Goal: Task Accomplishment & Management: Manage account settings

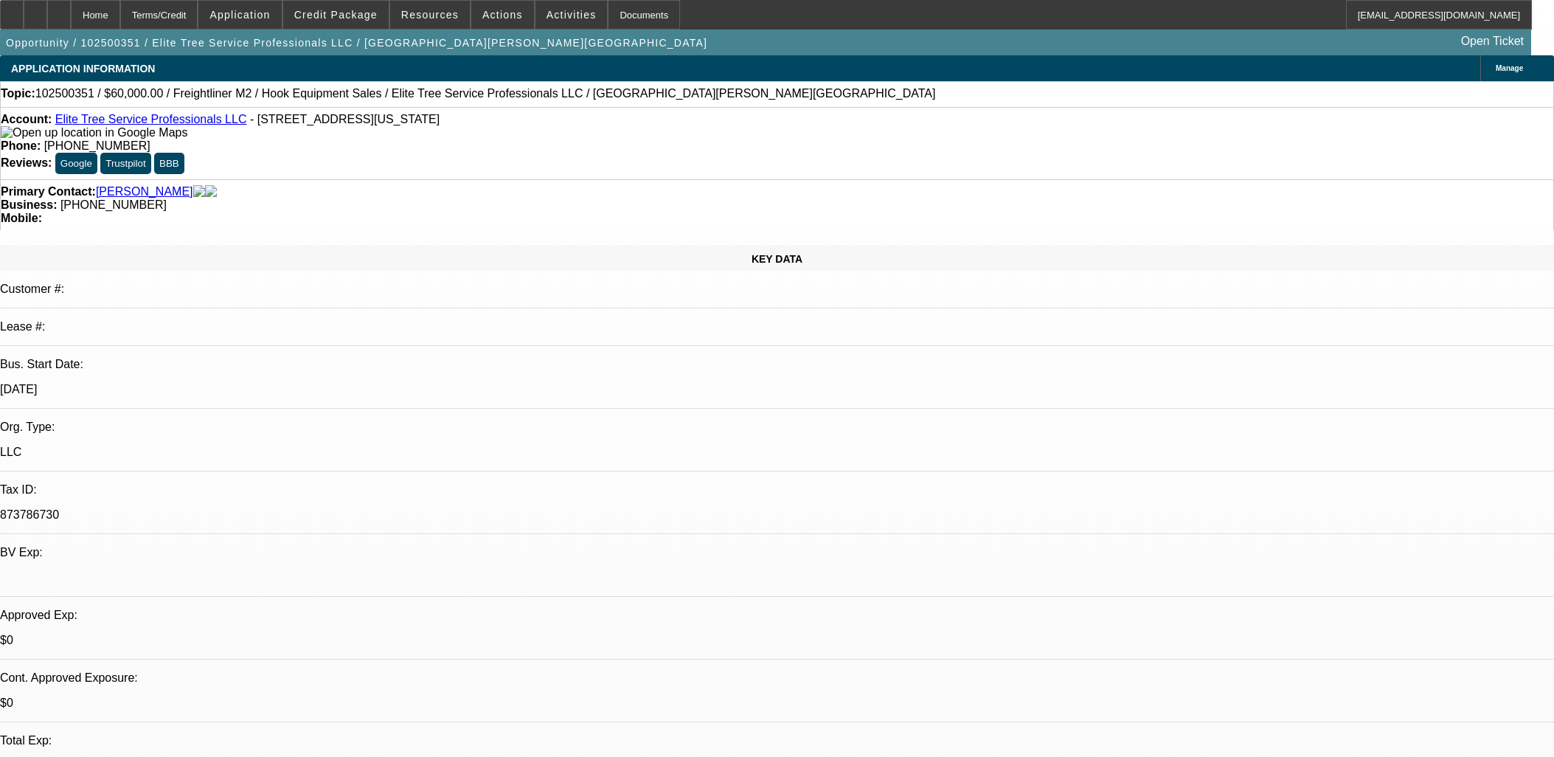
select select "0"
select select "0.1"
select select "4"
select select "0"
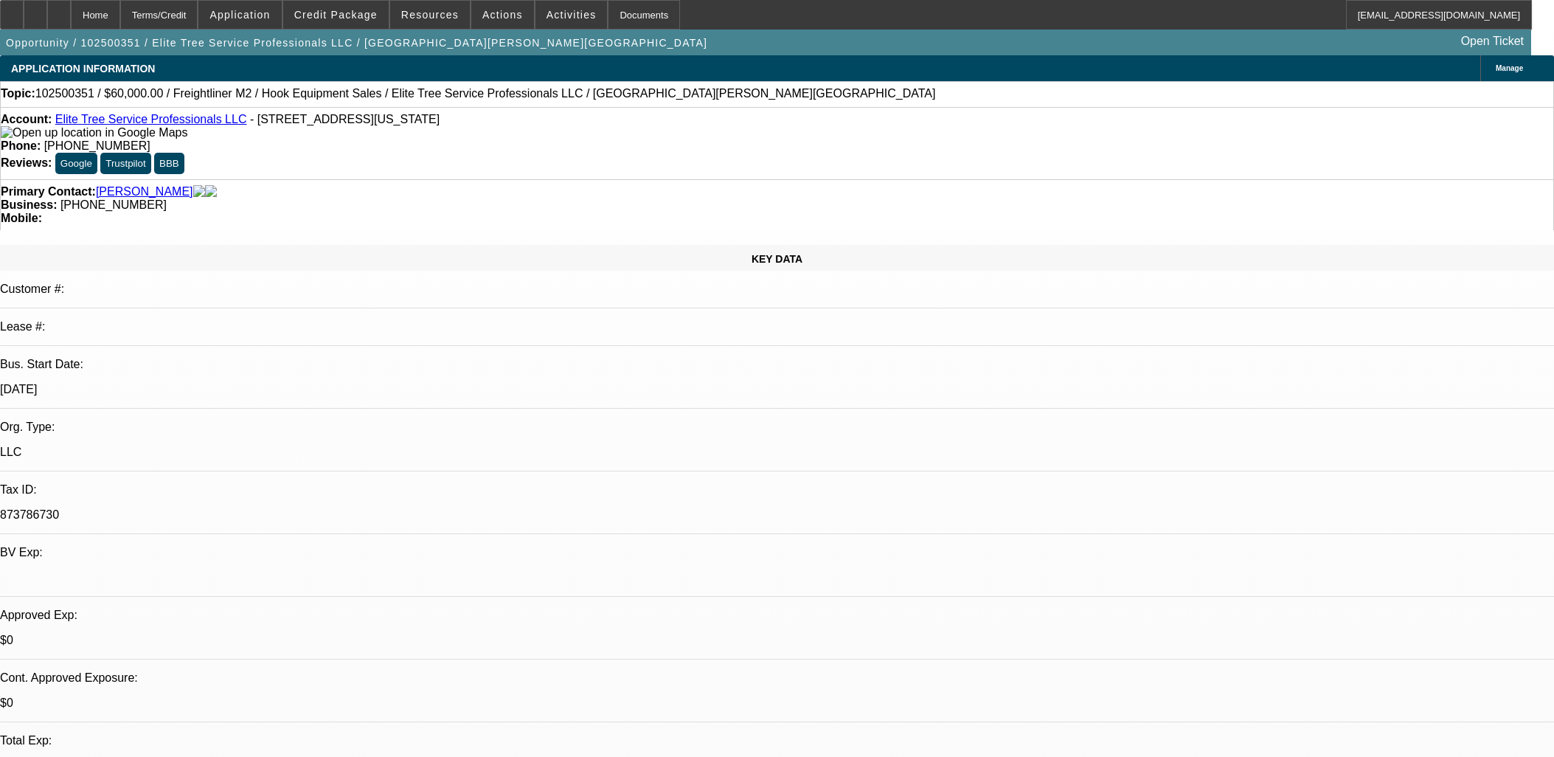
select select "0"
select select "0.1"
select select "4"
select select "0"
select select "2"
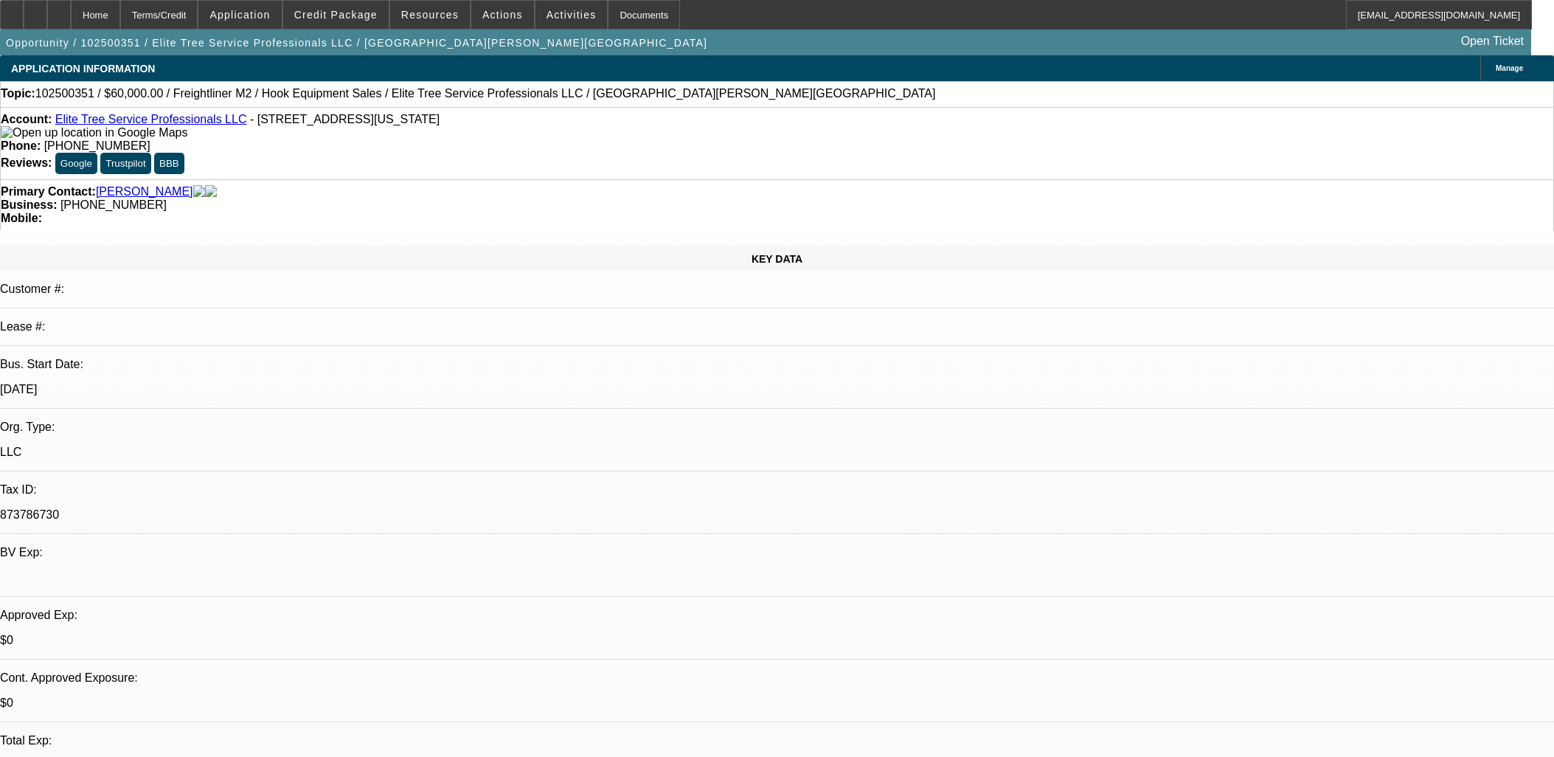
select select "2"
select select "0.1"
select select "4"
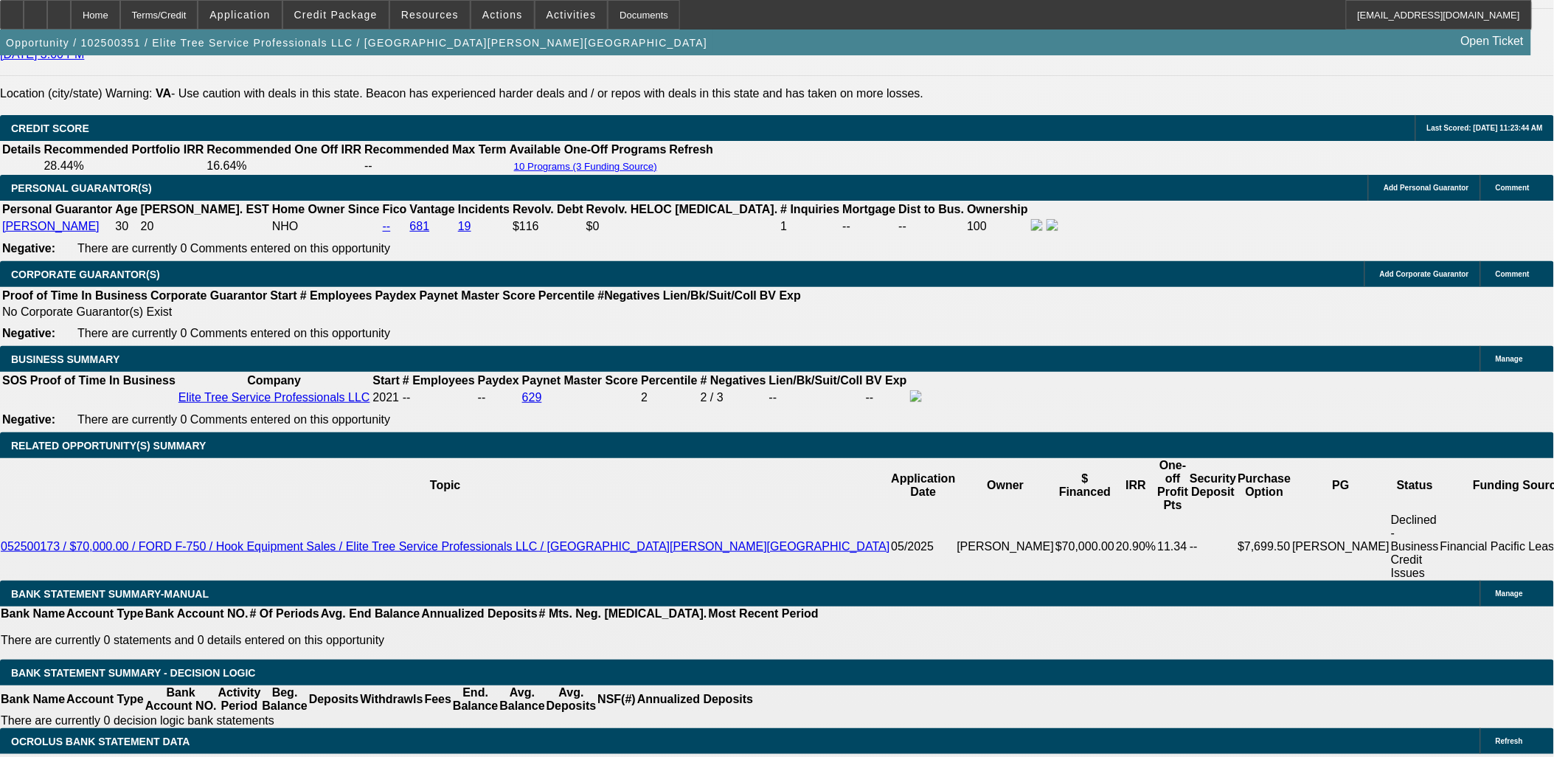
scroll to position [82, 0]
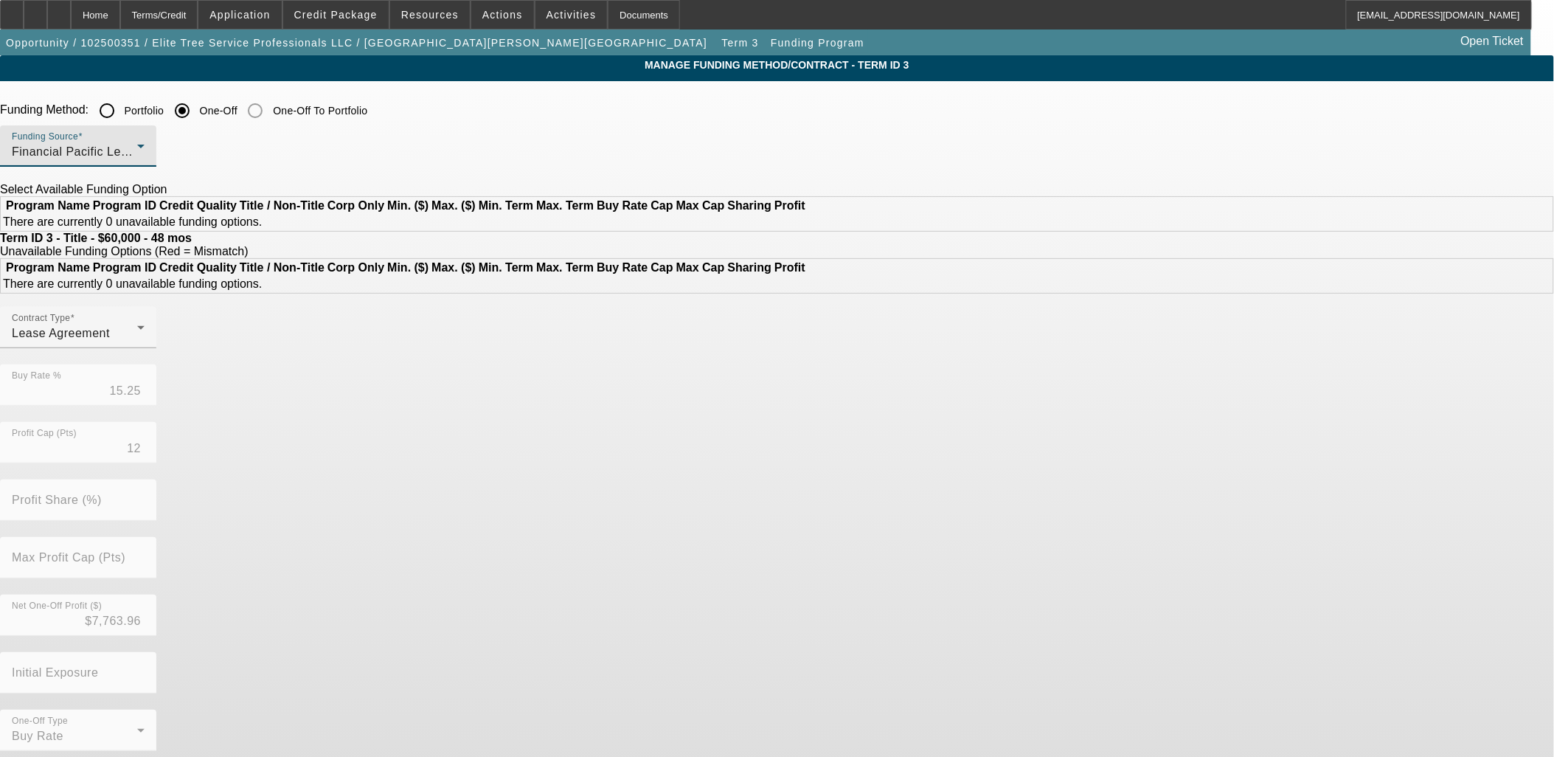
click at [137, 148] on div "Financial Pacific Leasing, Inc." at bounding box center [74, 152] width 125 height 18
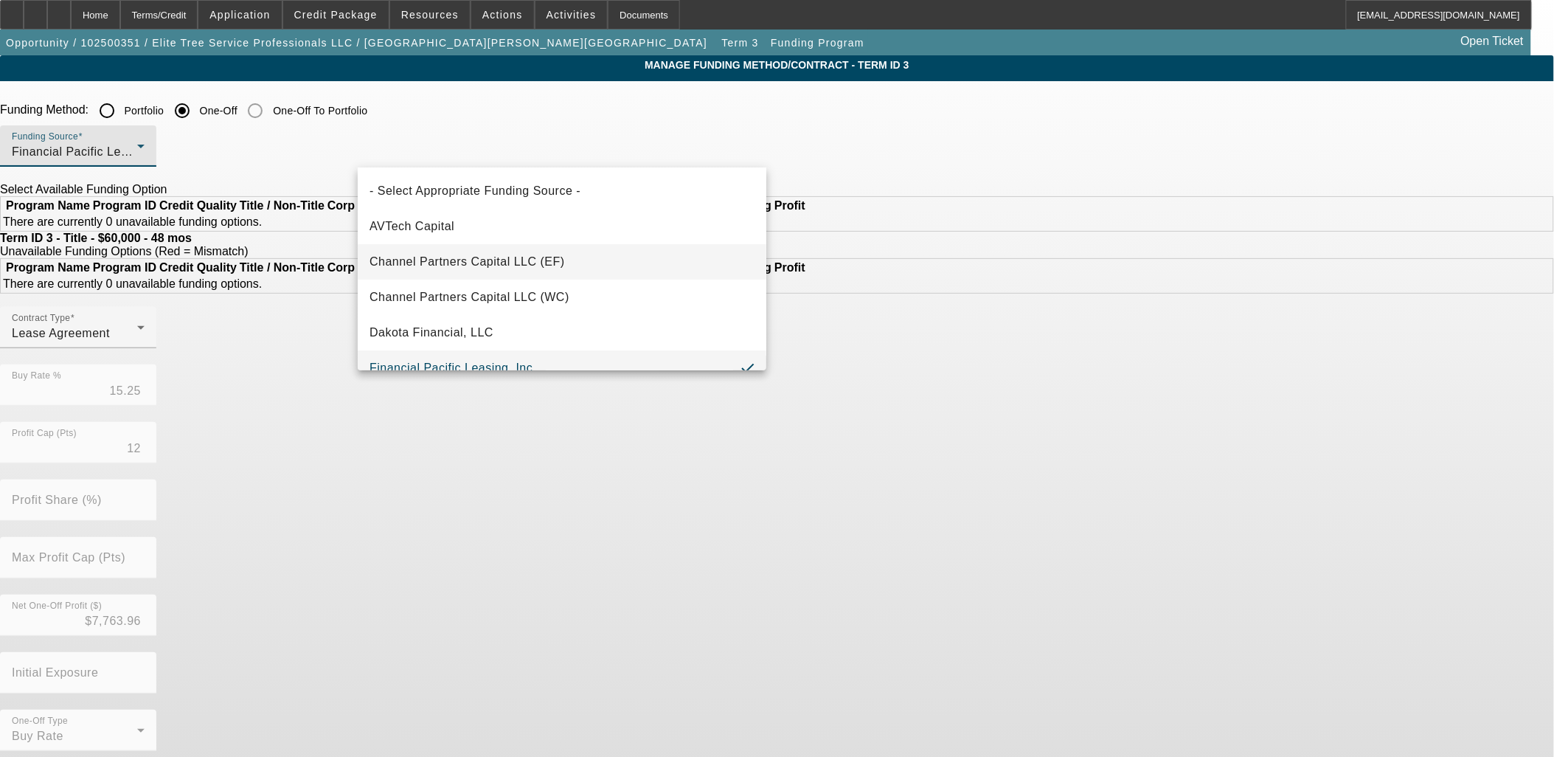
scroll to position [15, 0]
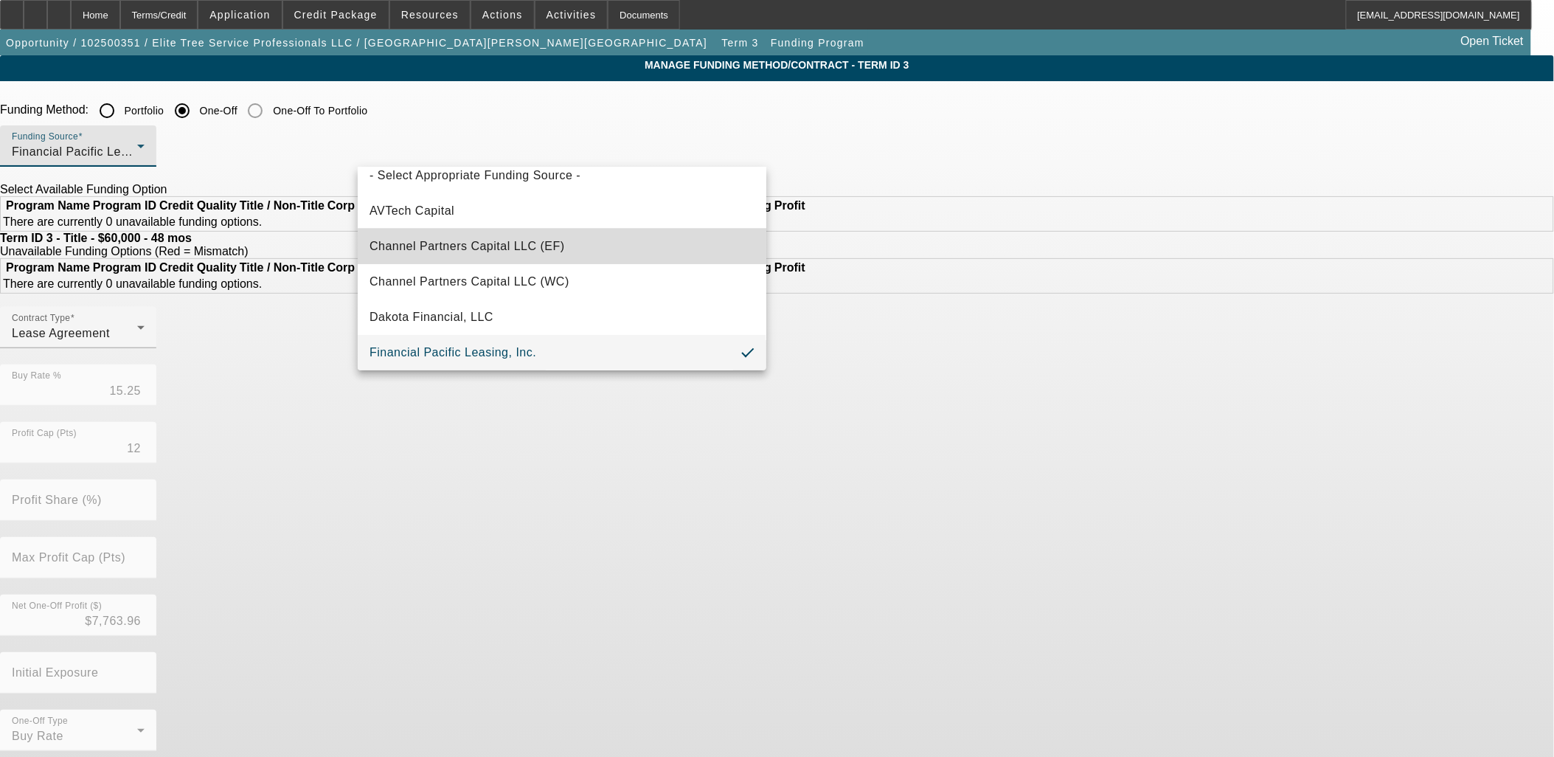
click at [575, 259] on mat-option "Channel Partners Capital LLC (EF)" at bounding box center [562, 246] width 409 height 35
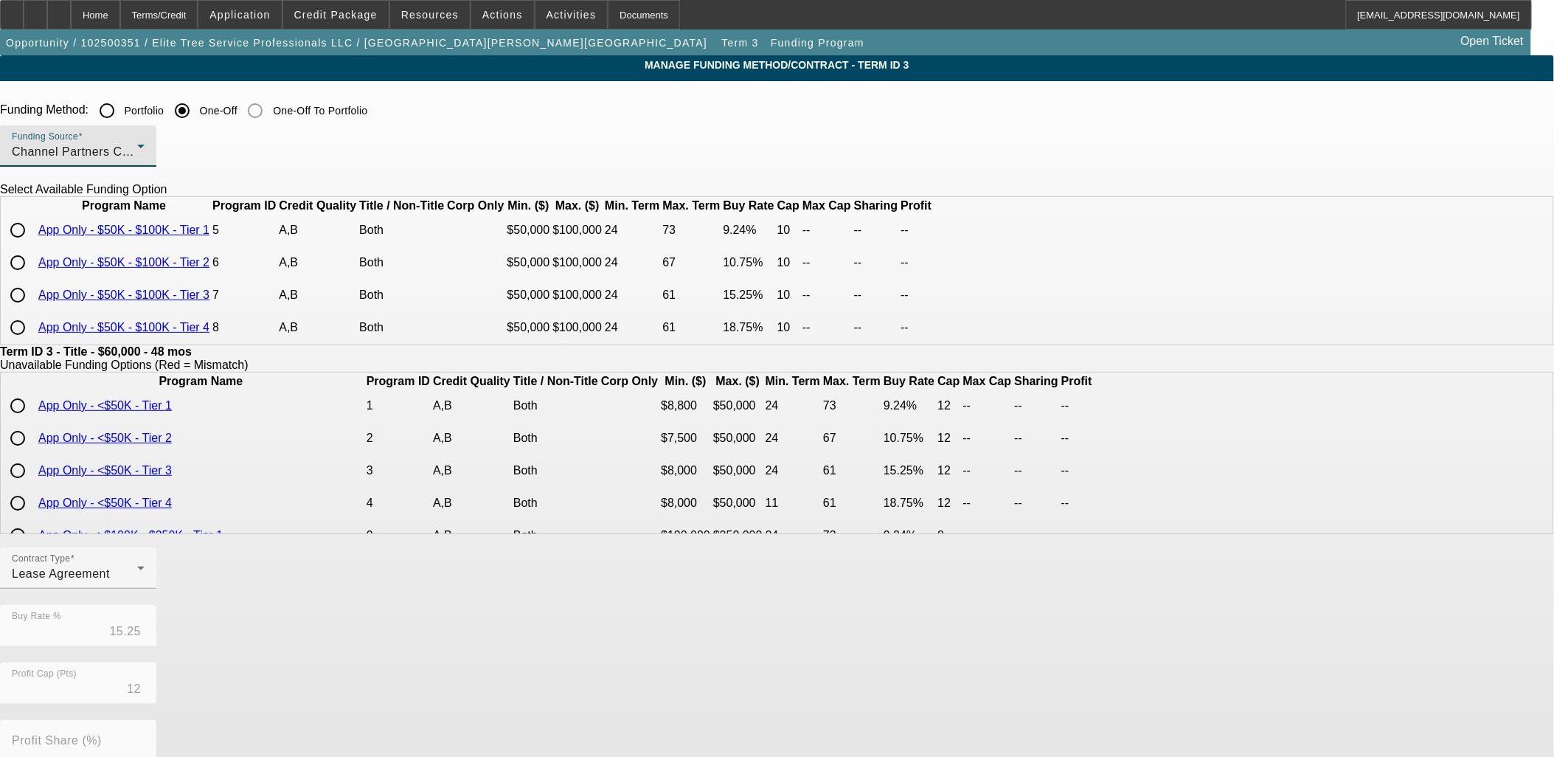
click at [32, 310] on input "radio" at bounding box center [18, 295] width 30 height 30
radio input "true"
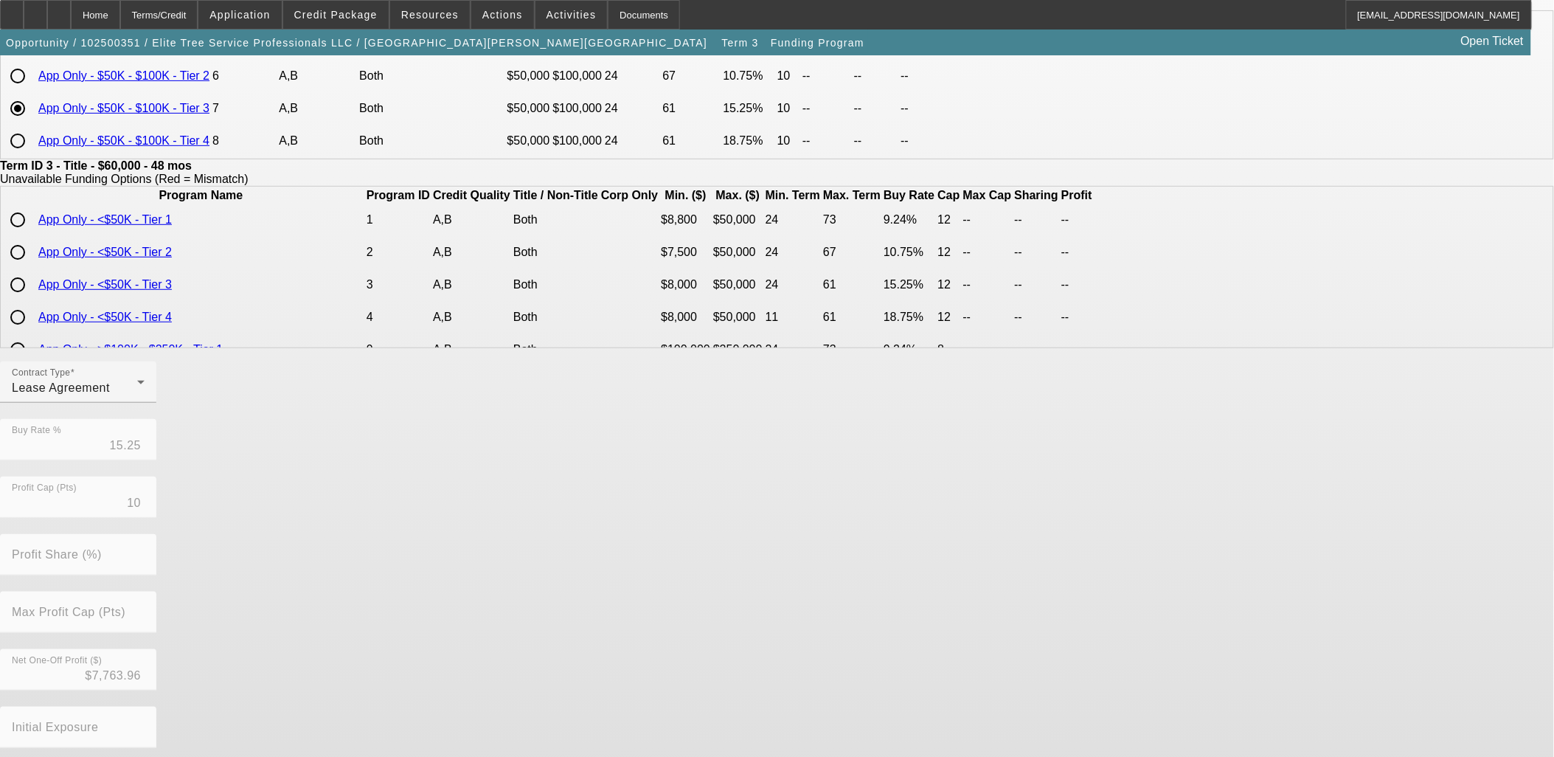
scroll to position [260, 0]
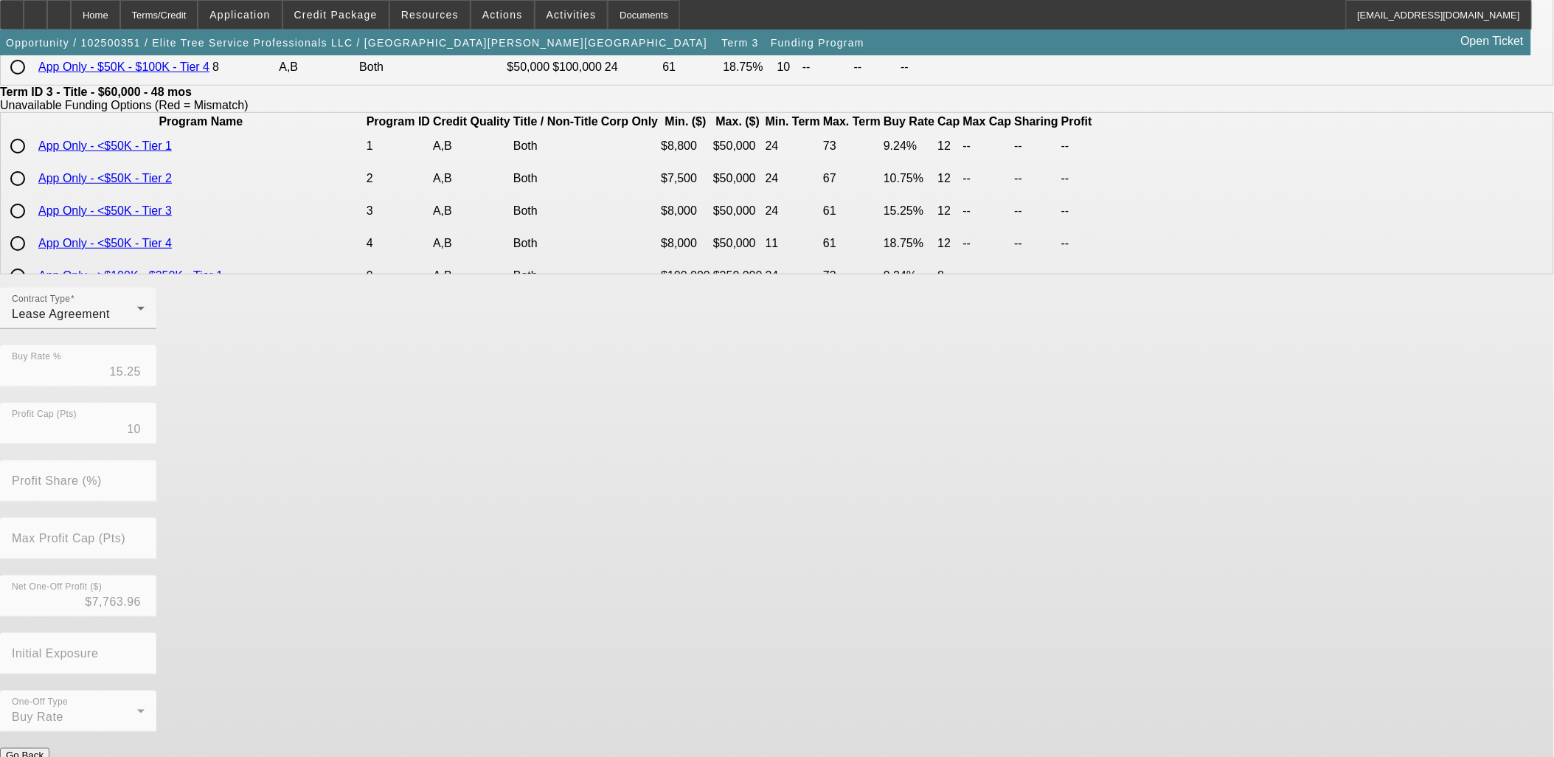
click at [42, 756] on button "Submit" at bounding box center [21, 770] width 42 height 15
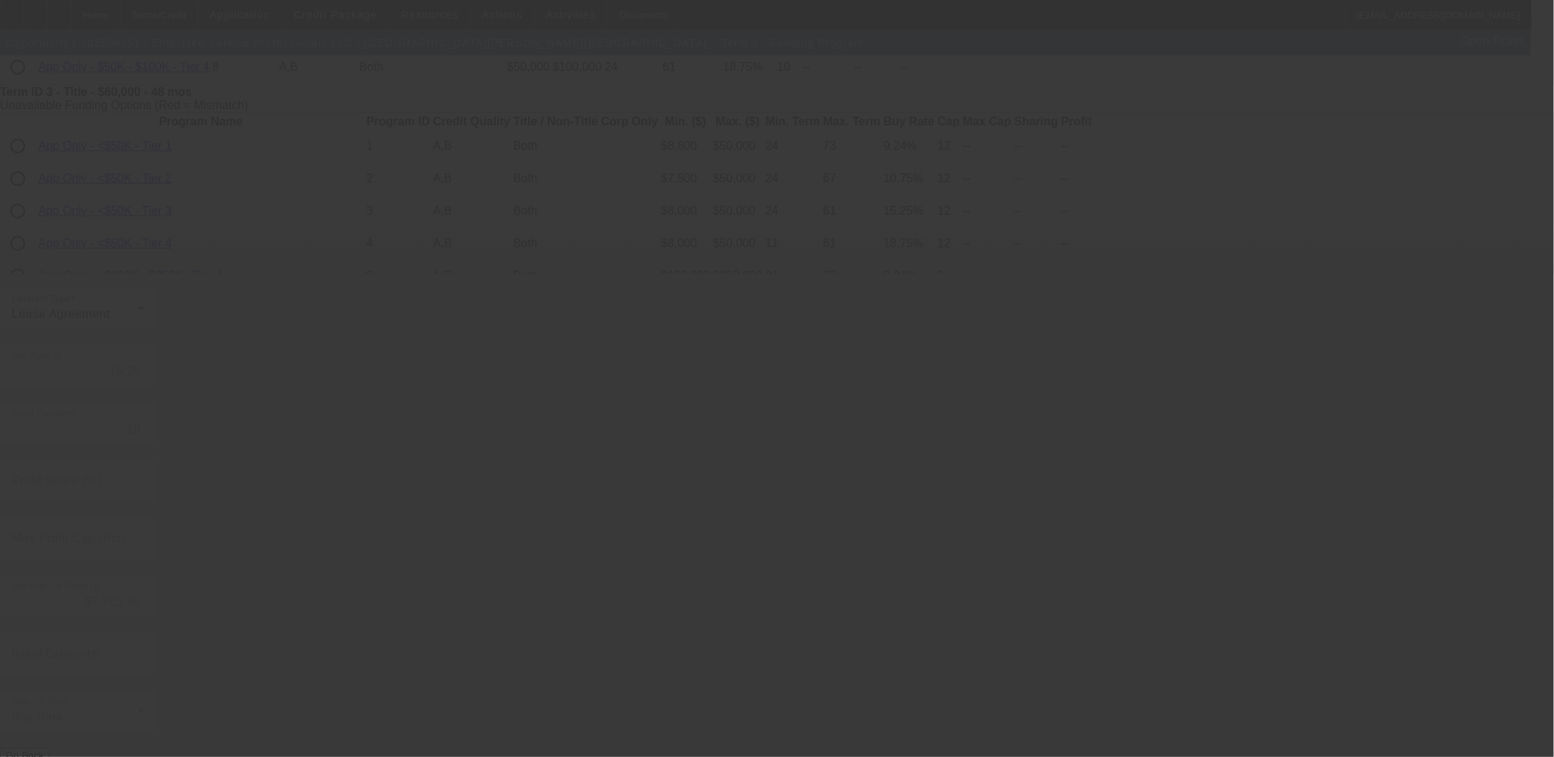
type input "12"
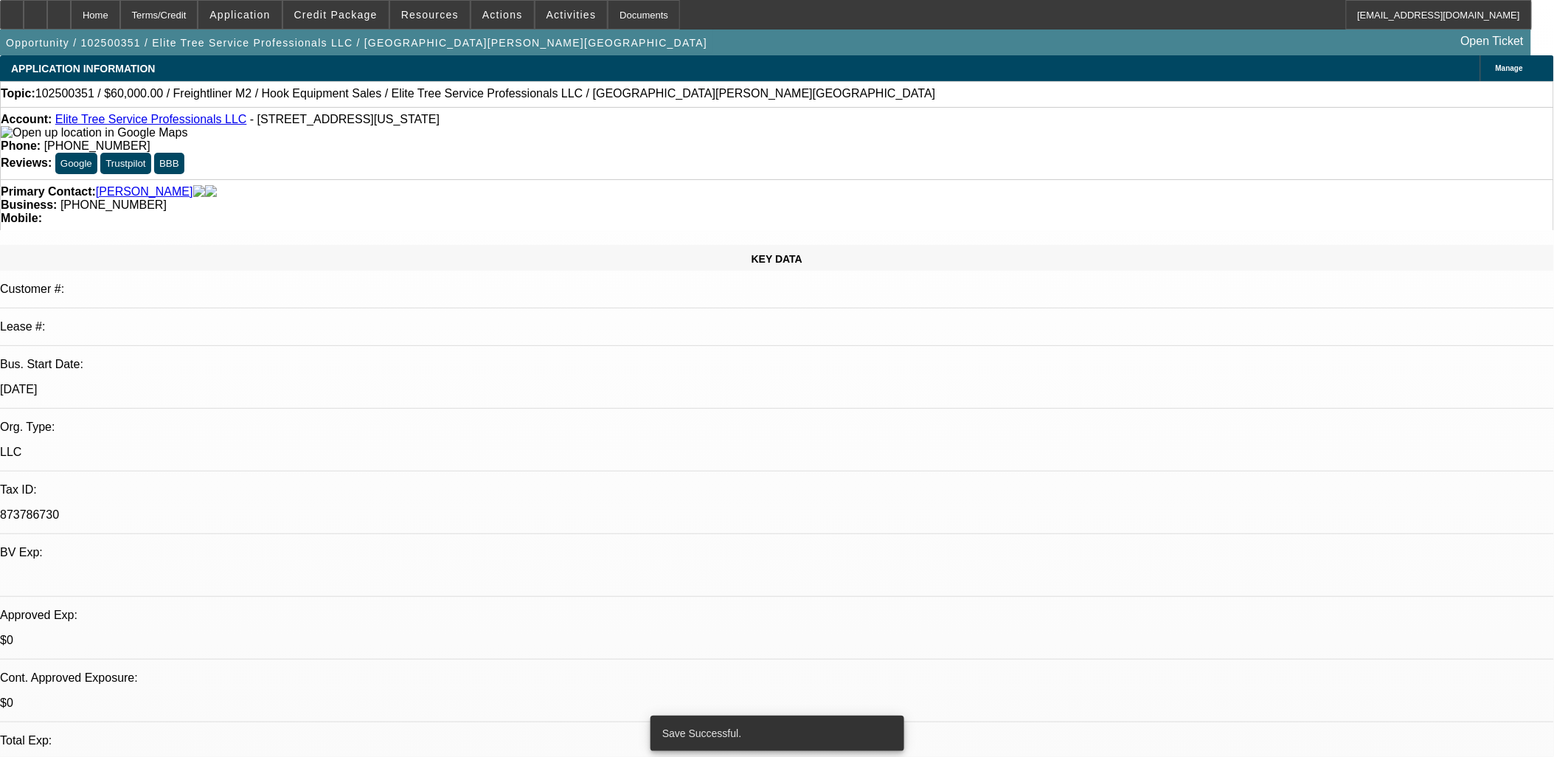
select select "0"
select select "0.1"
select select "4"
select select "0"
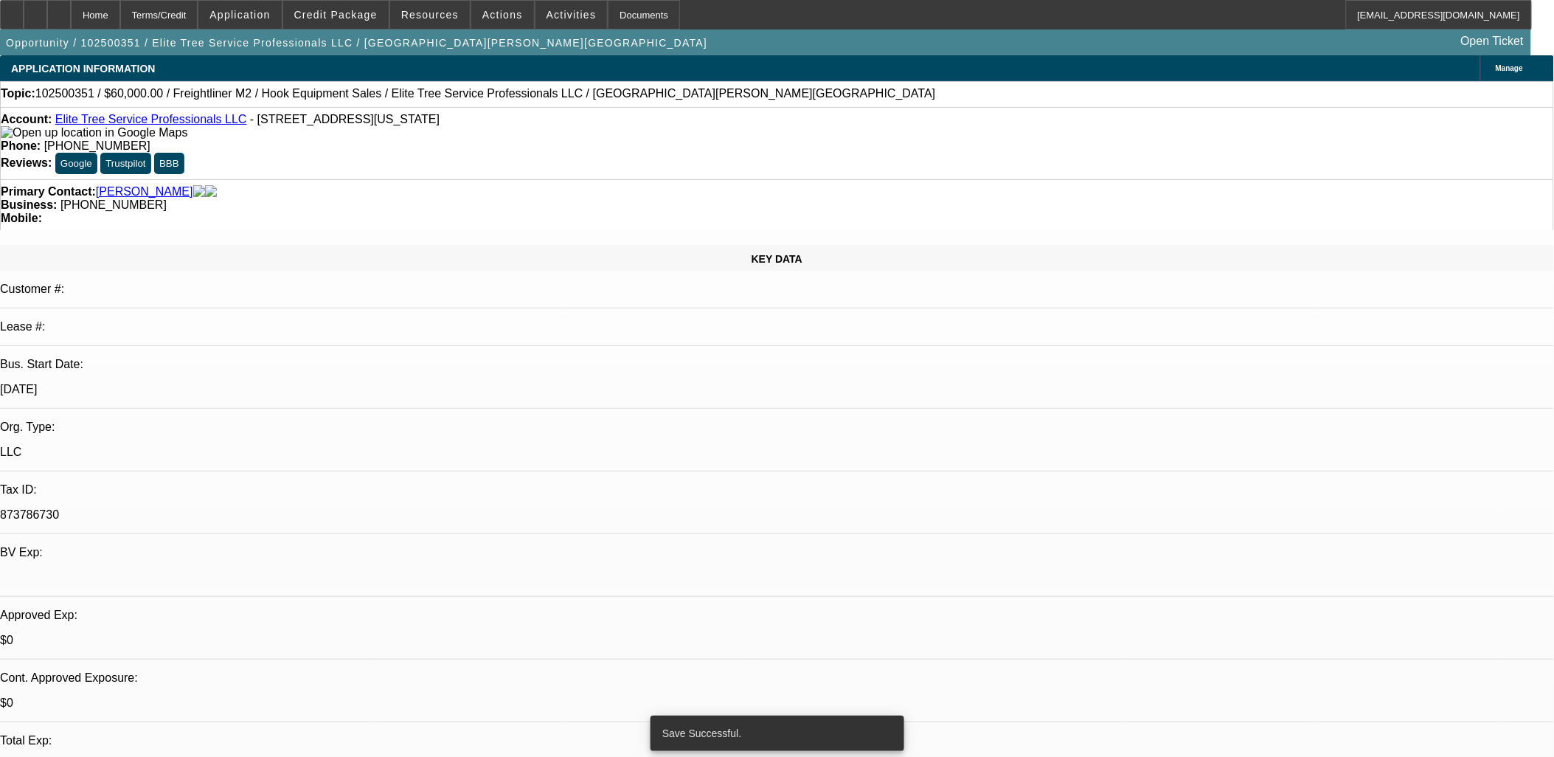
select select "0"
select select "0.1"
select select "4"
select select "0"
select select "2"
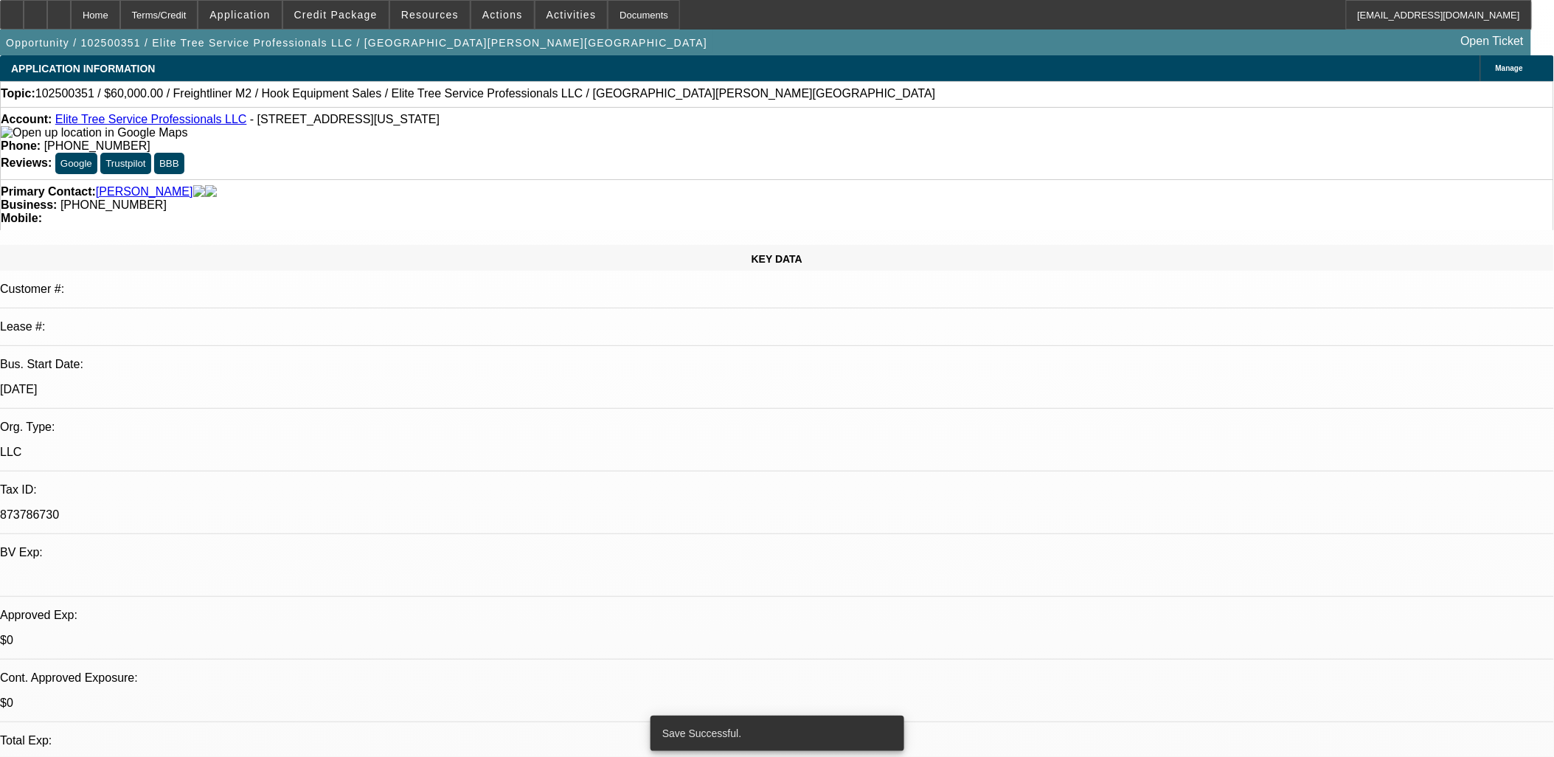
select select "2"
select select "0.1"
select select "4"
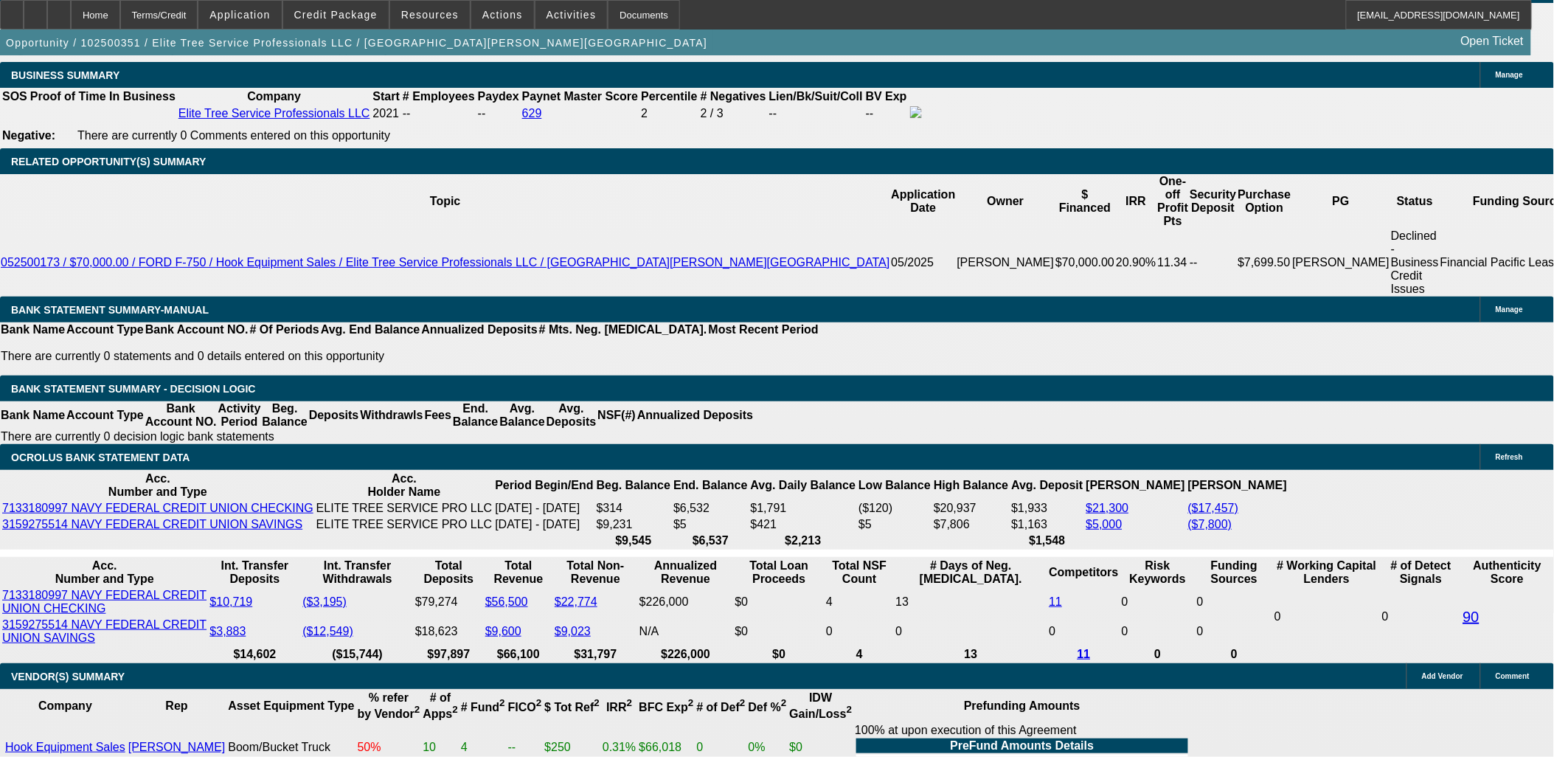
scroll to position [2376, 0]
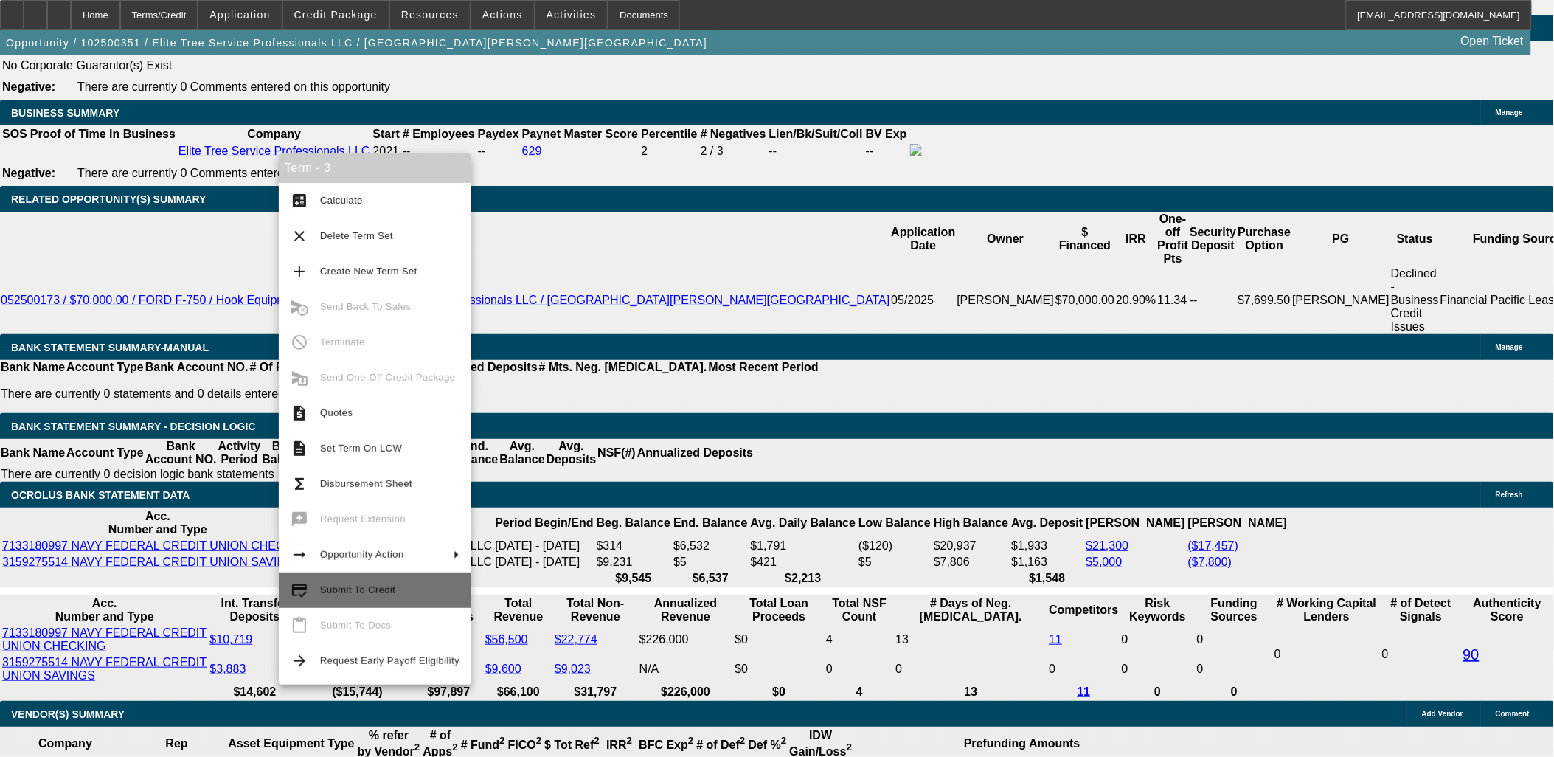
click at [395, 595] on span "Submit To Credit" at bounding box center [389, 590] width 139 height 18
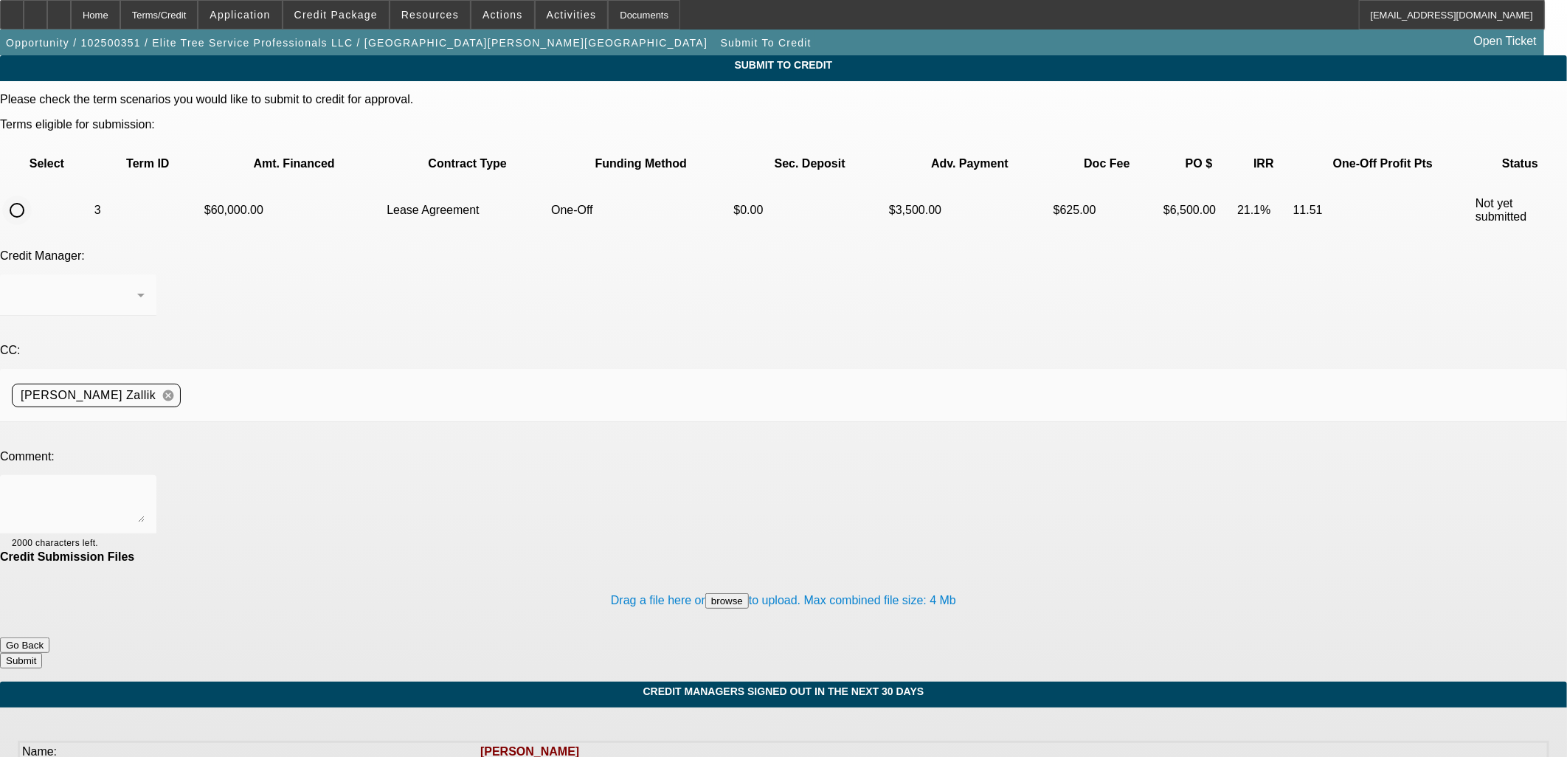
click at [32, 195] on input "radio" at bounding box center [17, 210] width 30 height 30
radio input "true"
click at [411, 422] on div at bounding box center [783, 430] width 1567 height 16
click at [145, 487] on textarea at bounding box center [78, 504] width 133 height 35
type textarea "Please send to CP to review for an approval. Thanks, Asher"
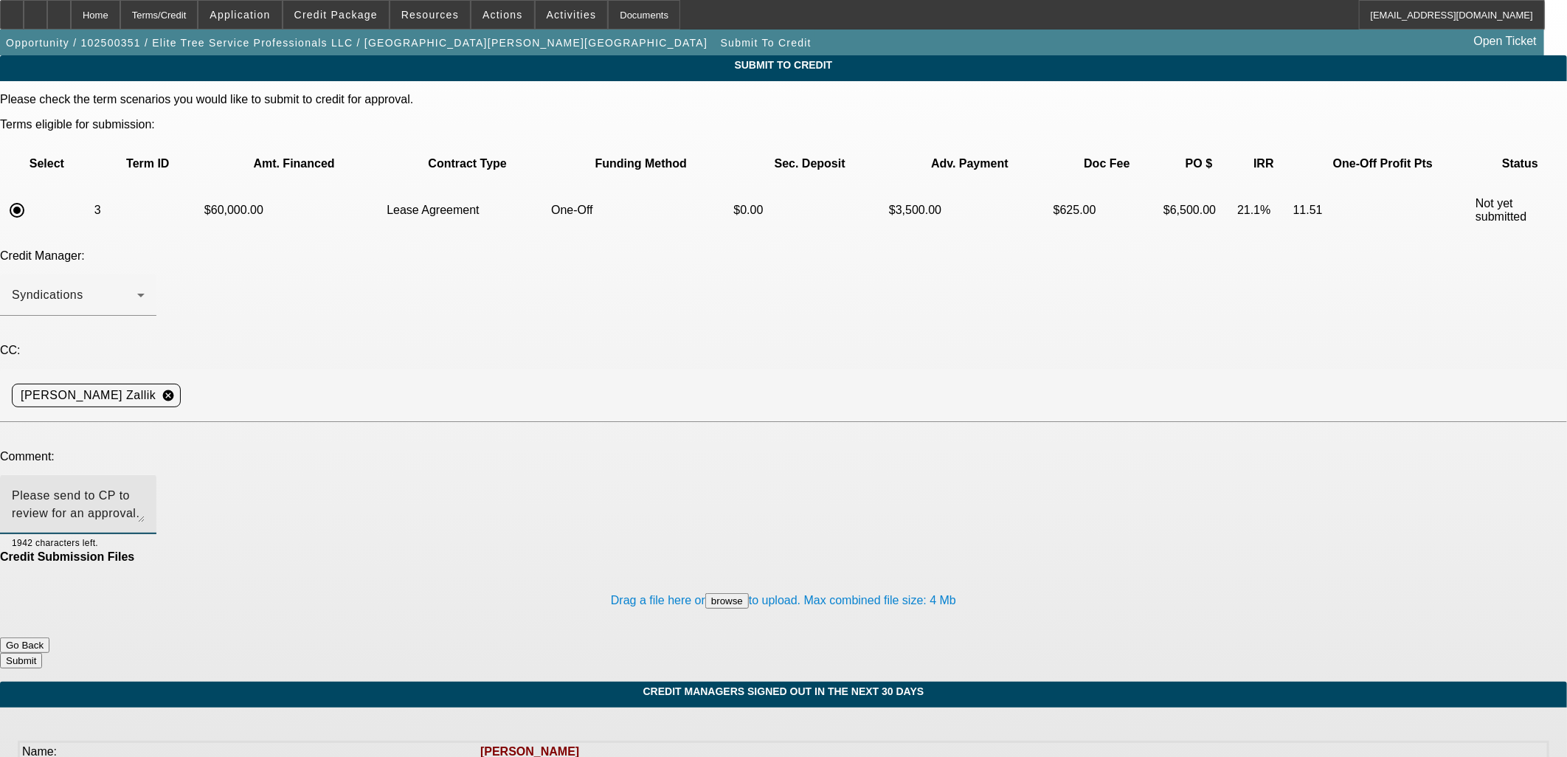
drag, startPoint x: 954, startPoint y: 624, endPoint x: 927, endPoint y: 574, distance: 57.1
click at [947, 603] on body "Home Terms/Credit Application Credit Package Resources Actions Activities Docum…" at bounding box center [783, 558] width 1567 height 1116
click at [42, 653] on button "Submit" at bounding box center [21, 660] width 42 height 15
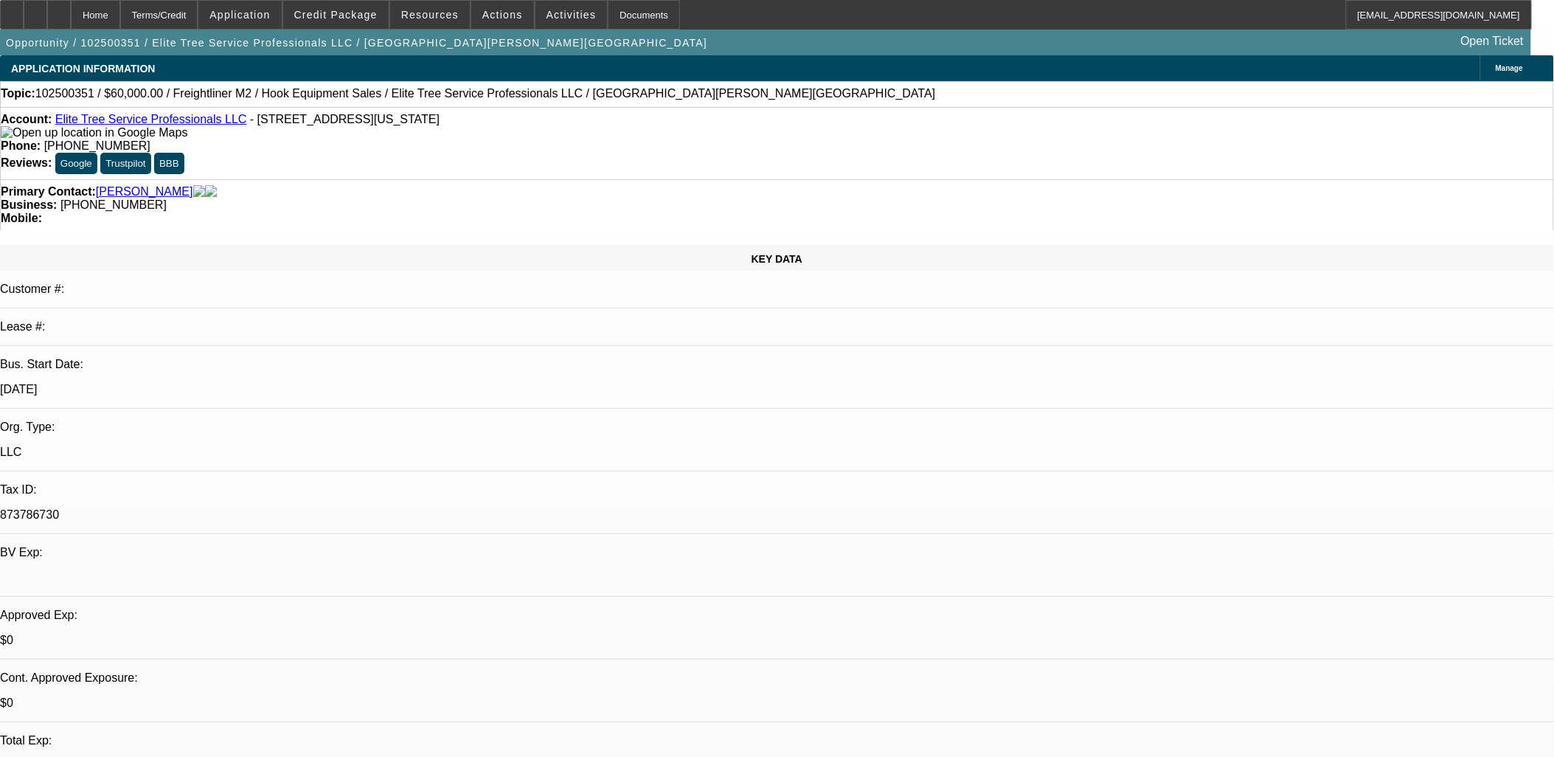
select select "0"
select select "0.1"
select select "4"
select select "0"
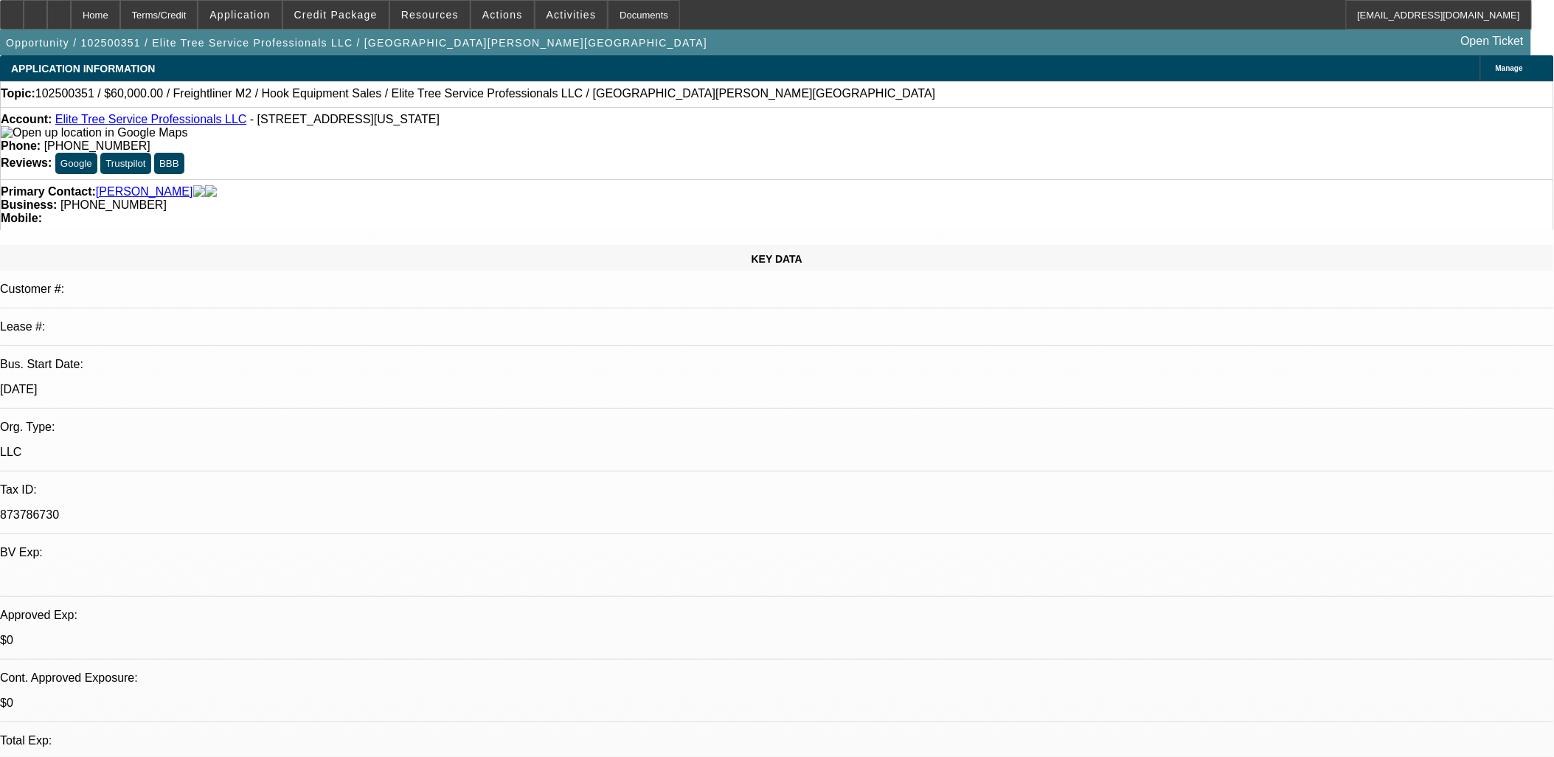
select select "0"
select select "0.1"
select select "4"
select select "0"
select select "2"
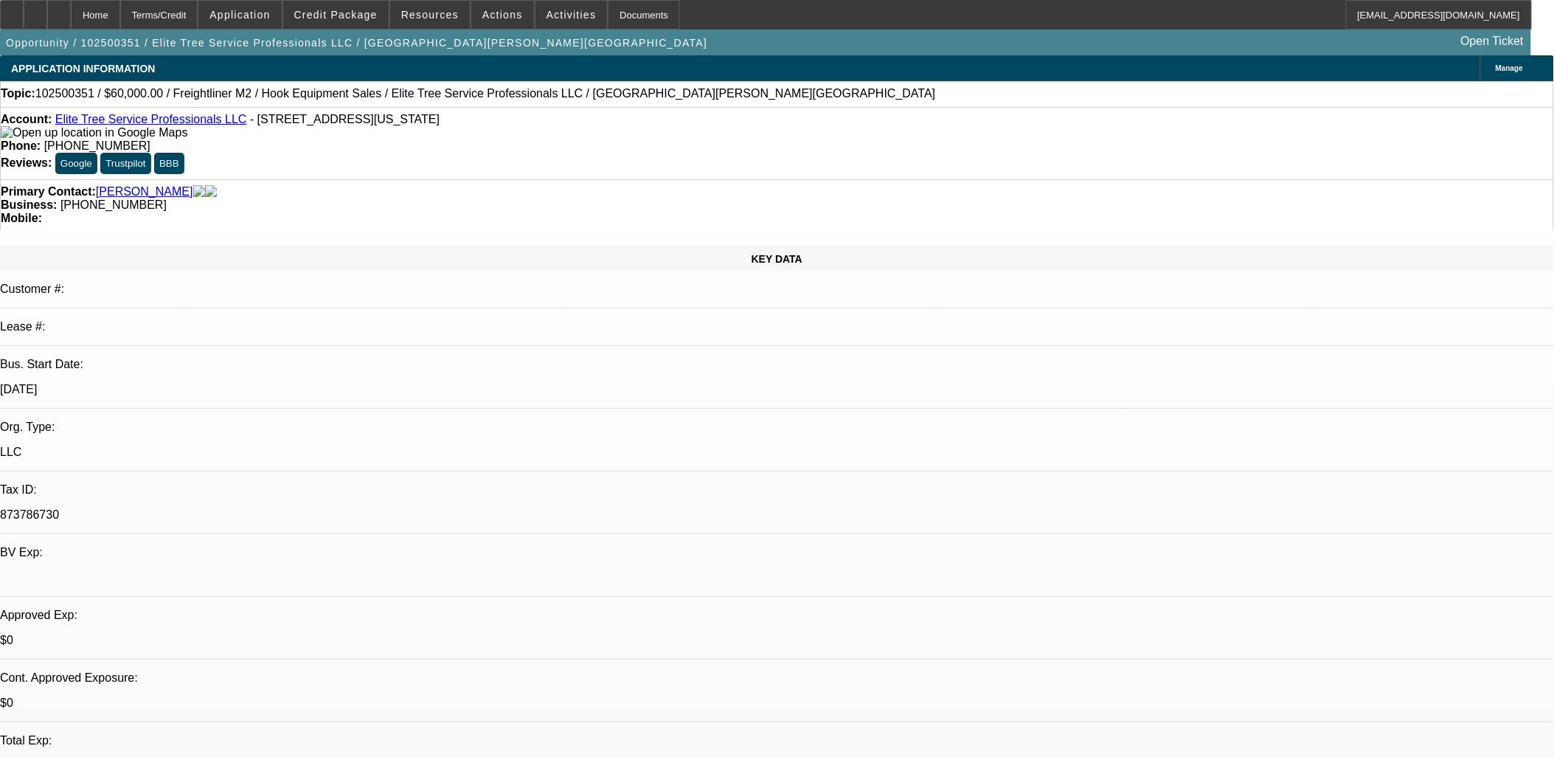
select select "2"
select select "0.1"
select select "4"
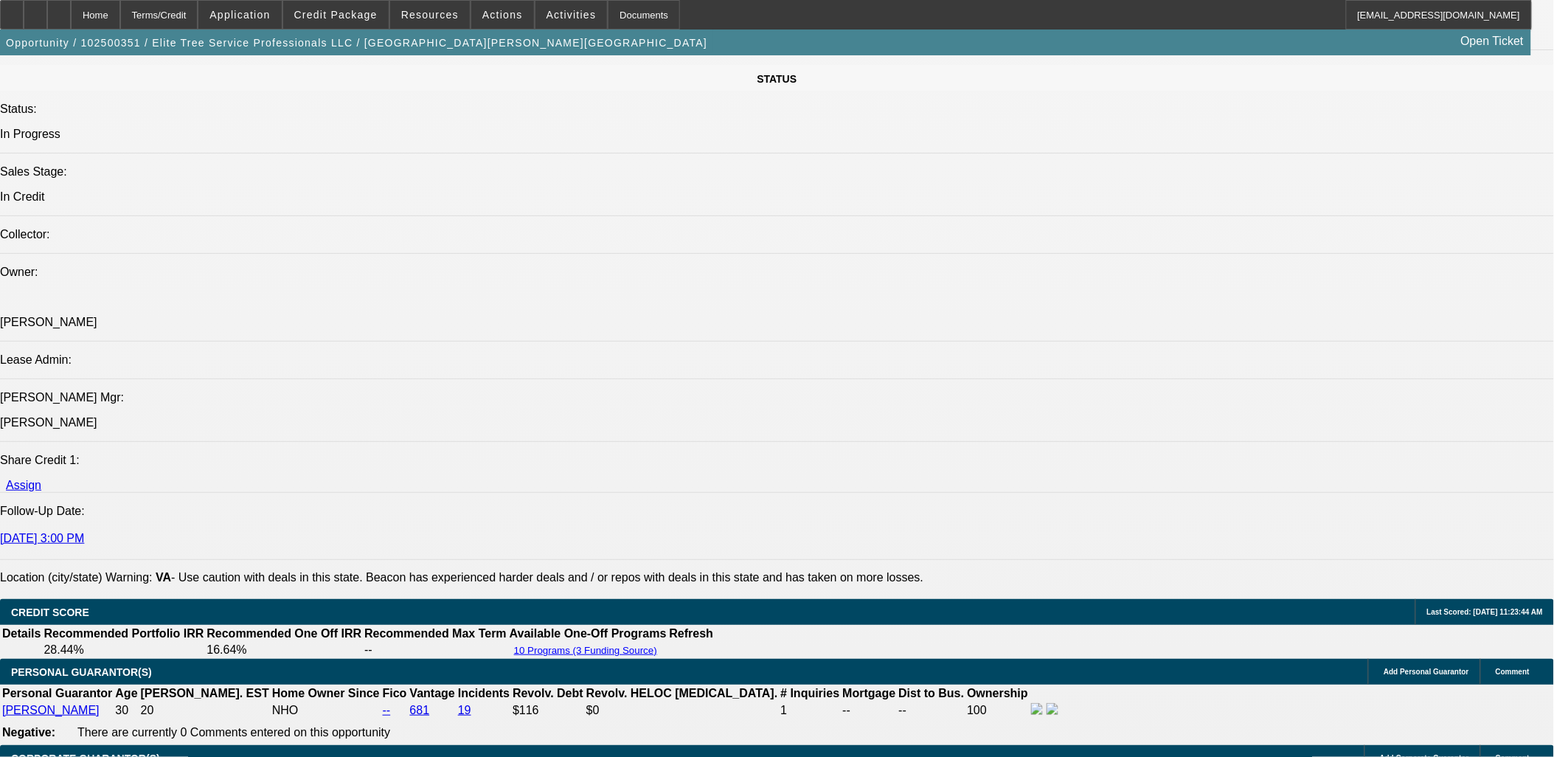
scroll to position [1721, 0]
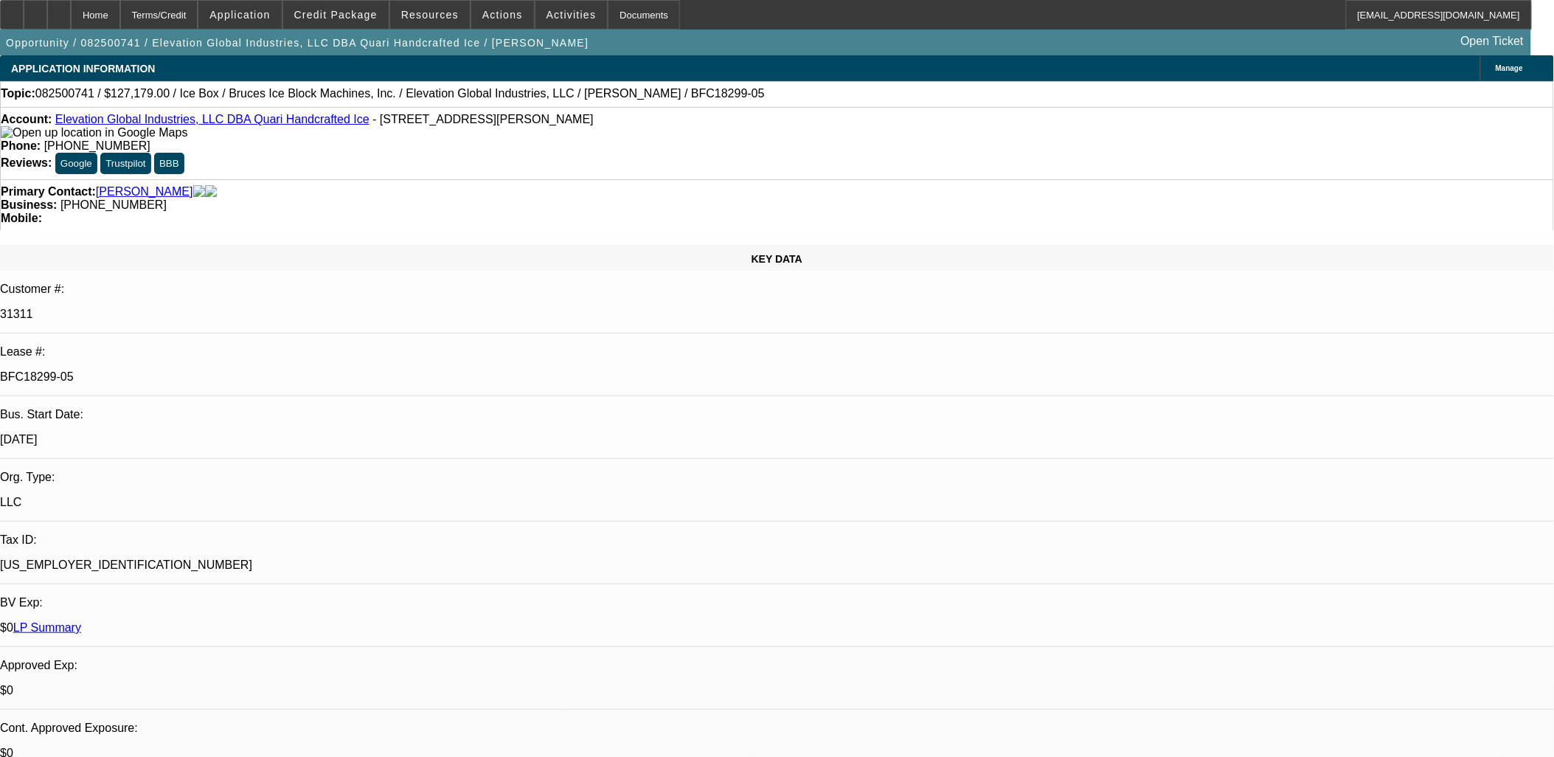
select select "0"
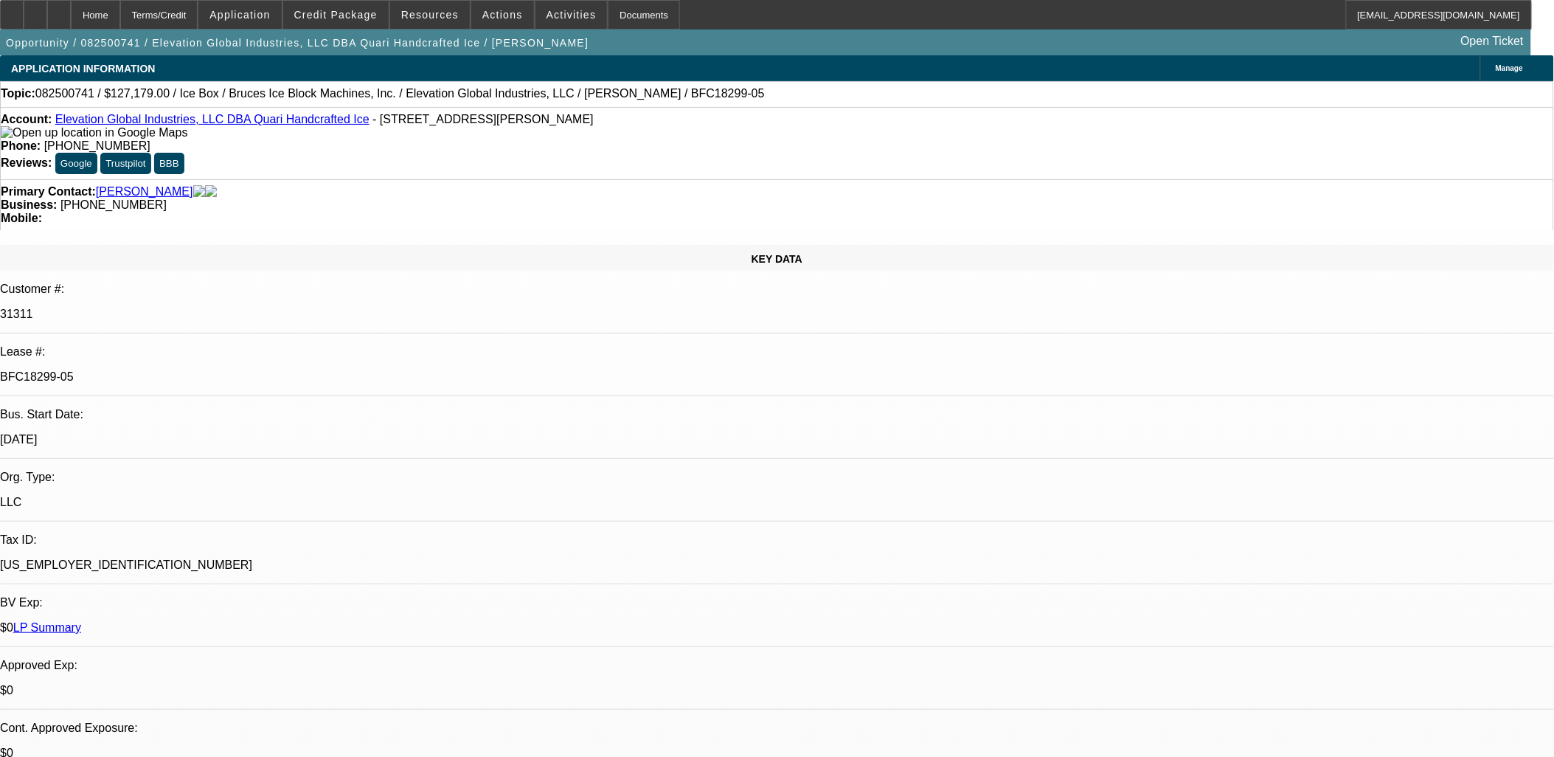
select select "0"
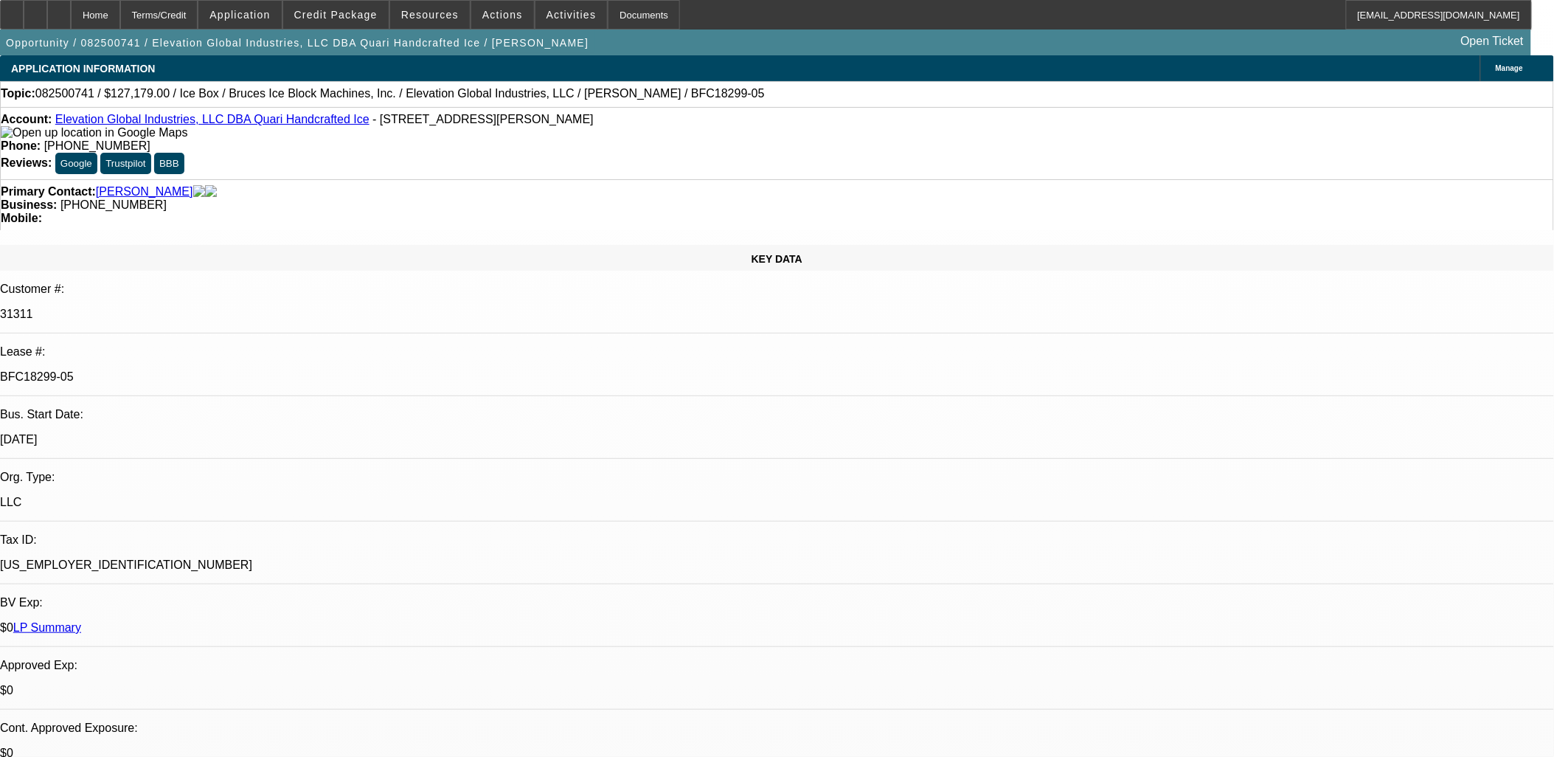
select select "0"
select select "1"
select select "6"
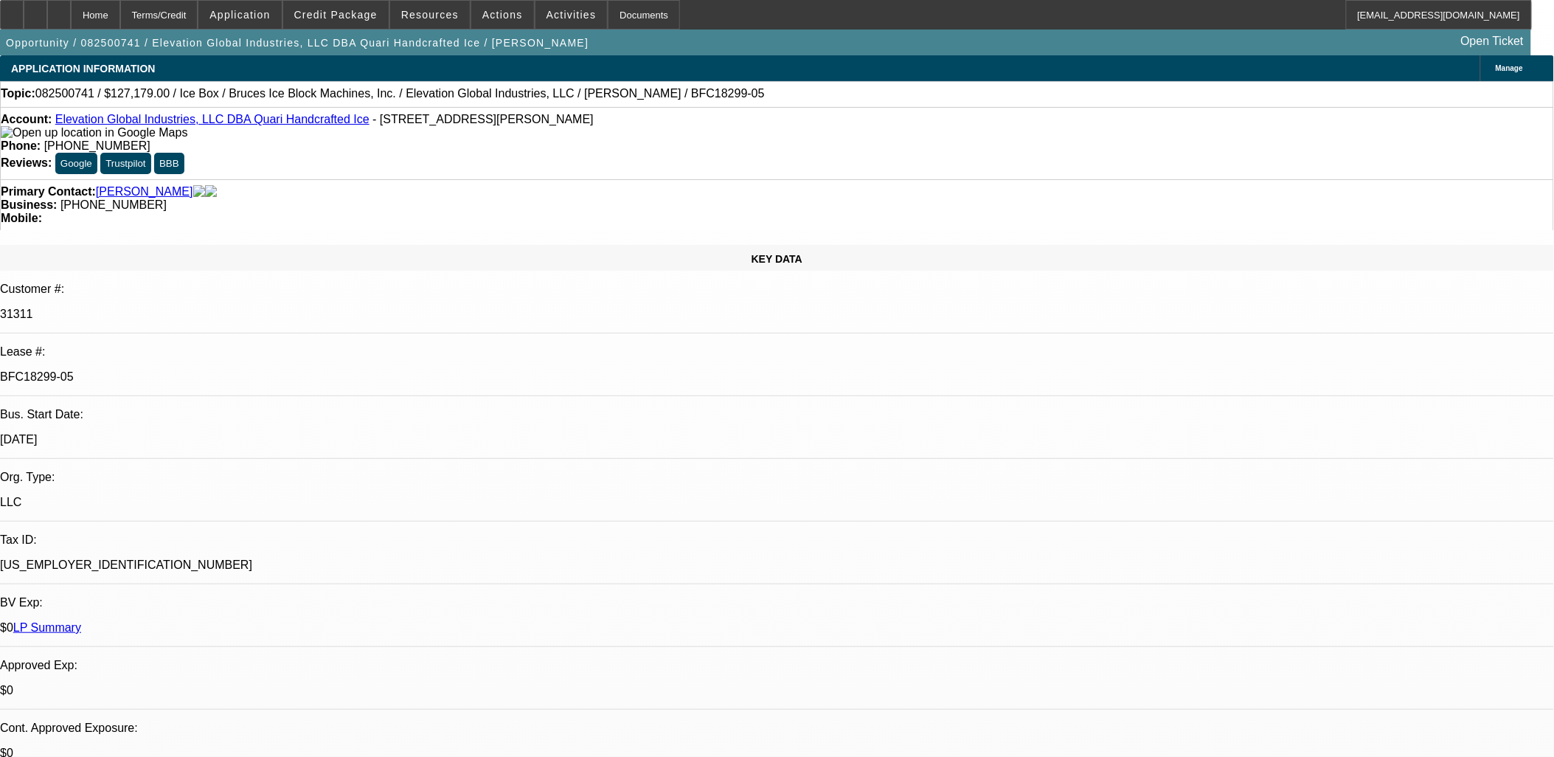
select select "1"
select select "6"
select select "1"
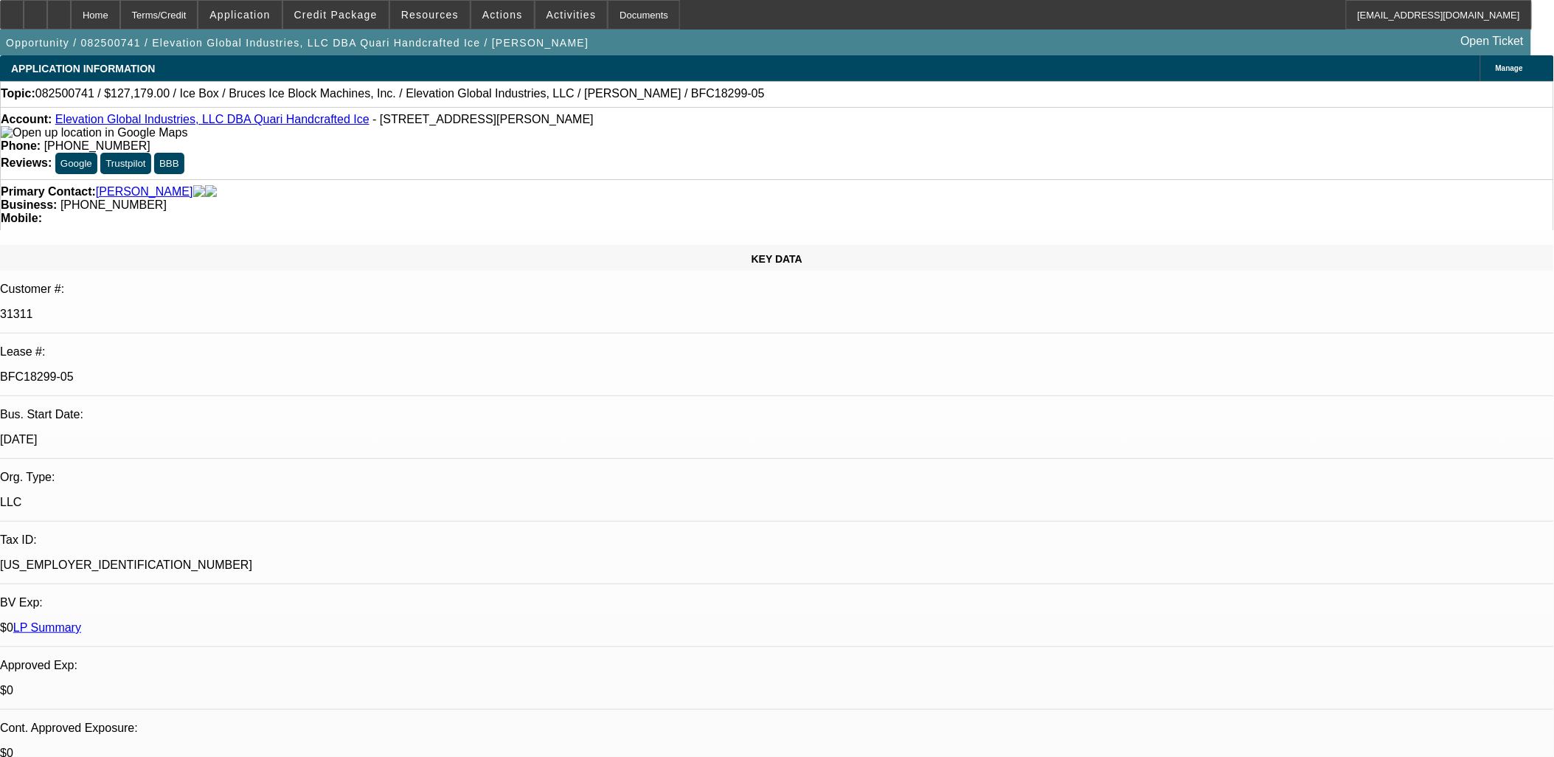
select select "6"
select select "1"
select select "6"
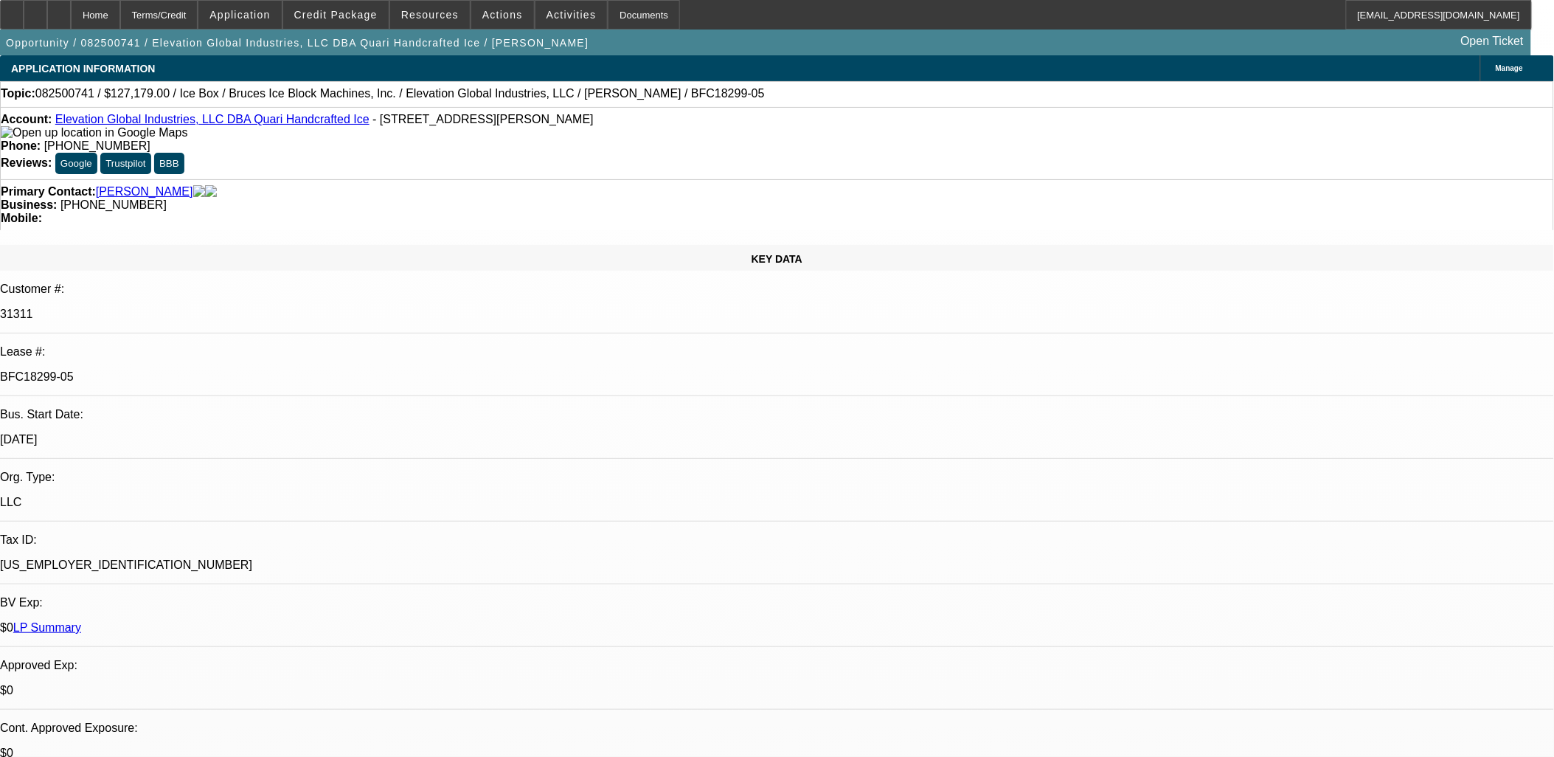
drag, startPoint x: 1156, startPoint y: 356, endPoint x: 1151, endPoint y: 345, distance: 11.2
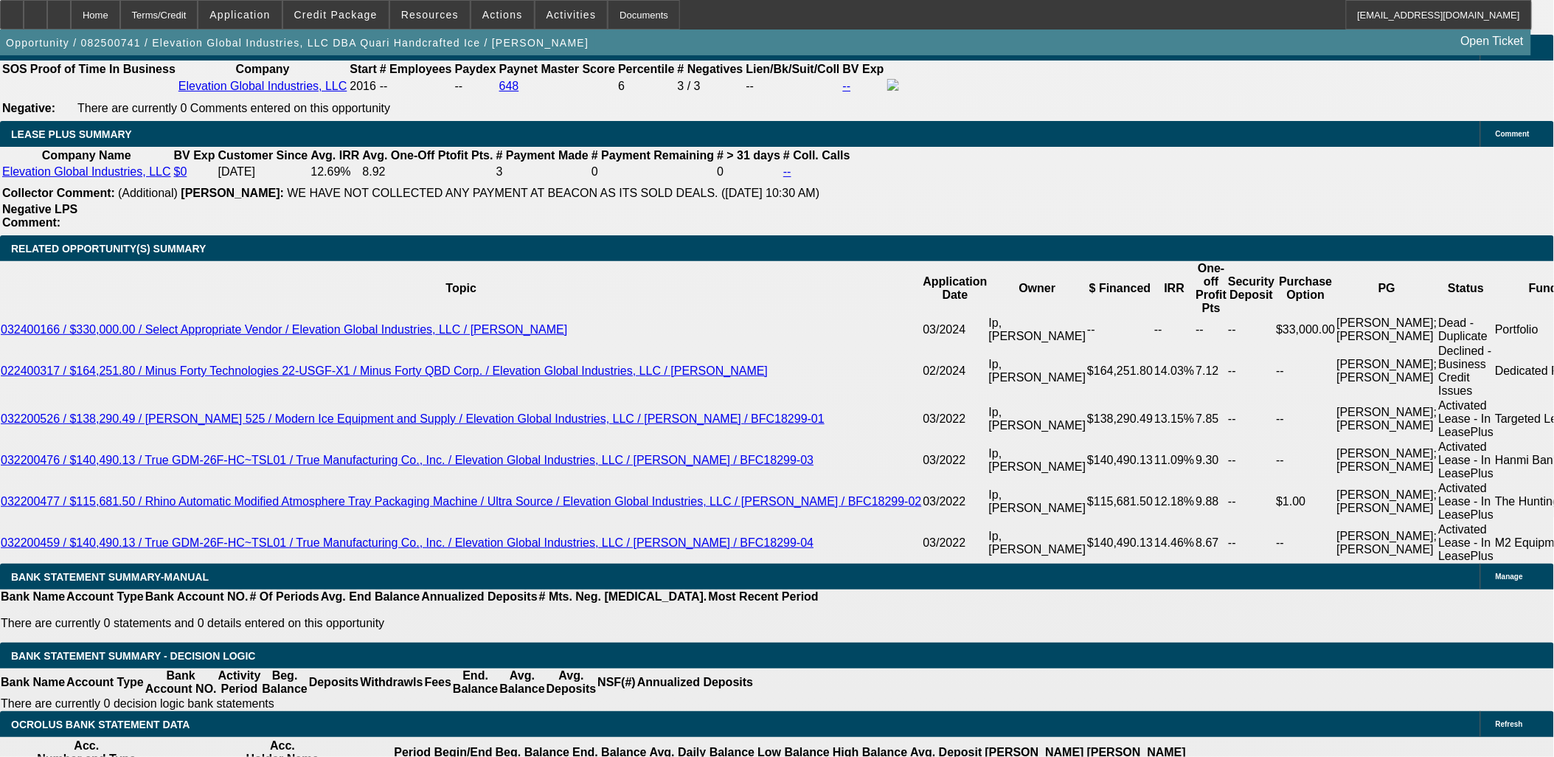
scroll to position [2511, 0]
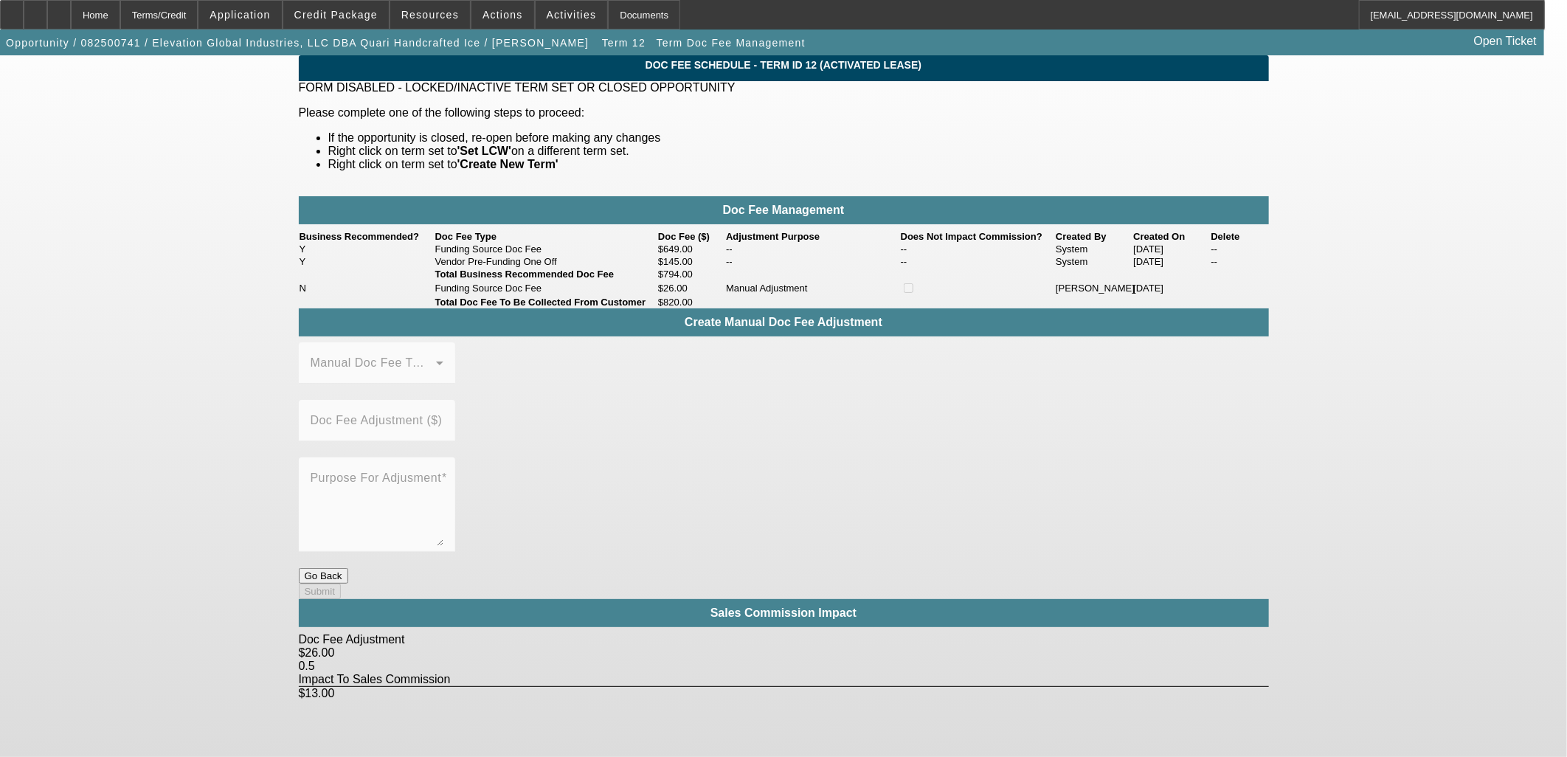
click at [348, 568] on button "Go Back" at bounding box center [323, 575] width 49 height 15
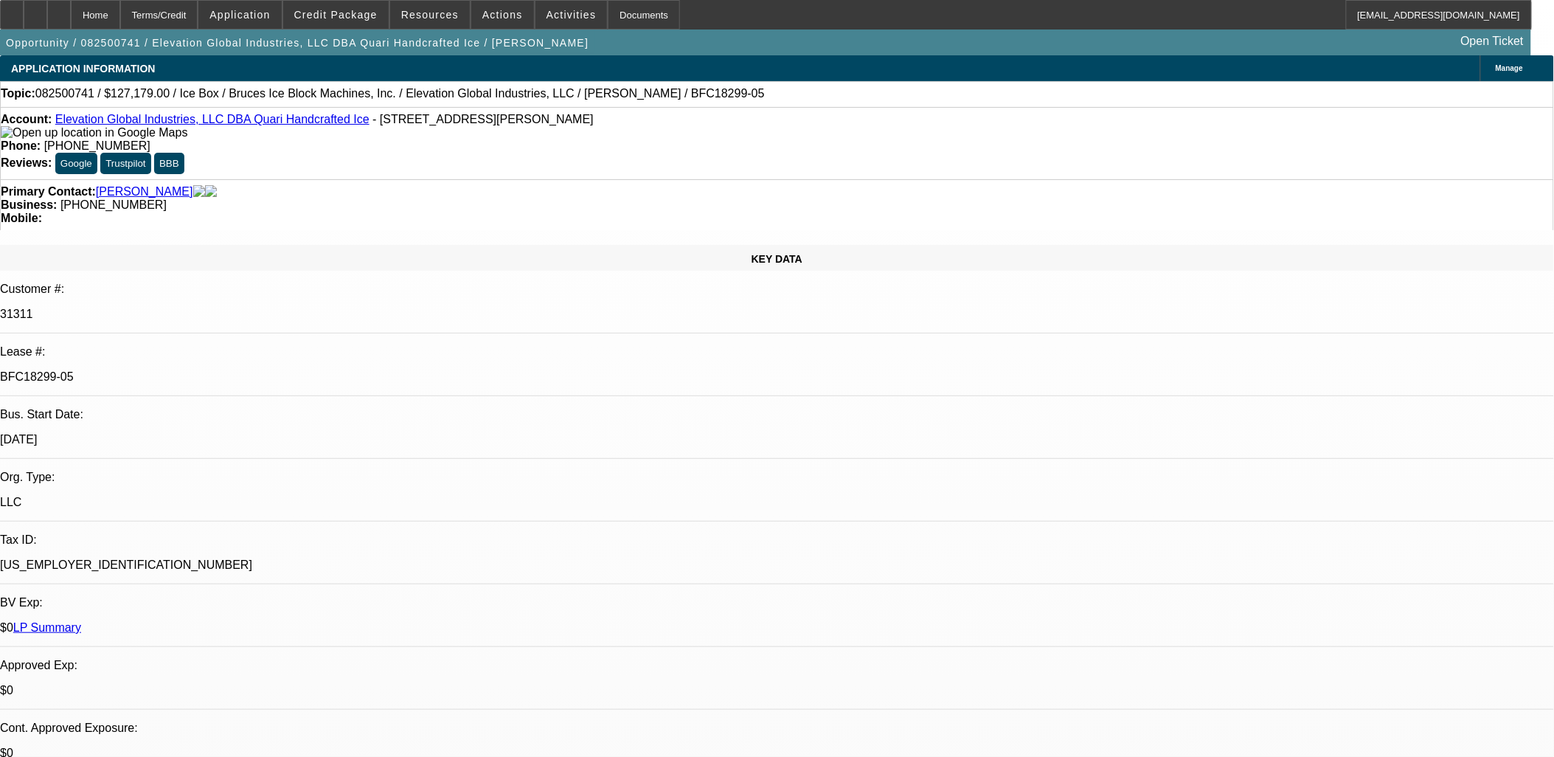
select select "0"
select select "6"
select select "0"
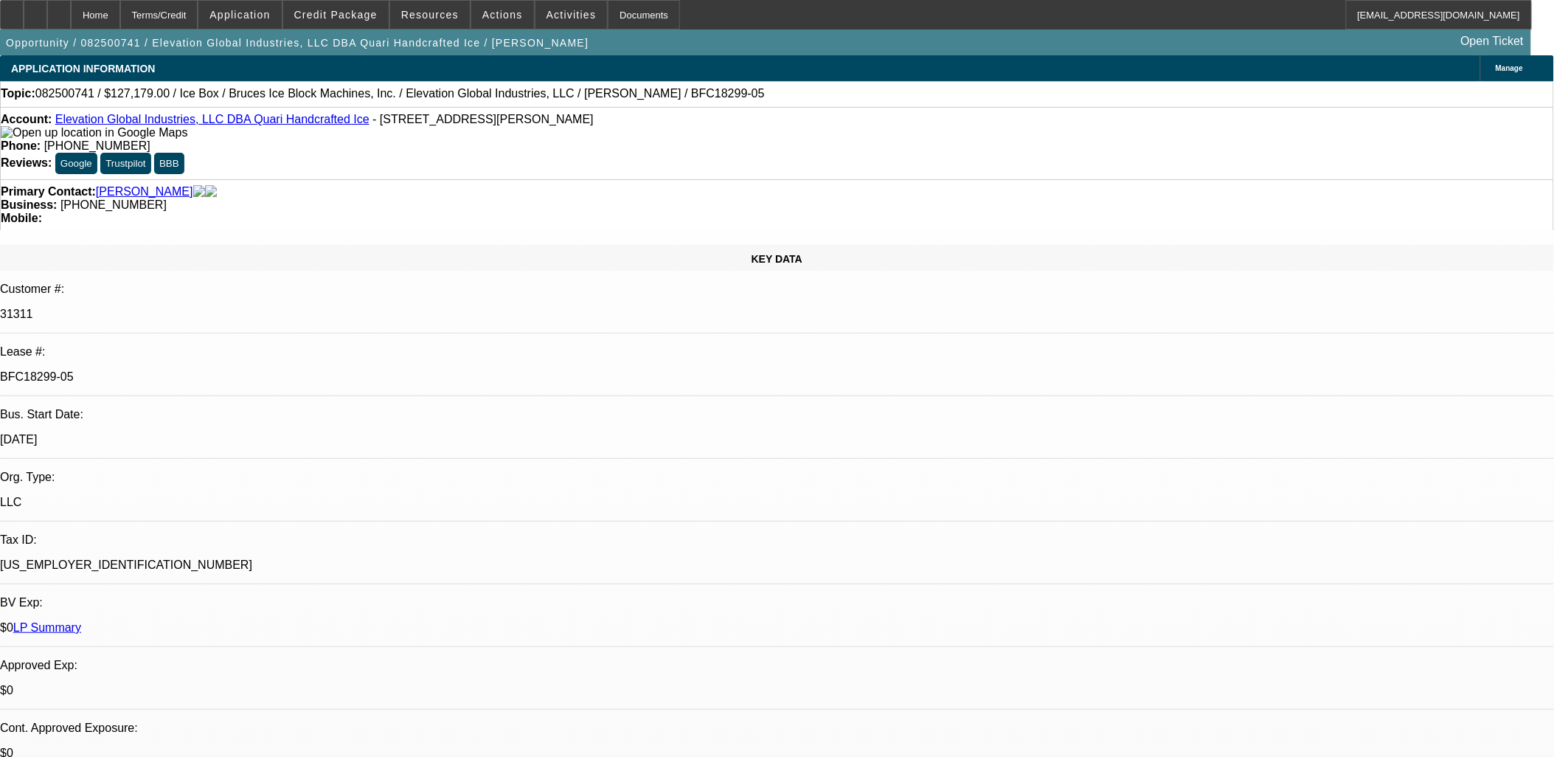
select select "0"
select select "6"
select select "0"
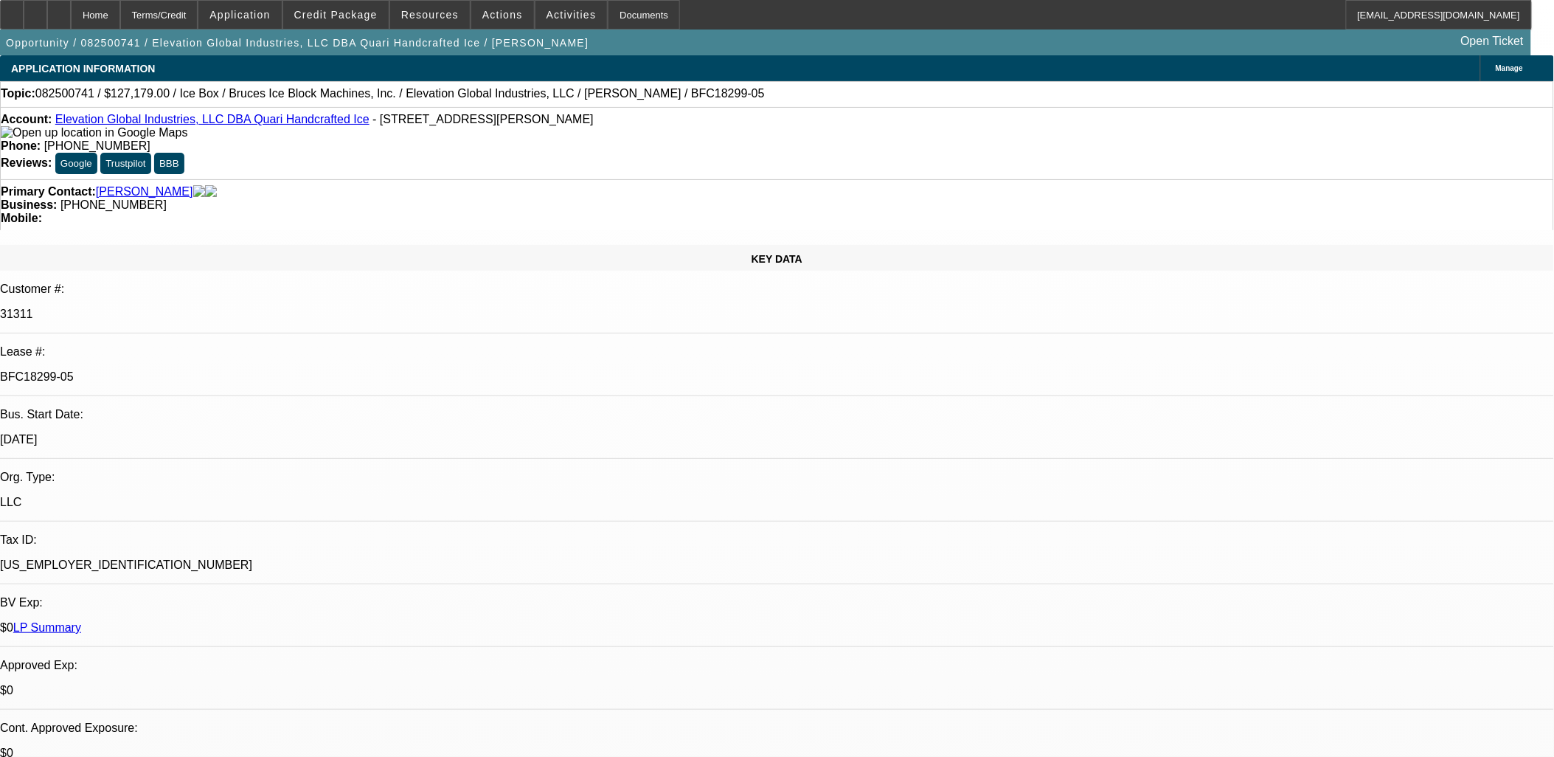
select select "0"
select select "6"
select select "0"
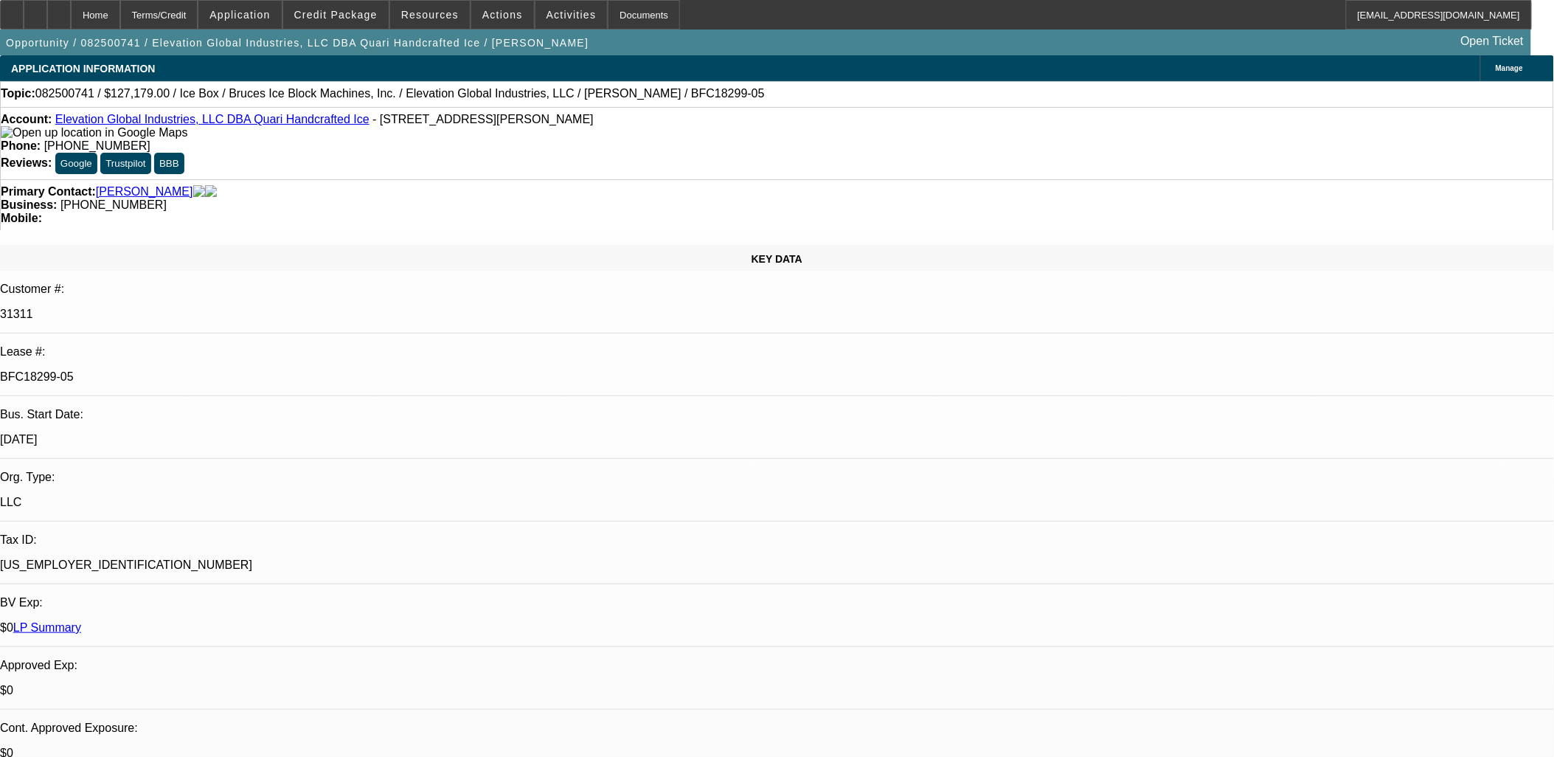
select select "6"
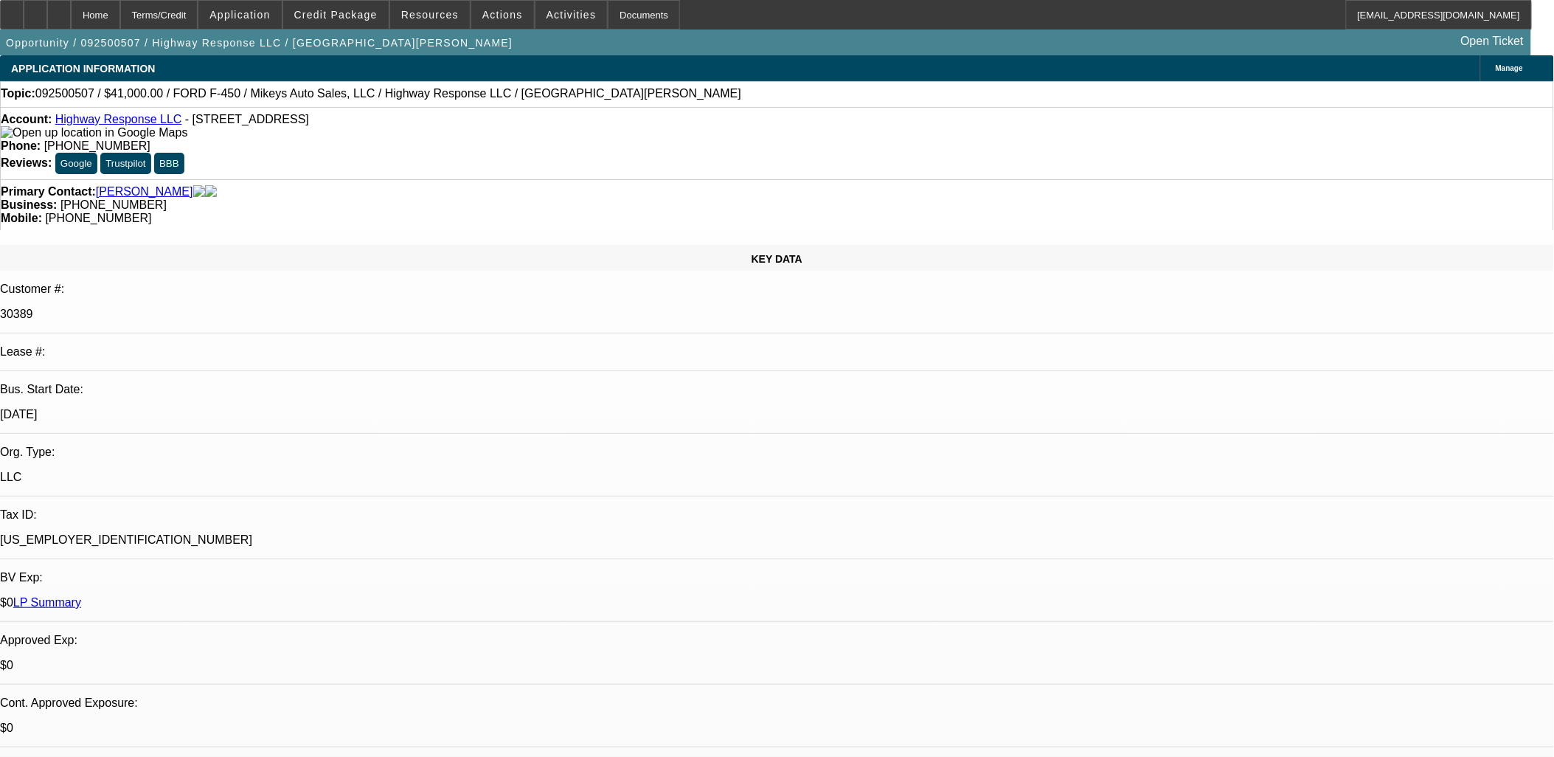
select select "0"
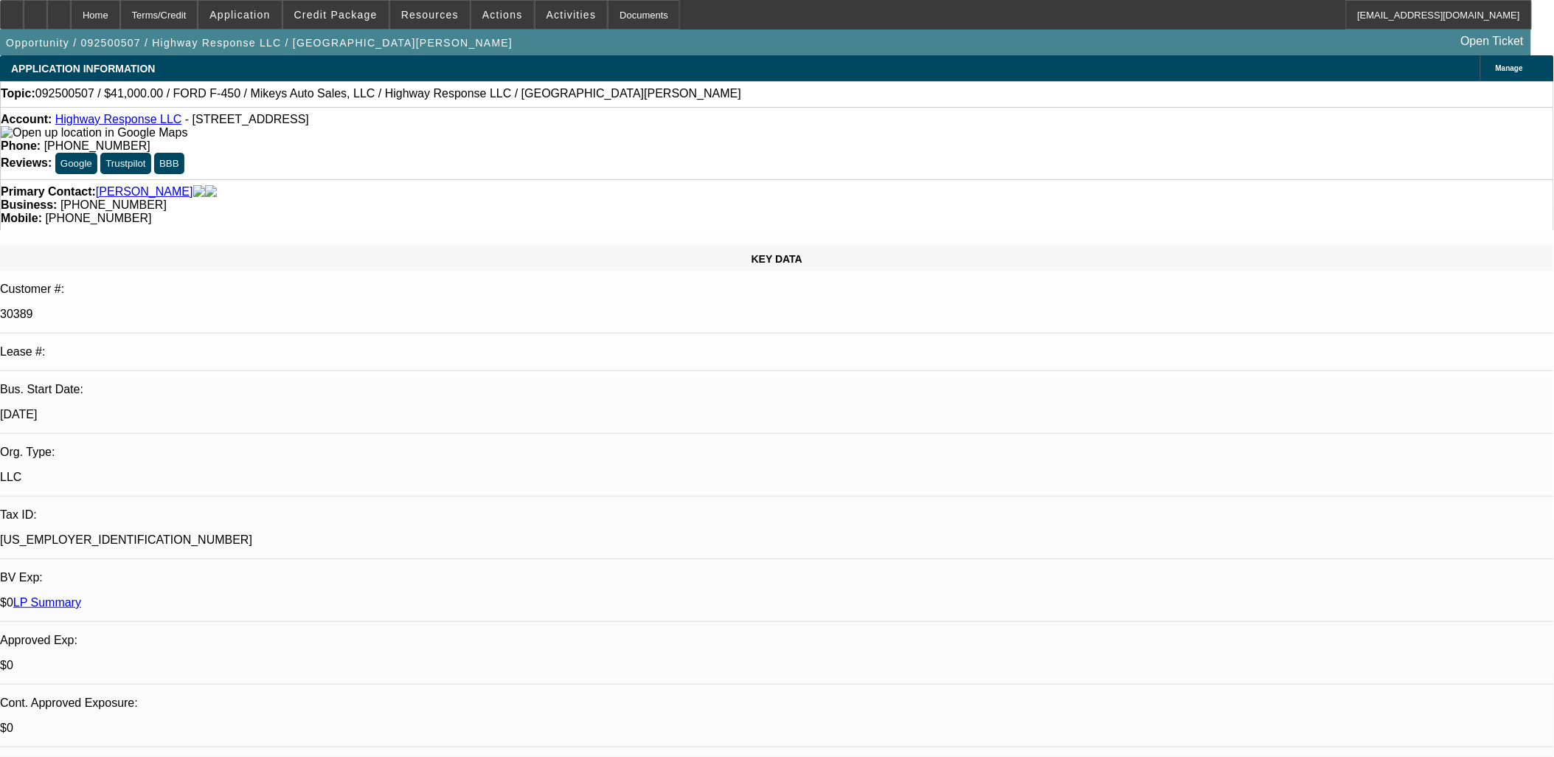
select select "0"
select select "2"
select select "0"
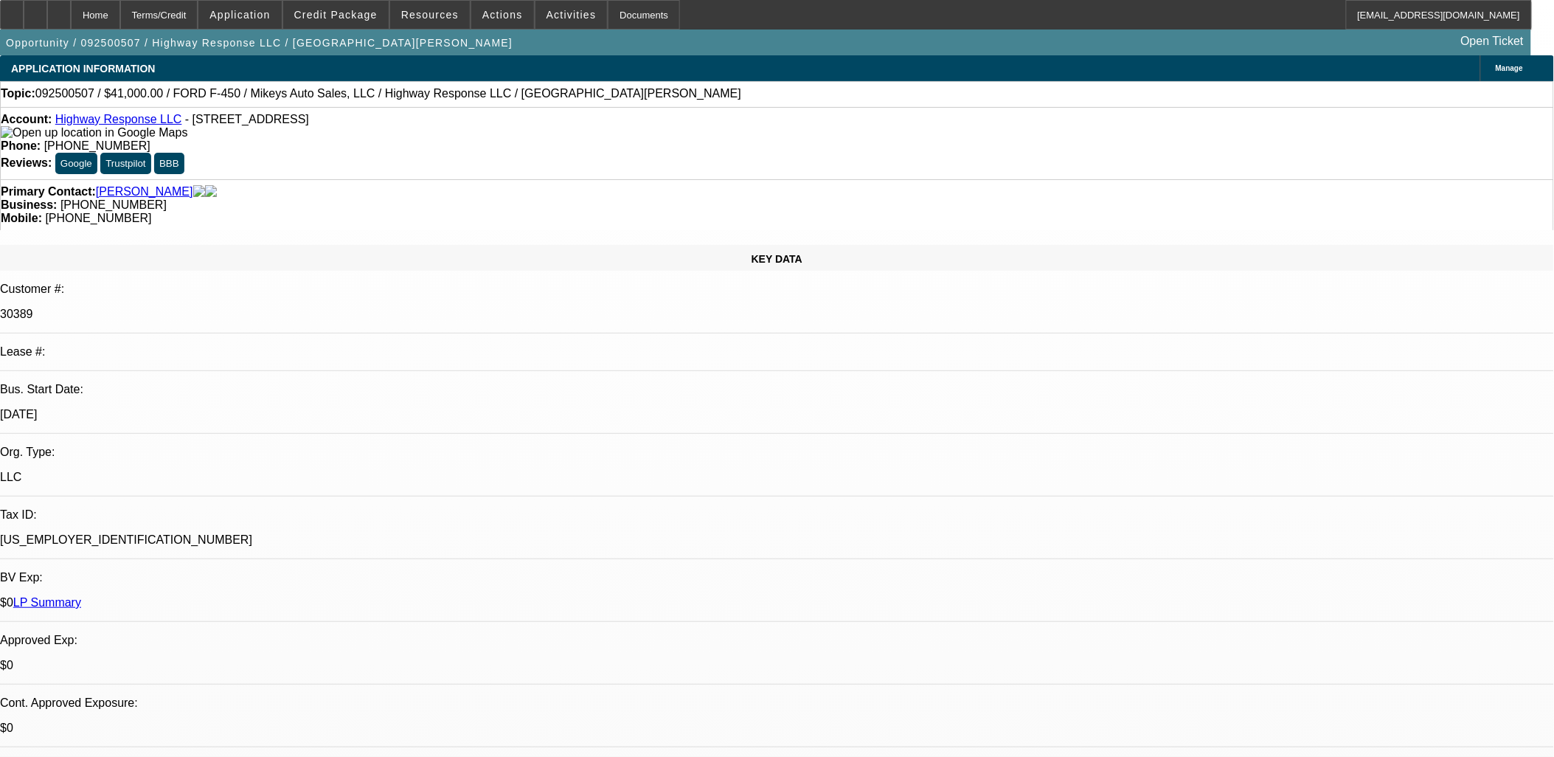
select select "2"
select select "0"
select select "1"
select select "2"
select select "6"
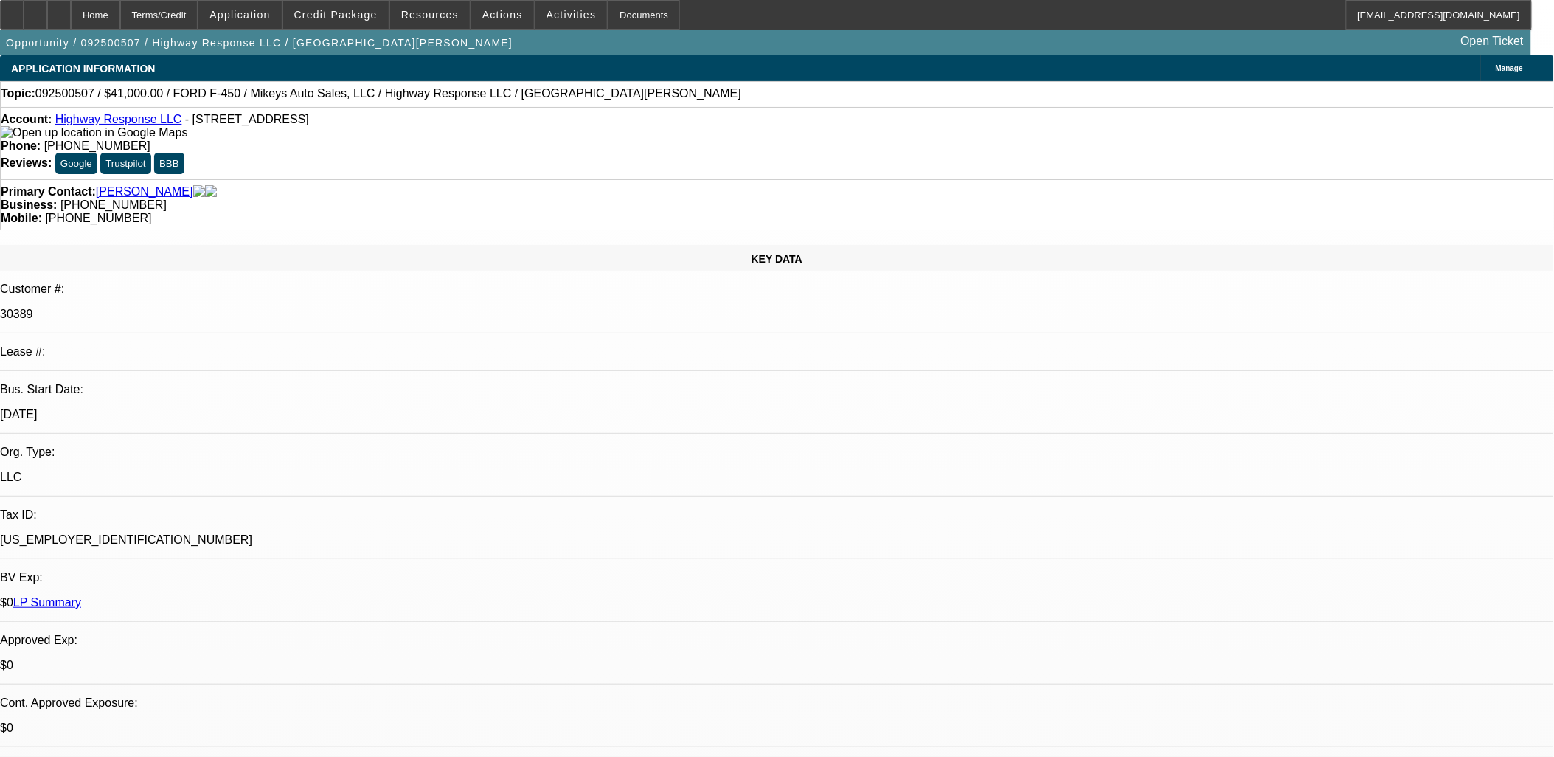
select select "1"
select select "2"
select select "6"
select select "1"
select select "2"
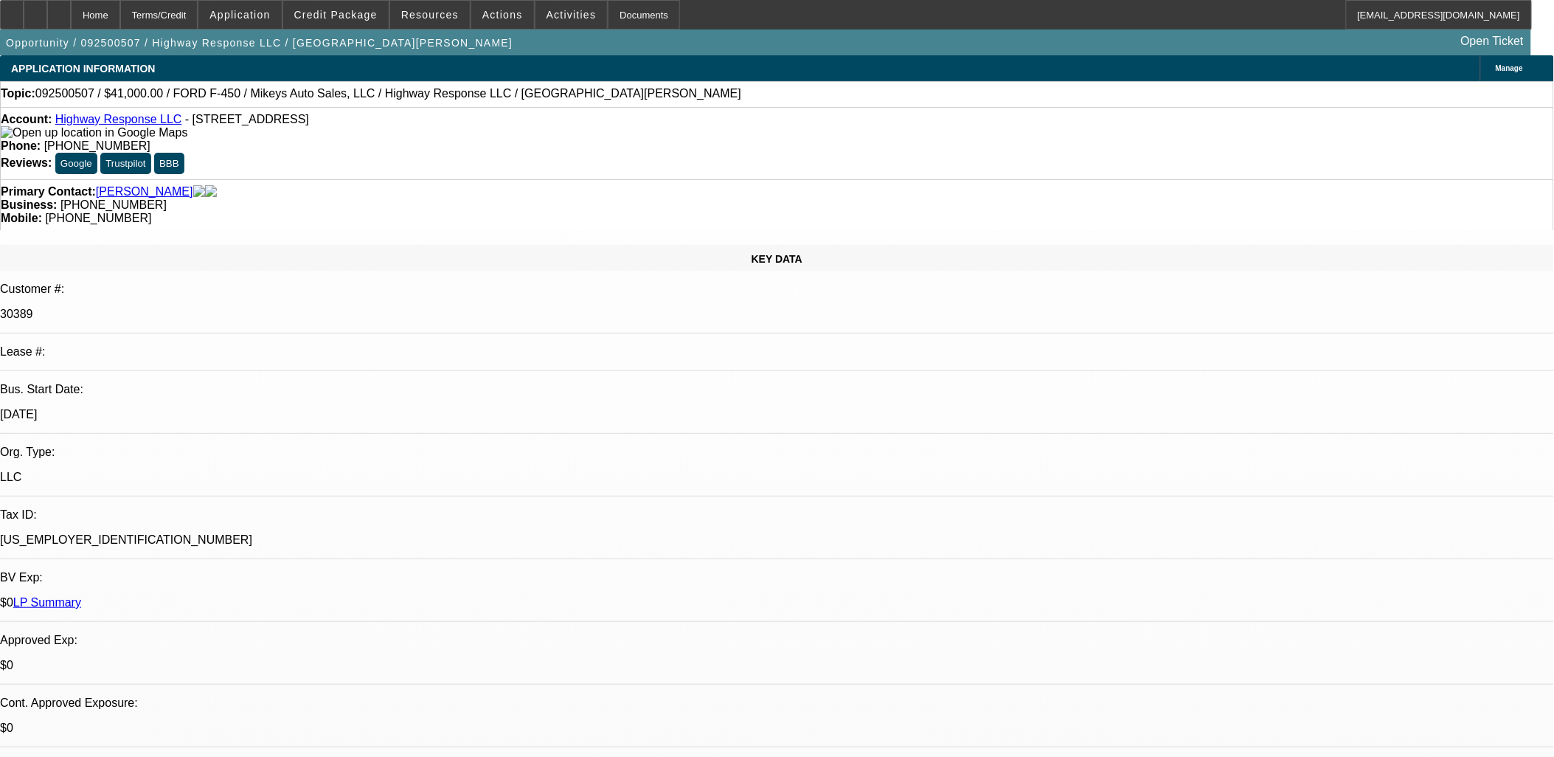
select select "6"
select select "1"
select select "2"
select select "6"
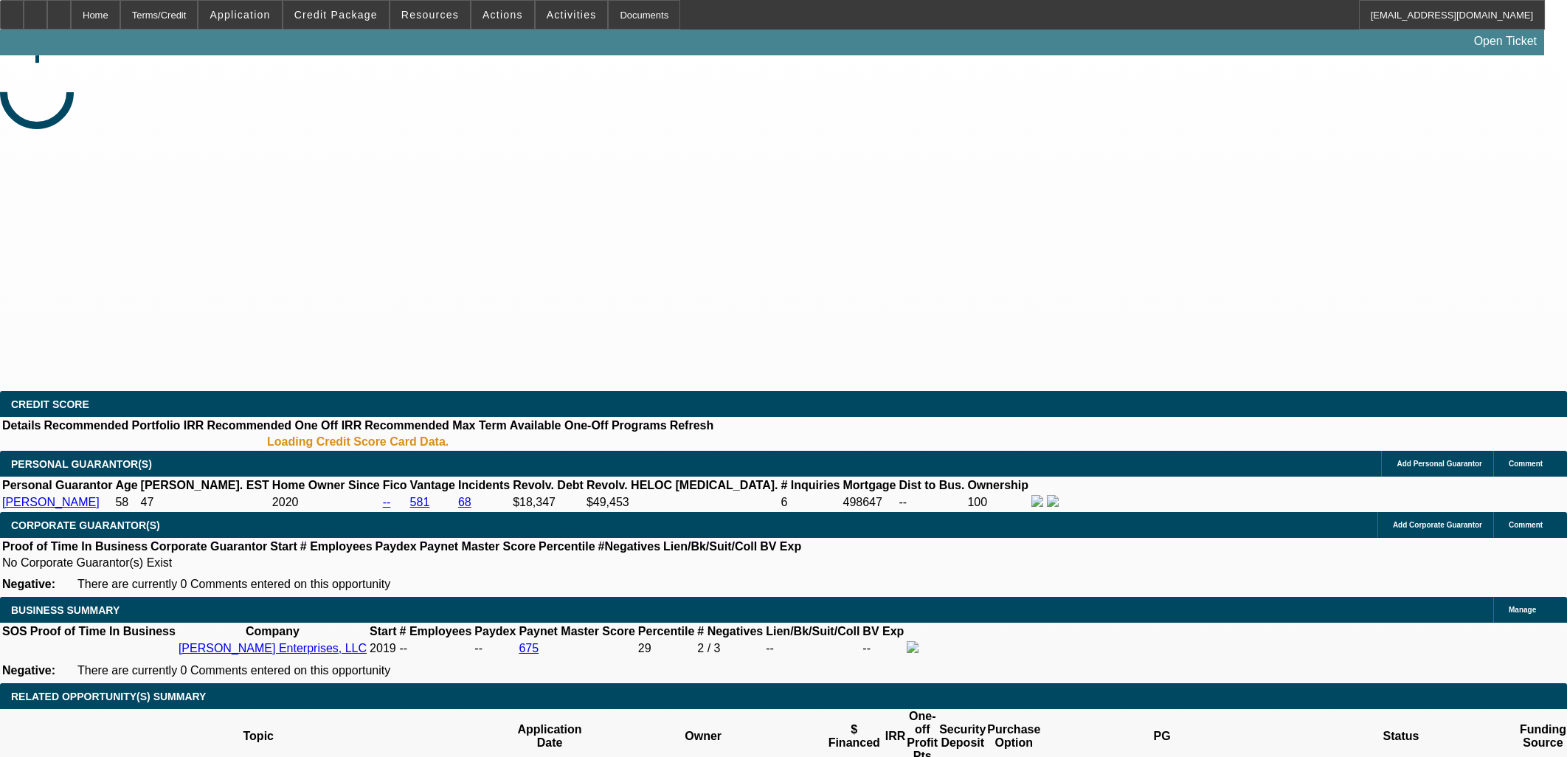
select select "0.2"
select select "2"
select select "0.1"
select select "0"
select select "2"
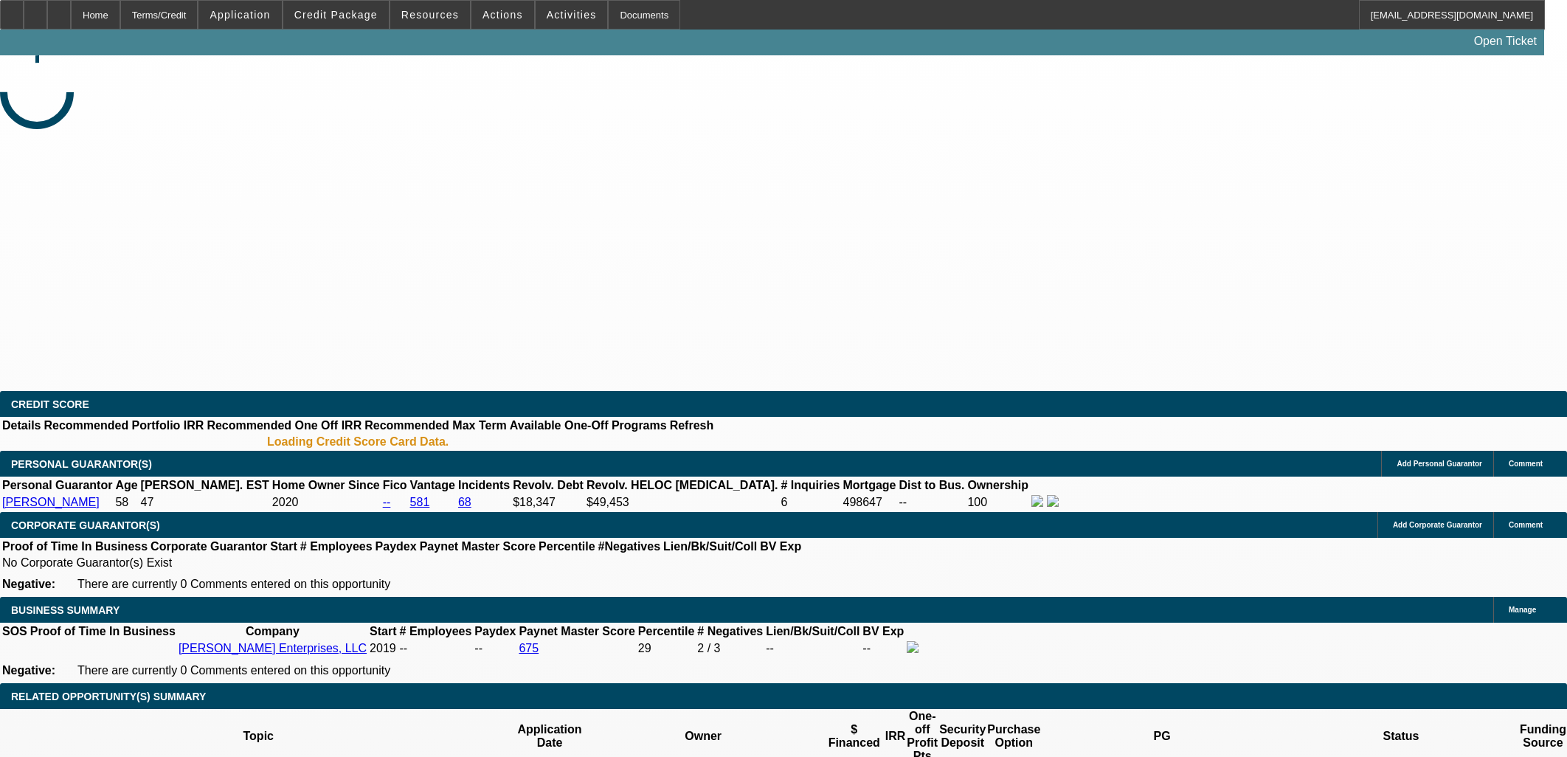
select select "0.1"
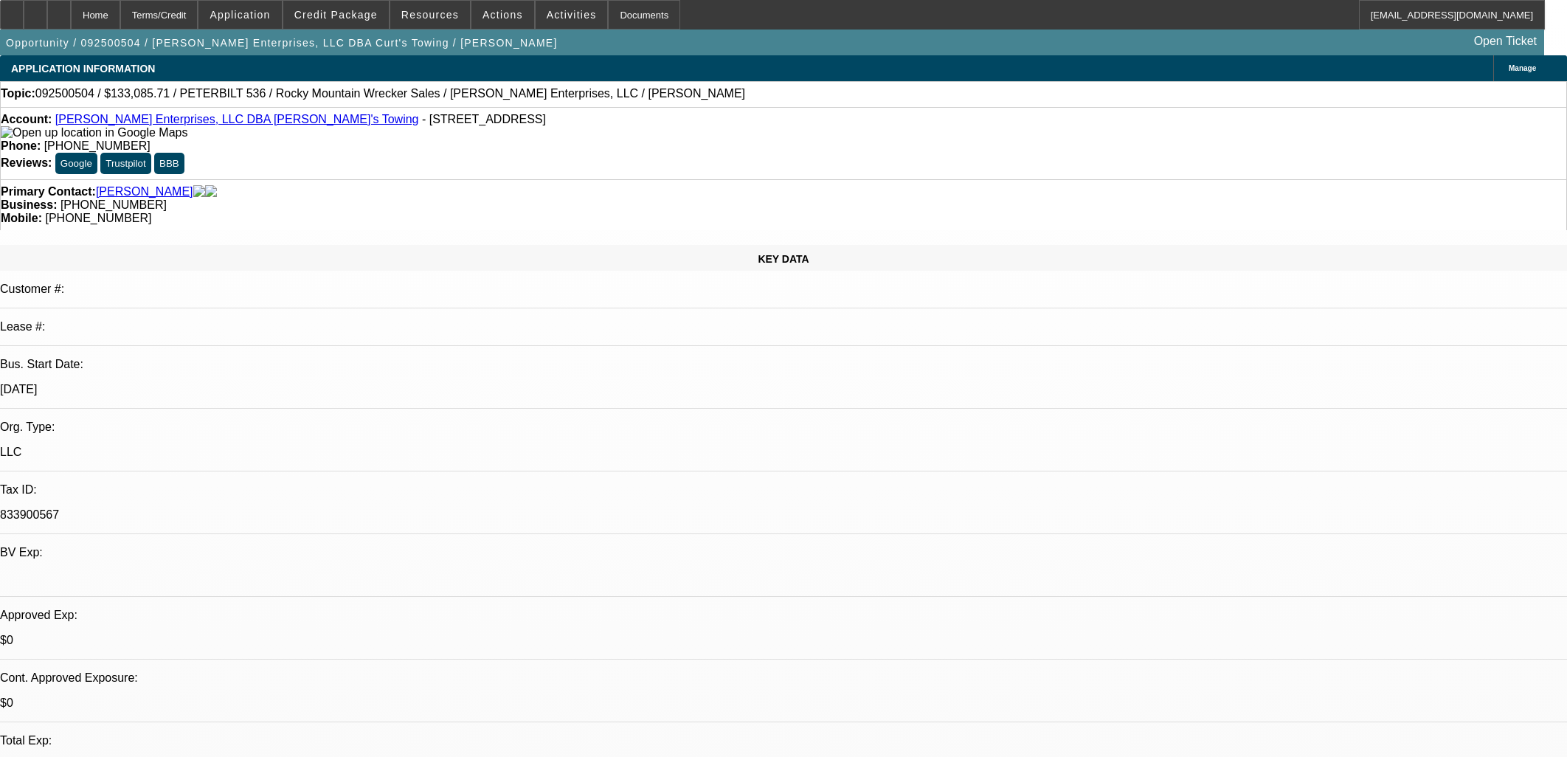
select select "1"
select select "2"
select select "4"
select select "1"
select select "2"
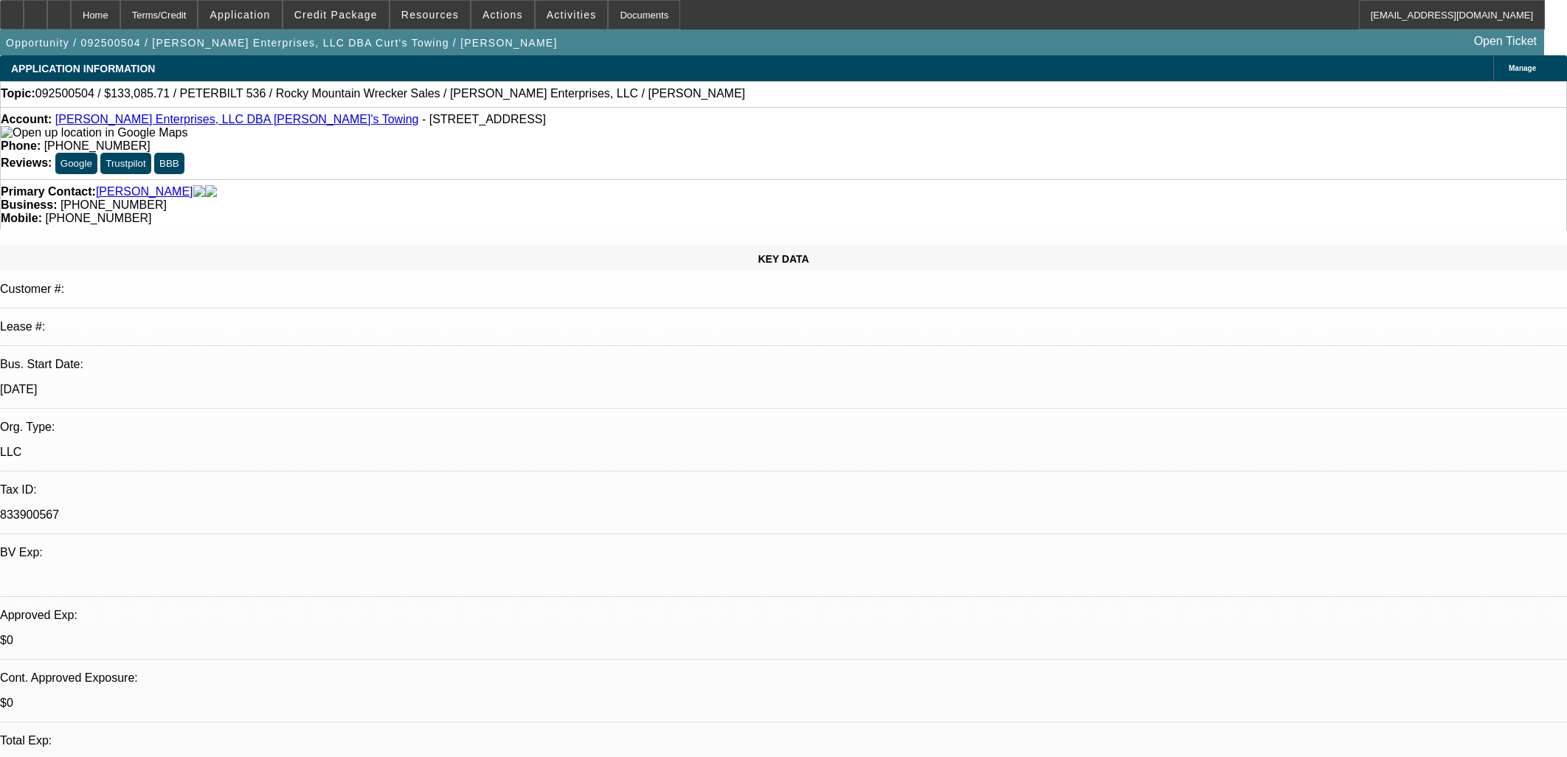
select select "4"
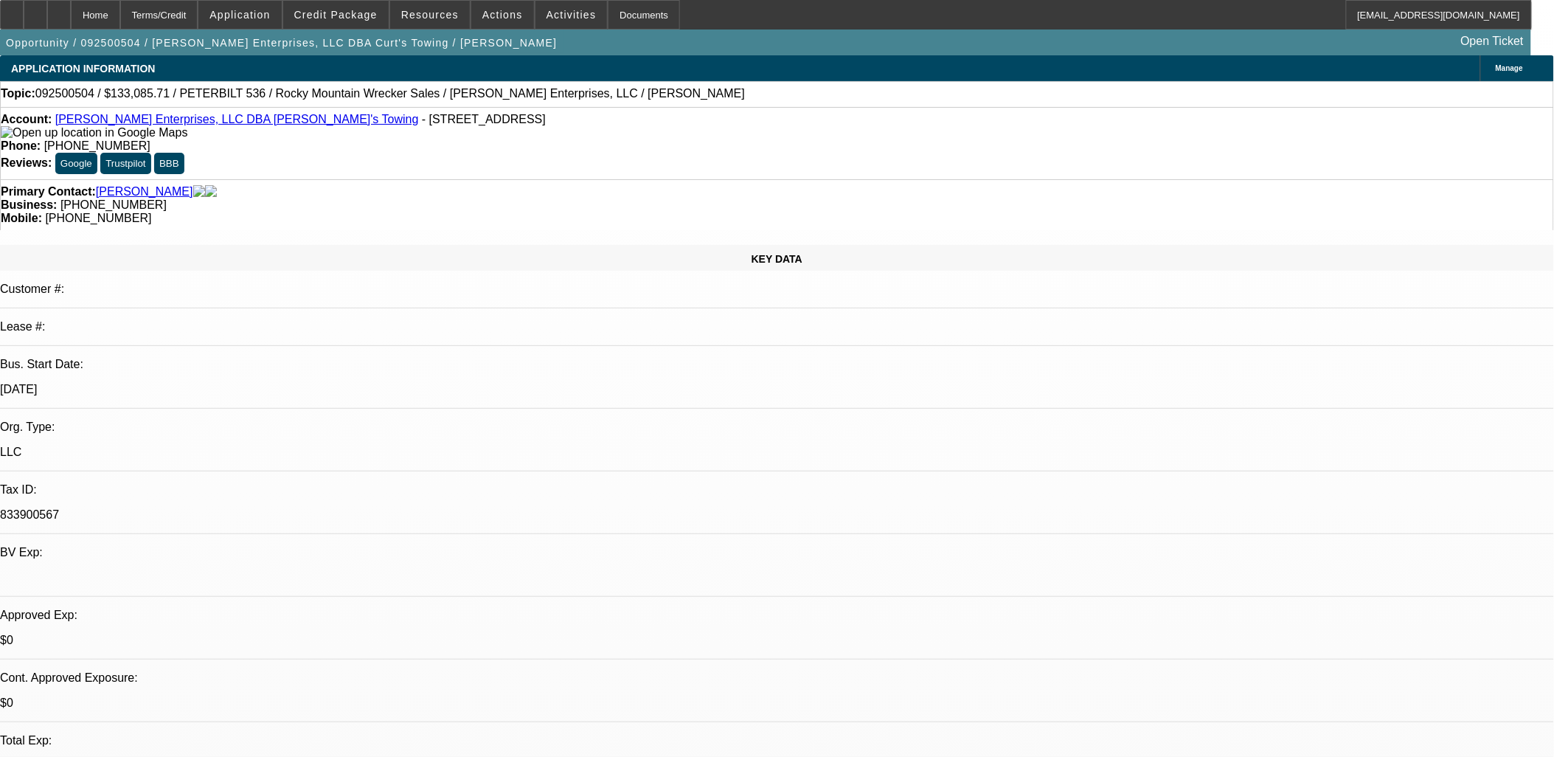
scroll to position [79, 0]
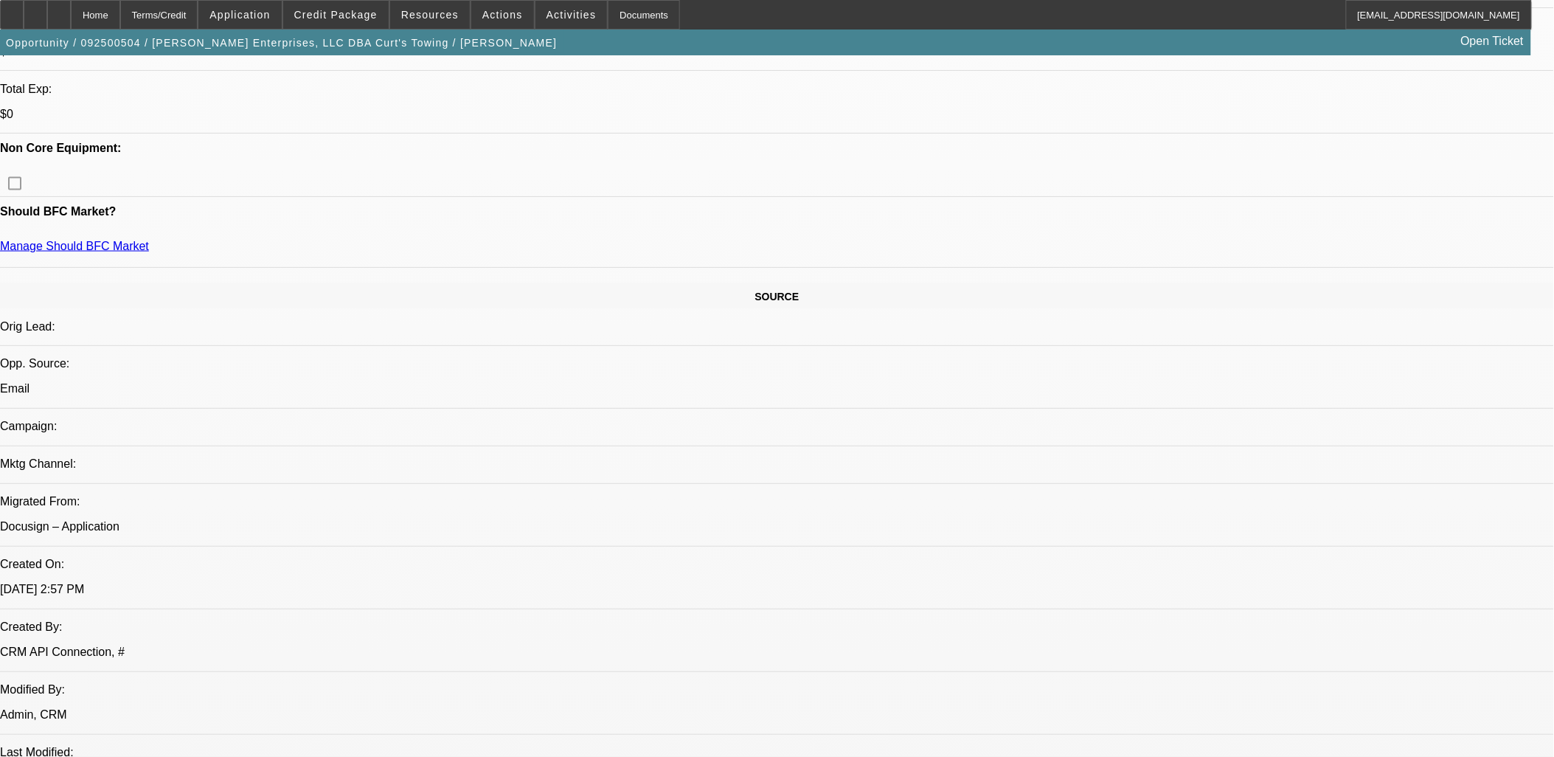
scroll to position [491, 0]
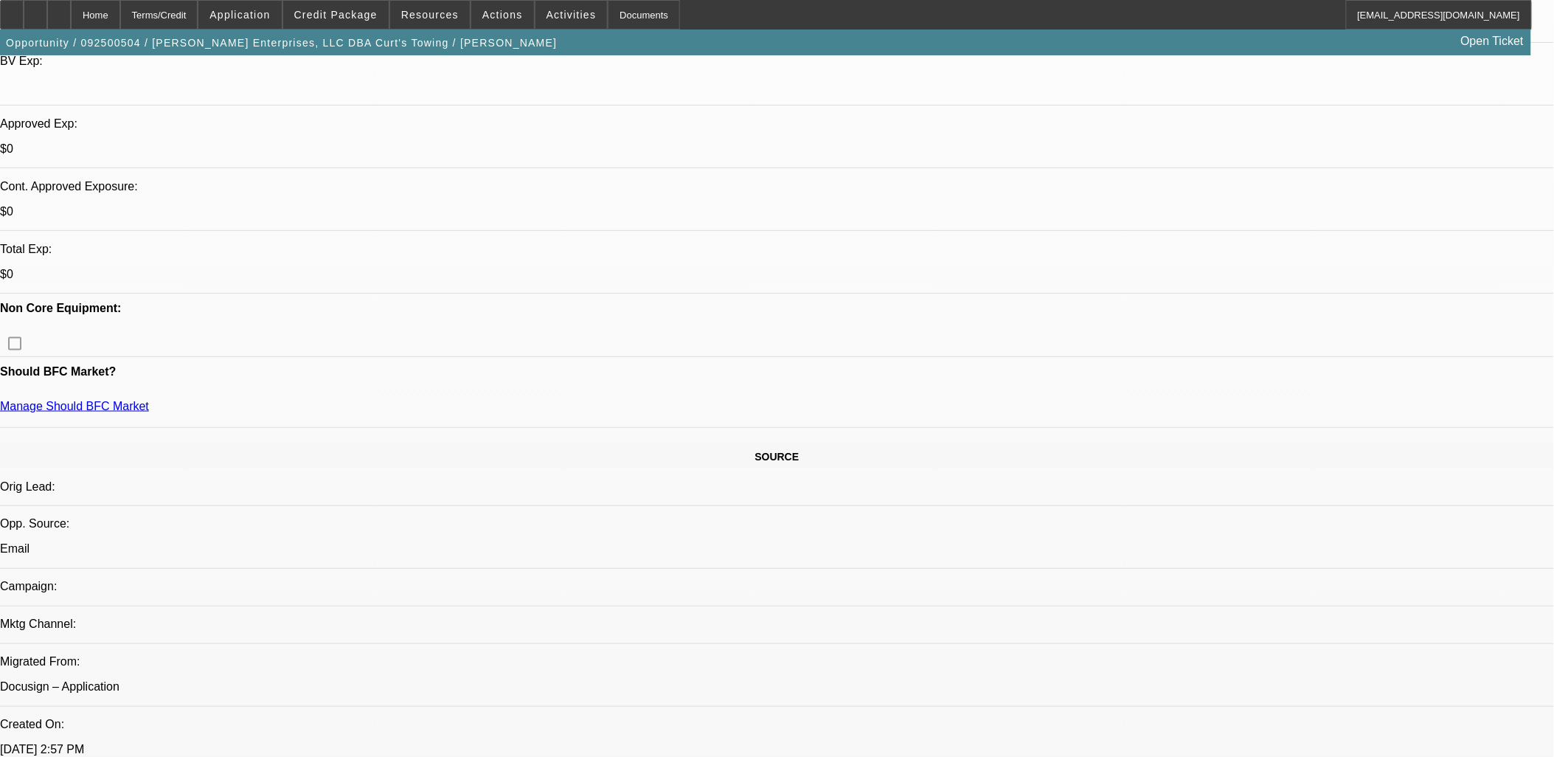
drag, startPoint x: 618, startPoint y: 305, endPoint x: 602, endPoint y: 278, distance: 31.1
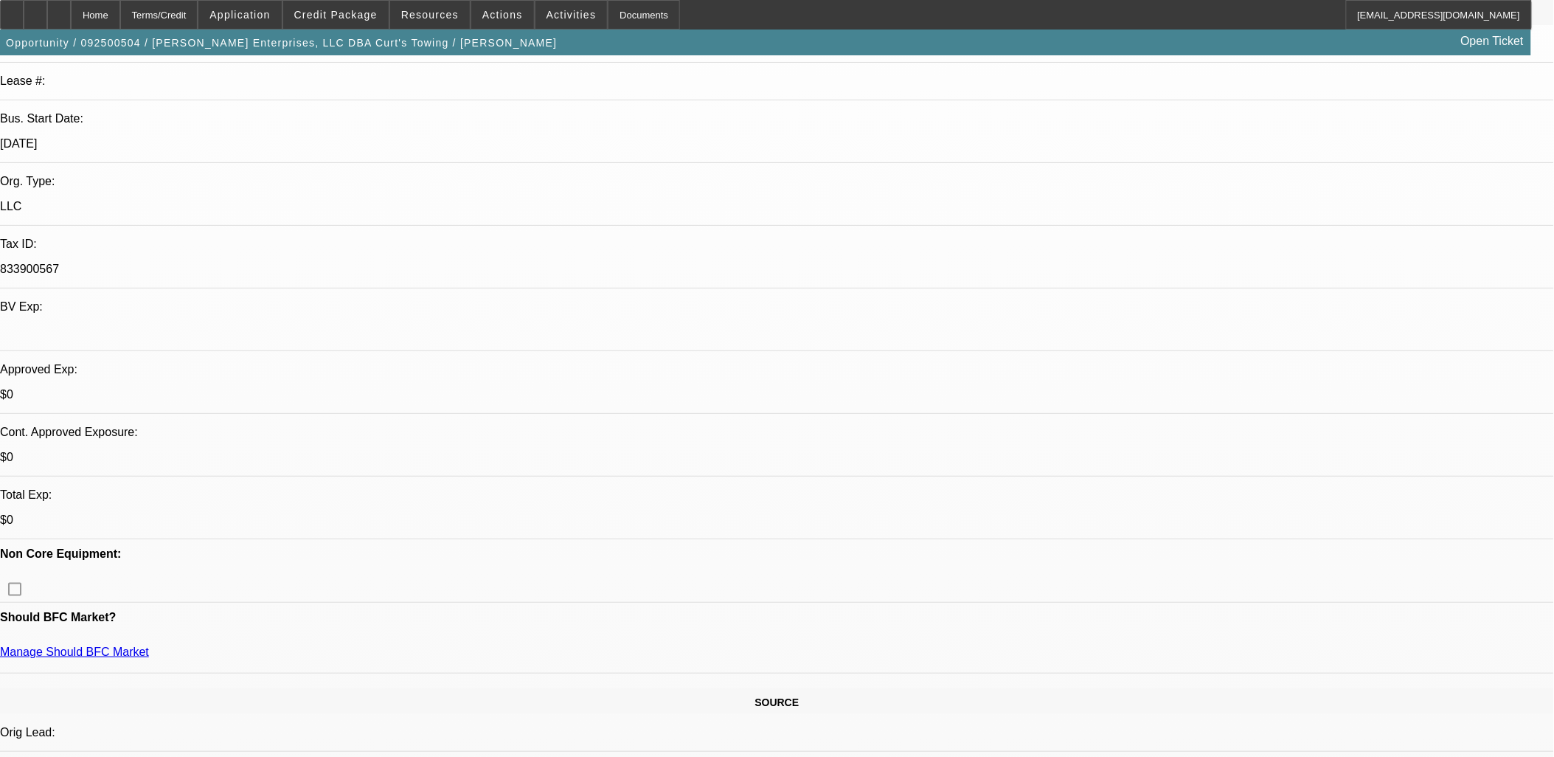
scroll to position [0, 0]
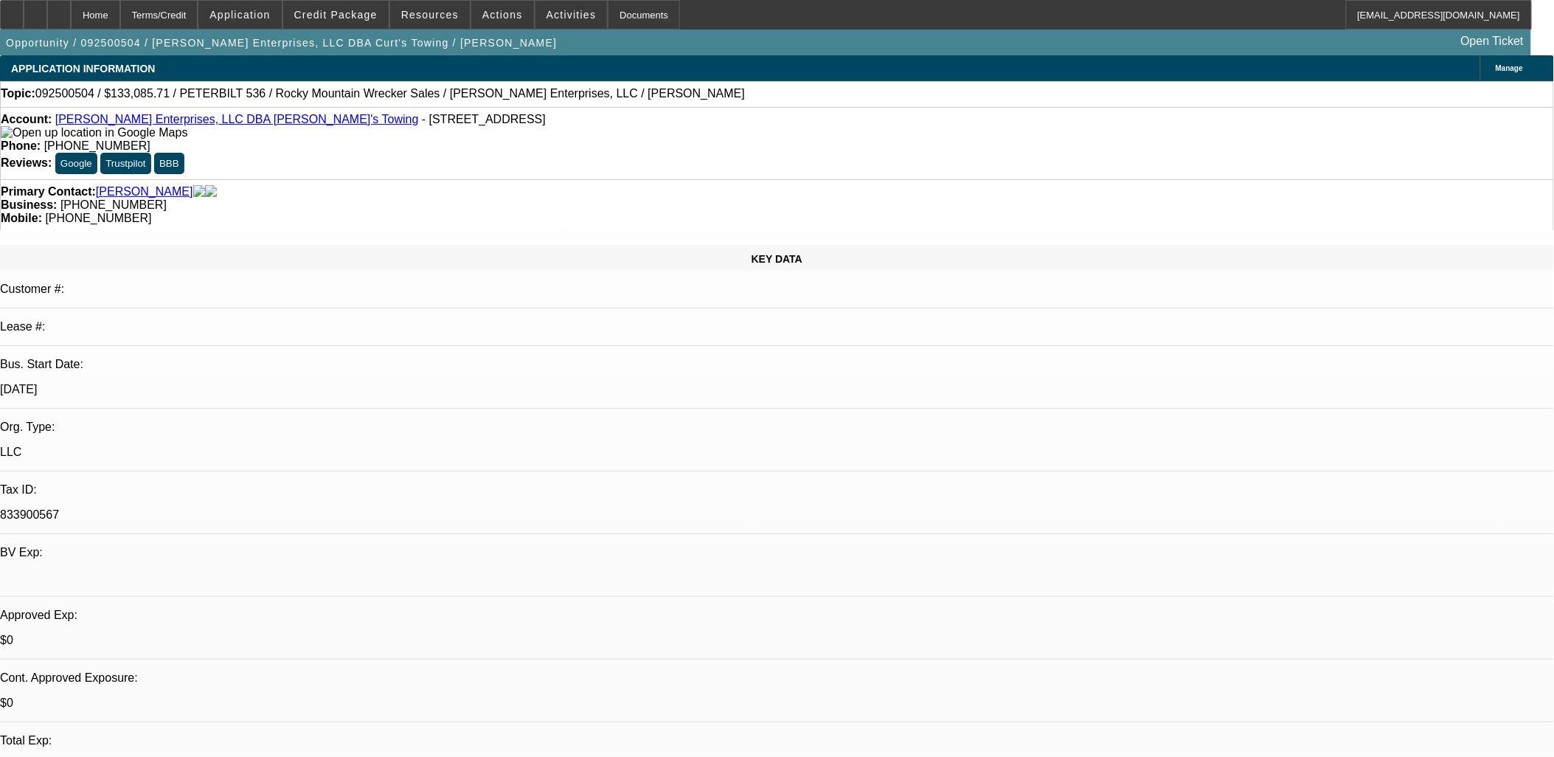
drag, startPoint x: 702, startPoint y: 308, endPoint x: 689, endPoint y: 311, distance: 13.5
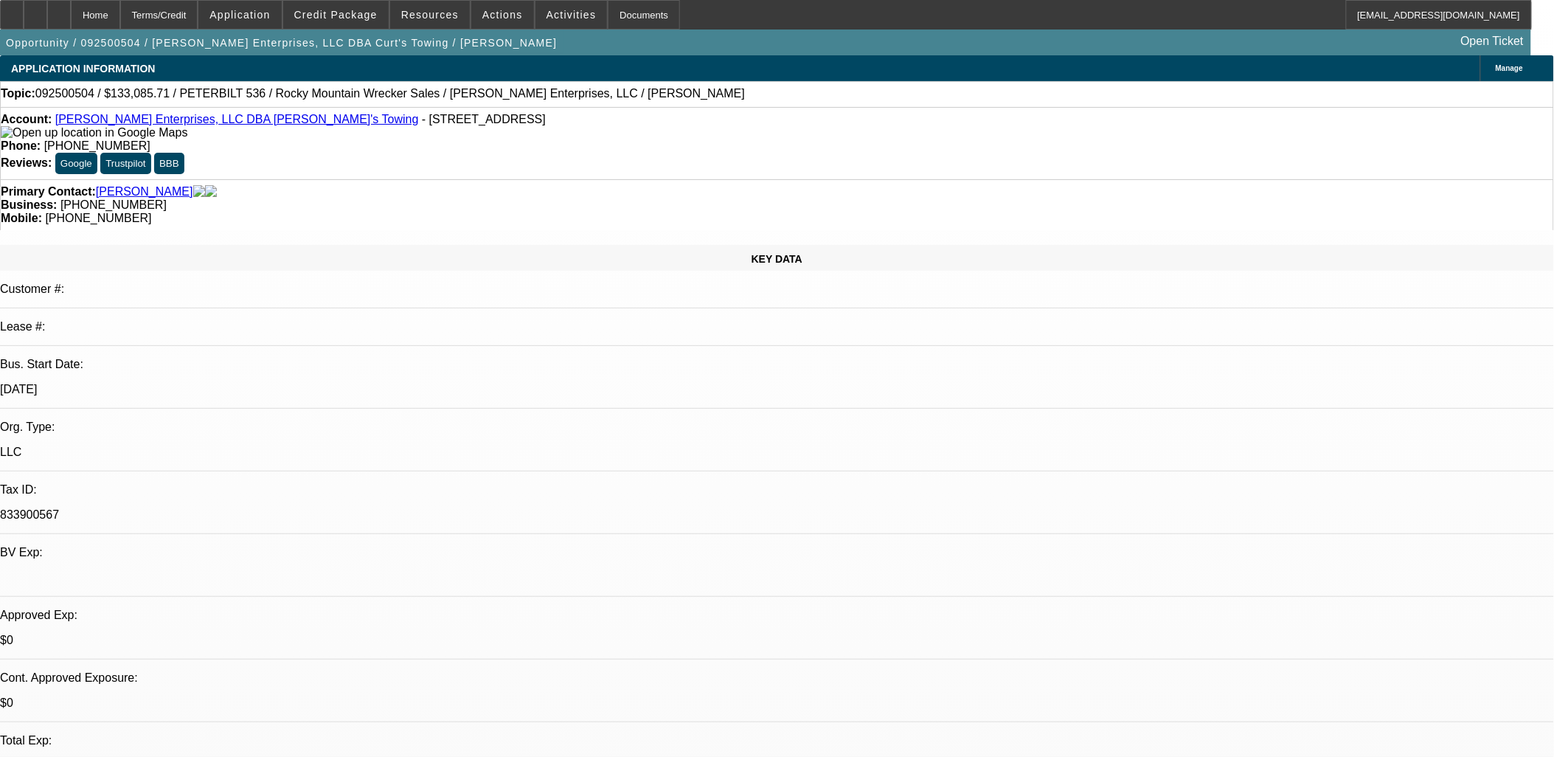
drag, startPoint x: 687, startPoint y: 313, endPoint x: 648, endPoint y: 350, distance: 54.8
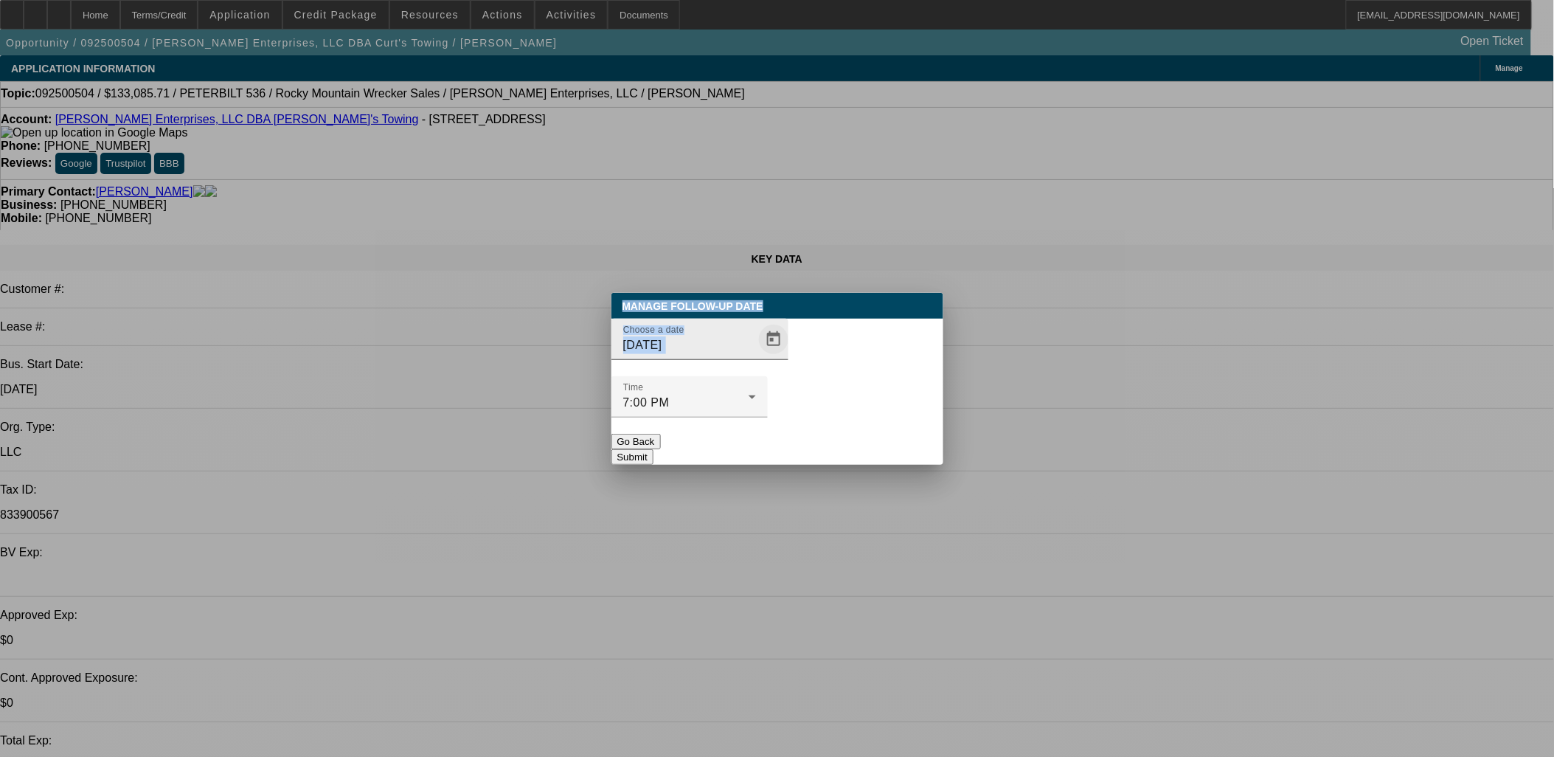
click at [758, 357] on span "Open calendar" at bounding box center [773, 339] width 35 height 35
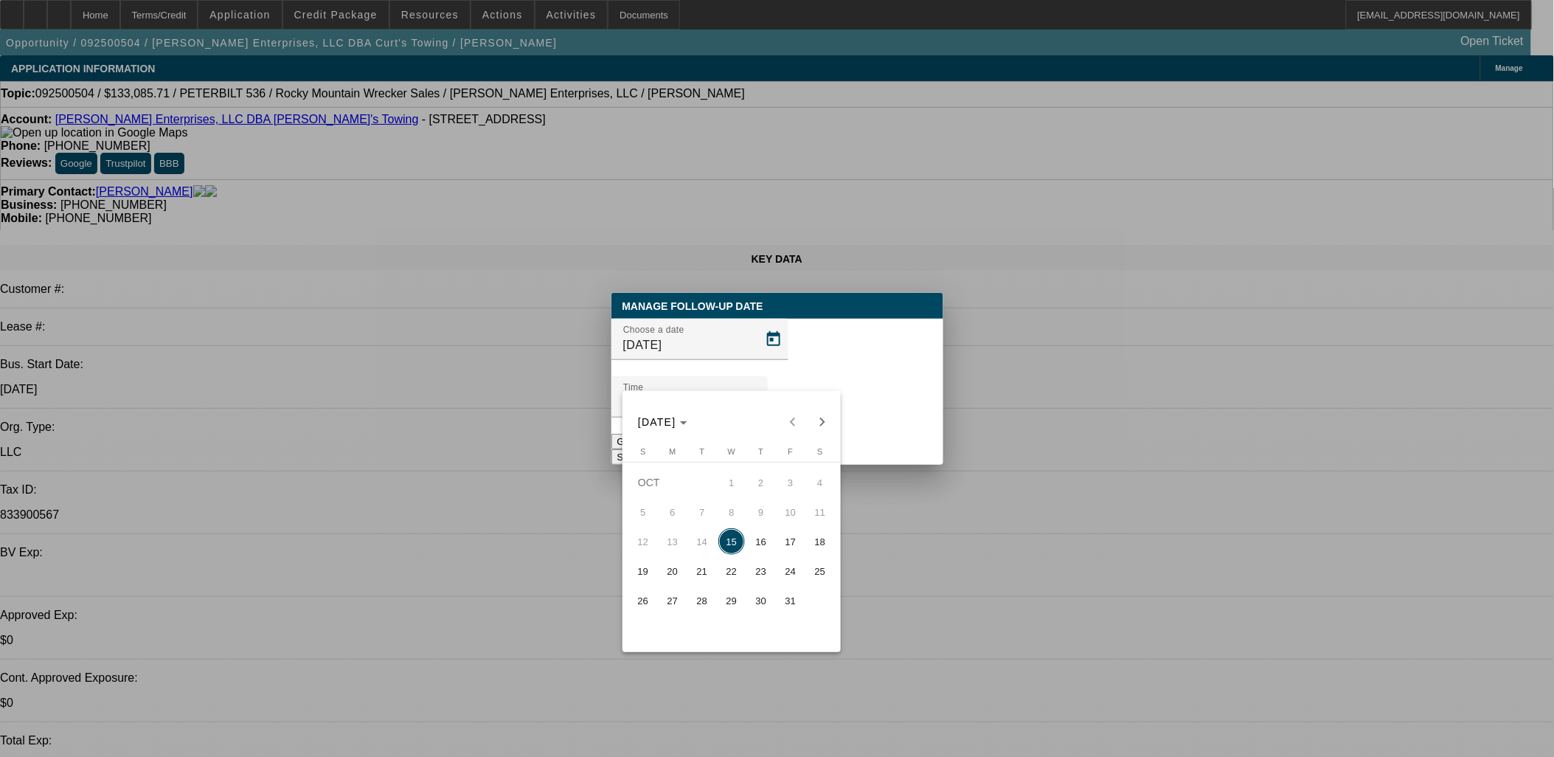
click at [720, 617] on div "Sunday S Monday M Tuesday T Wednesday W Thursday T Friday F Saturday S OCT 1 2 …" at bounding box center [732, 534] width 218 height 174
drag, startPoint x: 721, startPoint y: 613, endPoint x: 725, endPoint y: 605, distance: 8.9
click at [725, 605] on span "29" at bounding box center [731, 600] width 27 height 27
type input "10/29/2025"
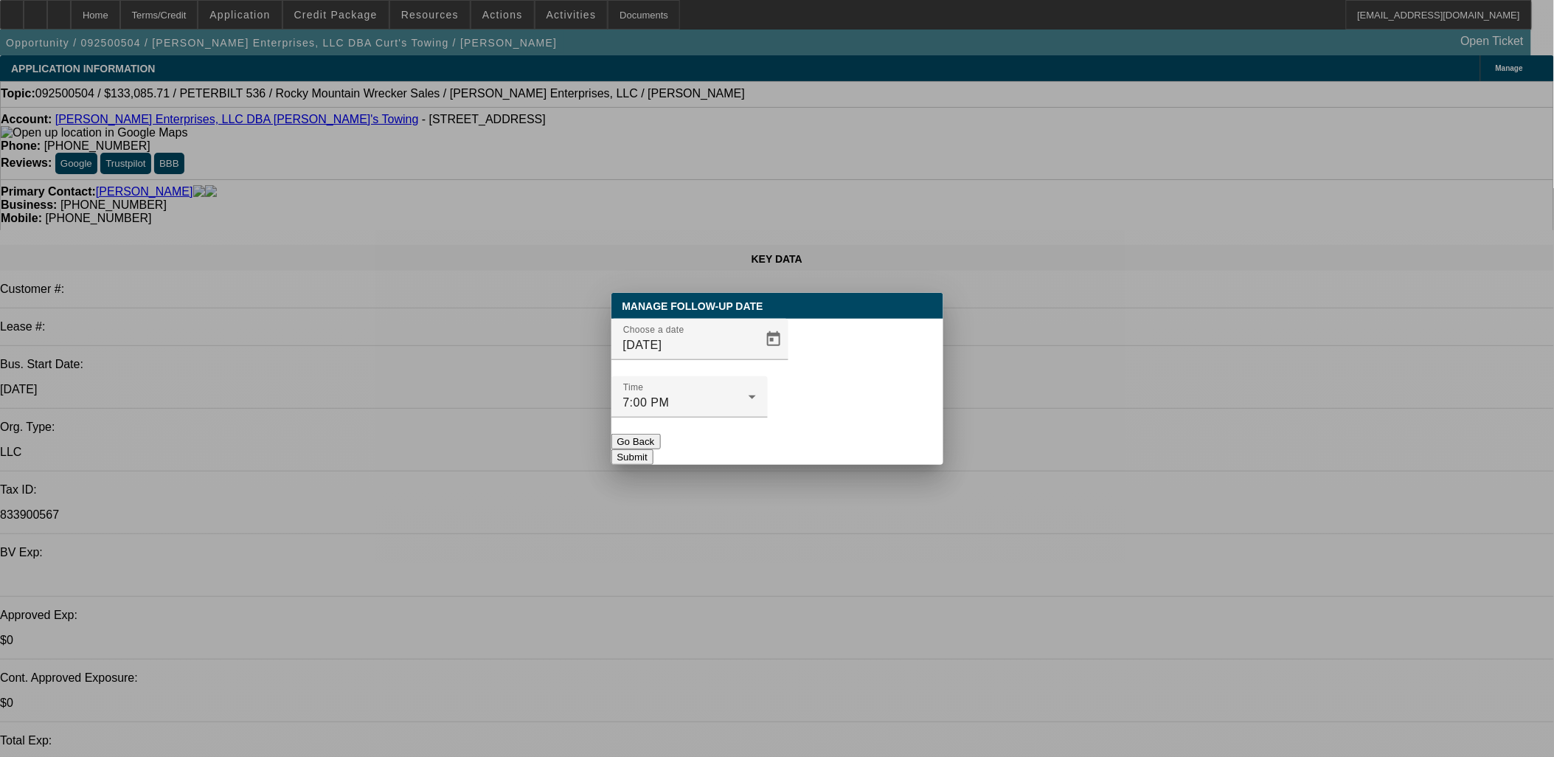
drag, startPoint x: 817, startPoint y: 445, endPoint x: 825, endPoint y: 426, distance: 20.5
click at [819, 443] on div "Manage Follow-Up Date Choose a date 10/29/2025 Time 7:00 PM Go Back Submit" at bounding box center [777, 379] width 332 height 172
click at [653, 449] on button "Submit" at bounding box center [632, 456] width 42 height 15
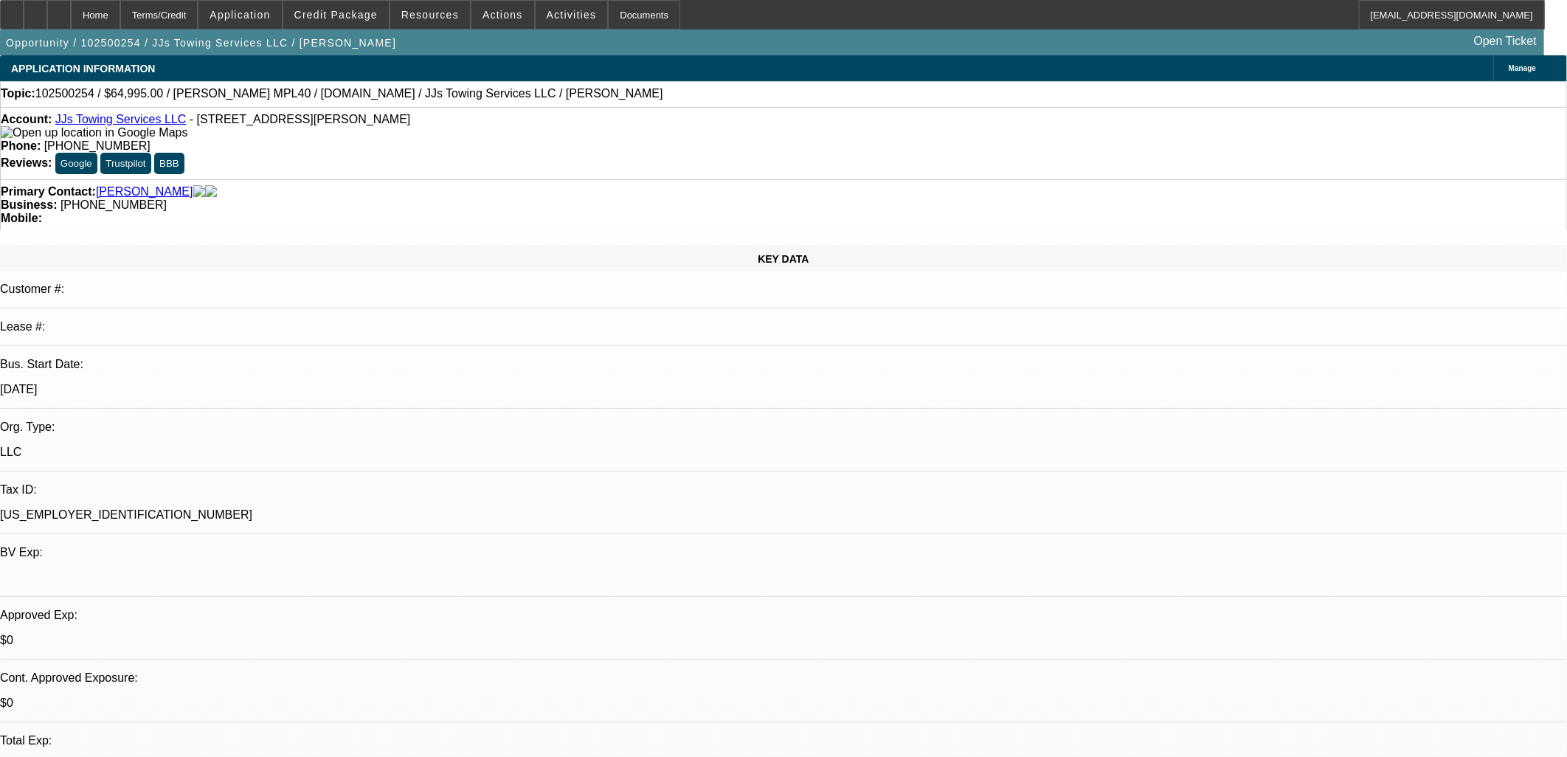
select select "2"
select select "0.1"
select select "4"
select select "0"
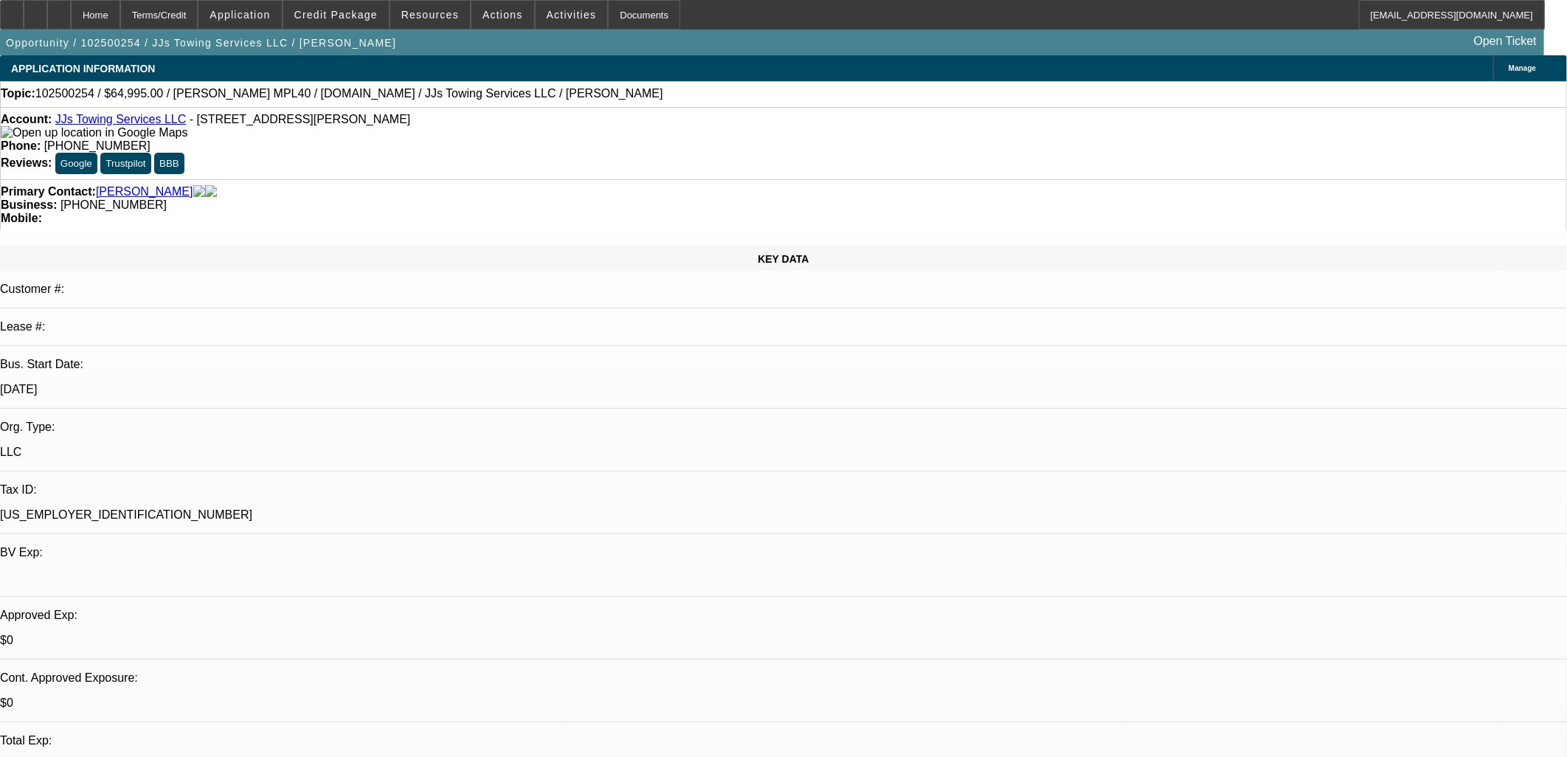
select select "0"
select select "0.1"
select select "4"
select select "0"
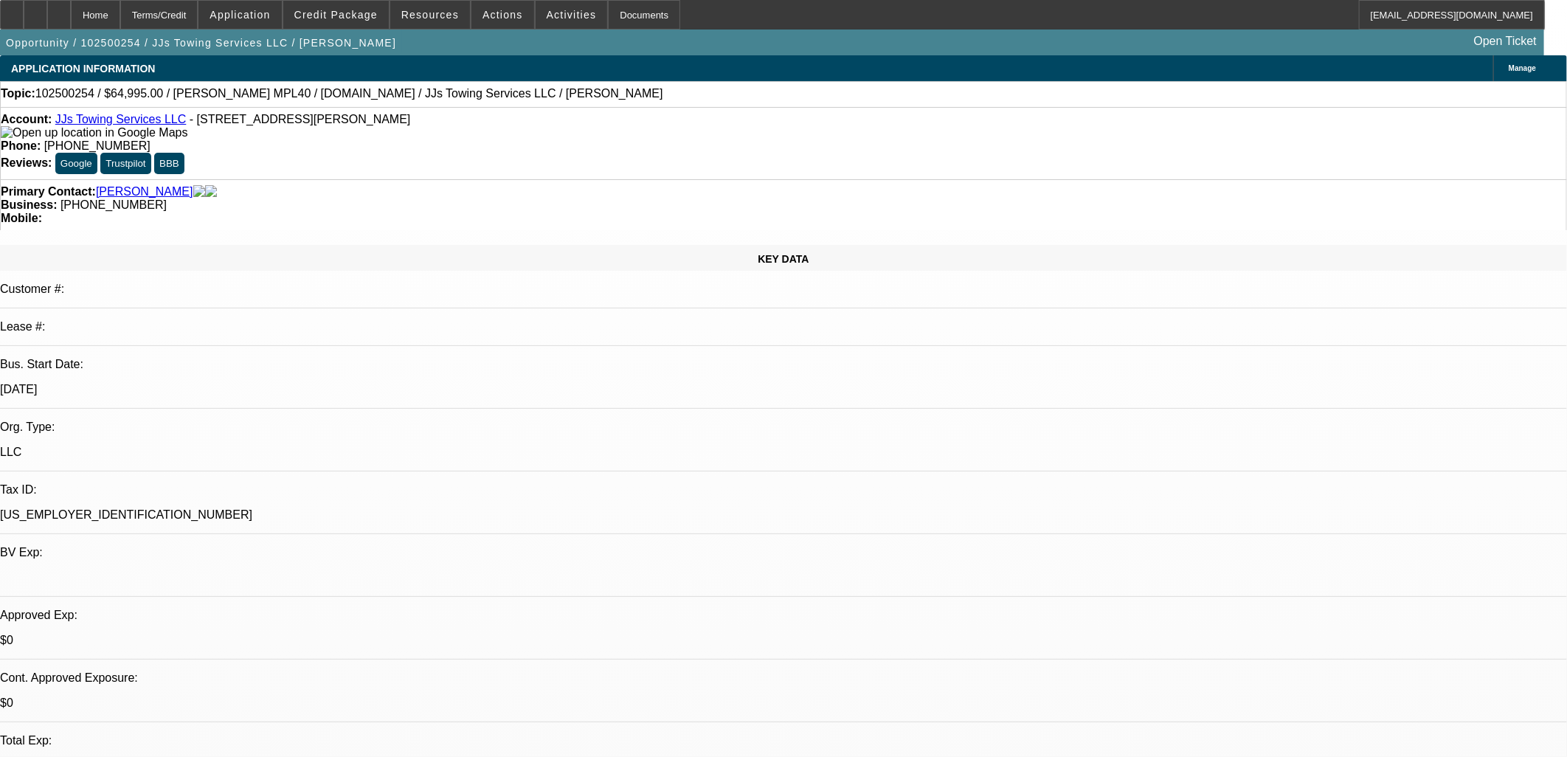
select select "0.1"
select select "4"
select select "0"
select select "0.1"
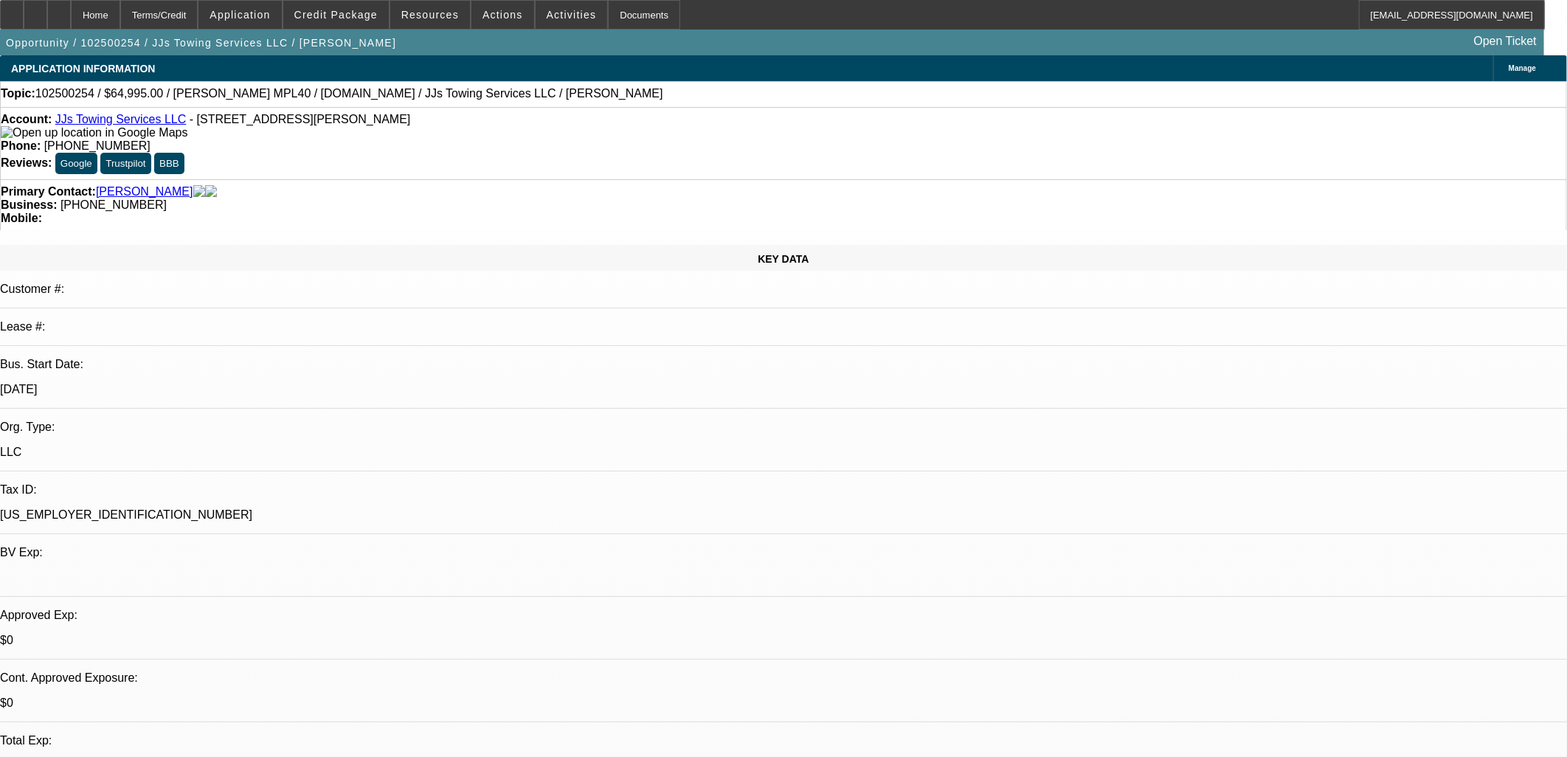
select select "4"
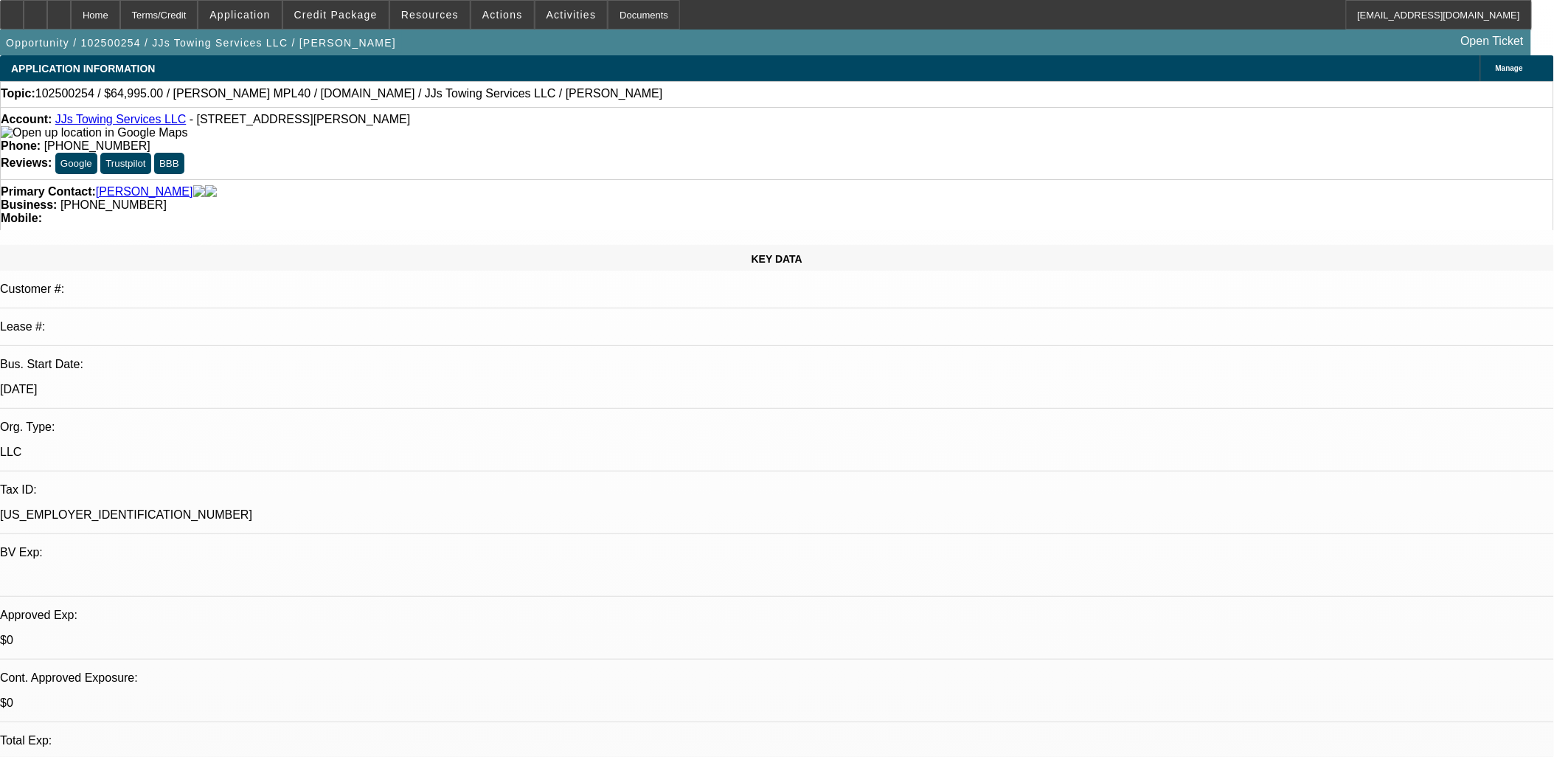
drag, startPoint x: 625, startPoint y: 386, endPoint x: 594, endPoint y: 388, distance: 31.1
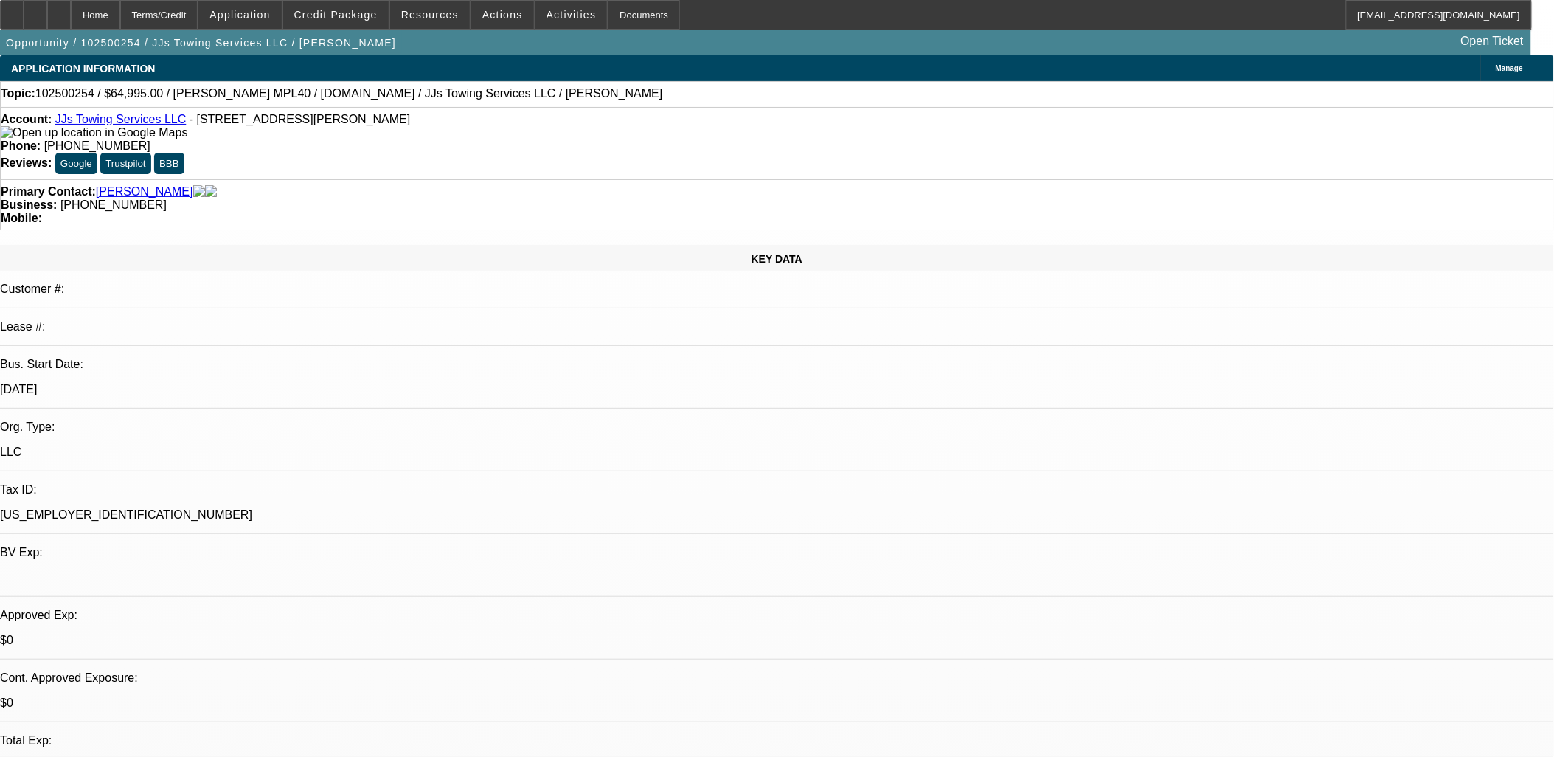
drag, startPoint x: 494, startPoint y: 408, endPoint x: 498, endPoint y: 431, distance: 23.9
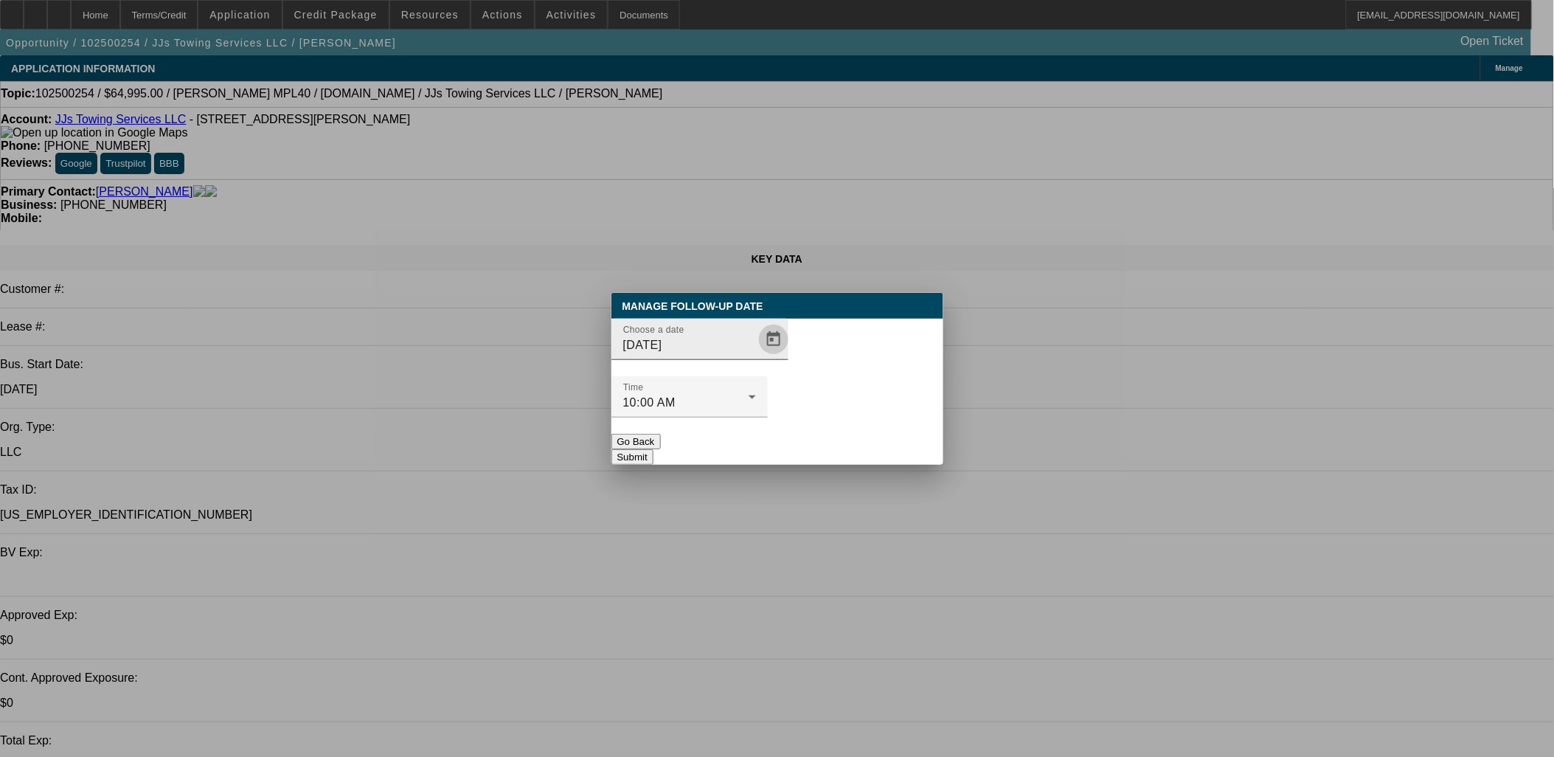
click at [757, 357] on span "Open calendar" at bounding box center [773, 339] width 35 height 35
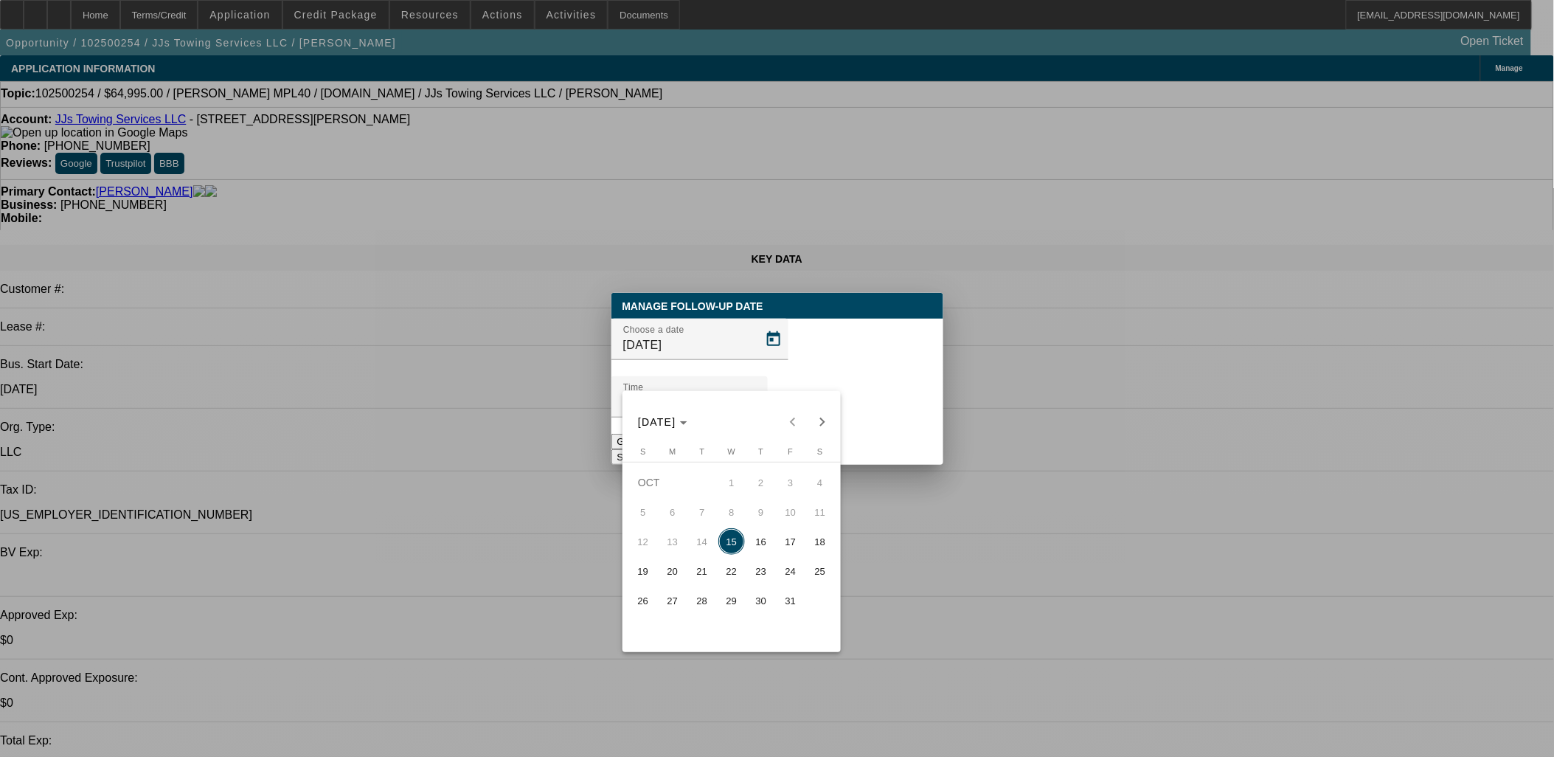
click at [754, 544] on span "16" at bounding box center [761, 541] width 27 height 27
type input "10/16/2025"
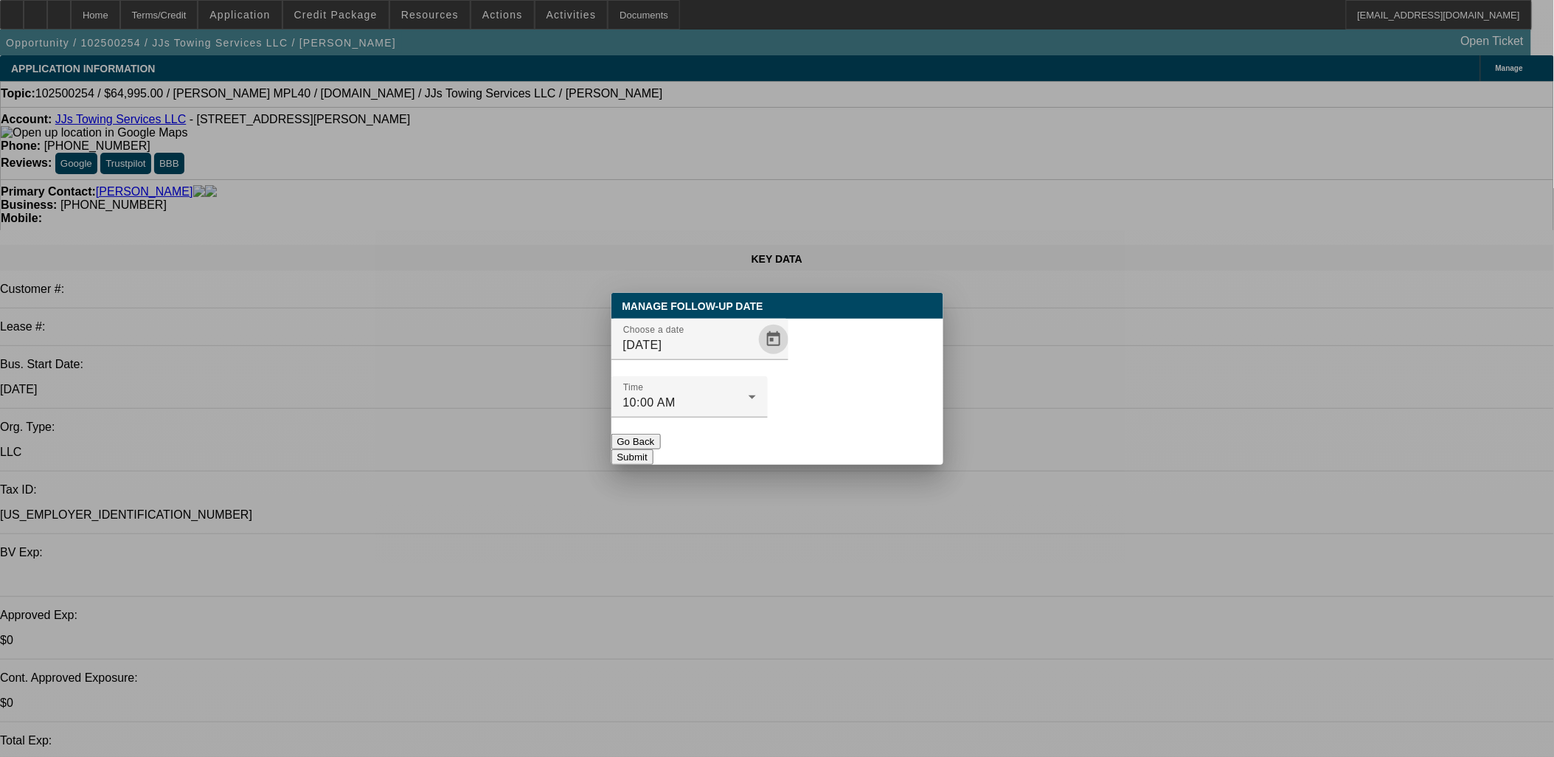
drag, startPoint x: 849, startPoint y: 428, endPoint x: 18, endPoint y: 702, distance: 875.4
click at [653, 449] on button "Submit" at bounding box center [632, 456] width 42 height 15
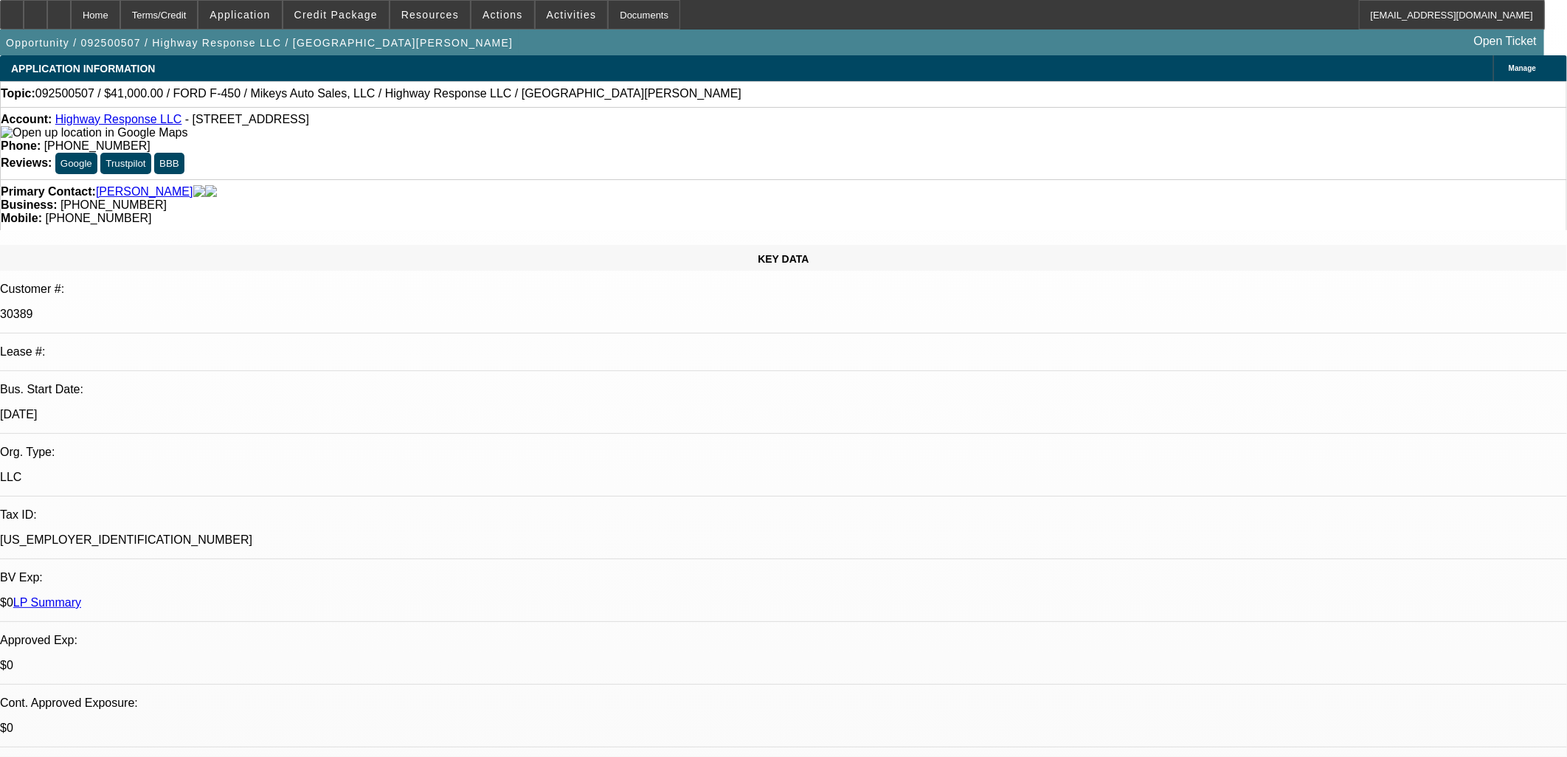
select select "0"
select select "2"
select select "0"
select select "6"
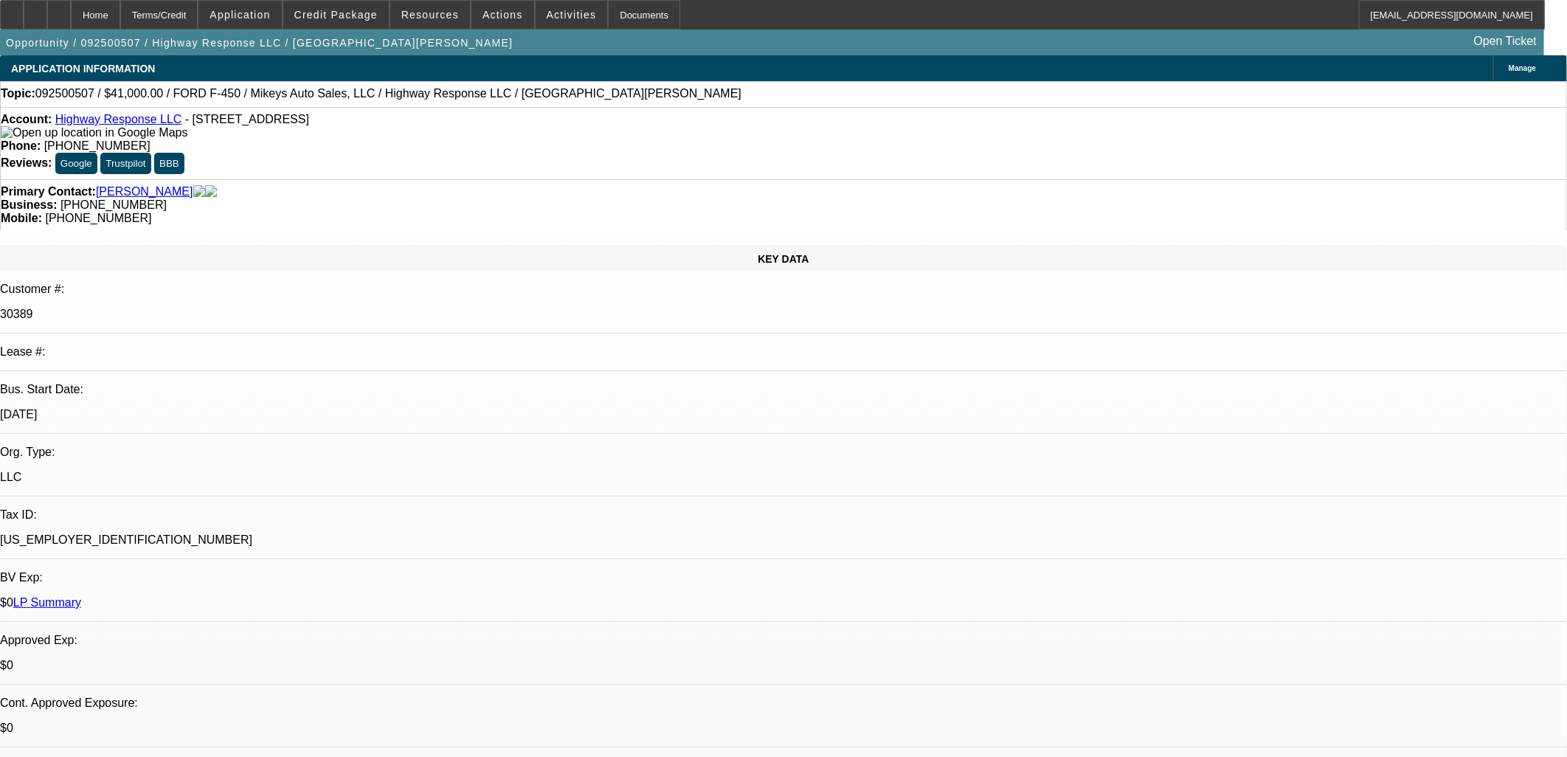
select select "0"
select select "2"
select select "0"
select select "6"
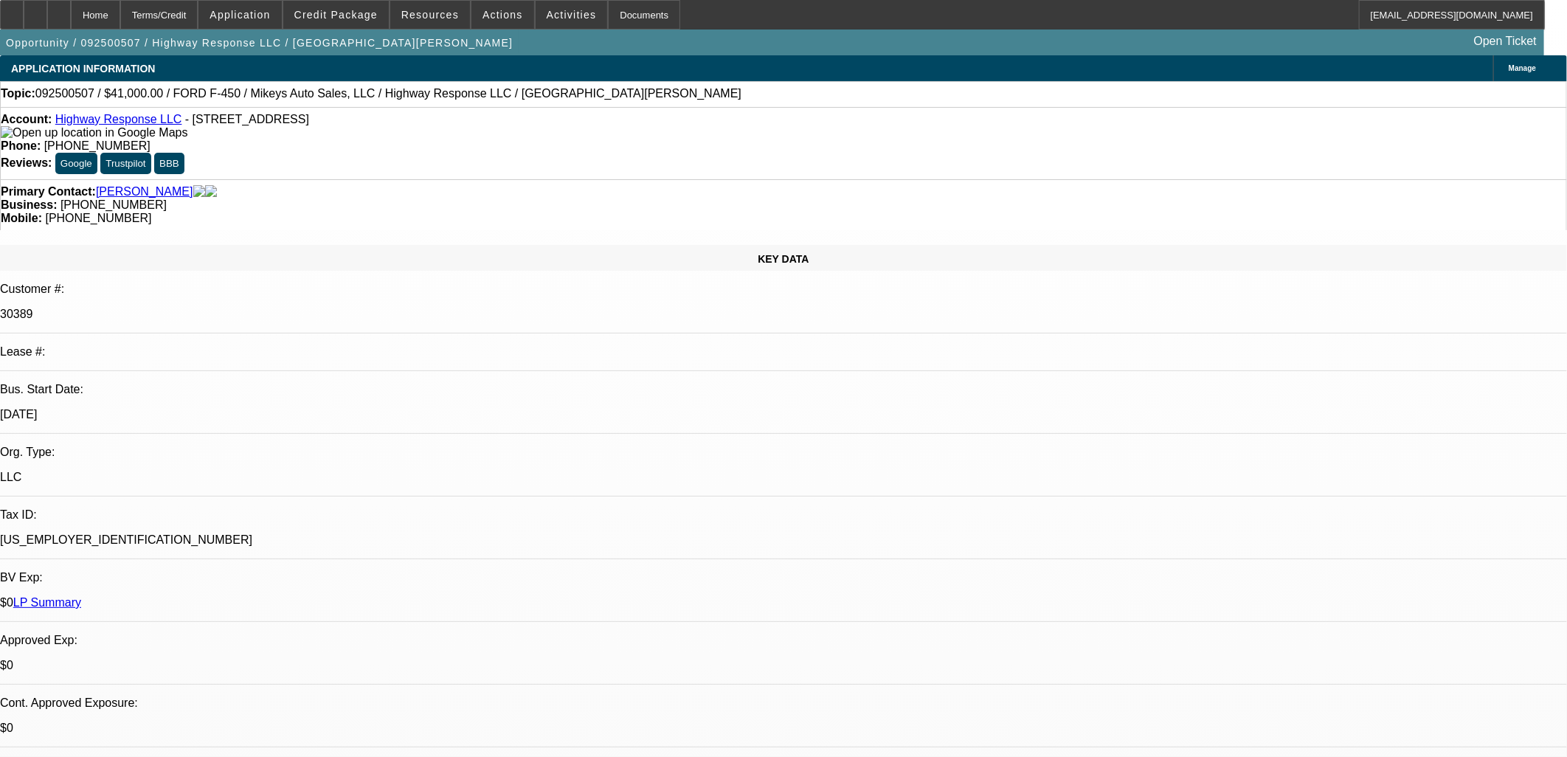
select select "0"
select select "2"
select select "0"
select select "6"
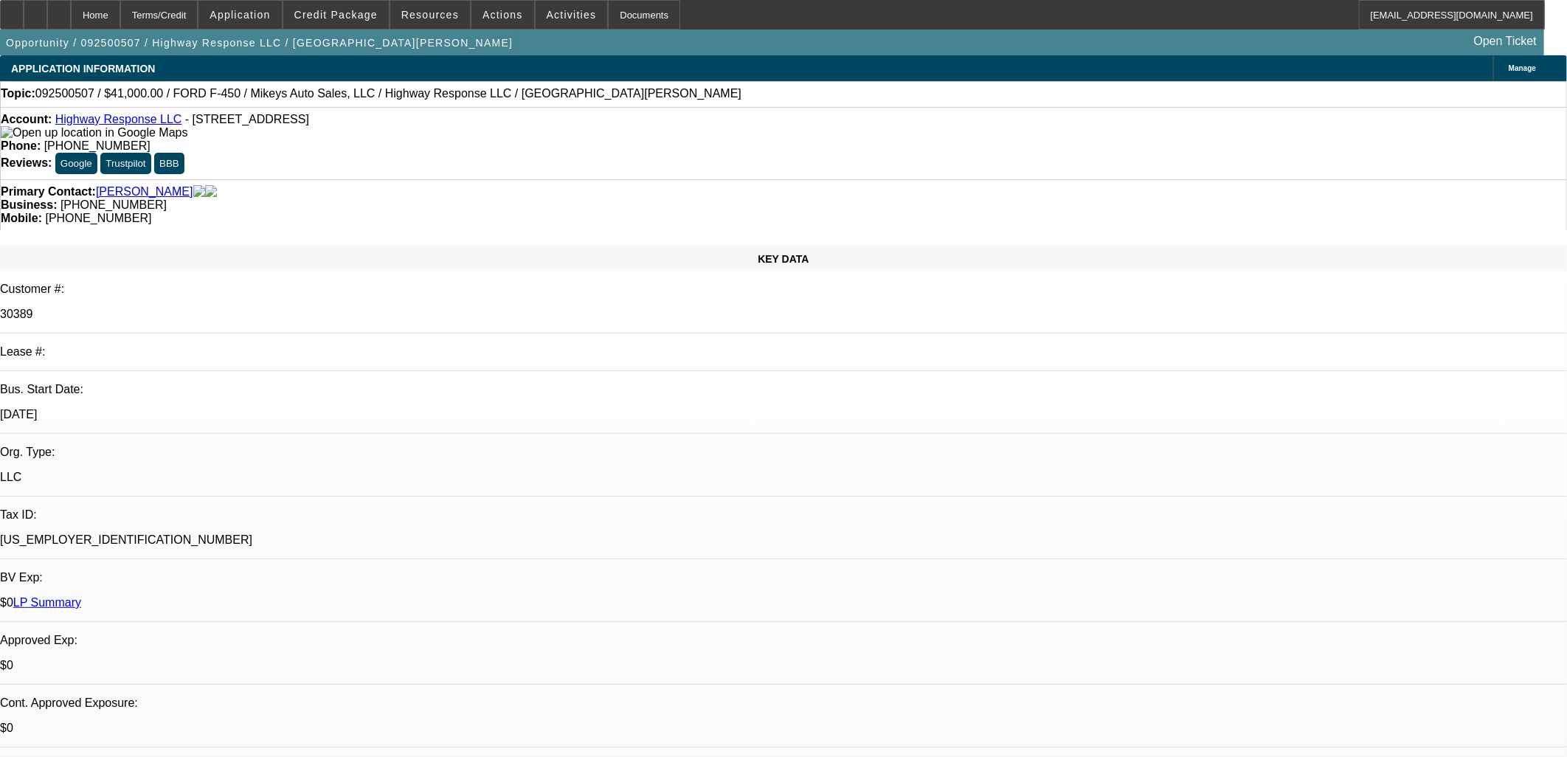
select select "0"
select select "2"
select select "0"
select select "6"
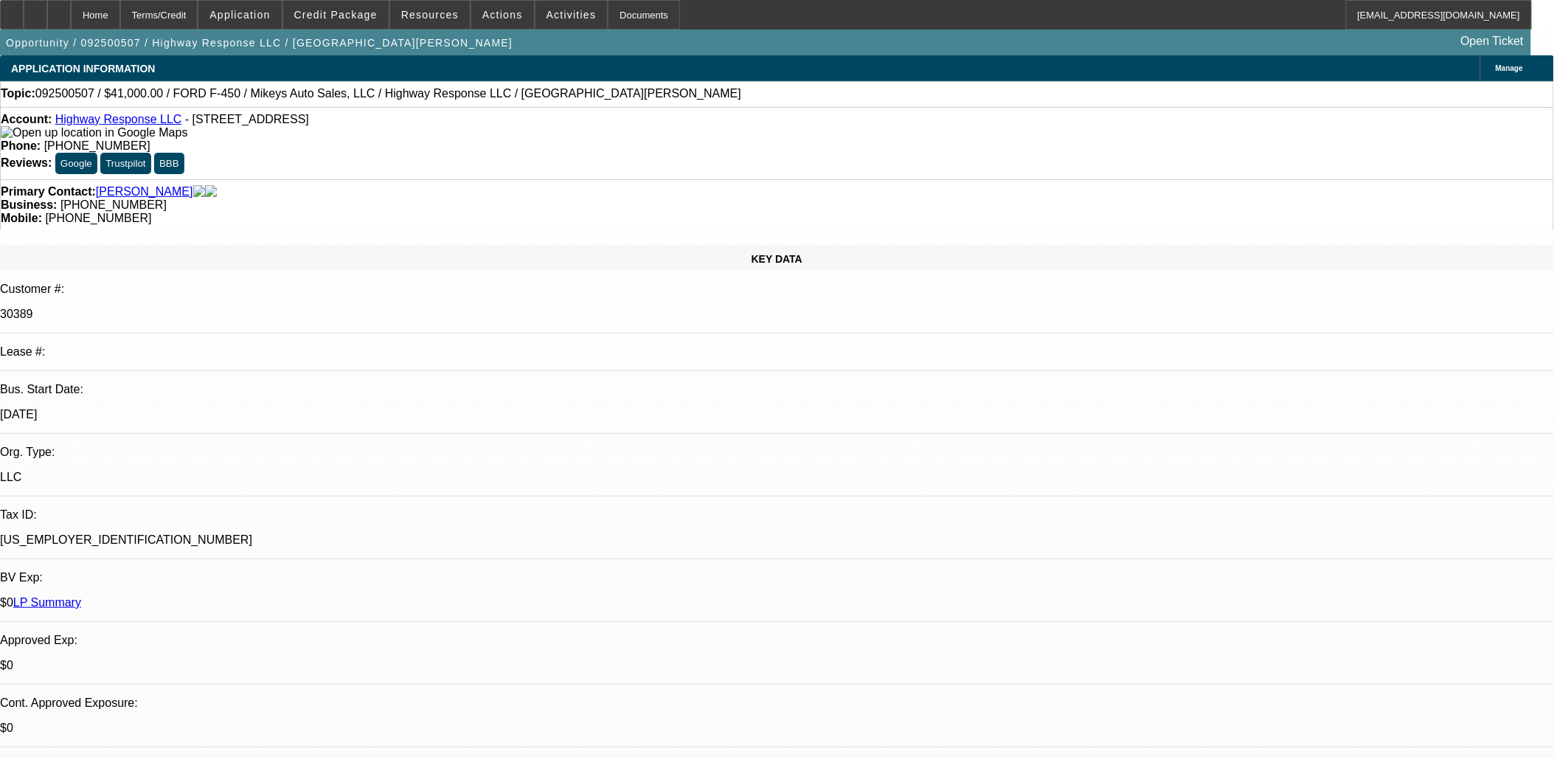
scroll to position [1353, 0]
drag, startPoint x: 1378, startPoint y: 299, endPoint x: 1388, endPoint y: 278, distance: 23.1
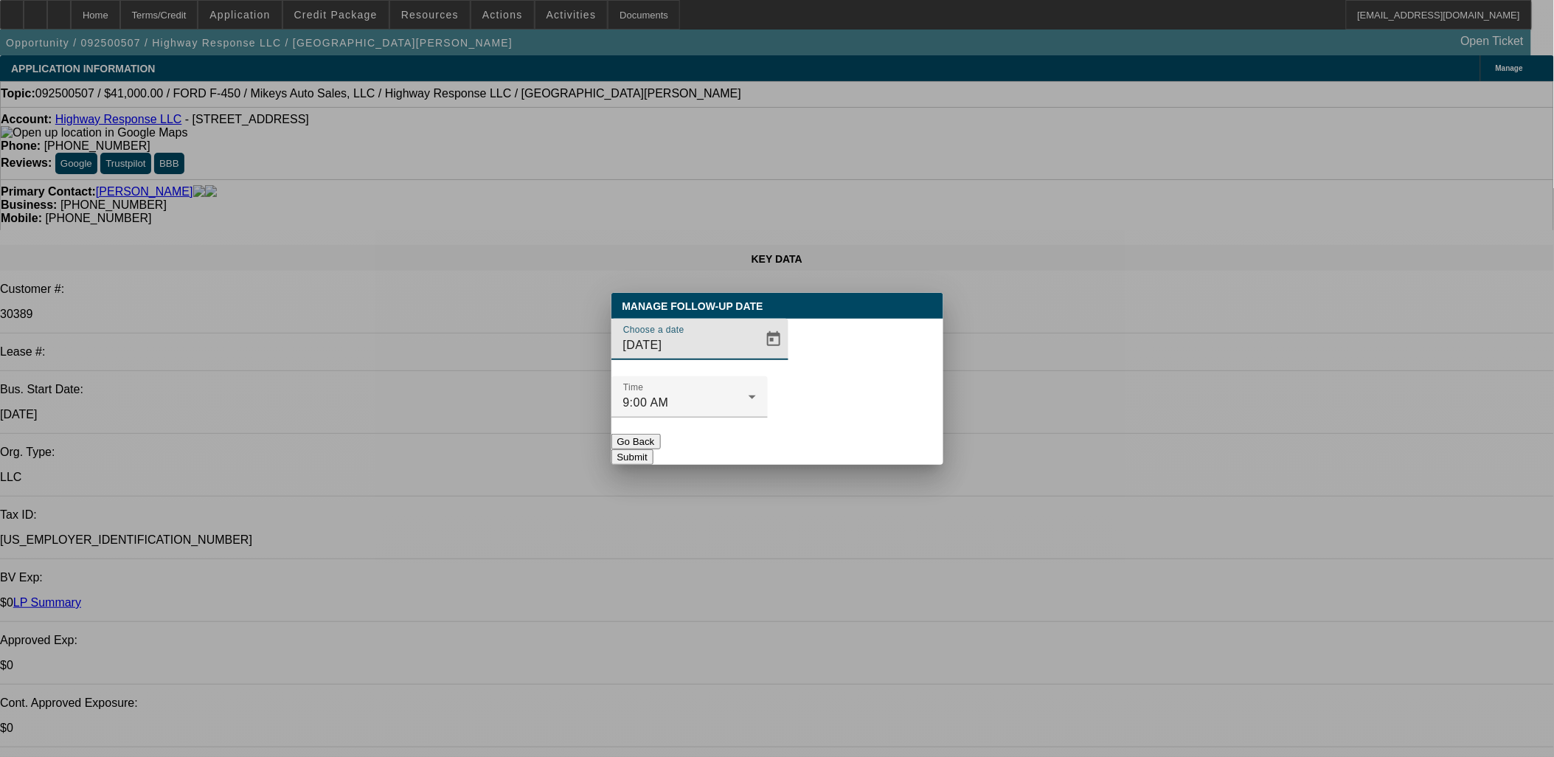
click at [719, 354] on input "[DATE]" at bounding box center [689, 345] width 133 height 18
click at [756, 357] on span "Open calendar" at bounding box center [773, 339] width 35 height 35
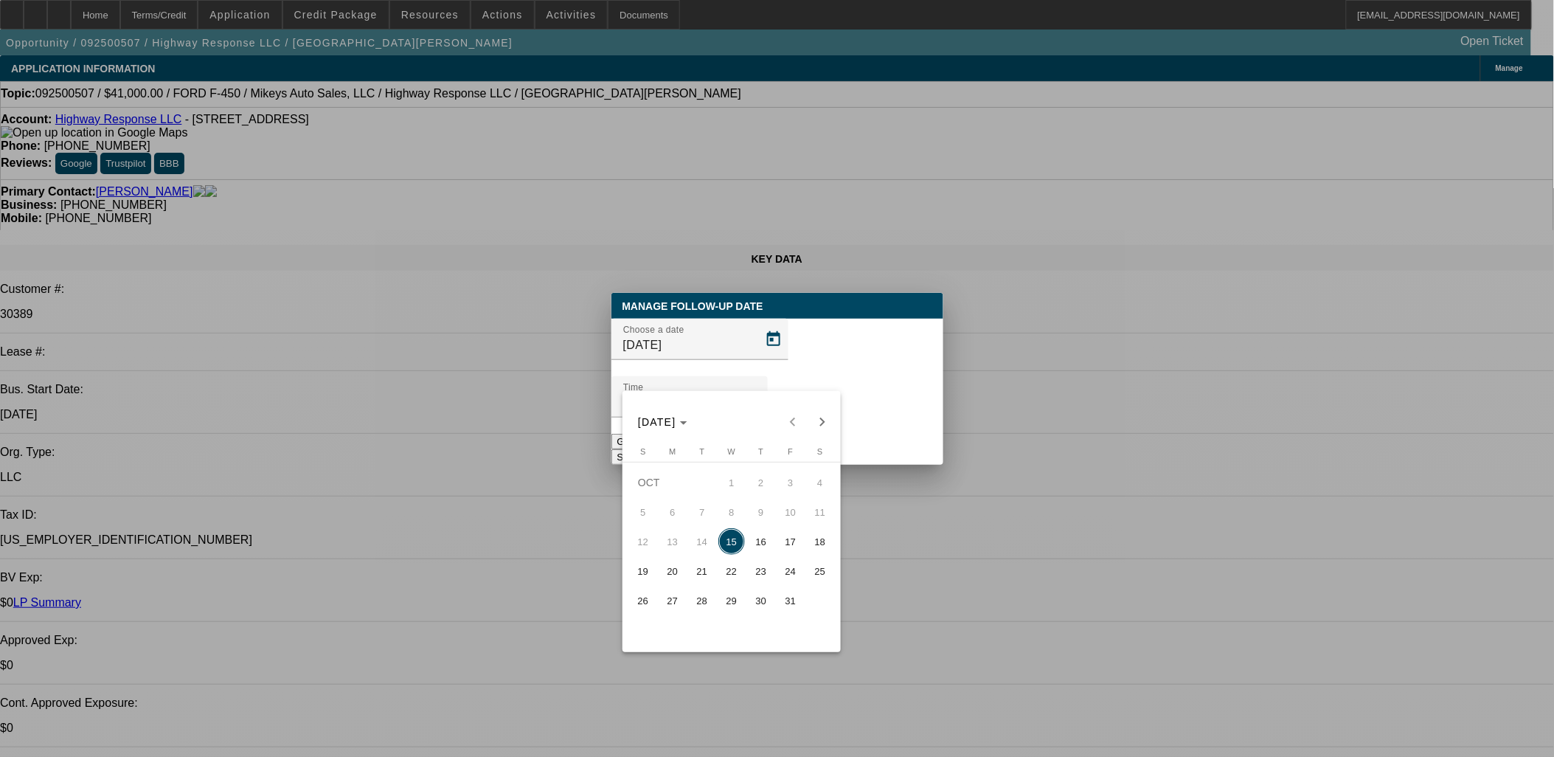
click at [707, 577] on span "21" at bounding box center [702, 571] width 27 height 27
type input "[DATE]"
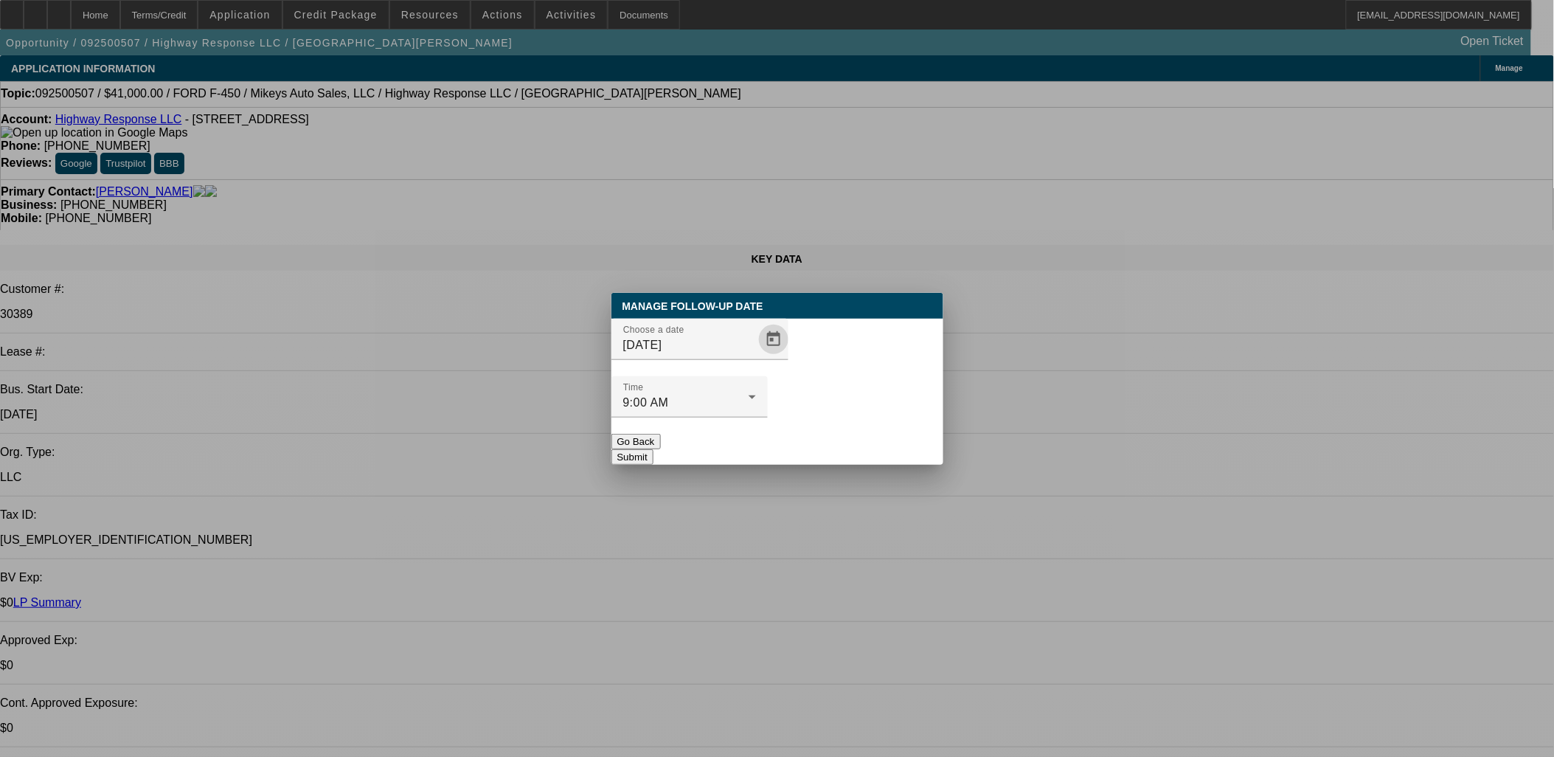
click at [768, 417] on div at bounding box center [689, 425] width 156 height 16
click at [653, 449] on button "Submit" at bounding box center [632, 456] width 42 height 15
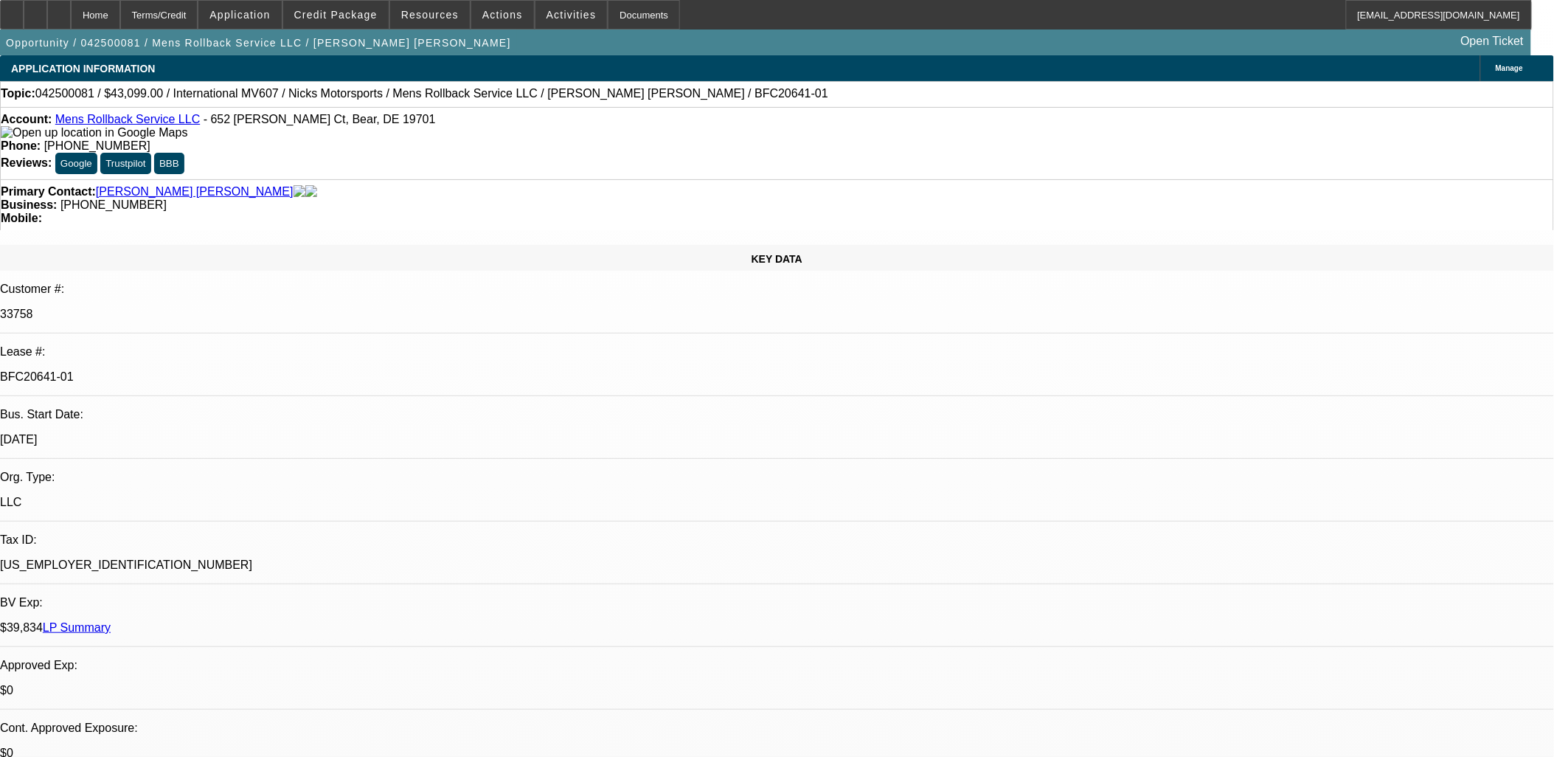
select select "0"
select select "2"
select select "0.1"
select select "0"
select select "2"
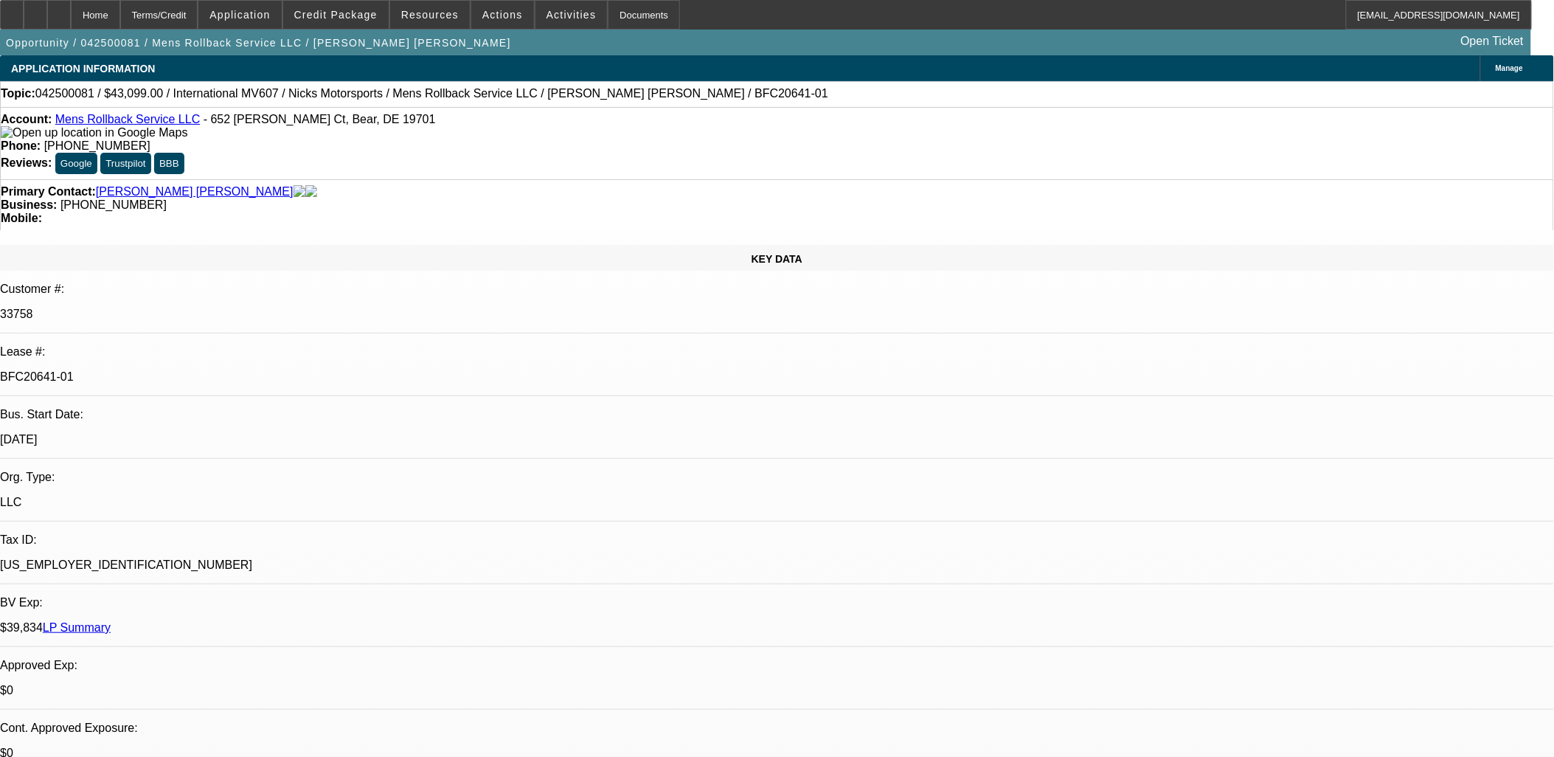
select select "0.1"
select select "0"
select select "2"
select select "0.1"
select select "0"
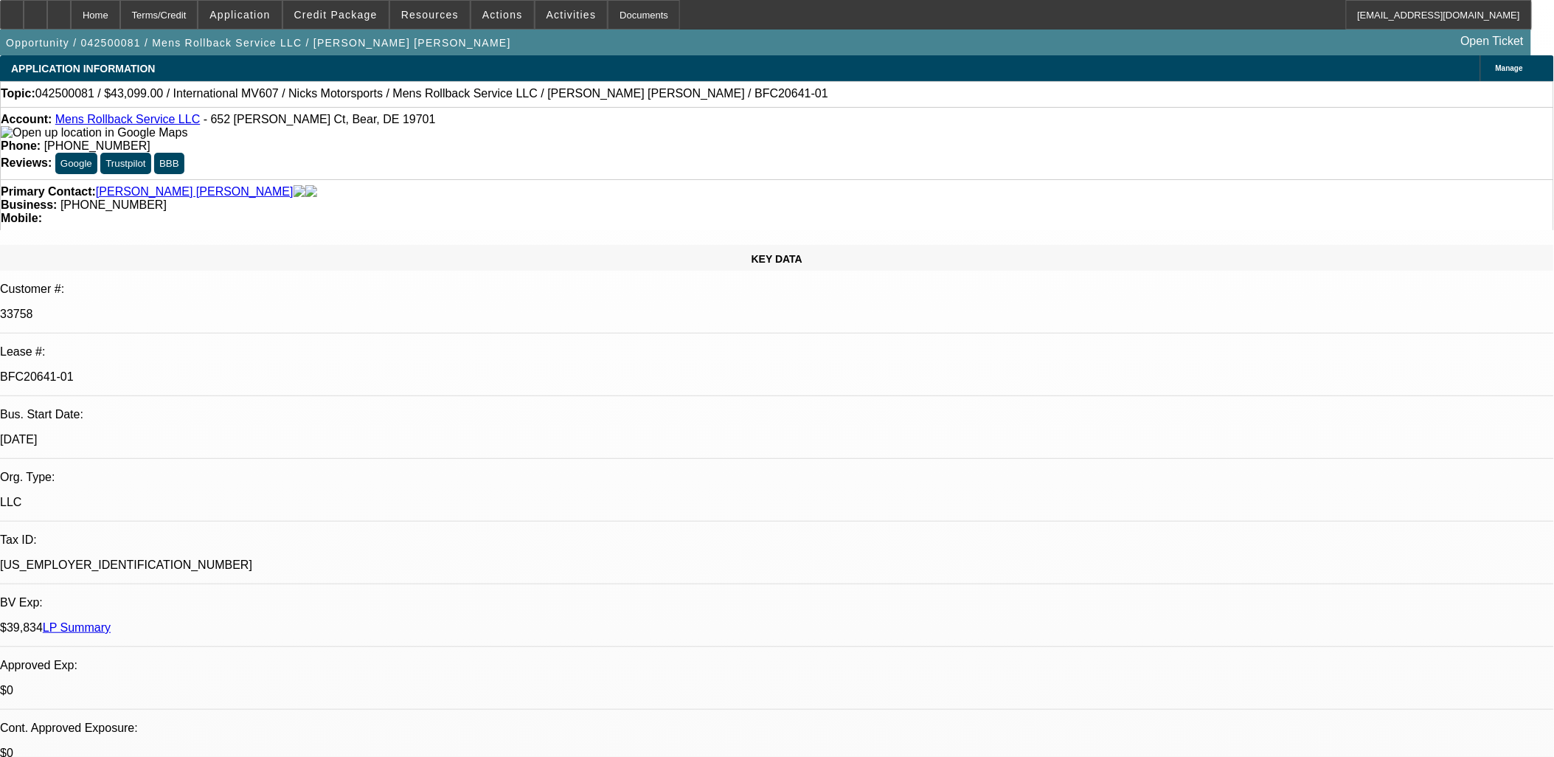
select select "2"
select select "0.1"
select select "1"
select select "2"
select select "4"
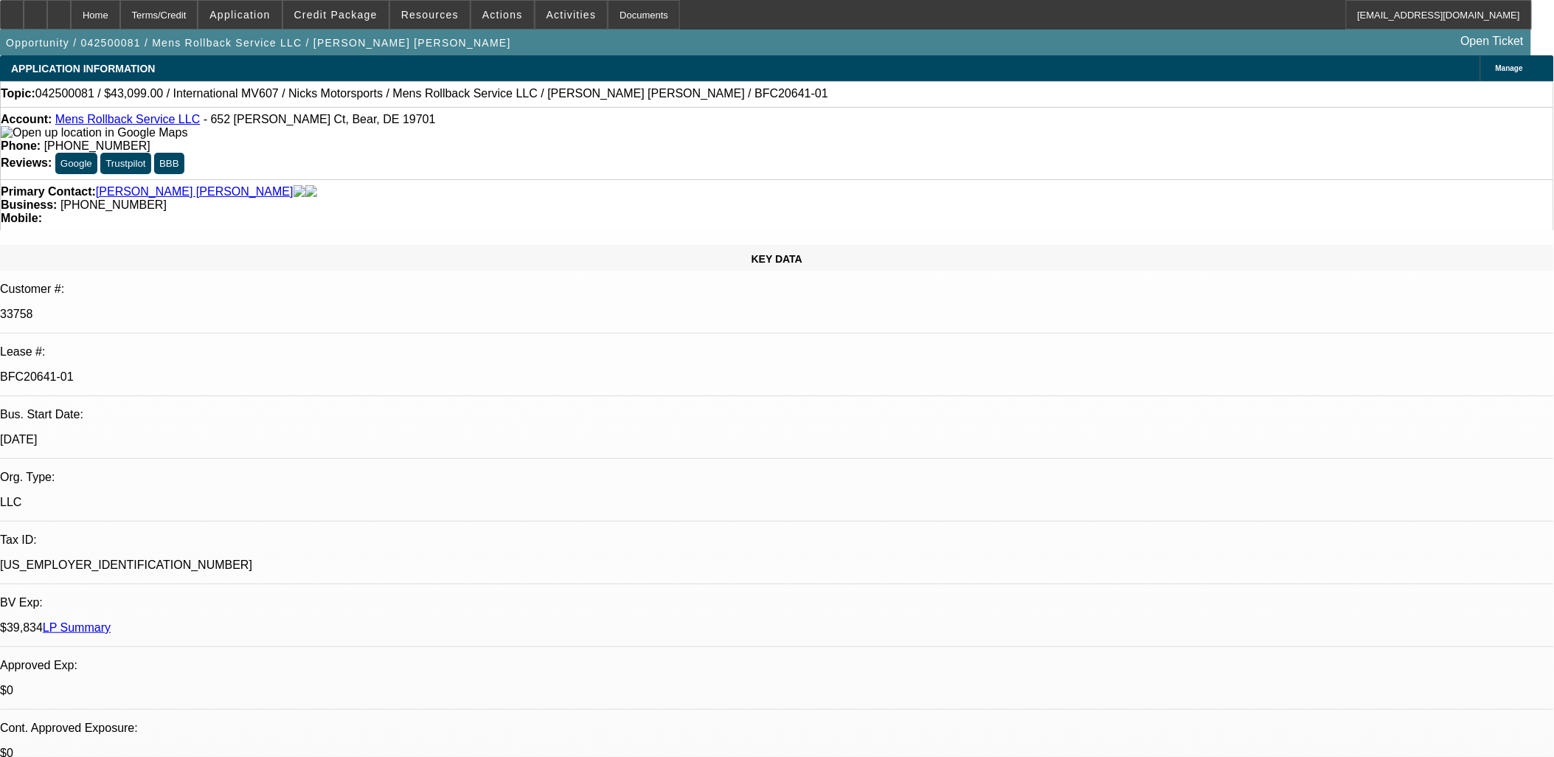
select select "1"
select select "2"
select select "4"
select select "1"
select select "2"
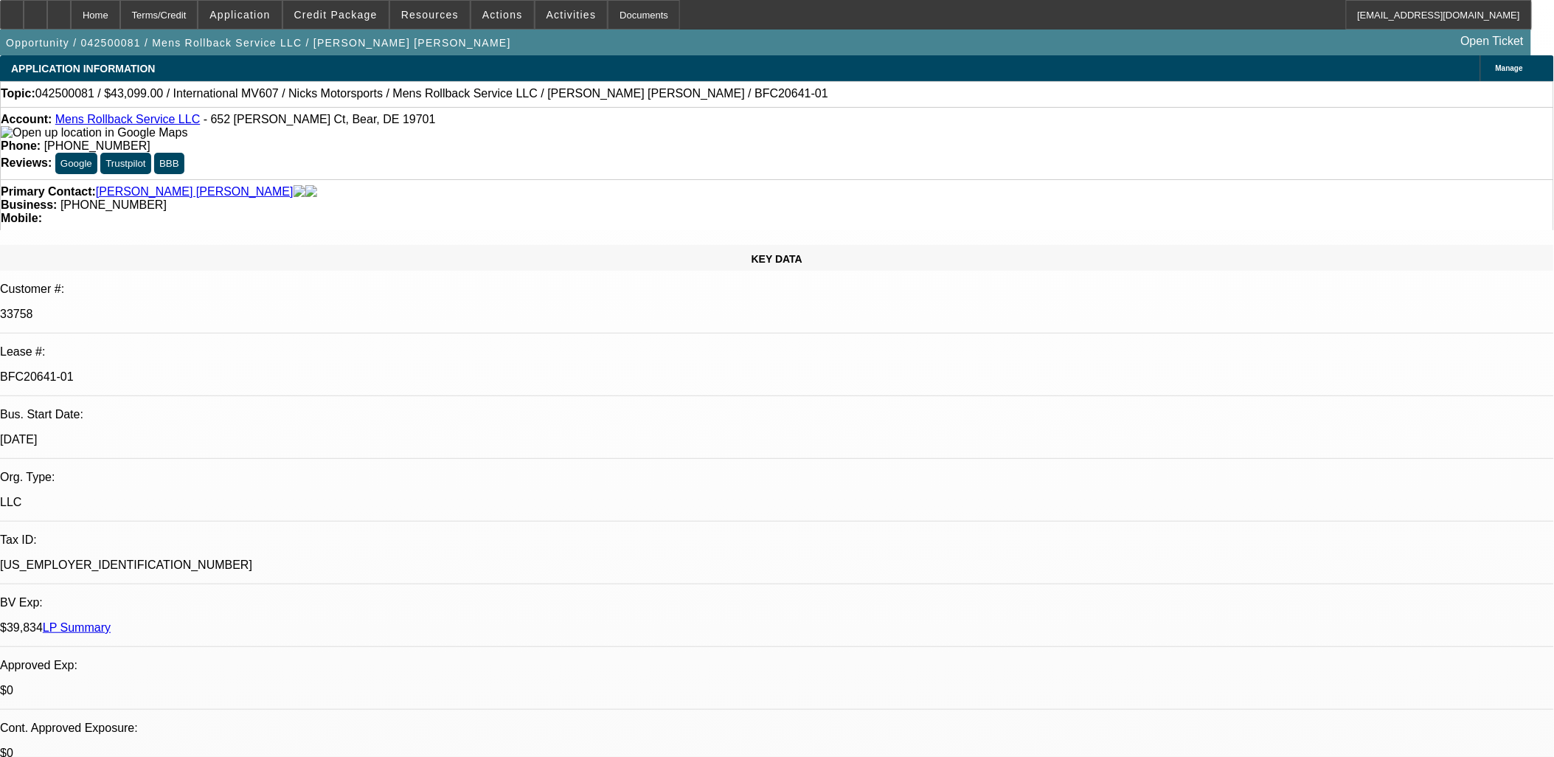
select select "4"
select select "1"
select select "2"
select select "4"
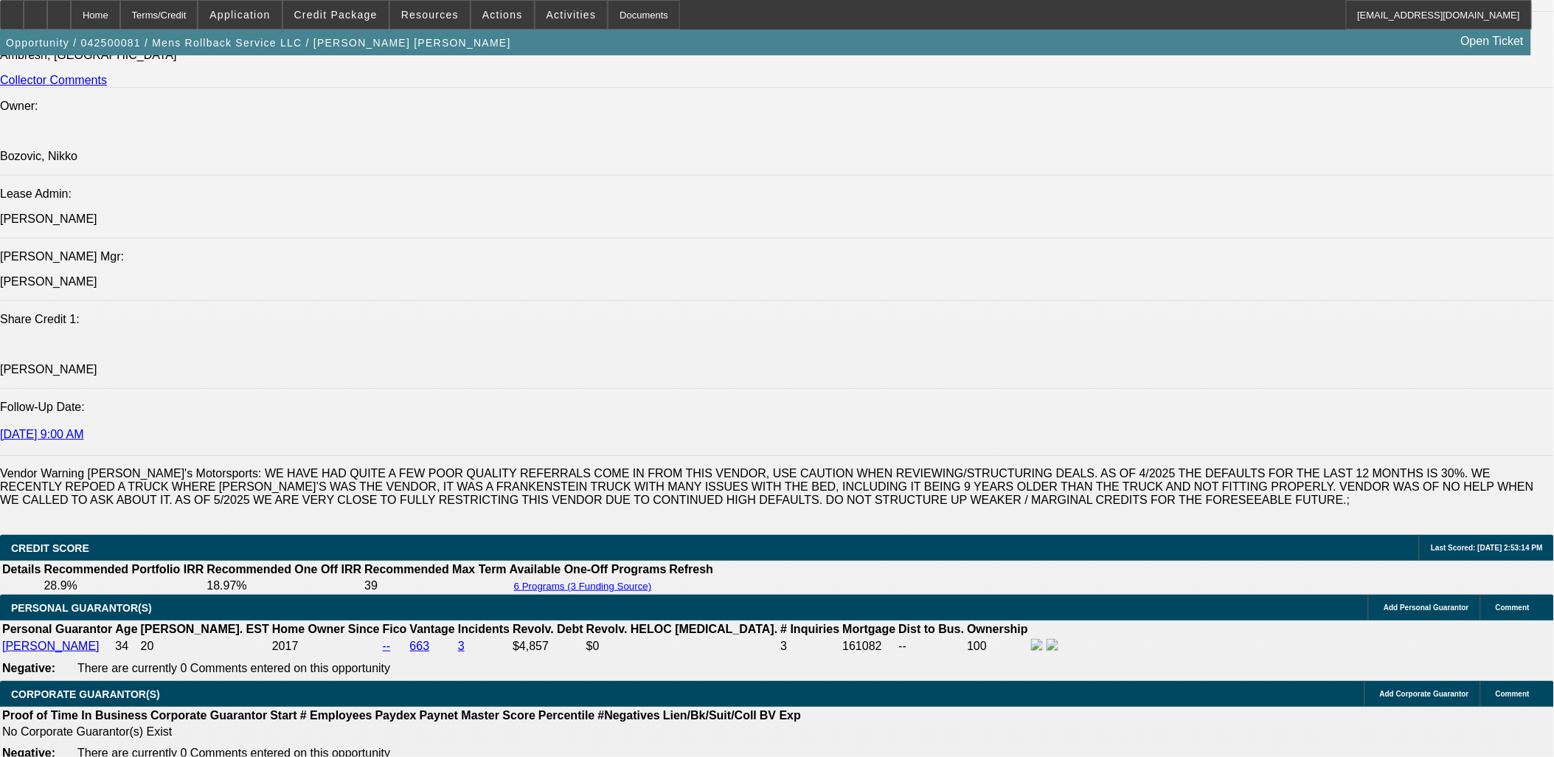
scroll to position [2130, 0]
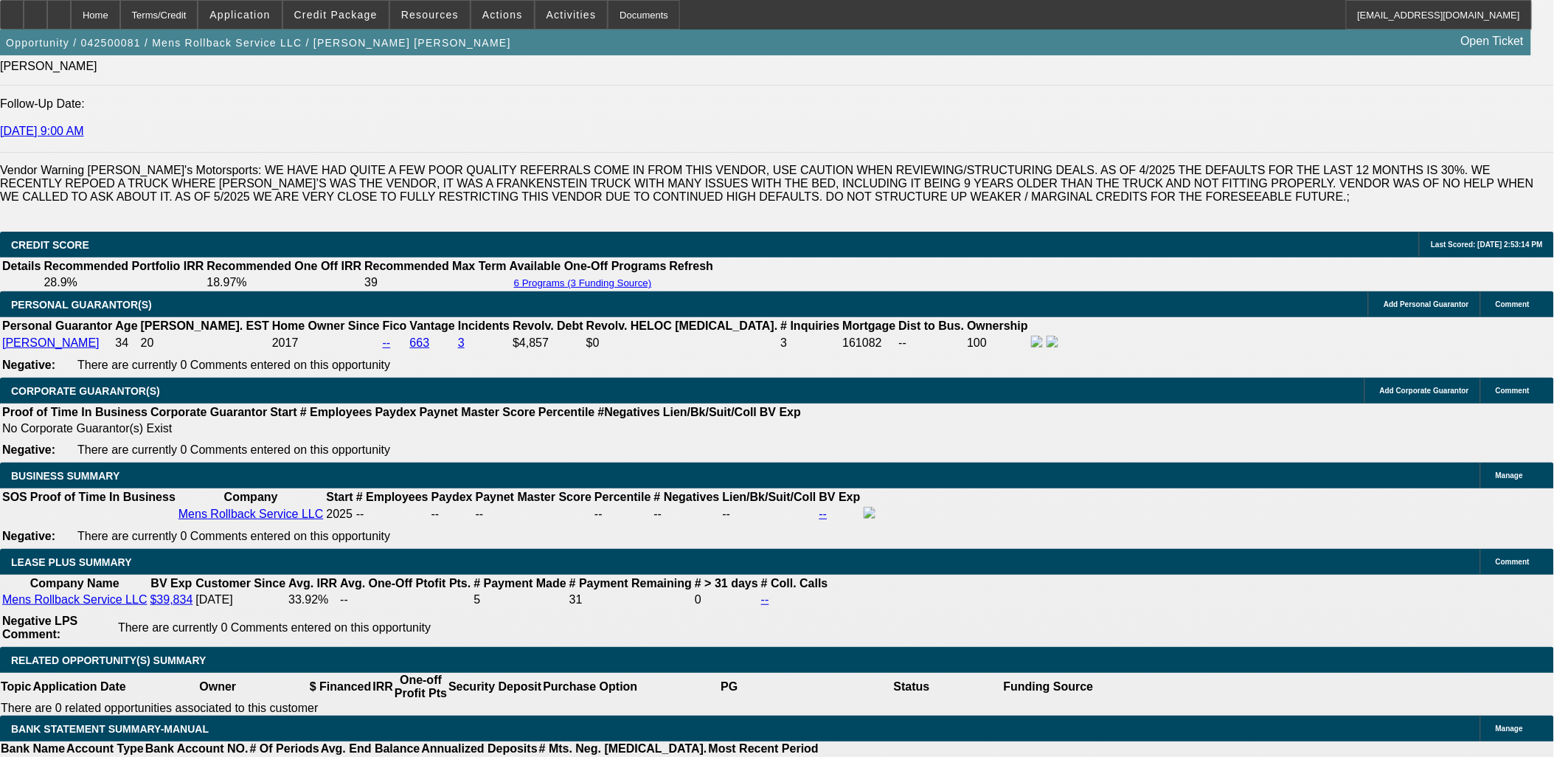
drag, startPoint x: 384, startPoint y: 360, endPoint x: 288, endPoint y: 260, distance: 138.2
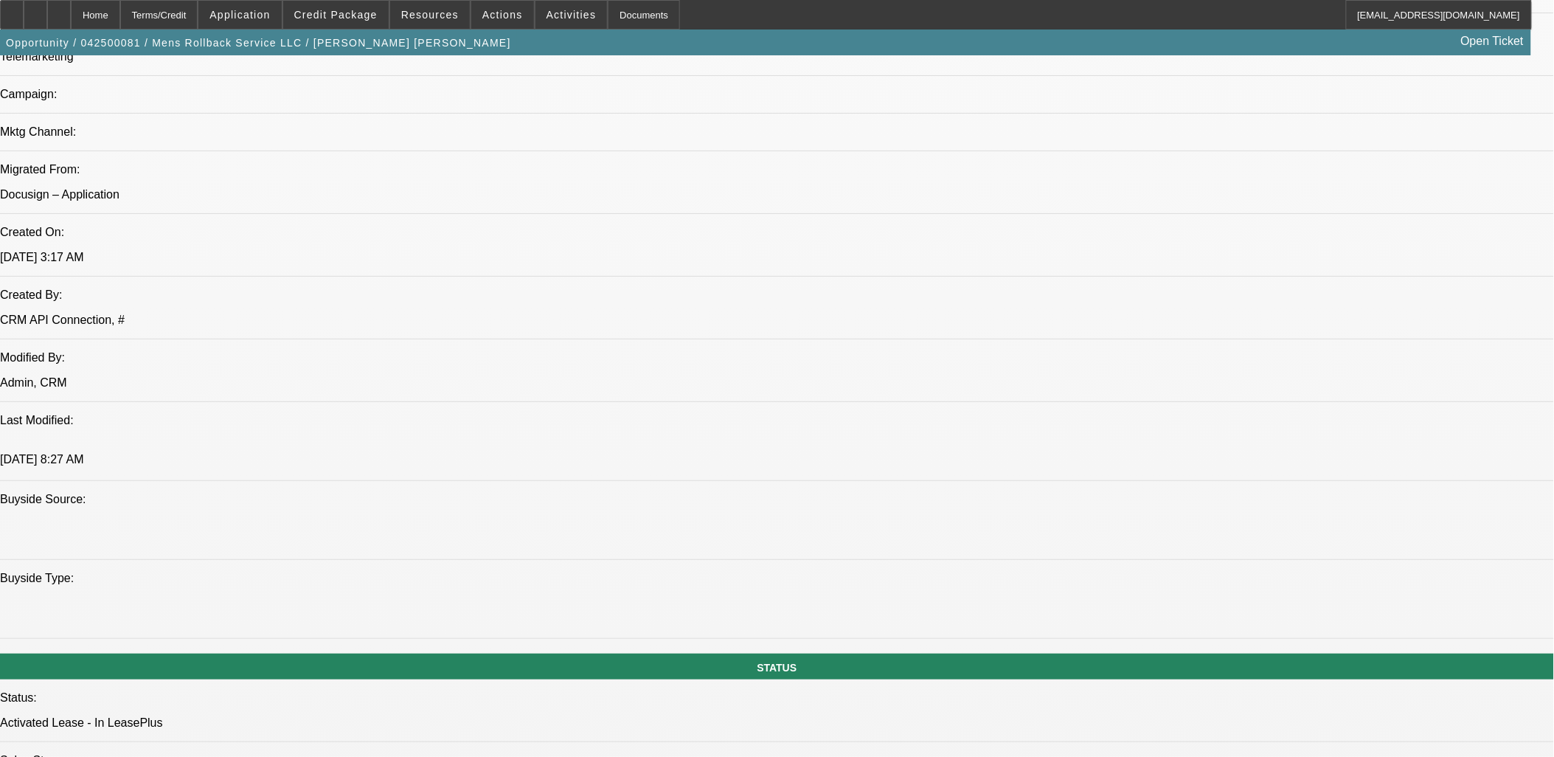
scroll to position [385, 0]
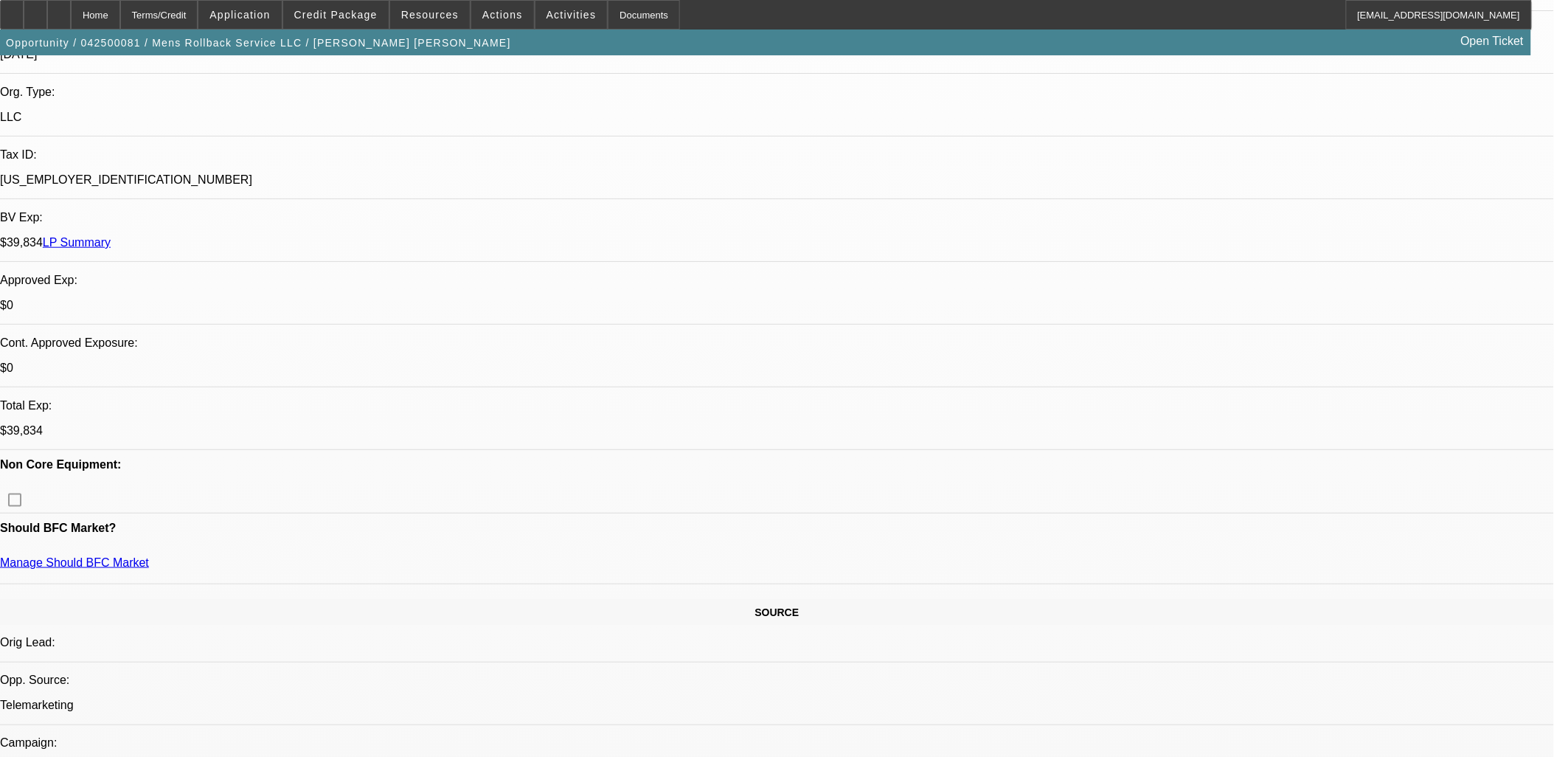
drag, startPoint x: 410, startPoint y: 615, endPoint x: -10, endPoint y: 420, distance: 462.7
drag, startPoint x: -10, startPoint y: 420, endPoint x: 39, endPoint y: 445, distance: 54.8
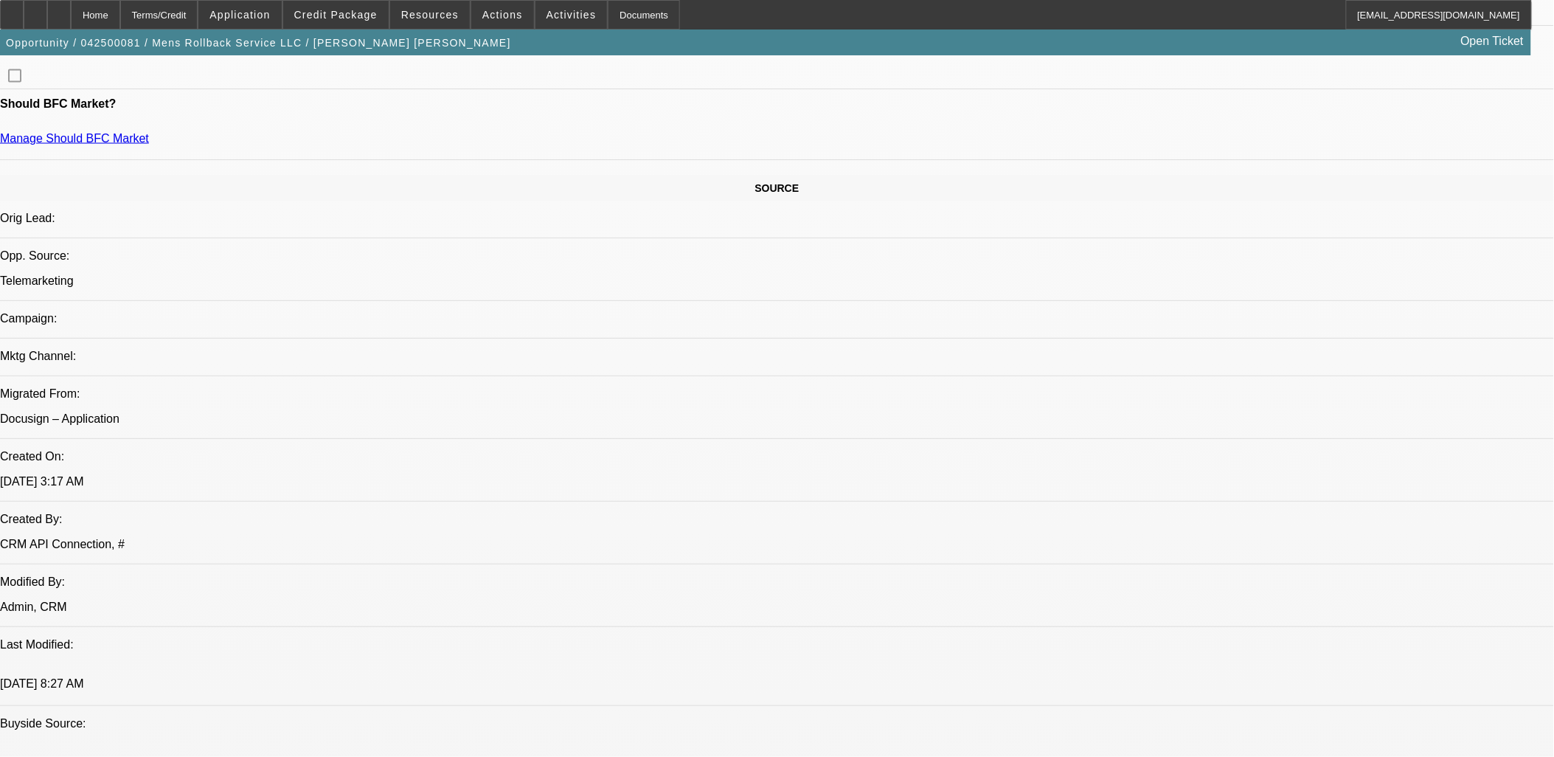
scroll to position [631, 0]
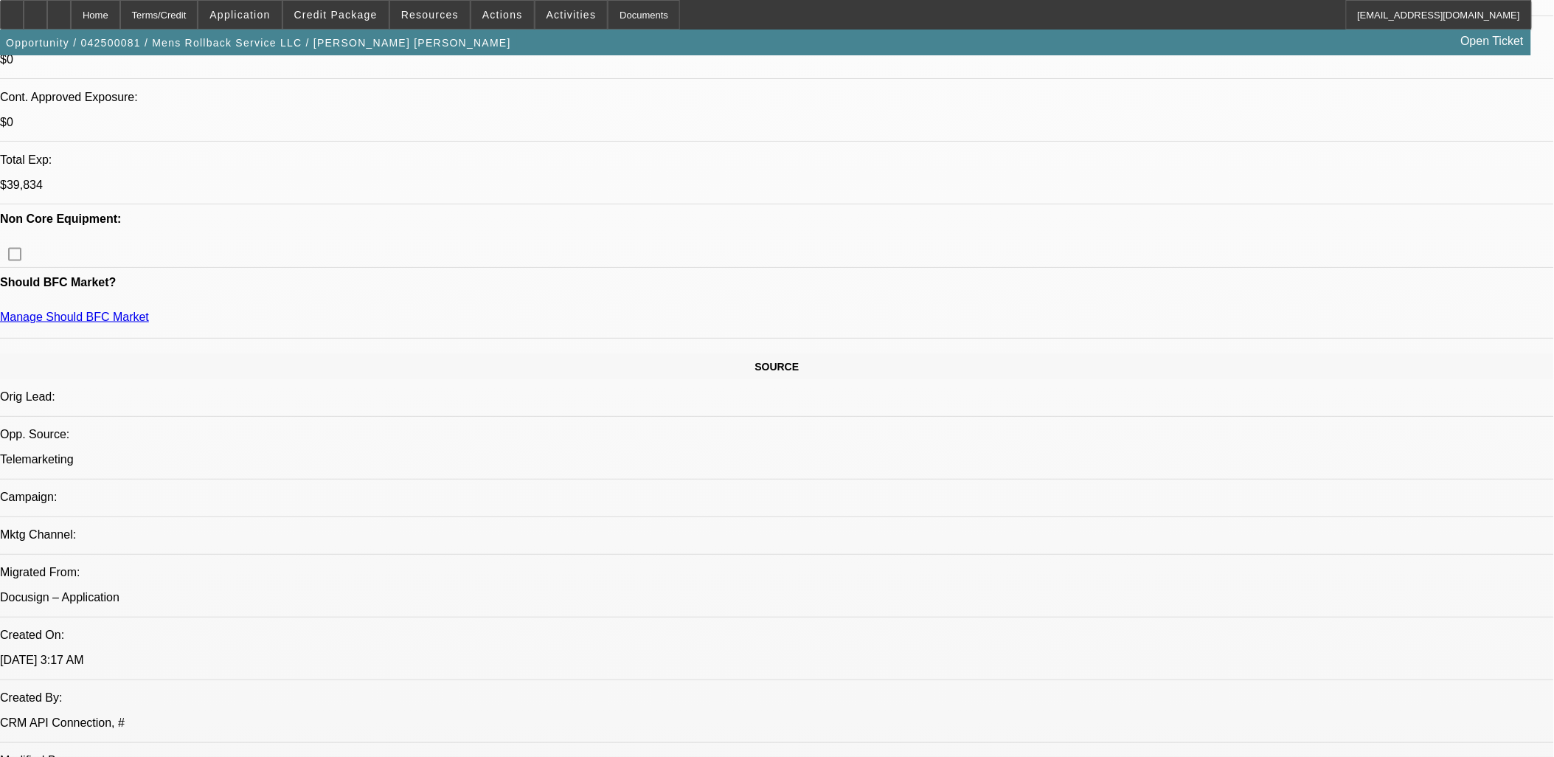
drag, startPoint x: 746, startPoint y: 389, endPoint x: 38, endPoint y: 216, distance: 728.3
drag, startPoint x: 695, startPoint y: 485, endPoint x: 684, endPoint y: 495, distance: 14.6
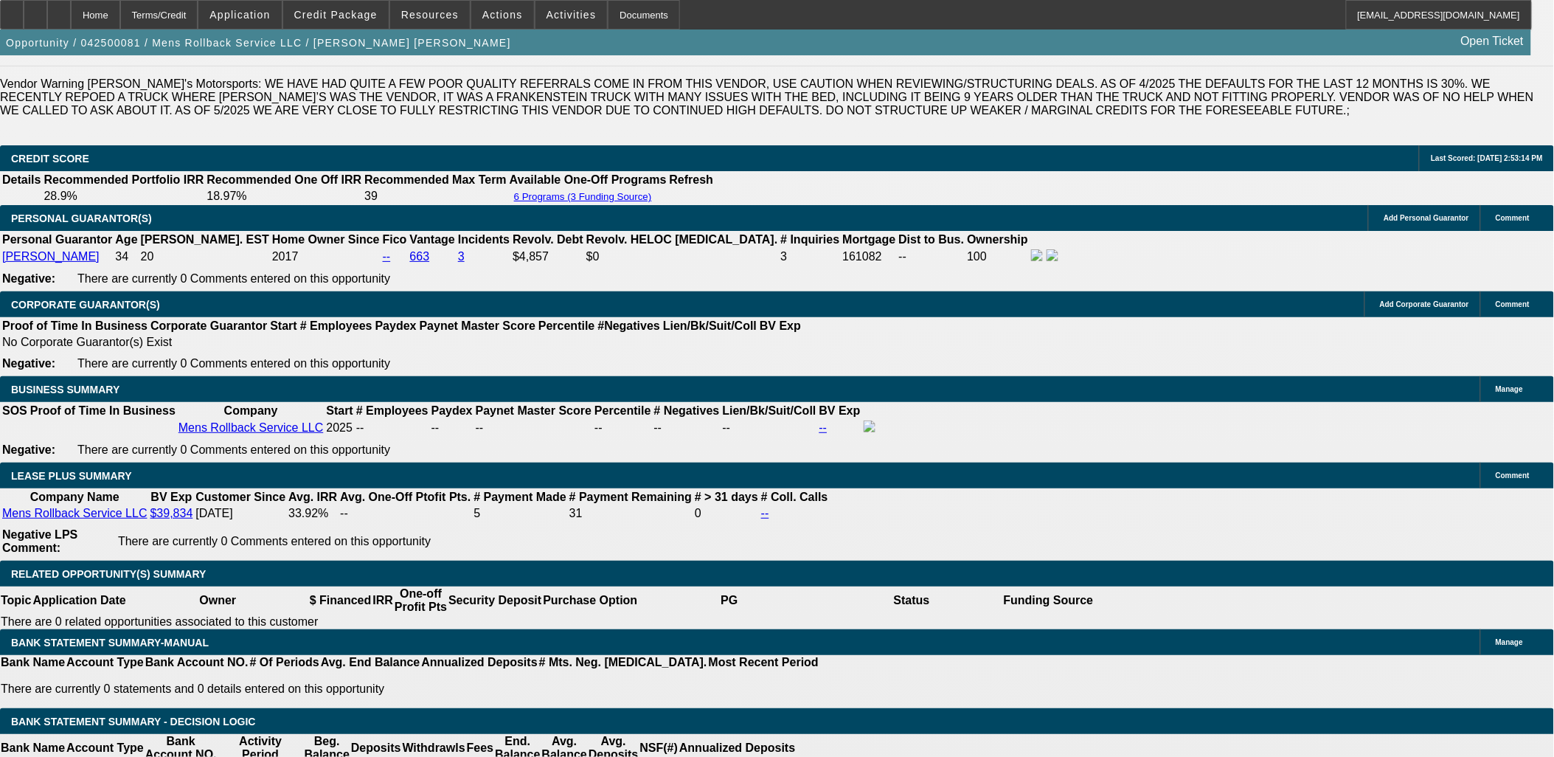
scroll to position [2188, 0]
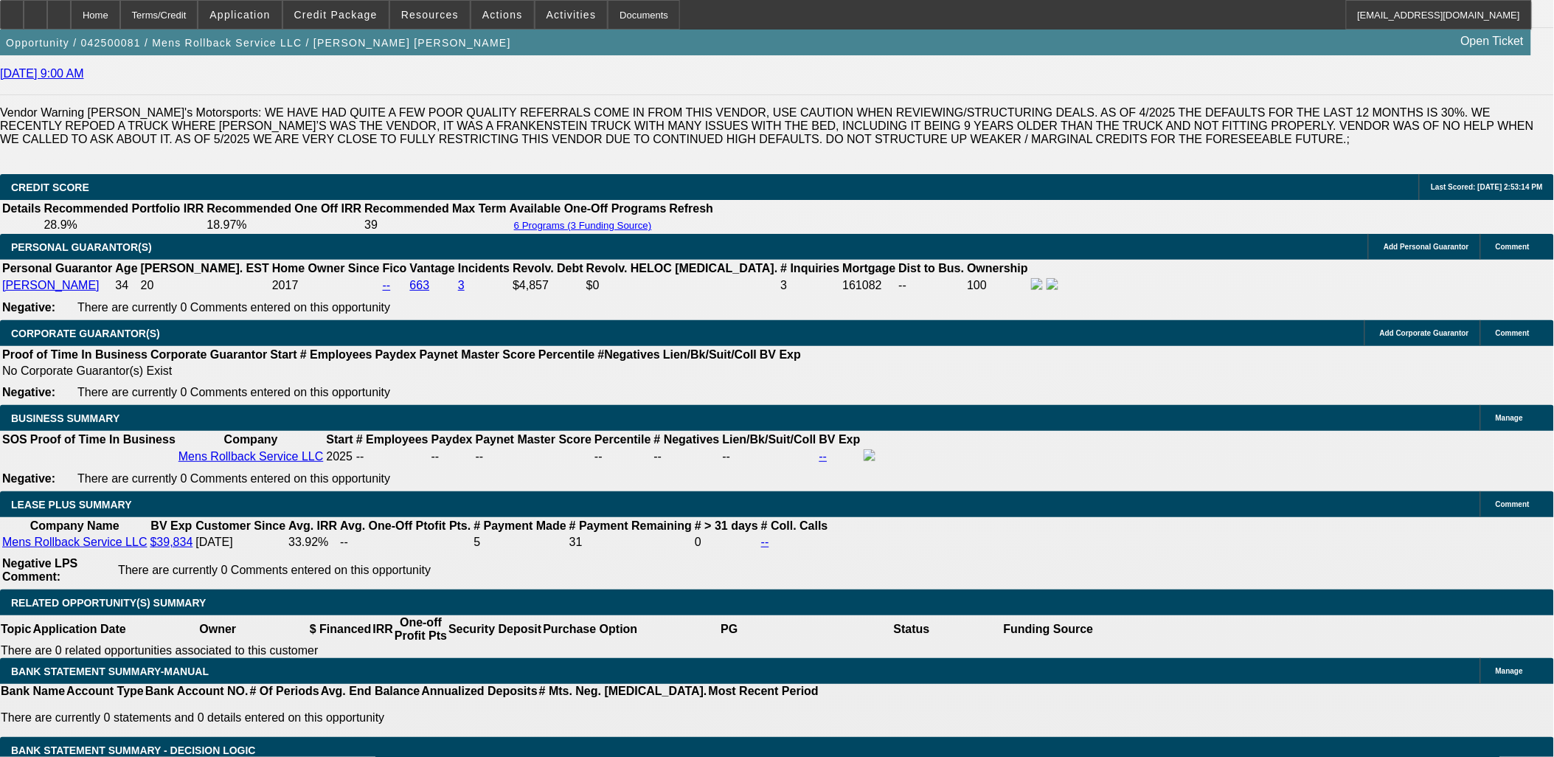
drag, startPoint x: 1007, startPoint y: 209, endPoint x: 1041, endPoint y: 117, distance: 98.2
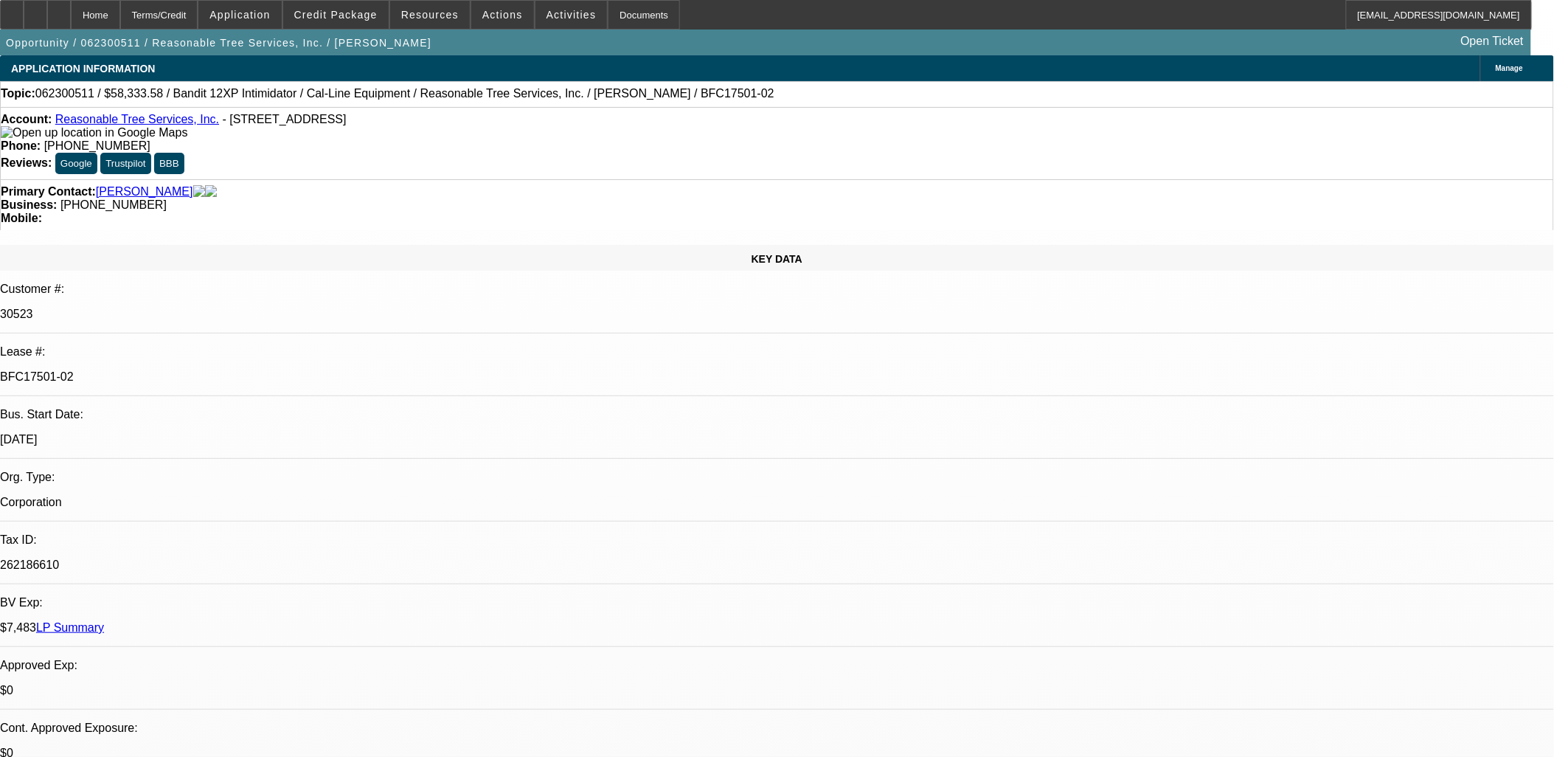
select select "0"
select select "0.1"
select select "5"
select select "0"
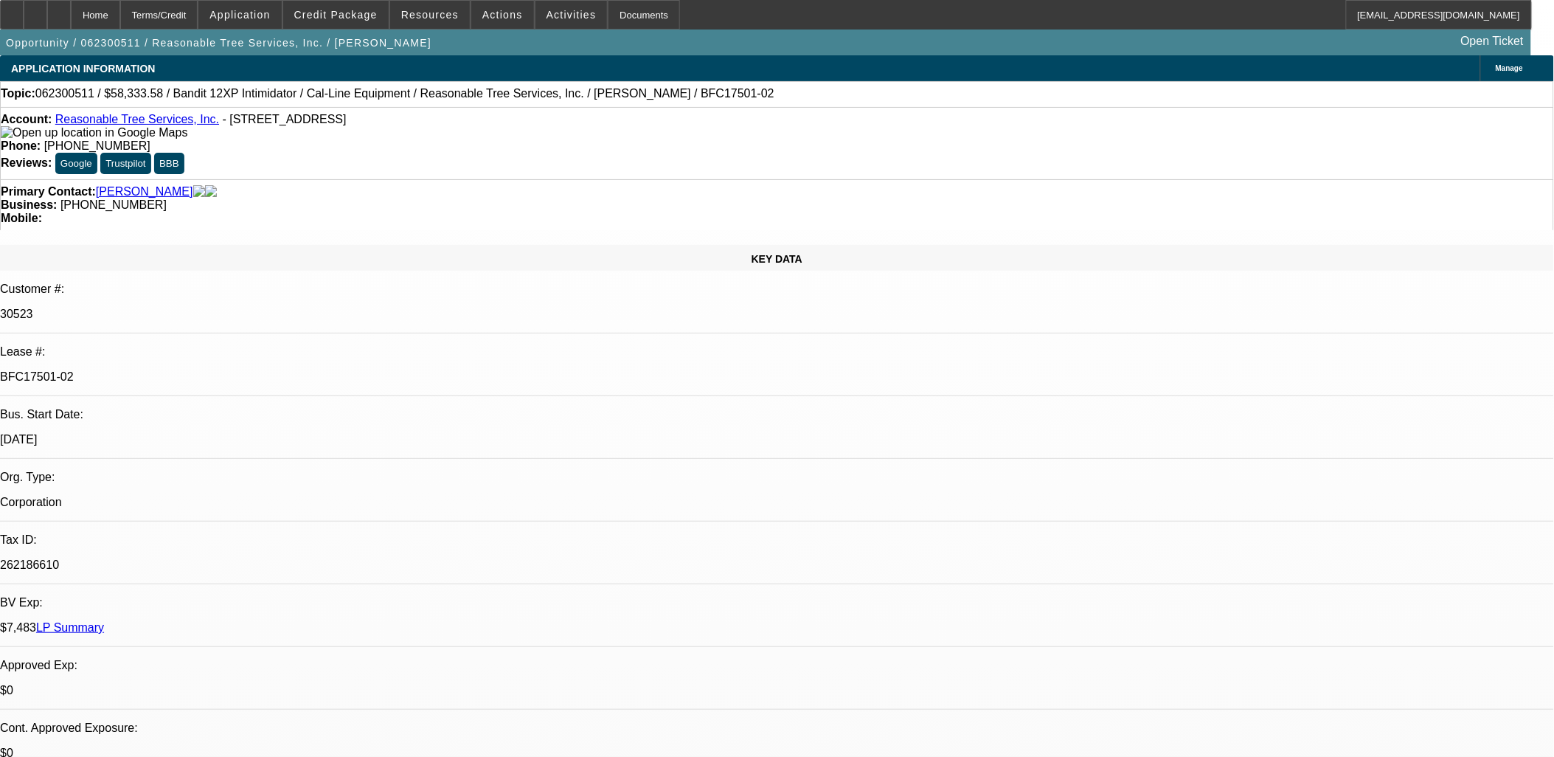
select select "0"
select select "0.1"
select select "4"
select select "0"
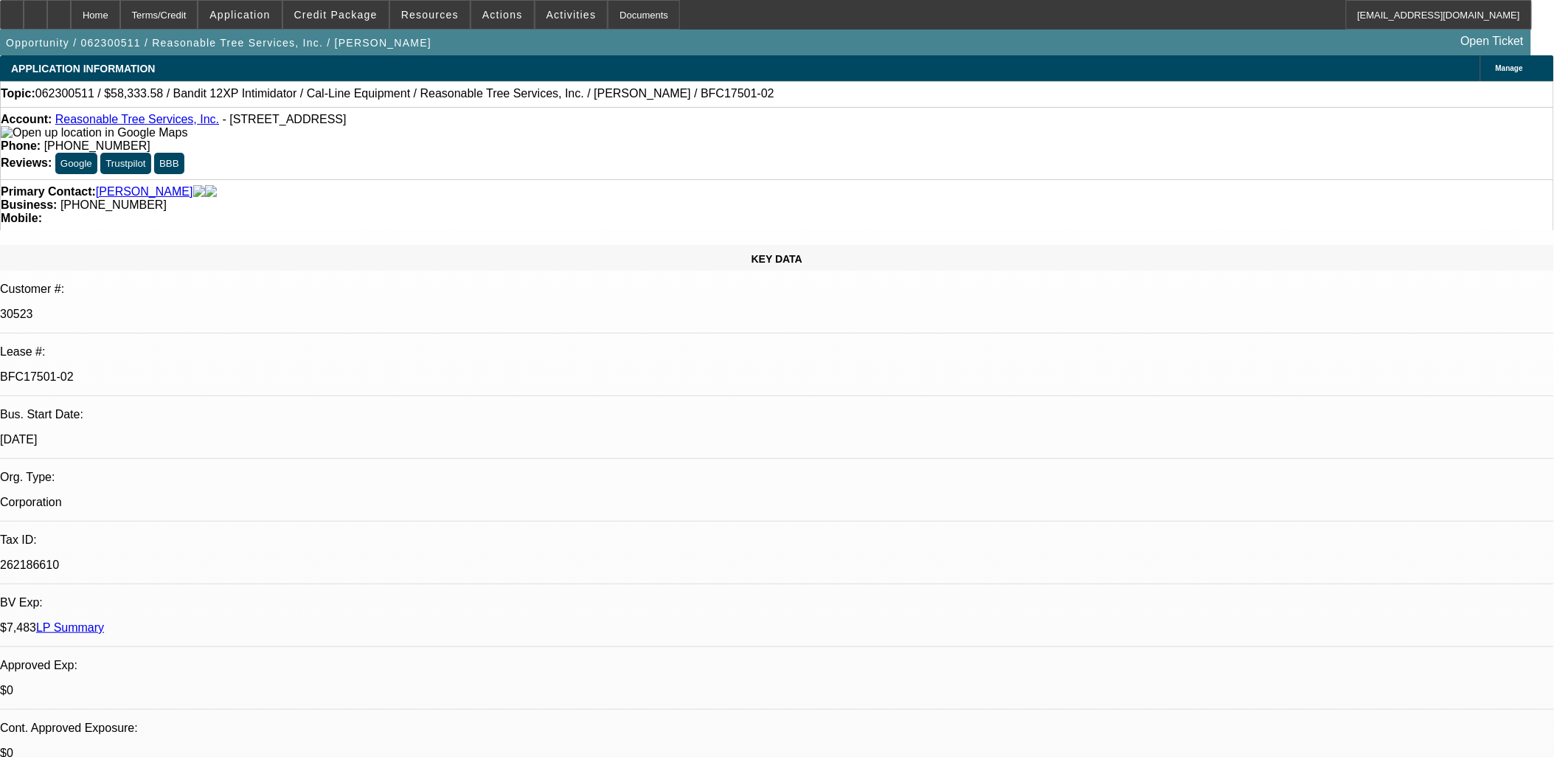
select select "0.1"
select select "4"
select select "0"
select select "0.1"
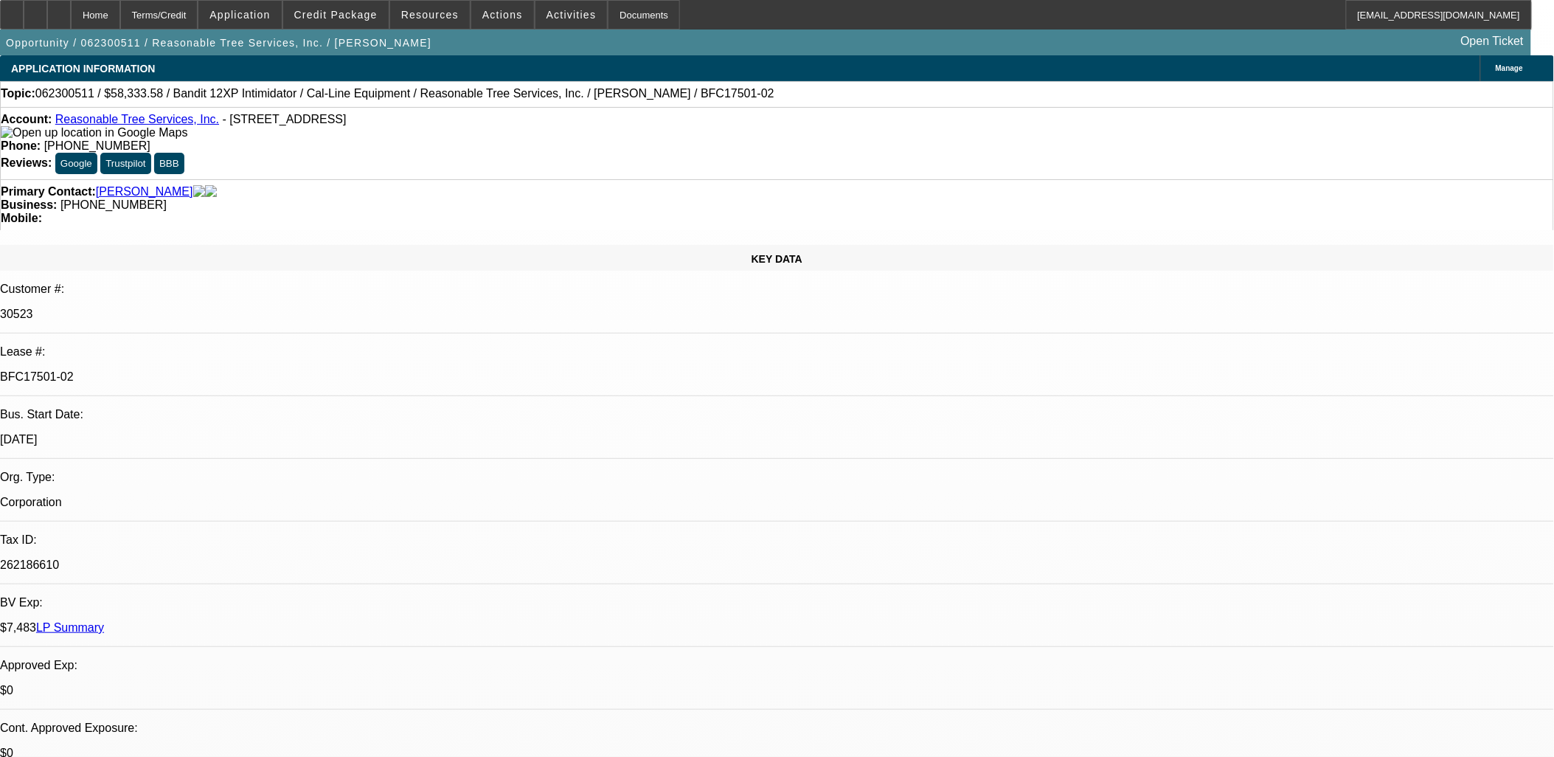
select select "4"
drag, startPoint x: 988, startPoint y: 537, endPoint x: 666, endPoint y: 378, distance: 359.2
drag, startPoint x: 666, startPoint y: 378, endPoint x: 558, endPoint y: 336, distance: 116.6
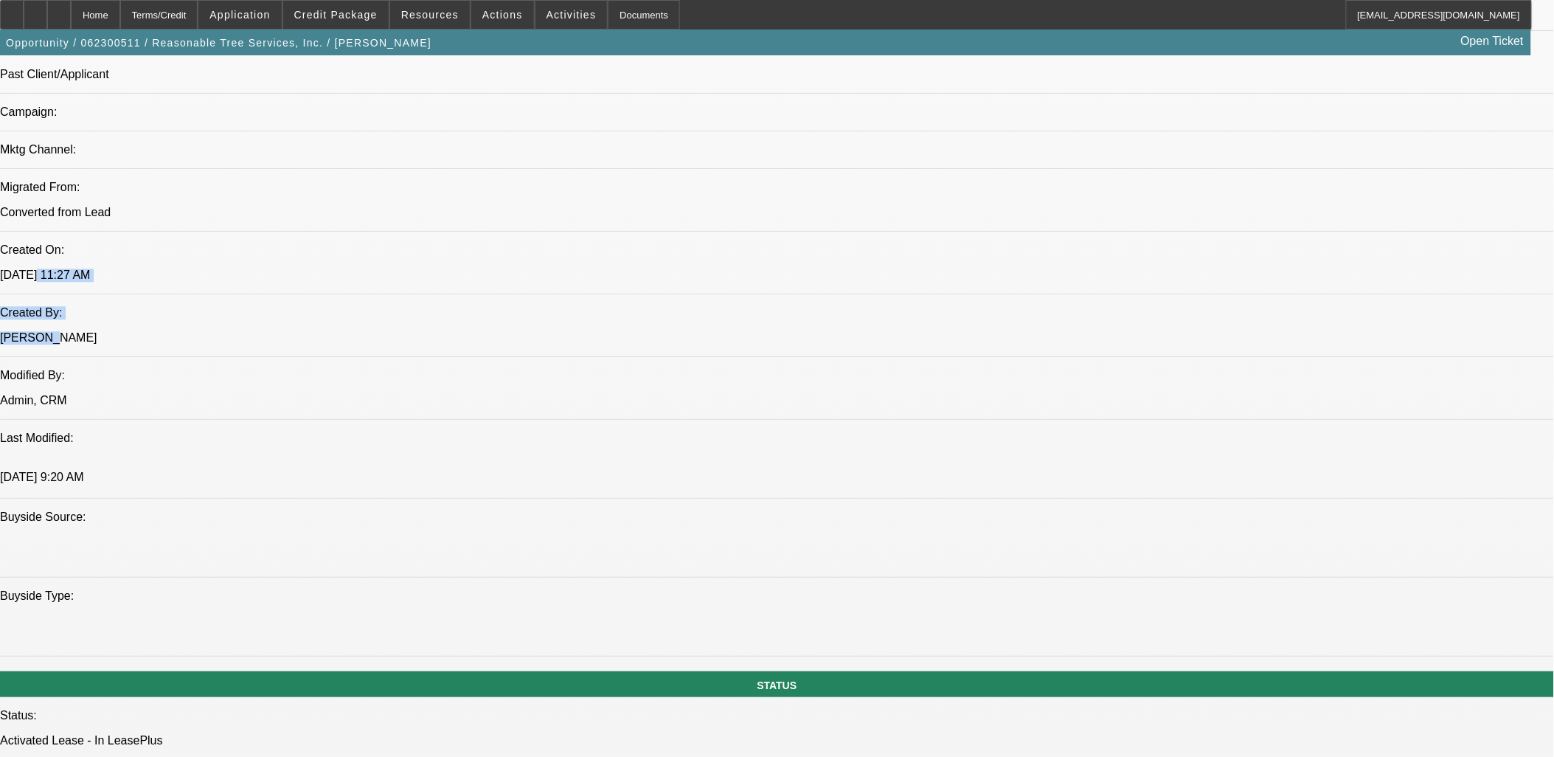
scroll to position [1229, 0]
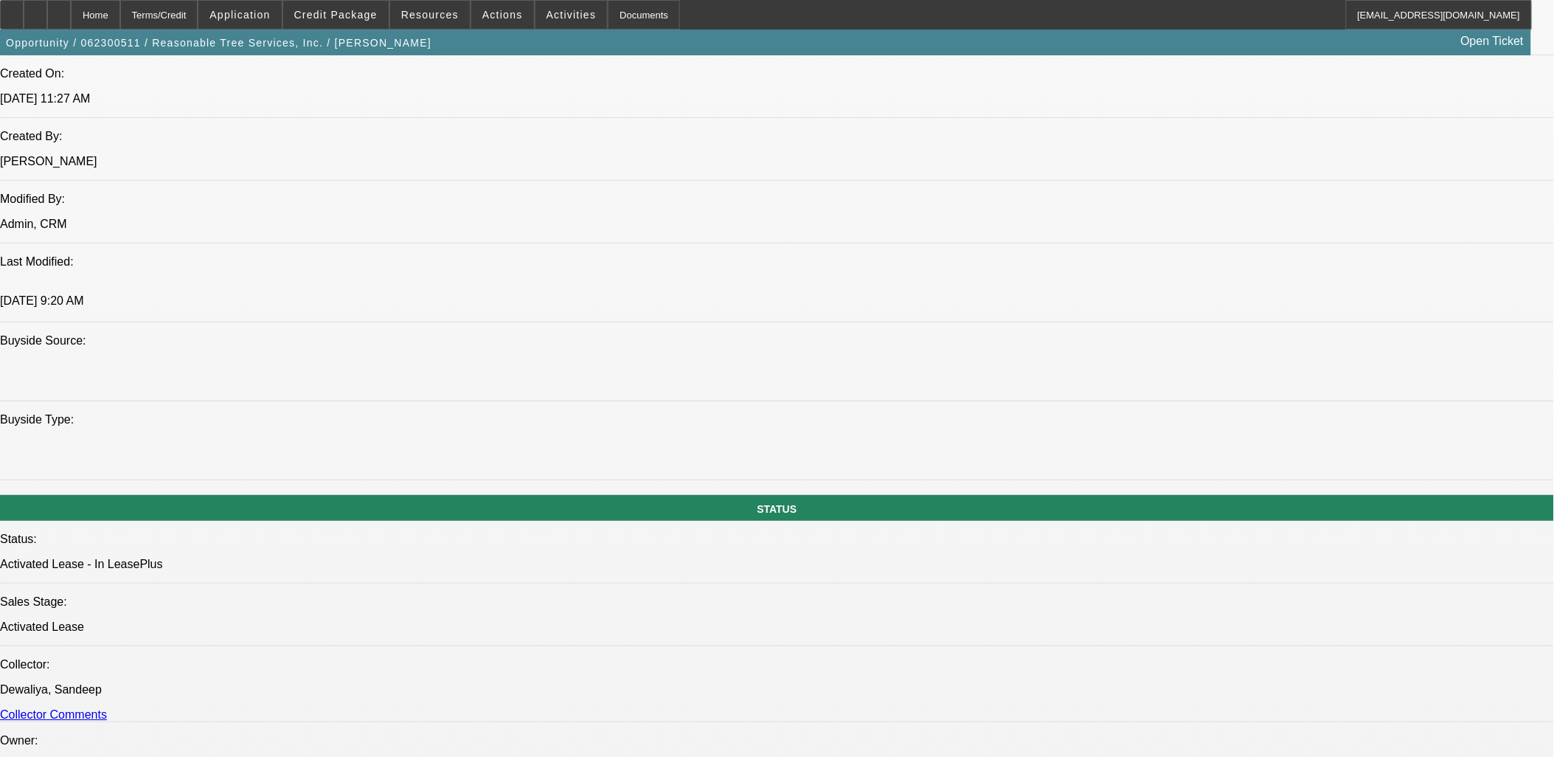
drag, startPoint x: 542, startPoint y: 410, endPoint x: 515, endPoint y: 458, distance: 55.2
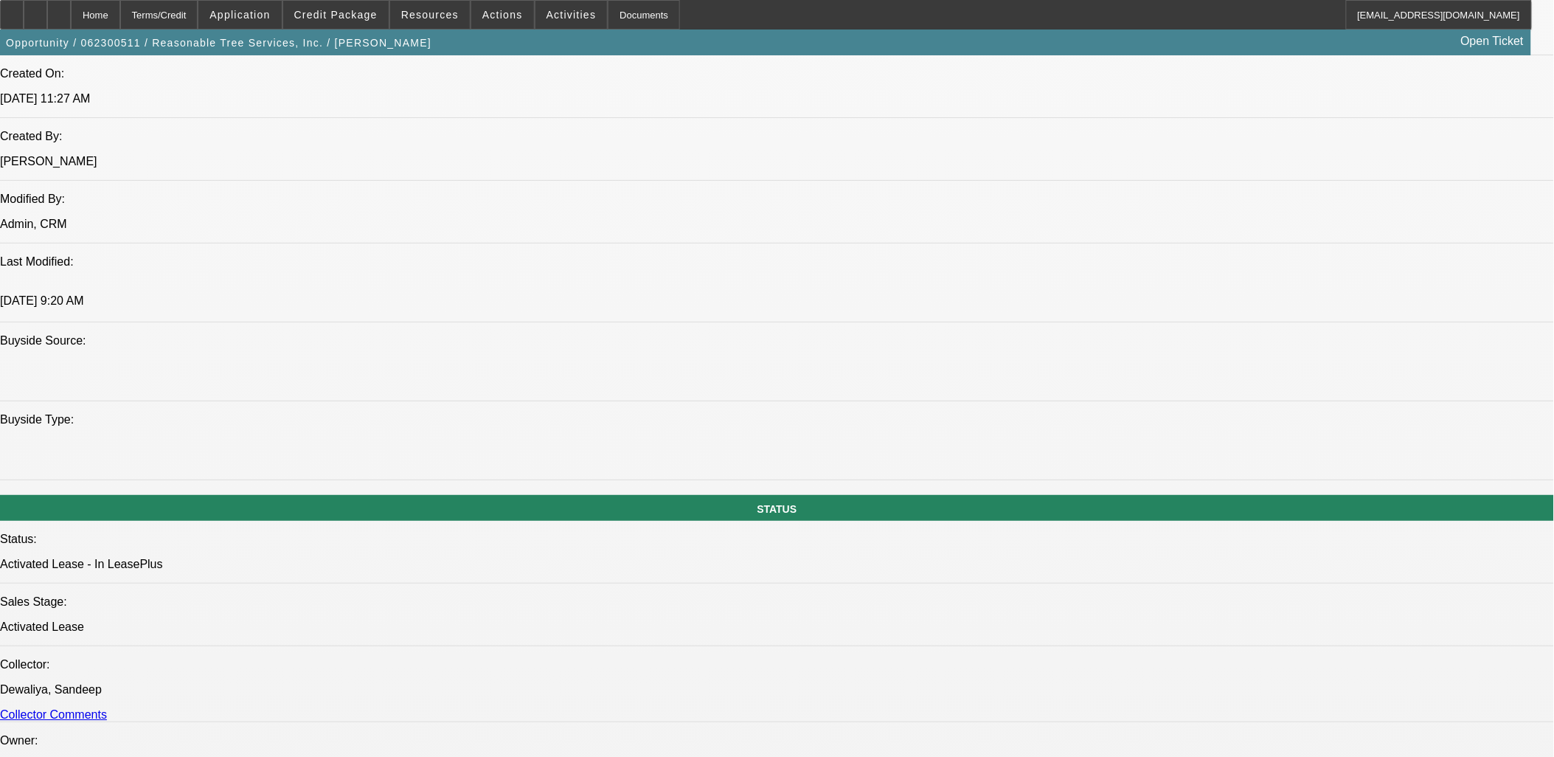
drag, startPoint x: 514, startPoint y: 459, endPoint x: 12, endPoint y: 286, distance: 531.1
drag, startPoint x: 18, startPoint y: 248, endPoint x: 417, endPoint y: 462, distance: 452.4
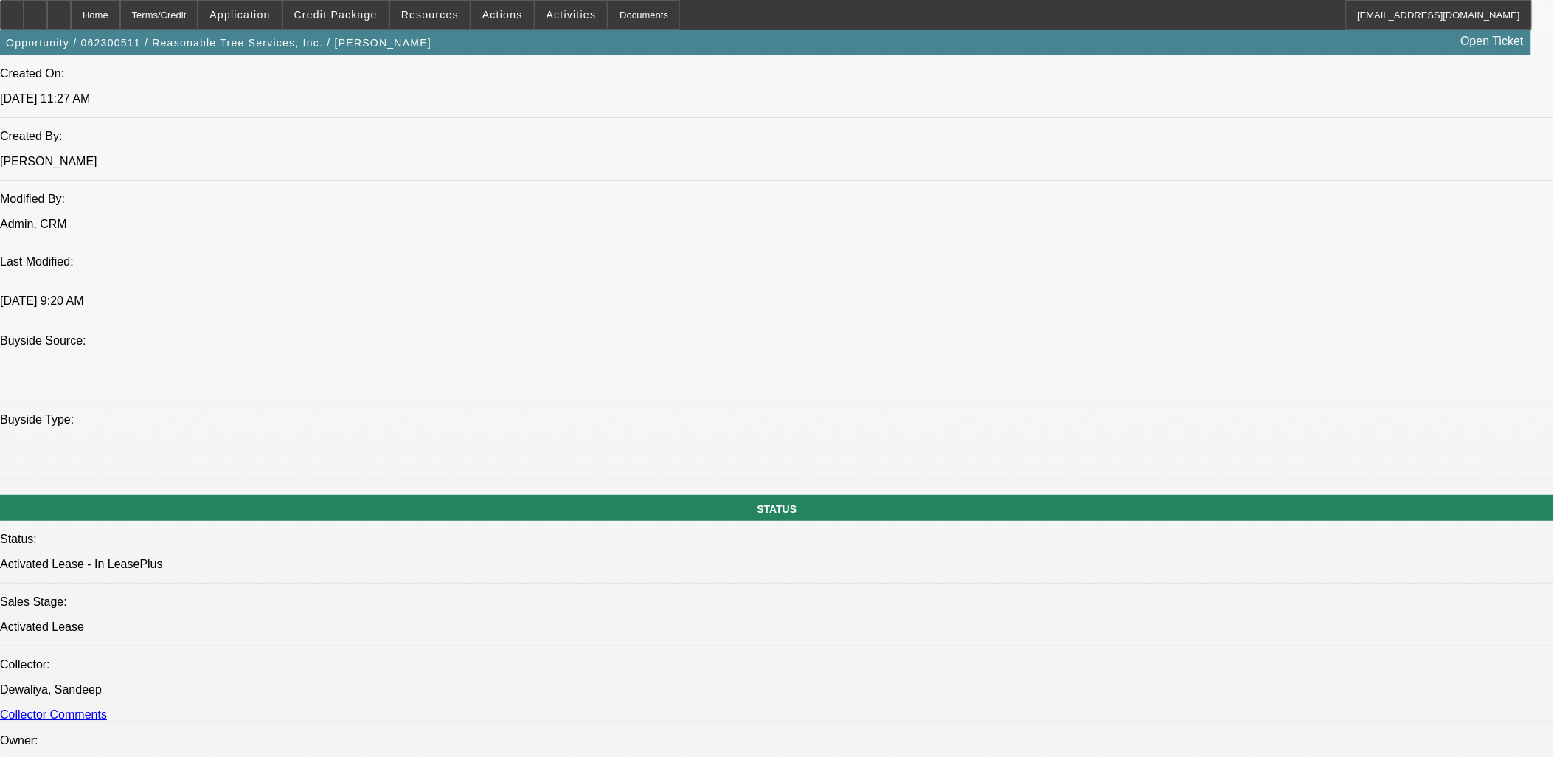
drag, startPoint x: 417, startPoint y: 462, endPoint x: 416, endPoint y: 471, distance: 8.1
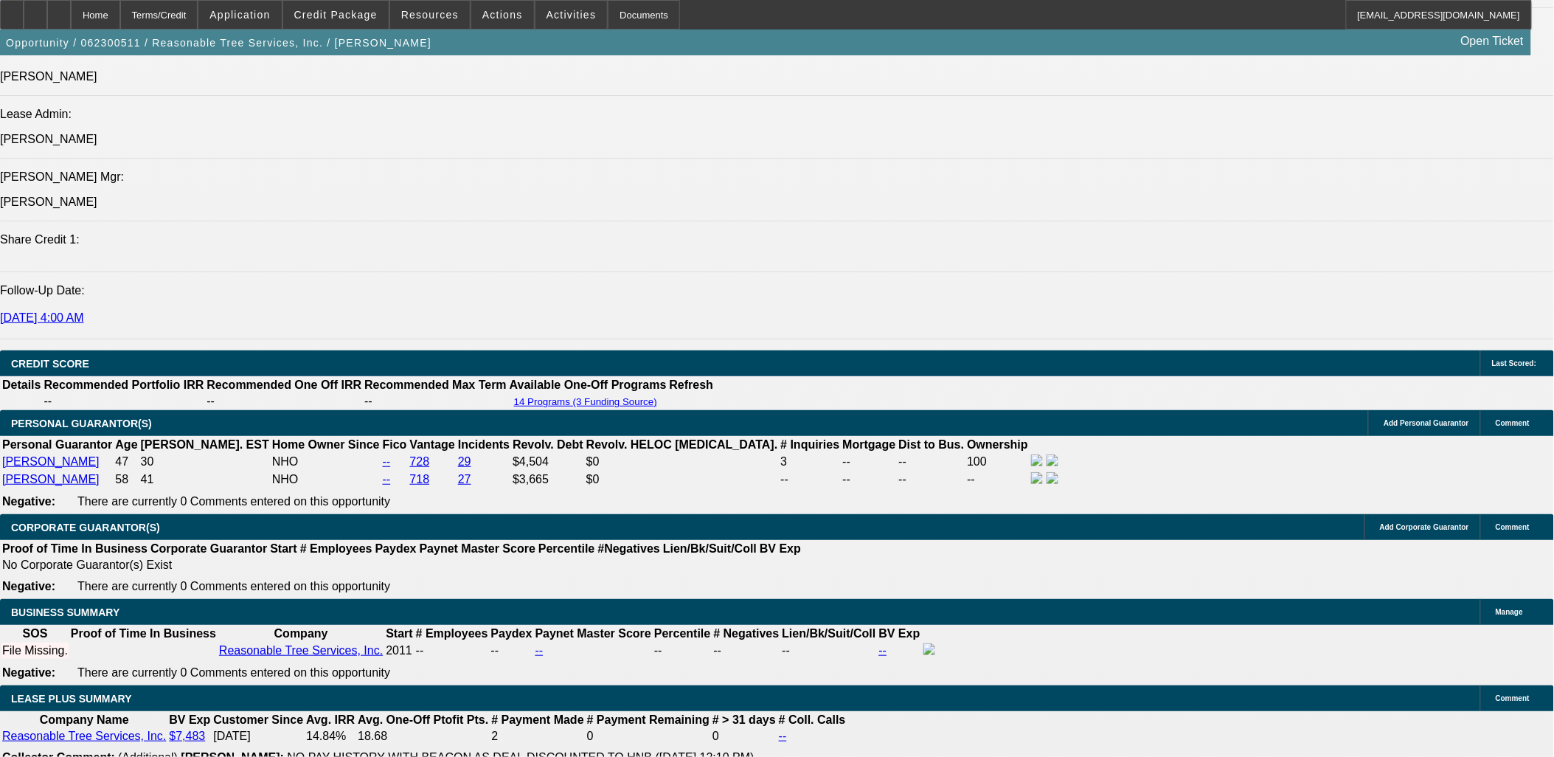
scroll to position [2130, 0]
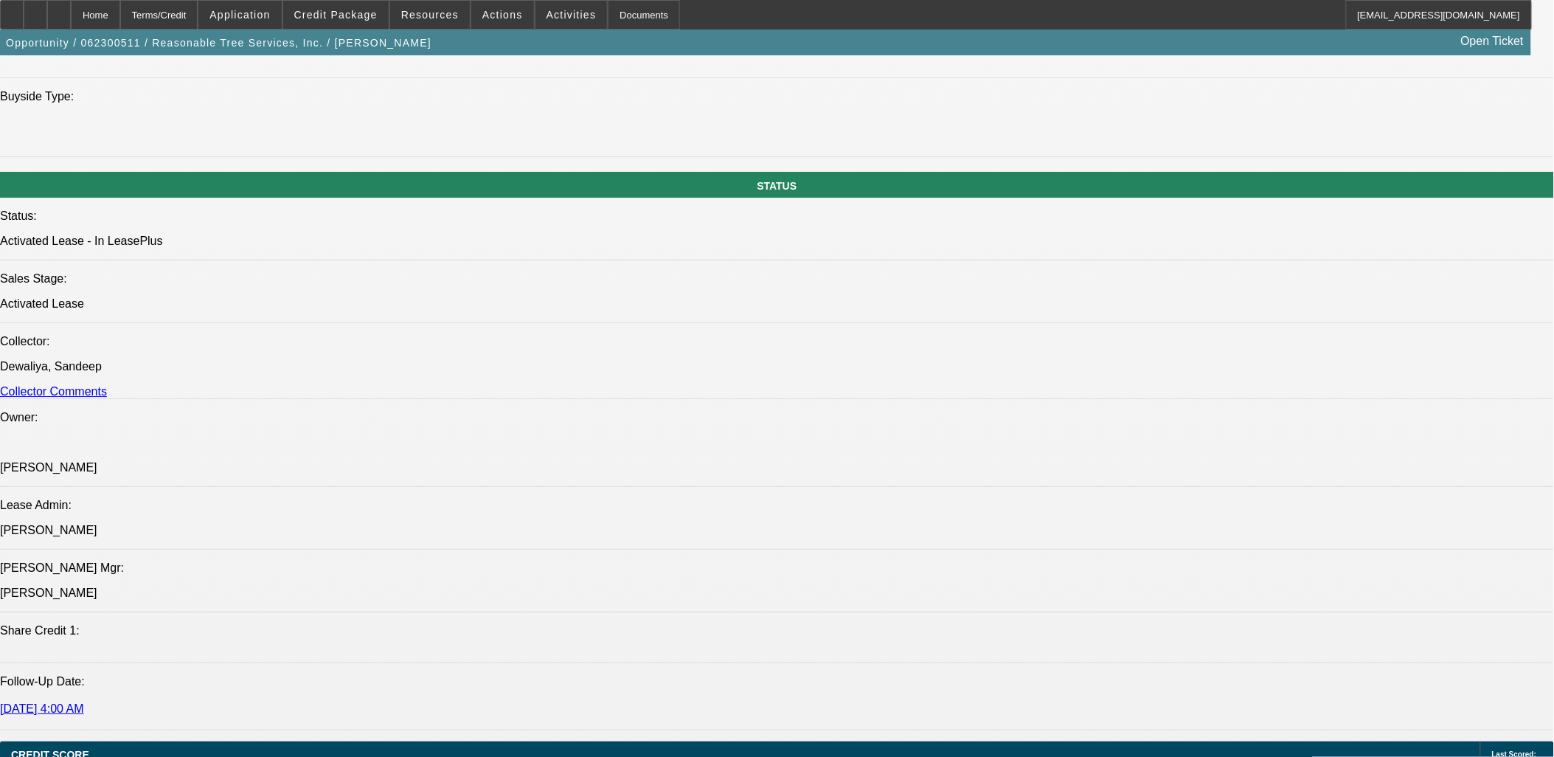
drag, startPoint x: 172, startPoint y: 485, endPoint x: 161, endPoint y: 496, distance: 15.1
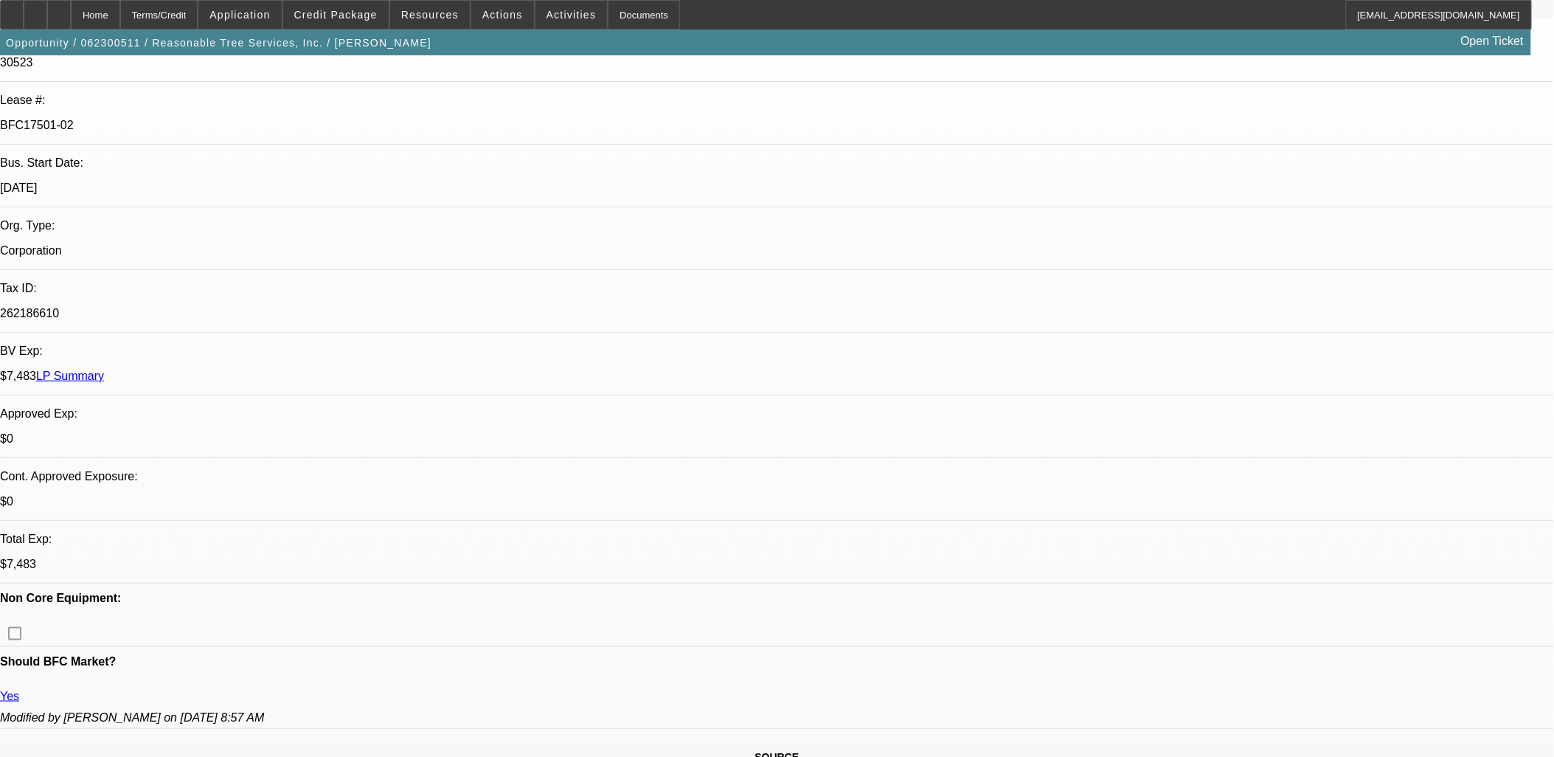
scroll to position [0, 0]
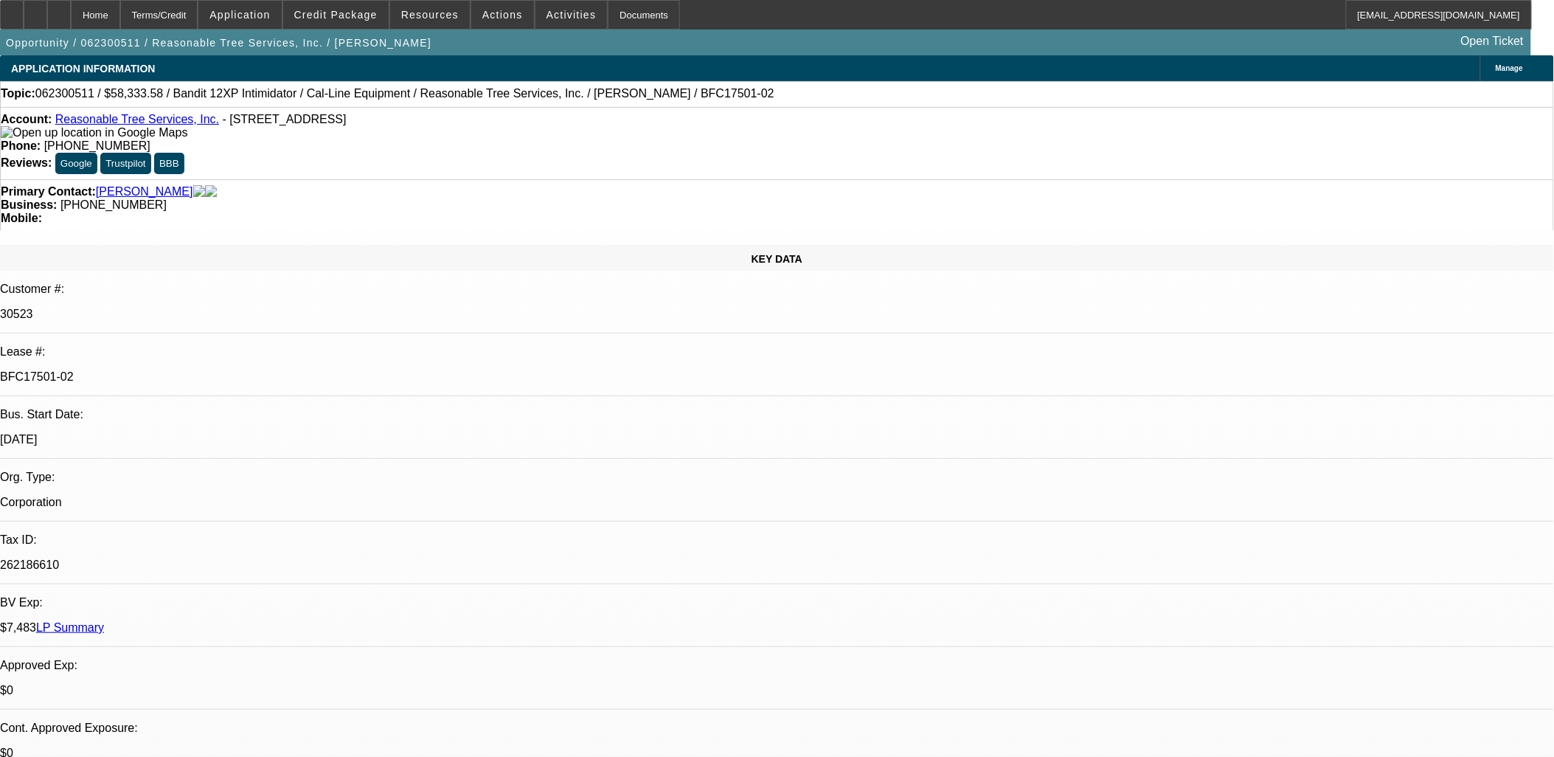
click at [321, 746] on p "$0" at bounding box center [777, 752] width 1554 height 13
drag, startPoint x: 513, startPoint y: 338, endPoint x: 348, endPoint y: 311, distance: 167.3
click at [348, 558] on div "262186610" at bounding box center [777, 564] width 1554 height 13
drag, startPoint x: 352, startPoint y: 313, endPoint x: 633, endPoint y: 378, distance: 288.6
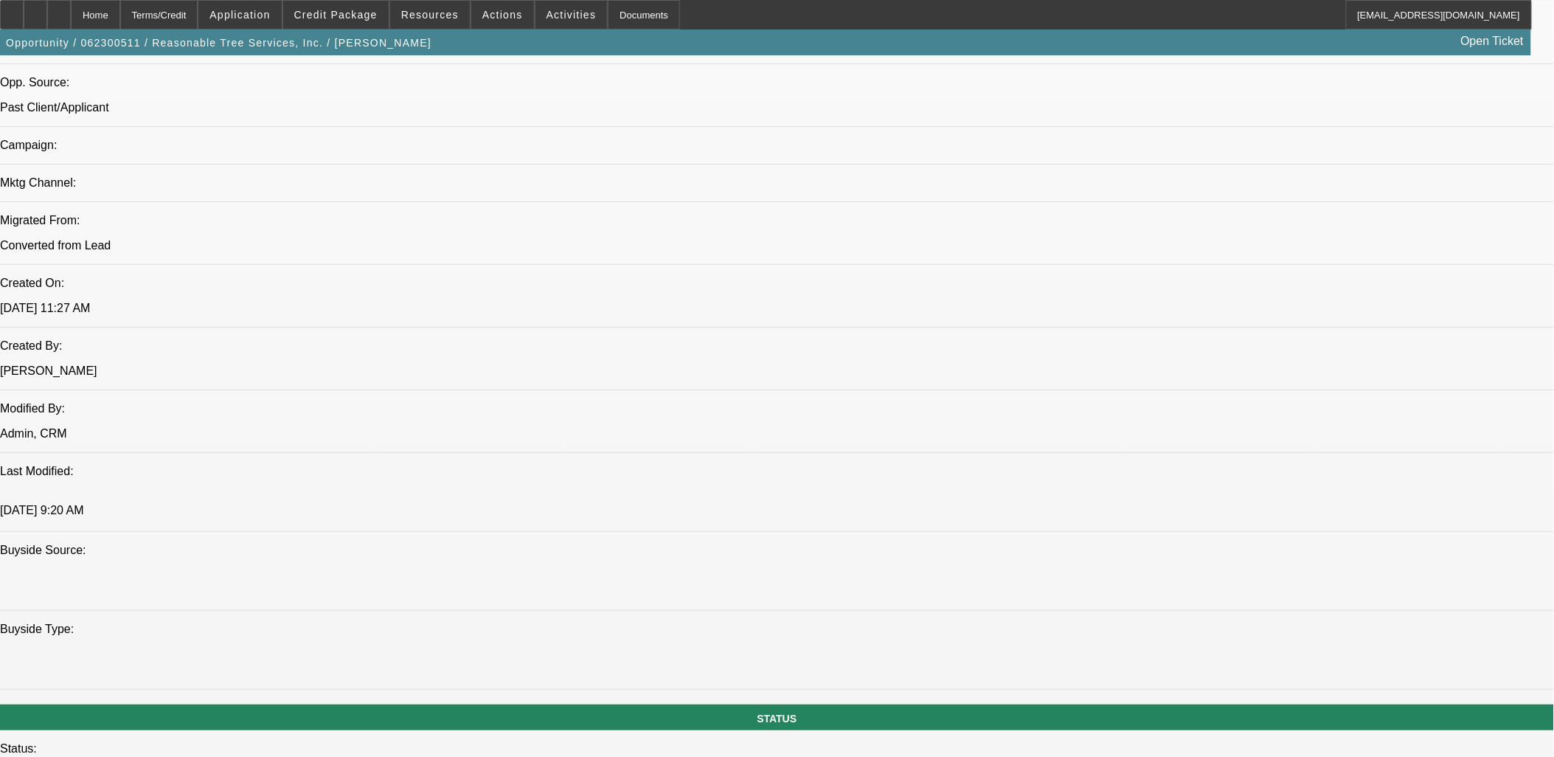
scroll to position [819, 0]
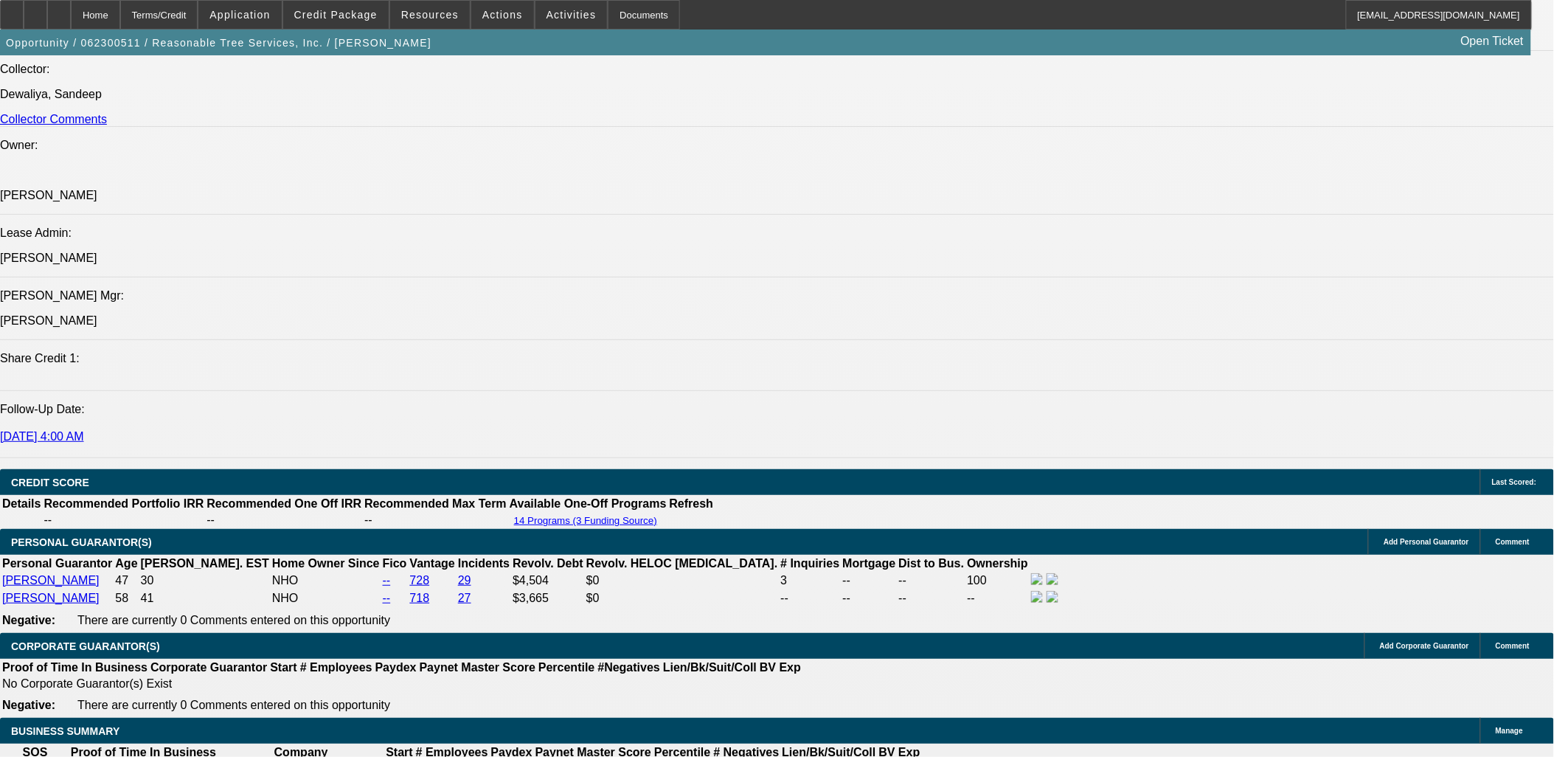
scroll to position [2213, 0]
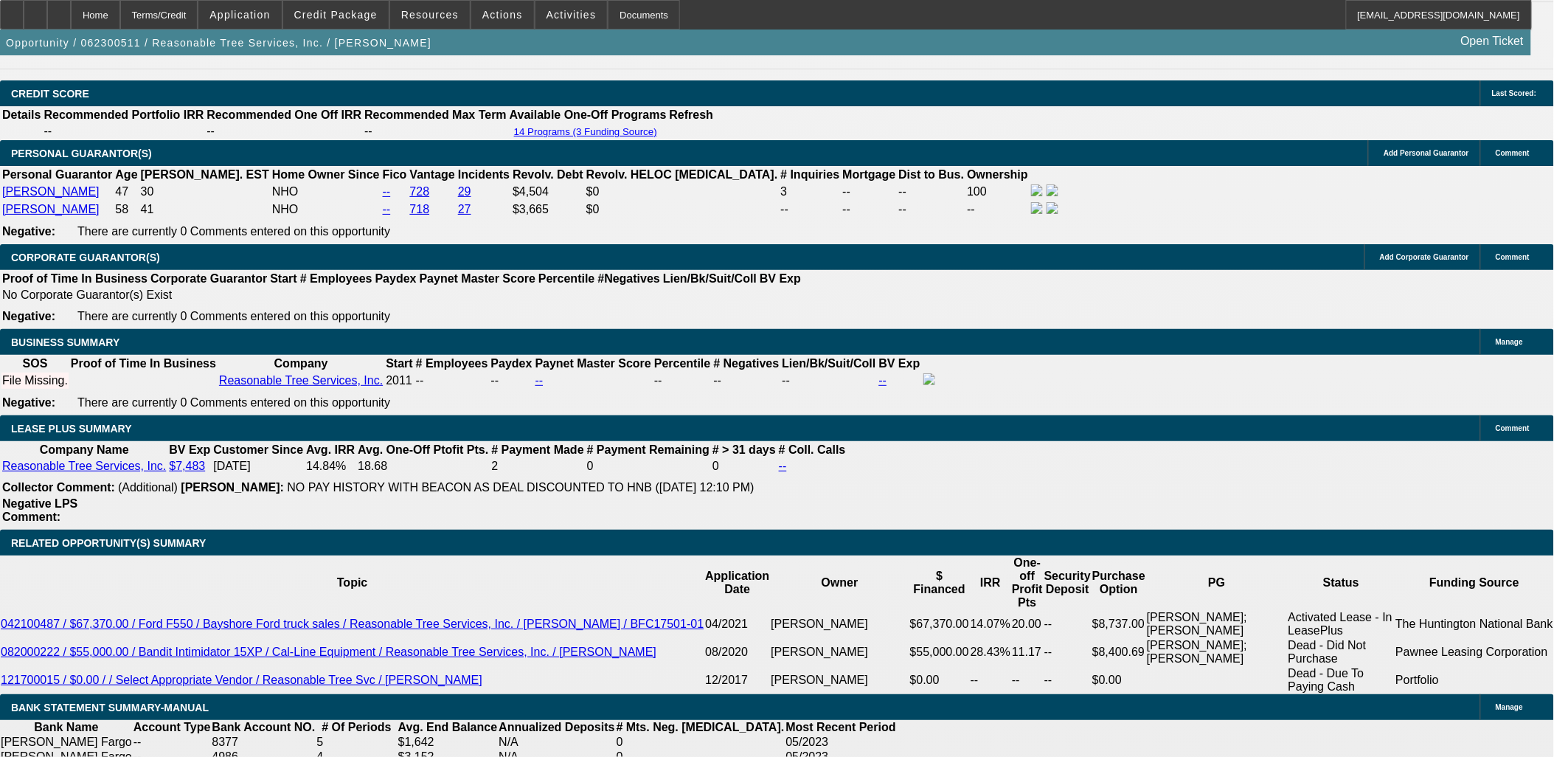
drag, startPoint x: 1210, startPoint y: 579, endPoint x: 1046, endPoint y: 550, distance: 166.2
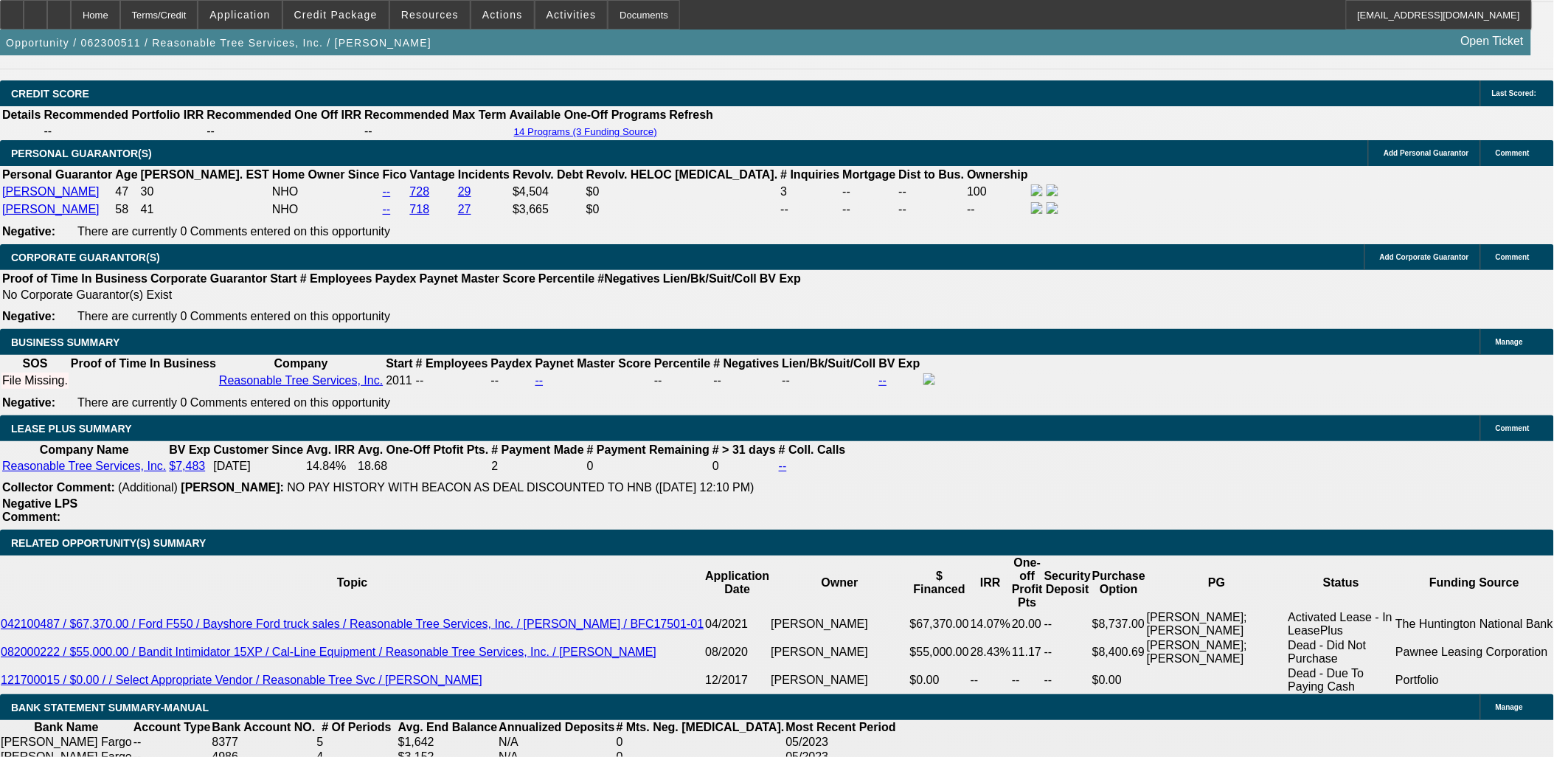
drag, startPoint x: 1047, startPoint y: 550, endPoint x: 1138, endPoint y: 594, distance: 100.6
drag, startPoint x: 1138, startPoint y: 594, endPoint x: 1162, endPoint y: 603, distance: 26.2
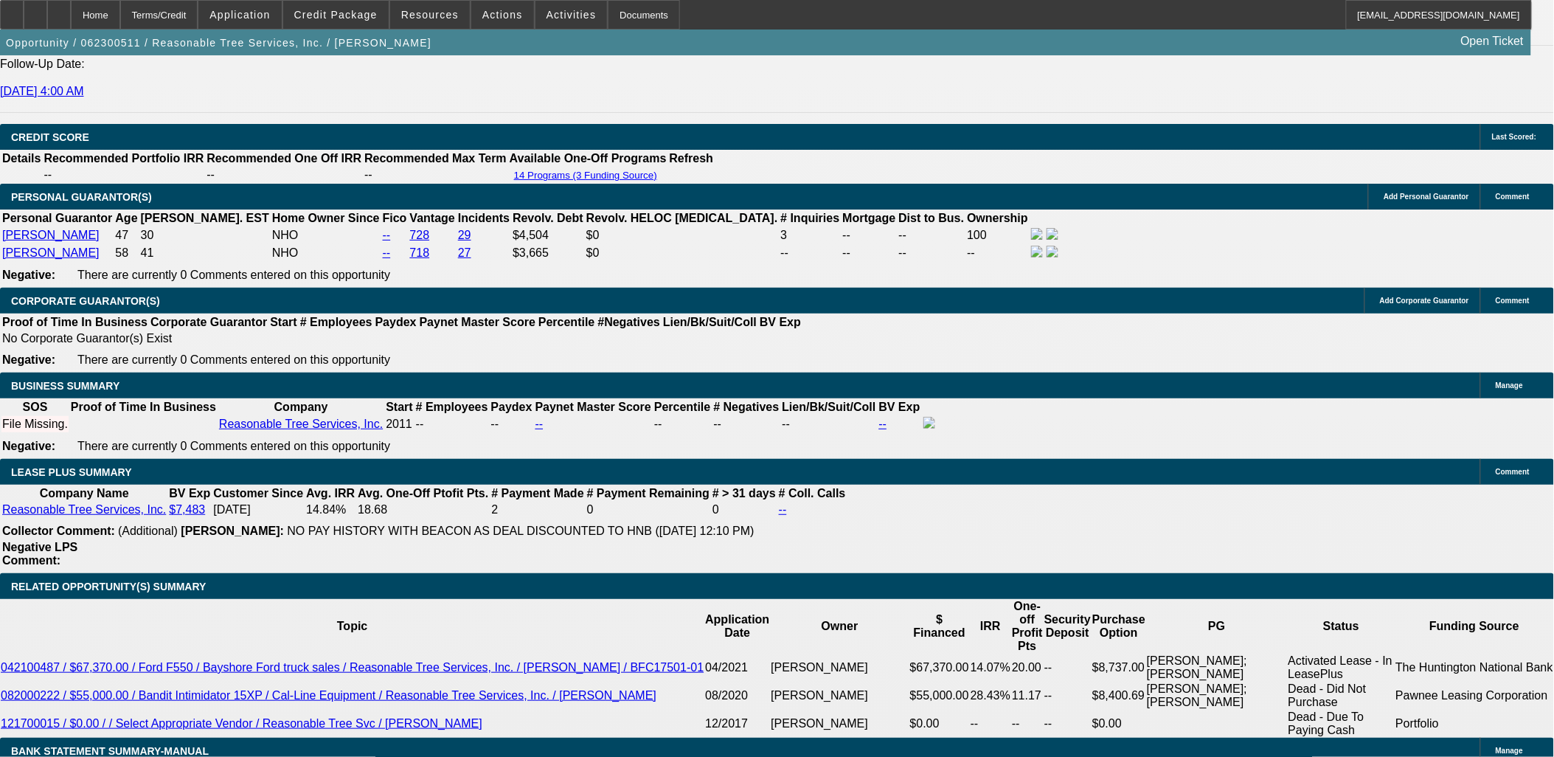
scroll to position [2130, 0]
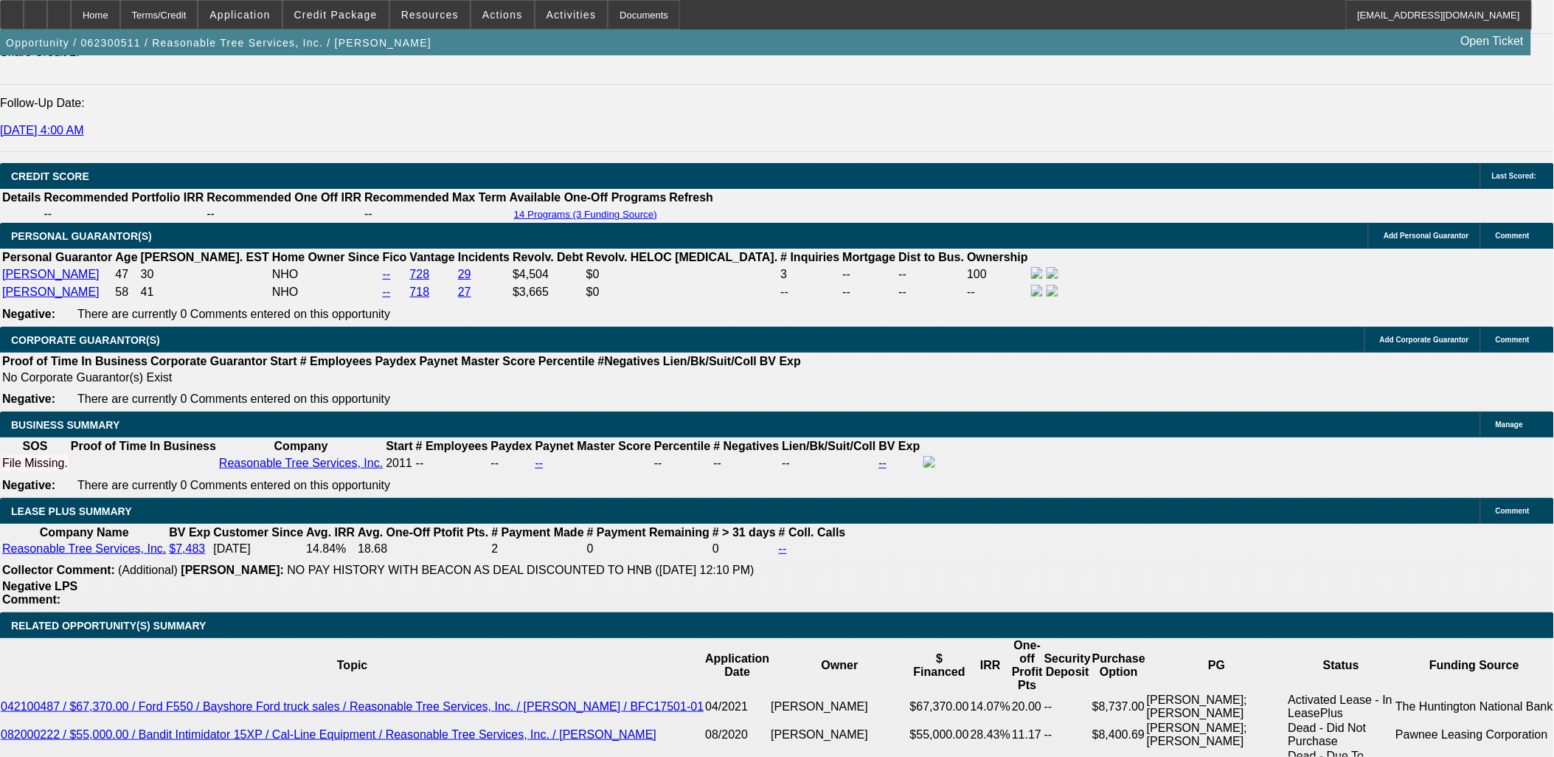
drag, startPoint x: 1230, startPoint y: 592, endPoint x: 1145, endPoint y: 612, distance: 87.3
drag, startPoint x: 1145, startPoint y: 655, endPoint x: 1134, endPoint y: 632, distance: 25.4
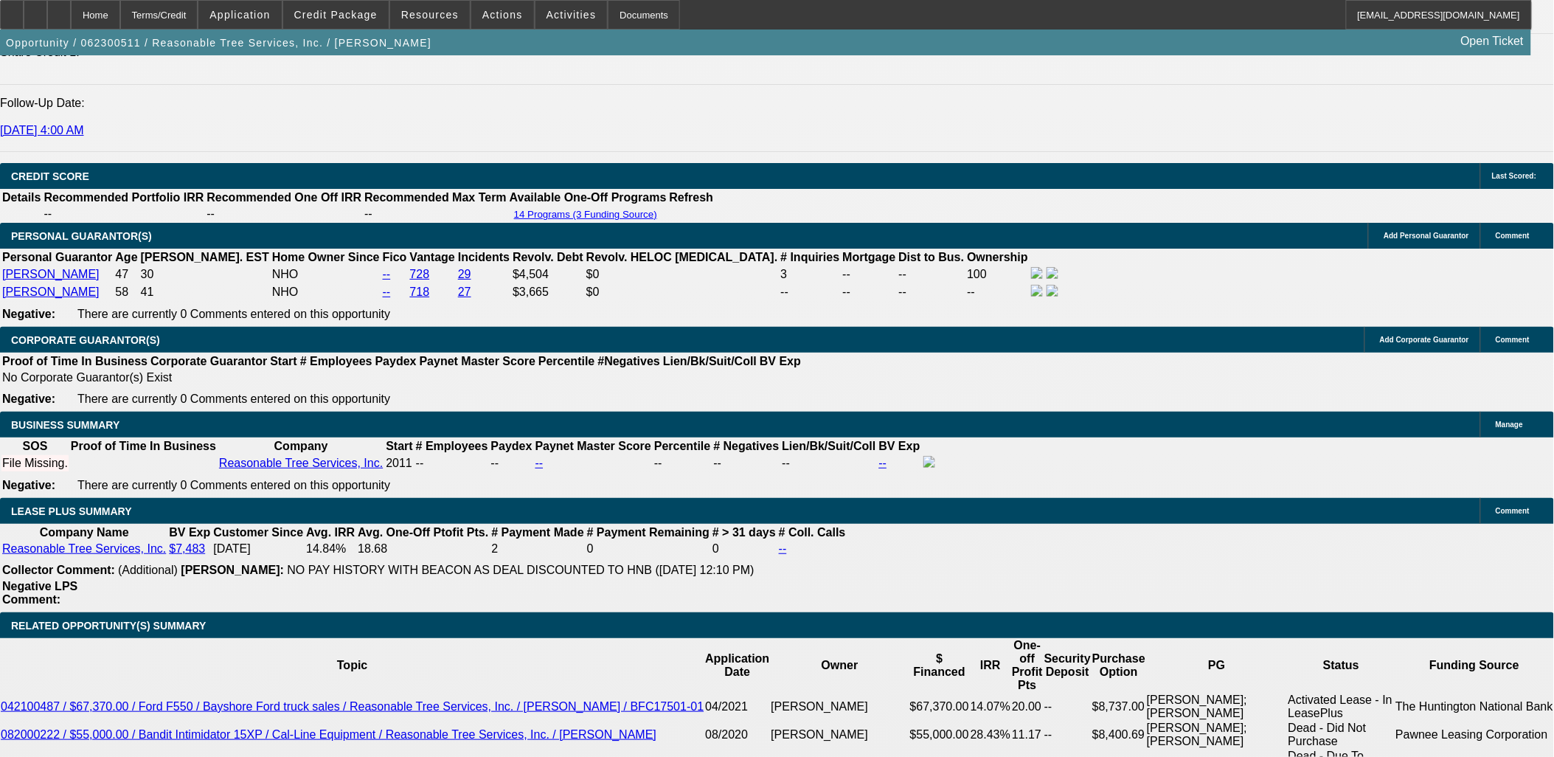
drag, startPoint x: 1127, startPoint y: 623, endPoint x: 1109, endPoint y: 607, distance: 24.6
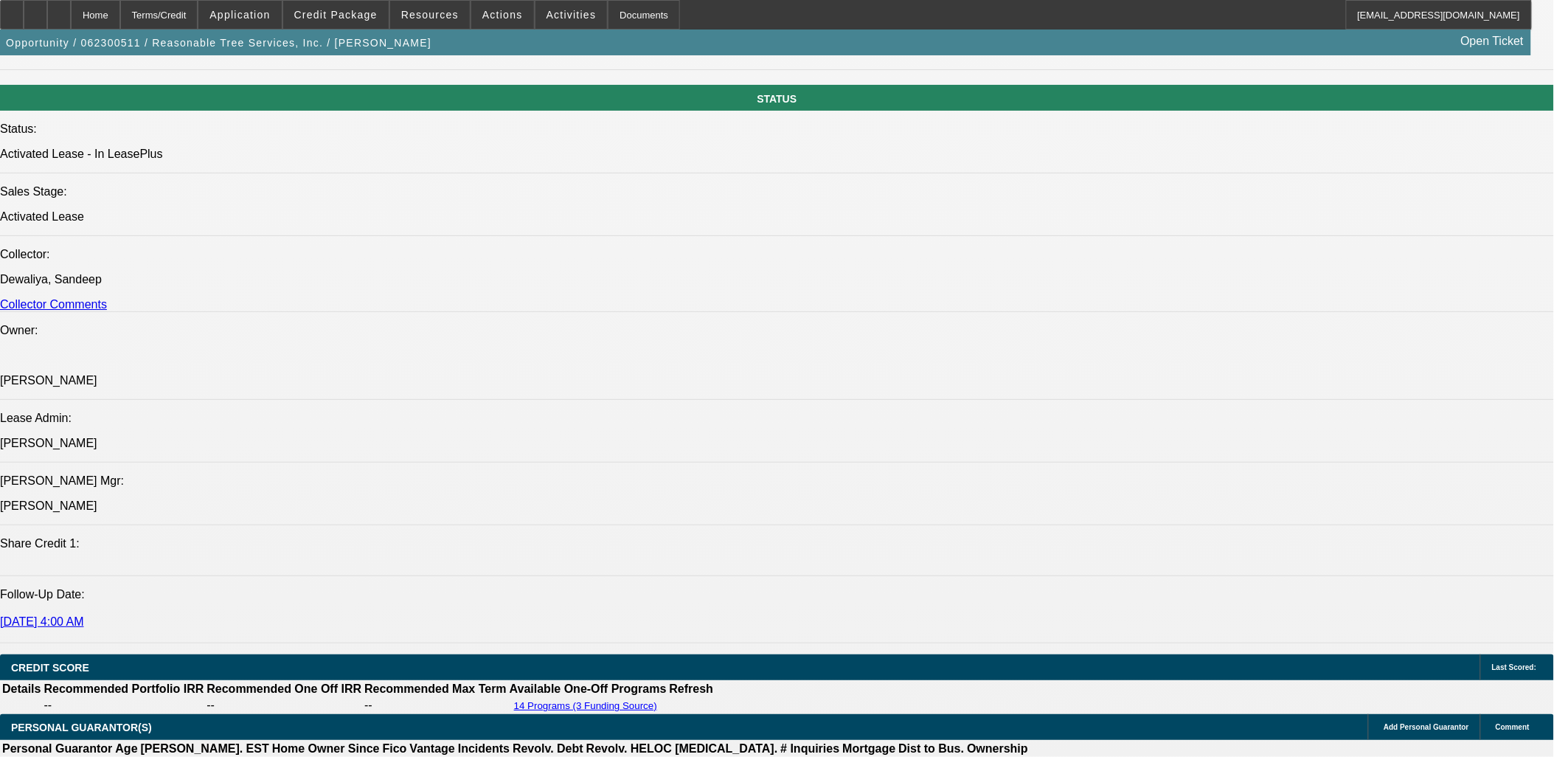
drag, startPoint x: 1176, startPoint y: 239, endPoint x: 1195, endPoint y: 237, distance: 18.5
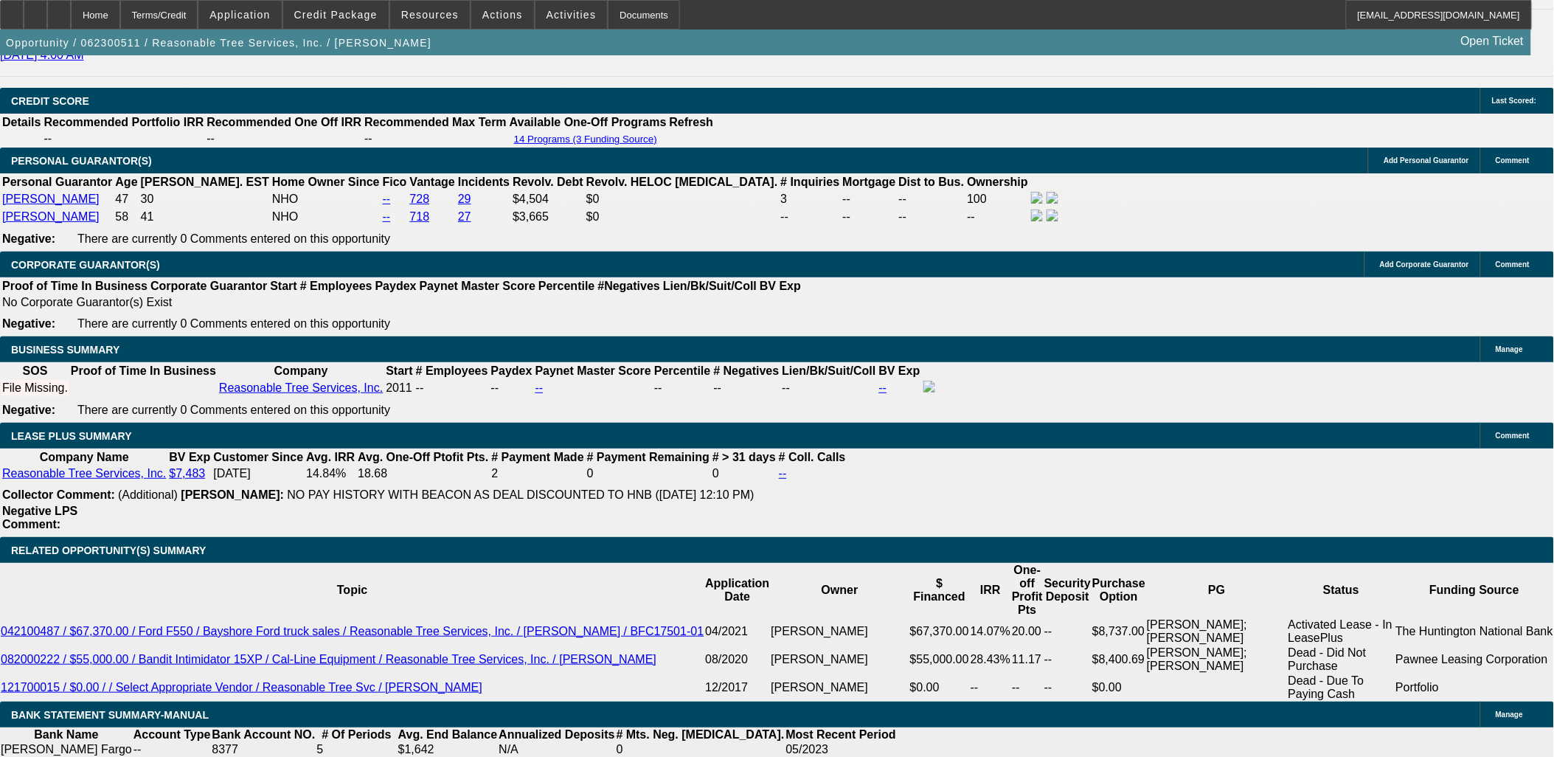
scroll to position [2213, 0]
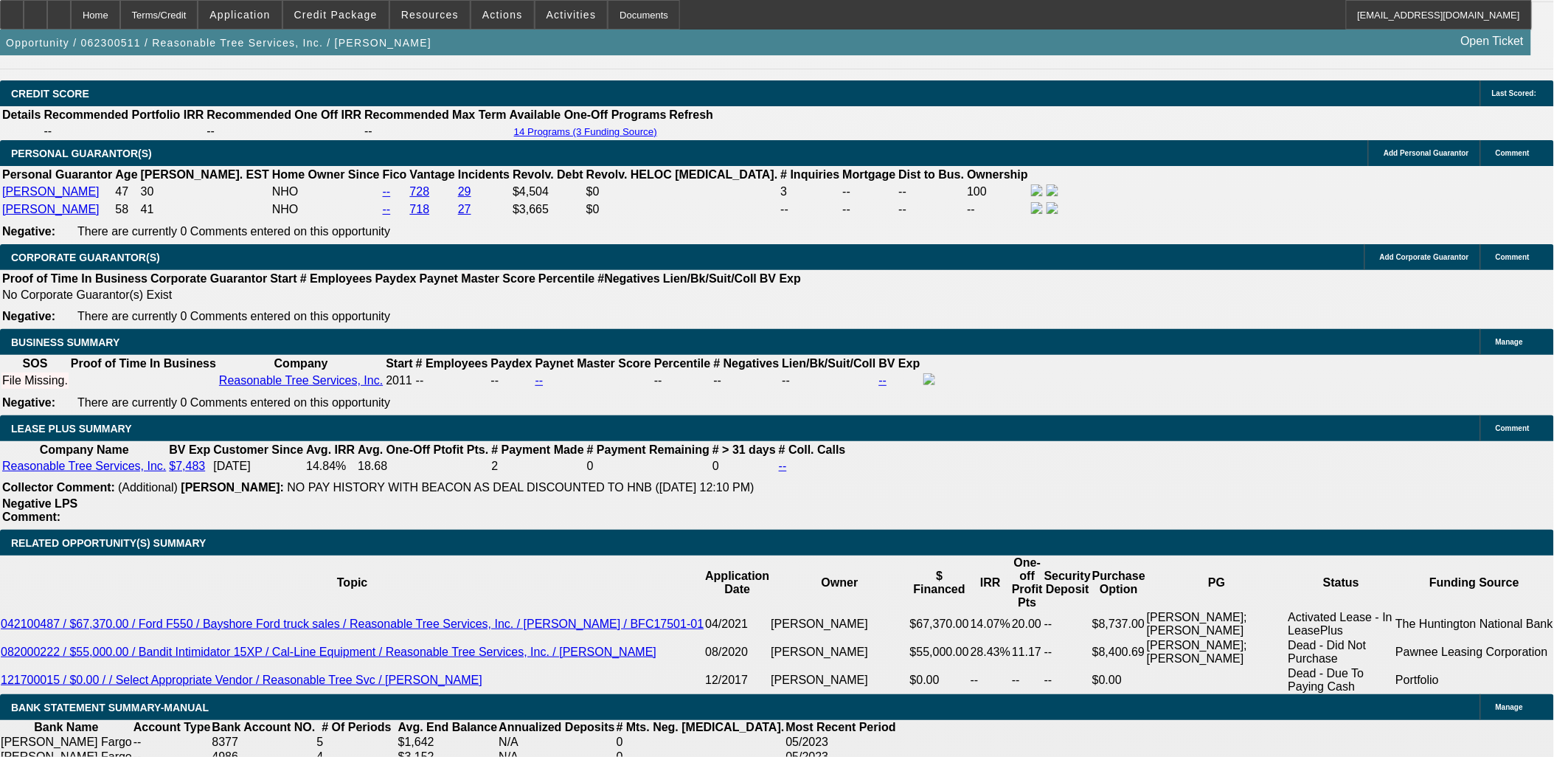
click at [1256, 207] on mat-icon "reply_all" at bounding box center [1248, 214] width 18 height 18
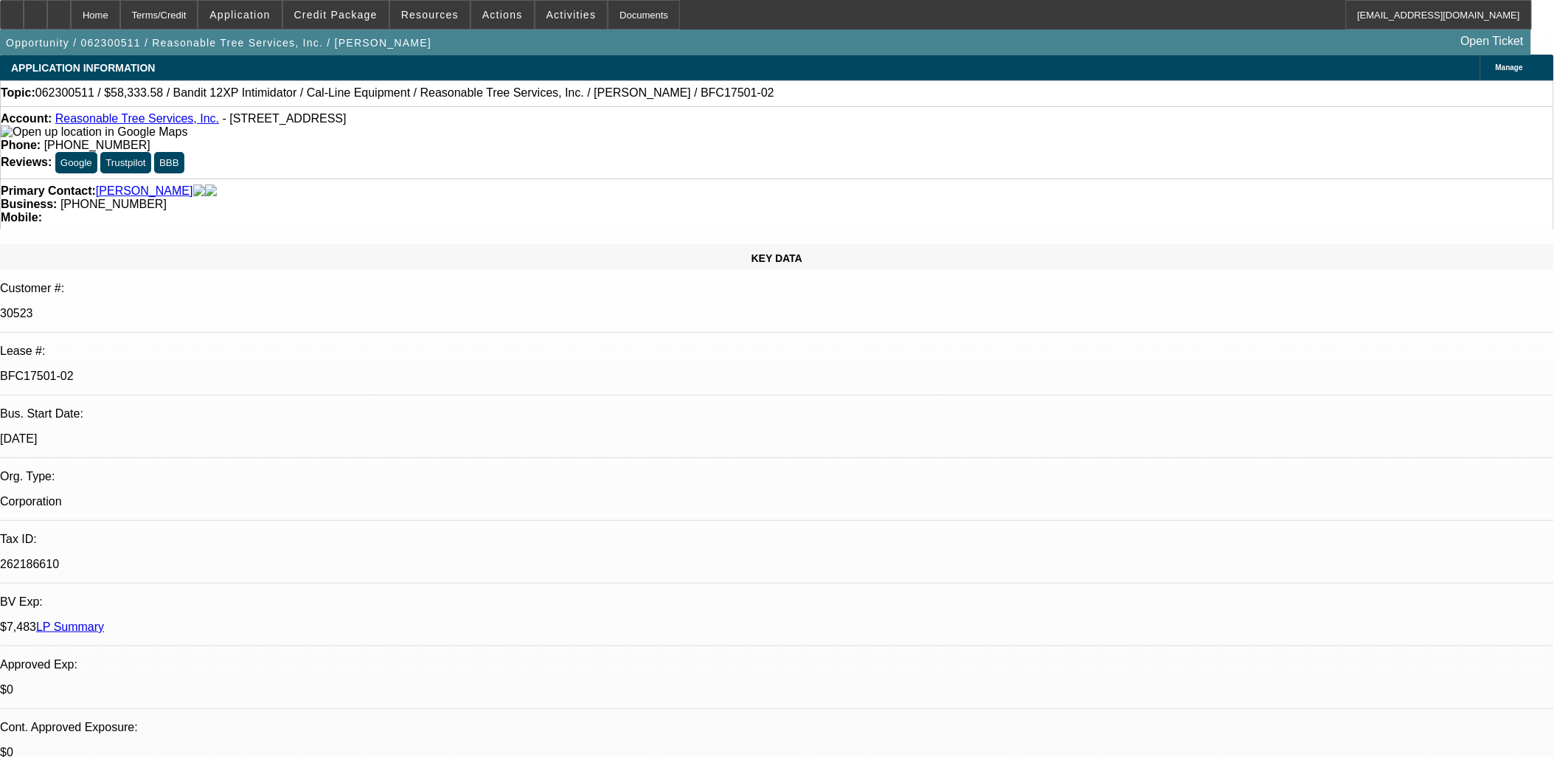
scroll to position [0, 0]
drag, startPoint x: 971, startPoint y: 388, endPoint x: 114, endPoint y: 105, distance: 902.6
drag, startPoint x: 114, startPoint y: 105, endPoint x: 289, endPoint y: 211, distance: 204.5
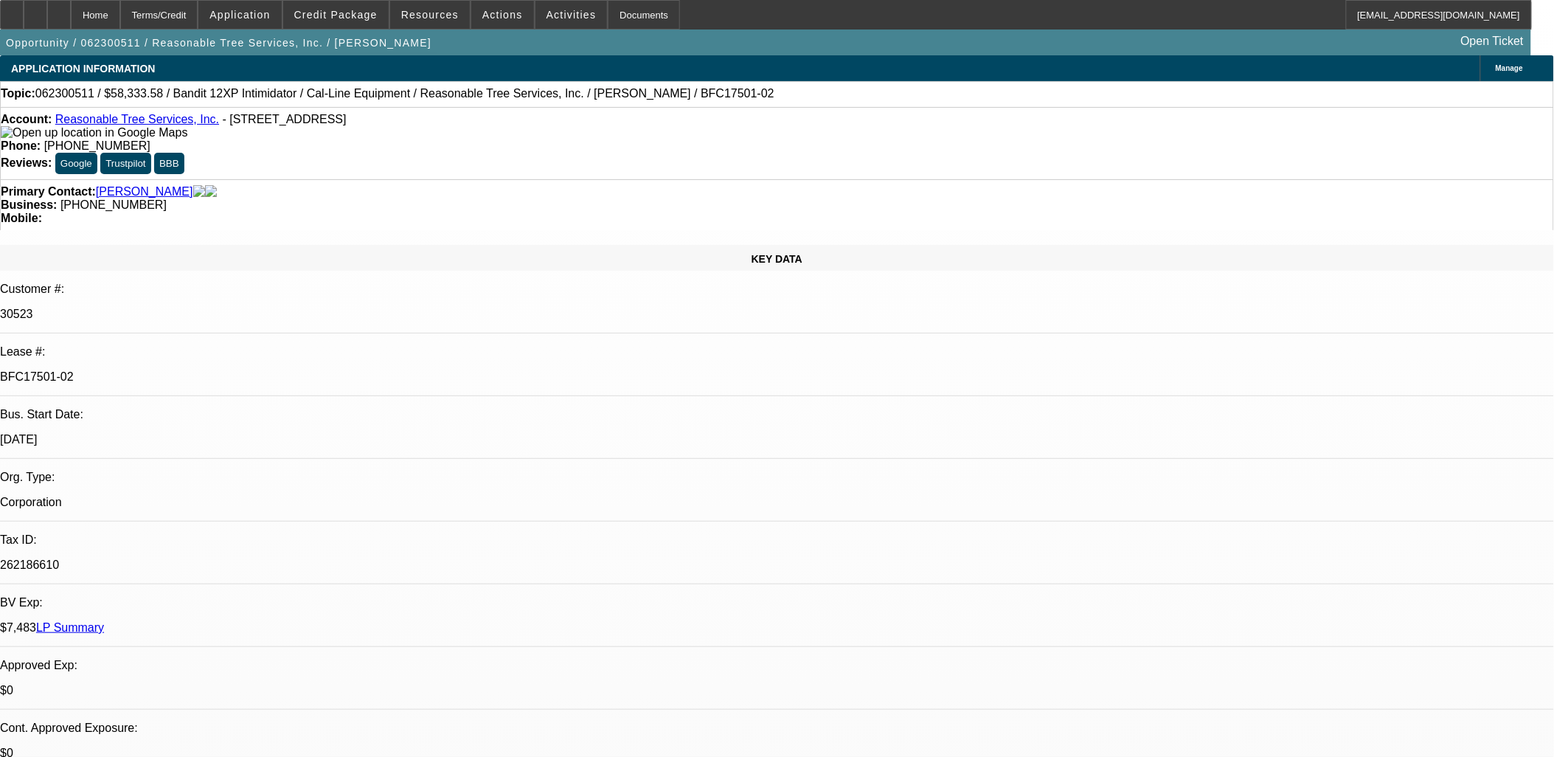
click at [285, 245] on div "KEY DATA" at bounding box center [777, 258] width 1554 height 26
click at [289, 245] on div "KEY DATA" at bounding box center [777, 258] width 1554 height 26
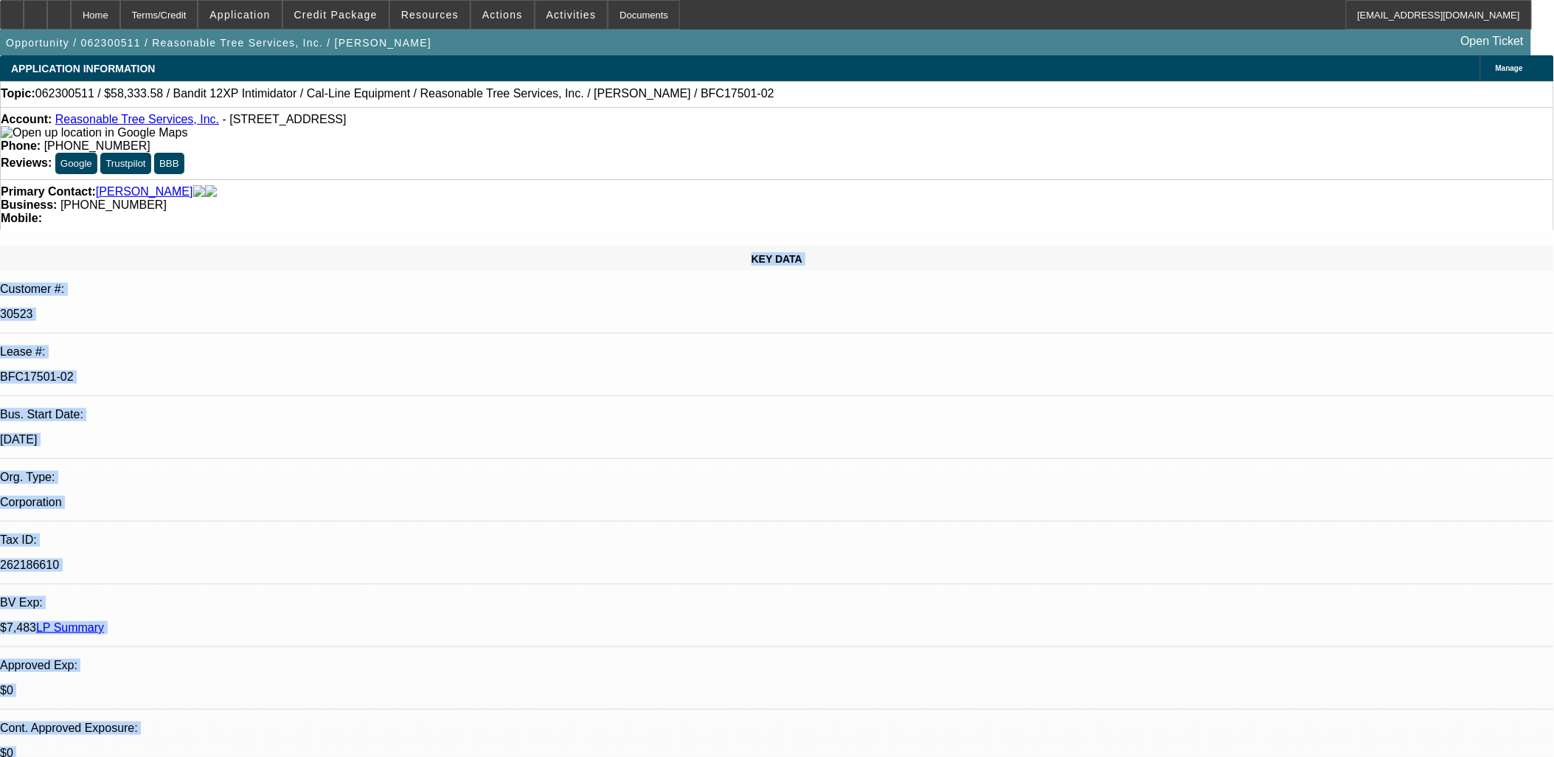
drag, startPoint x: 289, startPoint y: 211, endPoint x: 1007, endPoint y: 406, distance: 743.8
drag, startPoint x: 1007, startPoint y: 406, endPoint x: 998, endPoint y: 423, distance: 18.5
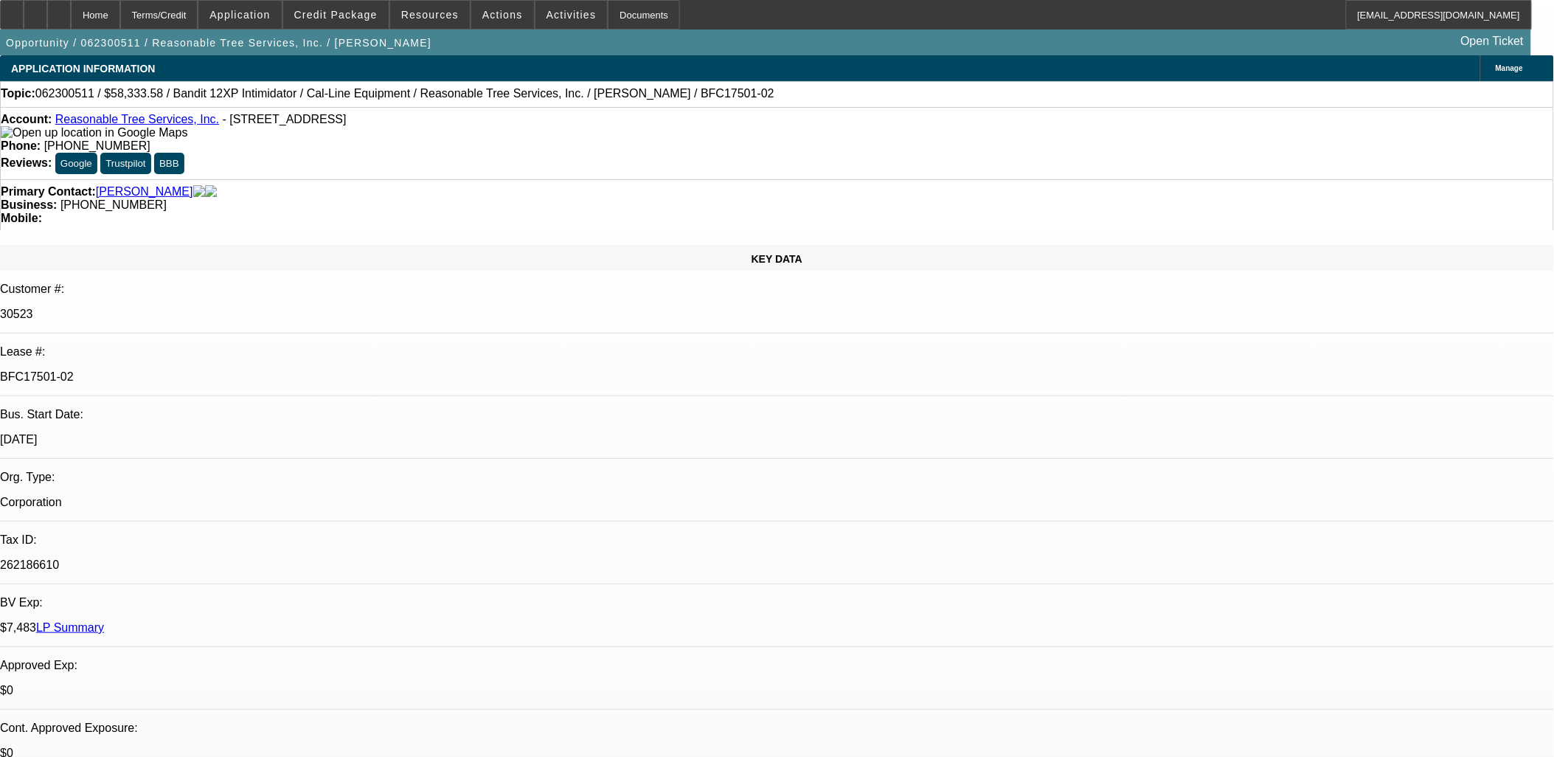
drag, startPoint x: 1311, startPoint y: 620, endPoint x: 1039, endPoint y: 517, distance: 291.8
drag, startPoint x: 1058, startPoint y: 521, endPoint x: 1269, endPoint y: 631, distance: 238.5
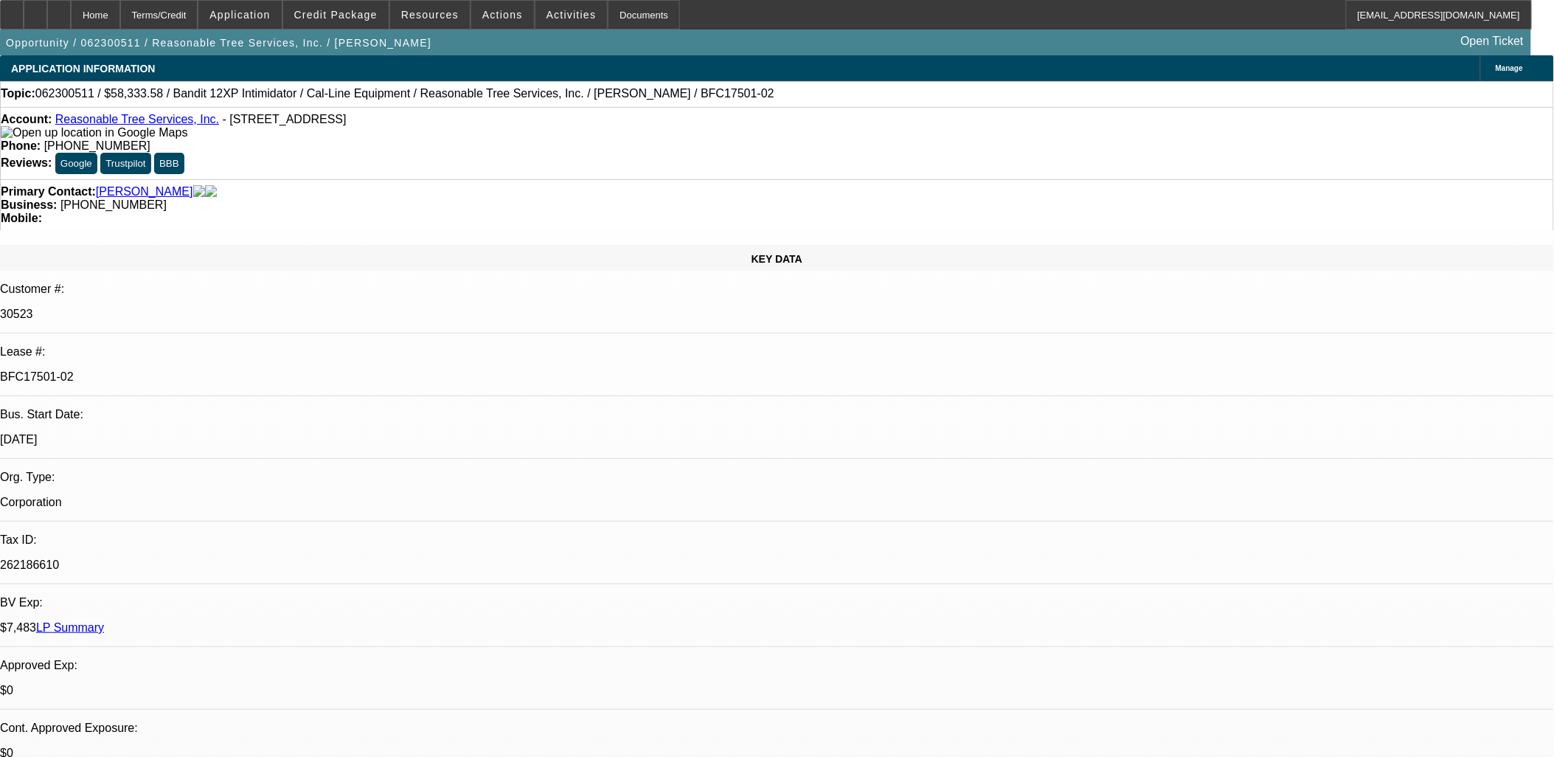
drag, startPoint x: 1213, startPoint y: 587, endPoint x: 446, endPoint y: 256, distance: 835.5
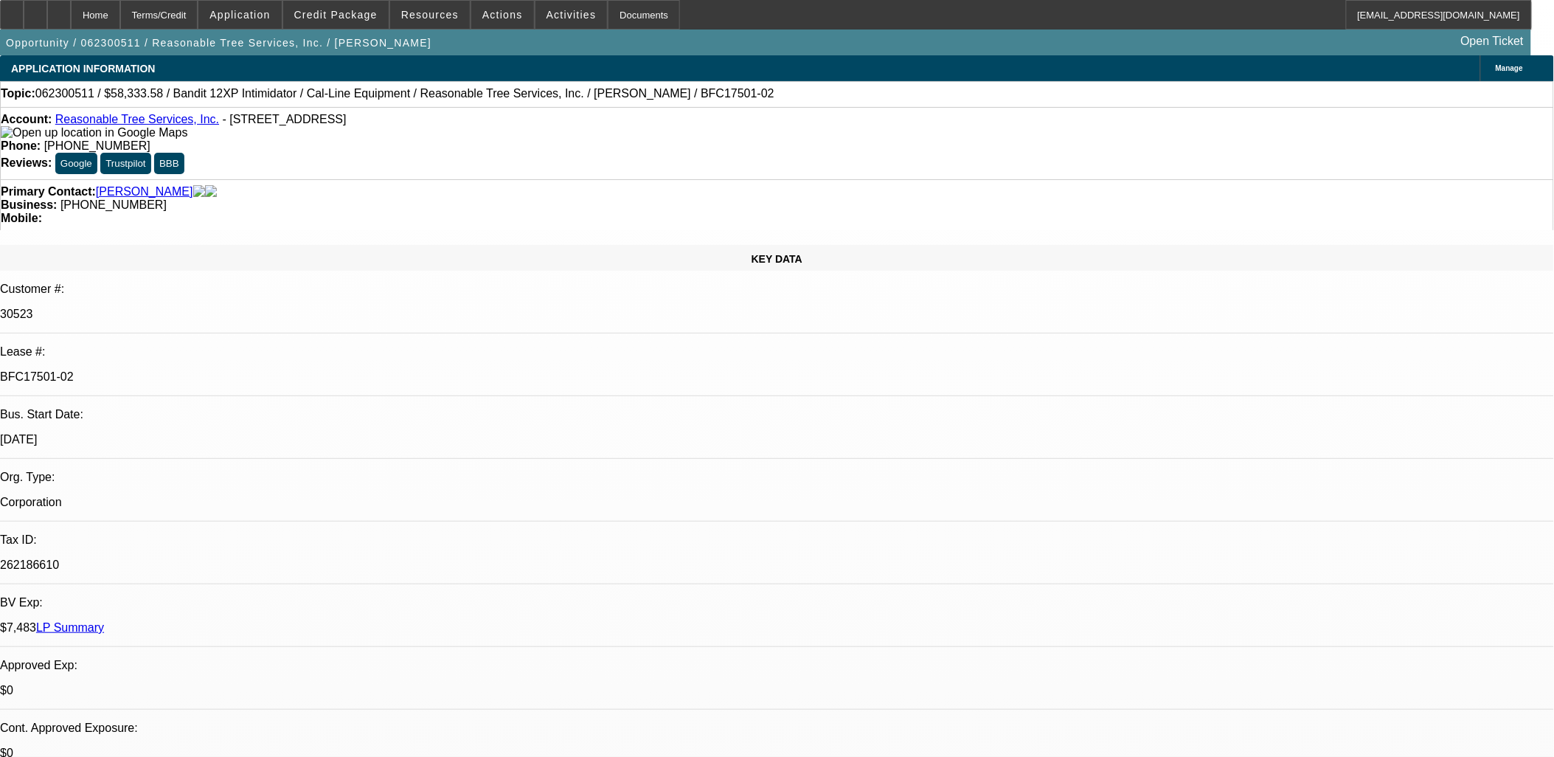
drag, startPoint x: 151, startPoint y: 178, endPoint x: 1306, endPoint y: 690, distance: 1262.7
drag, startPoint x: 1306, startPoint y: 690, endPoint x: 25, endPoint y: 47, distance: 1432.6
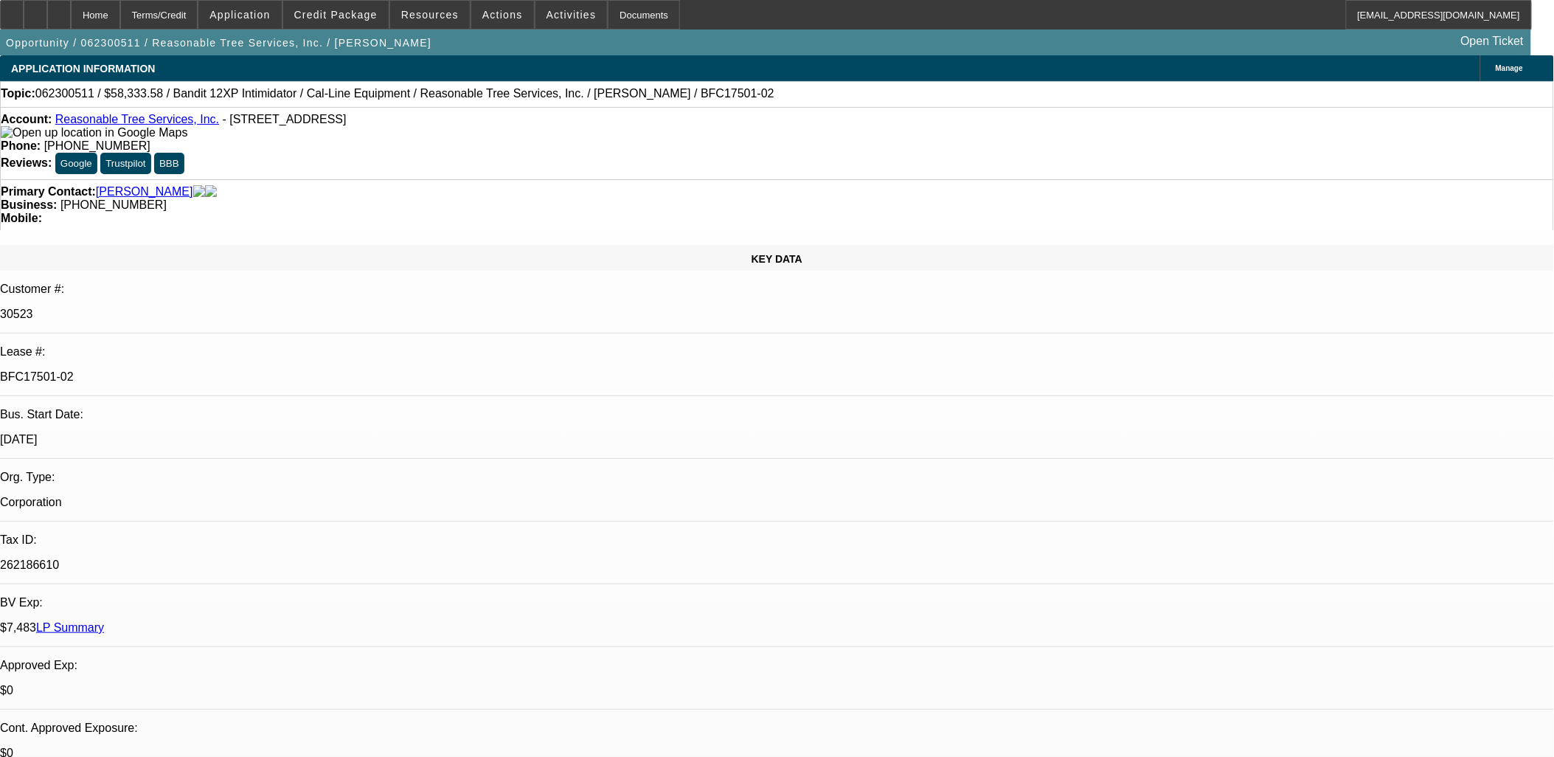
click at [218, 496] on p "Corporation" at bounding box center [777, 502] width 1554 height 13
click at [142, 345] on div "Lease #:" at bounding box center [777, 351] width 1554 height 13
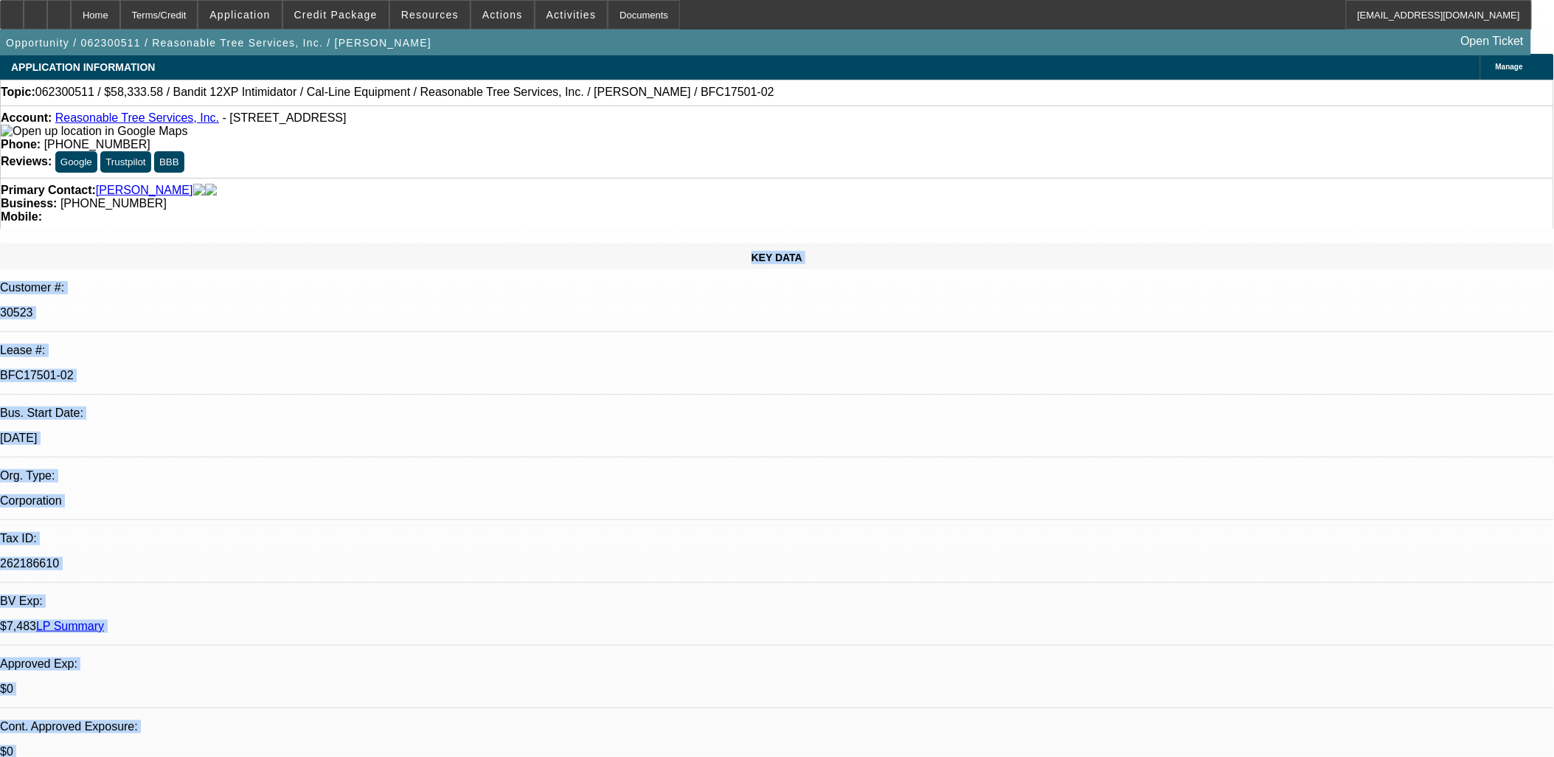
scroll to position [6, 0]
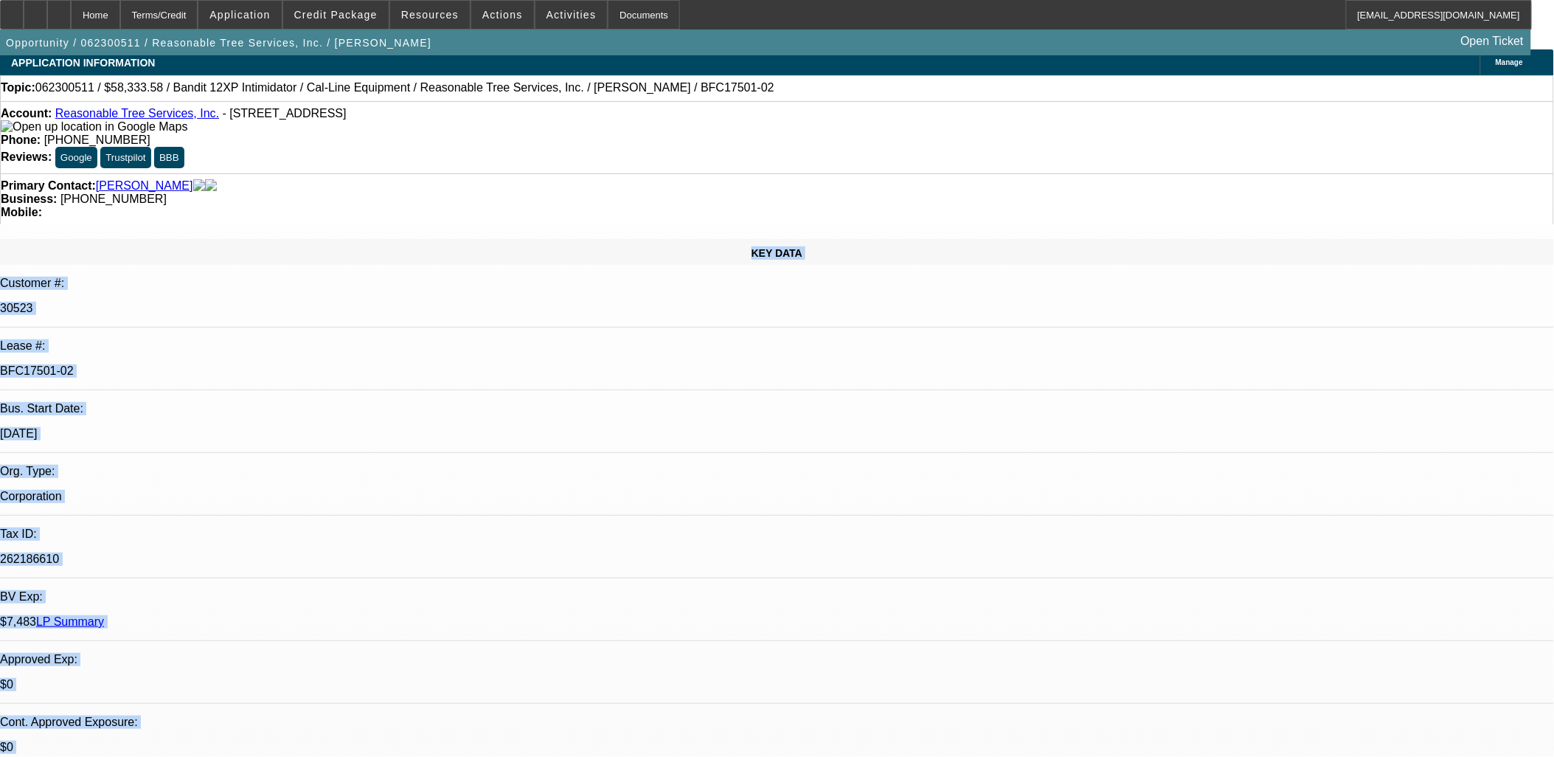
drag, startPoint x: 133, startPoint y: 190, endPoint x: 1387, endPoint y: 639, distance: 1331.9
drag, startPoint x: 1385, startPoint y: 639, endPoint x: 1381, endPoint y: 631, distance: 9.2
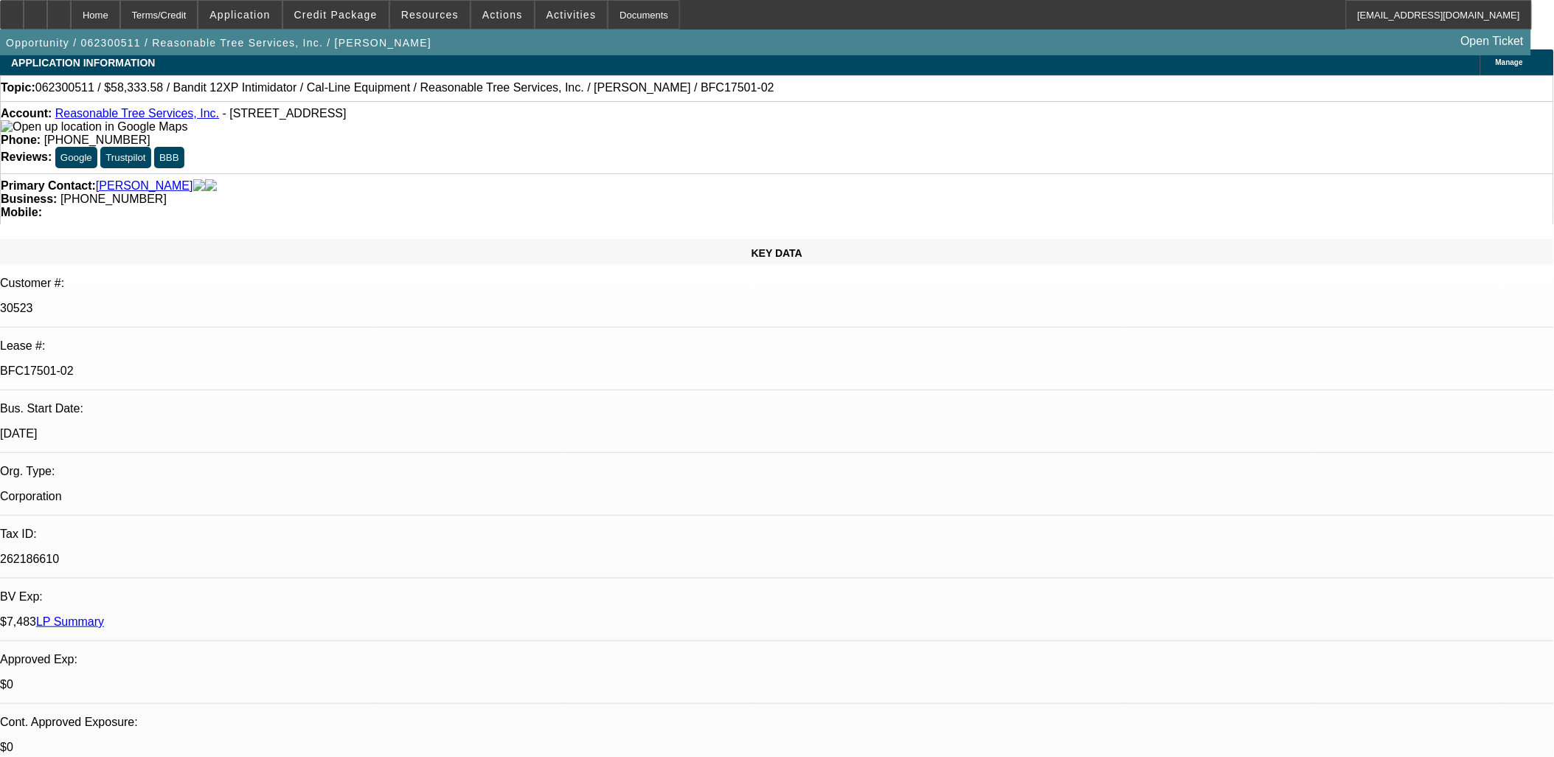
drag, startPoint x: 487, startPoint y: 327, endPoint x: 532, endPoint y: 286, distance: 60.6
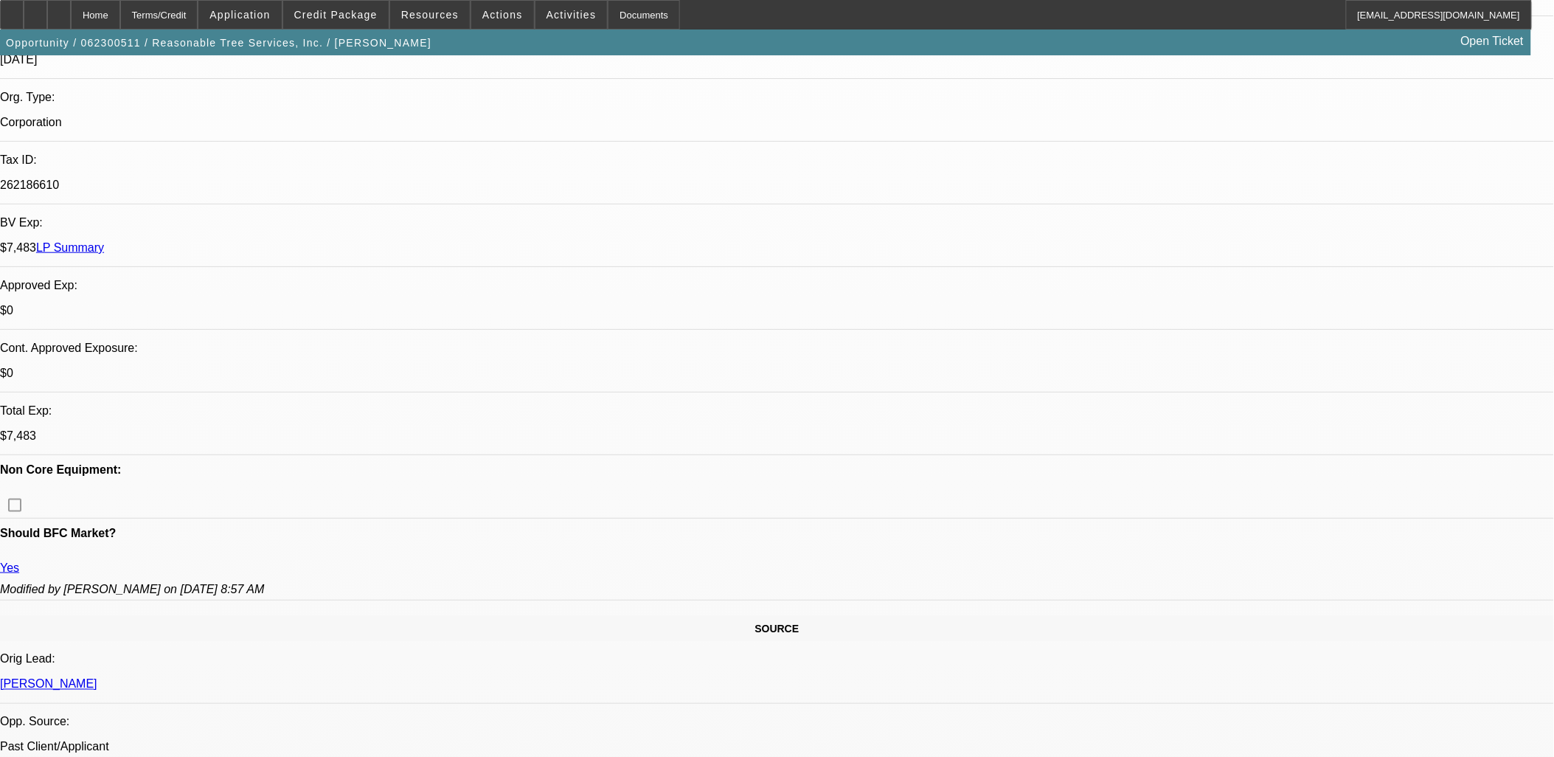
scroll to position [416, 0]
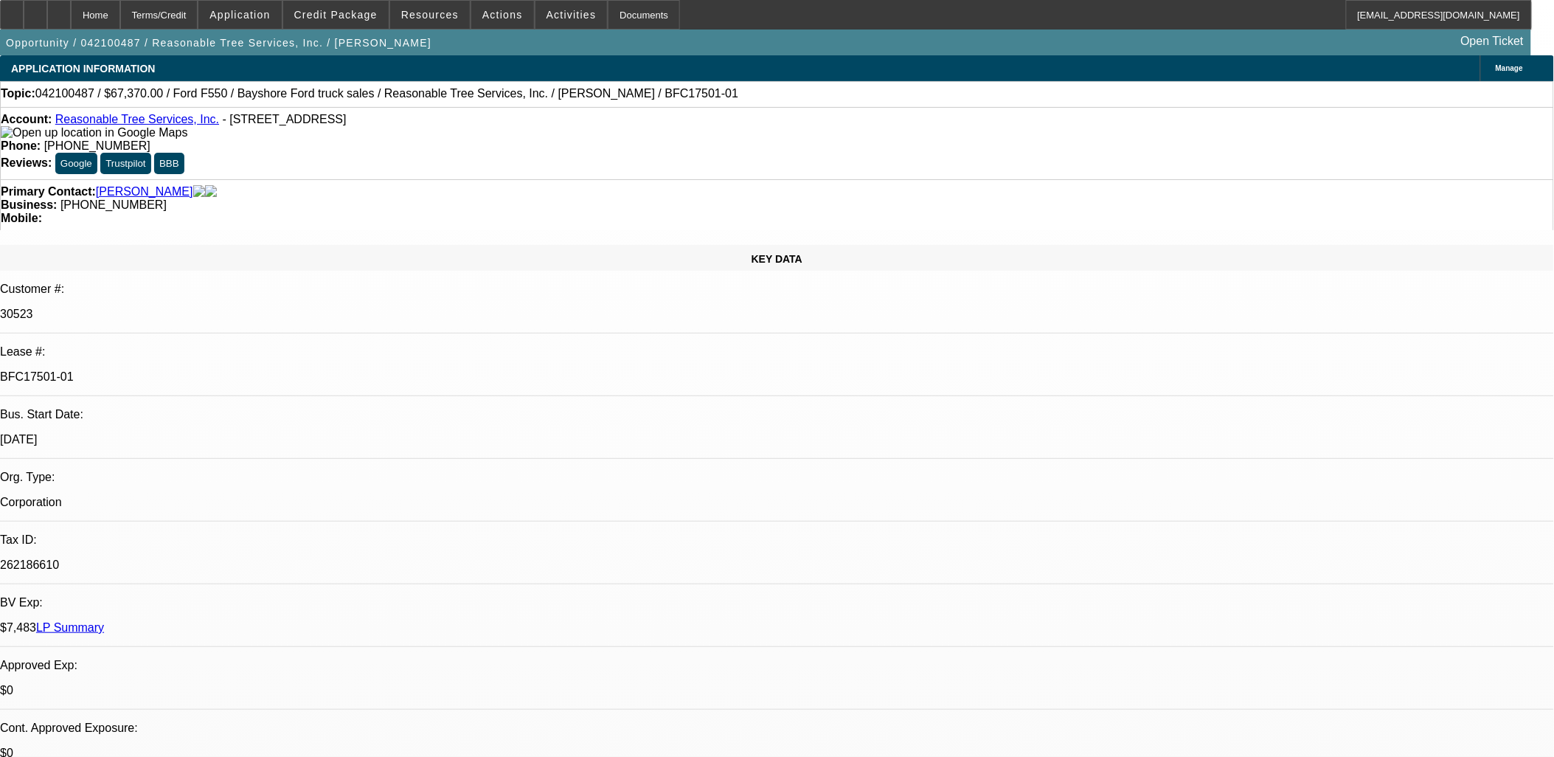
select select "0"
select select "0.1"
select select "0"
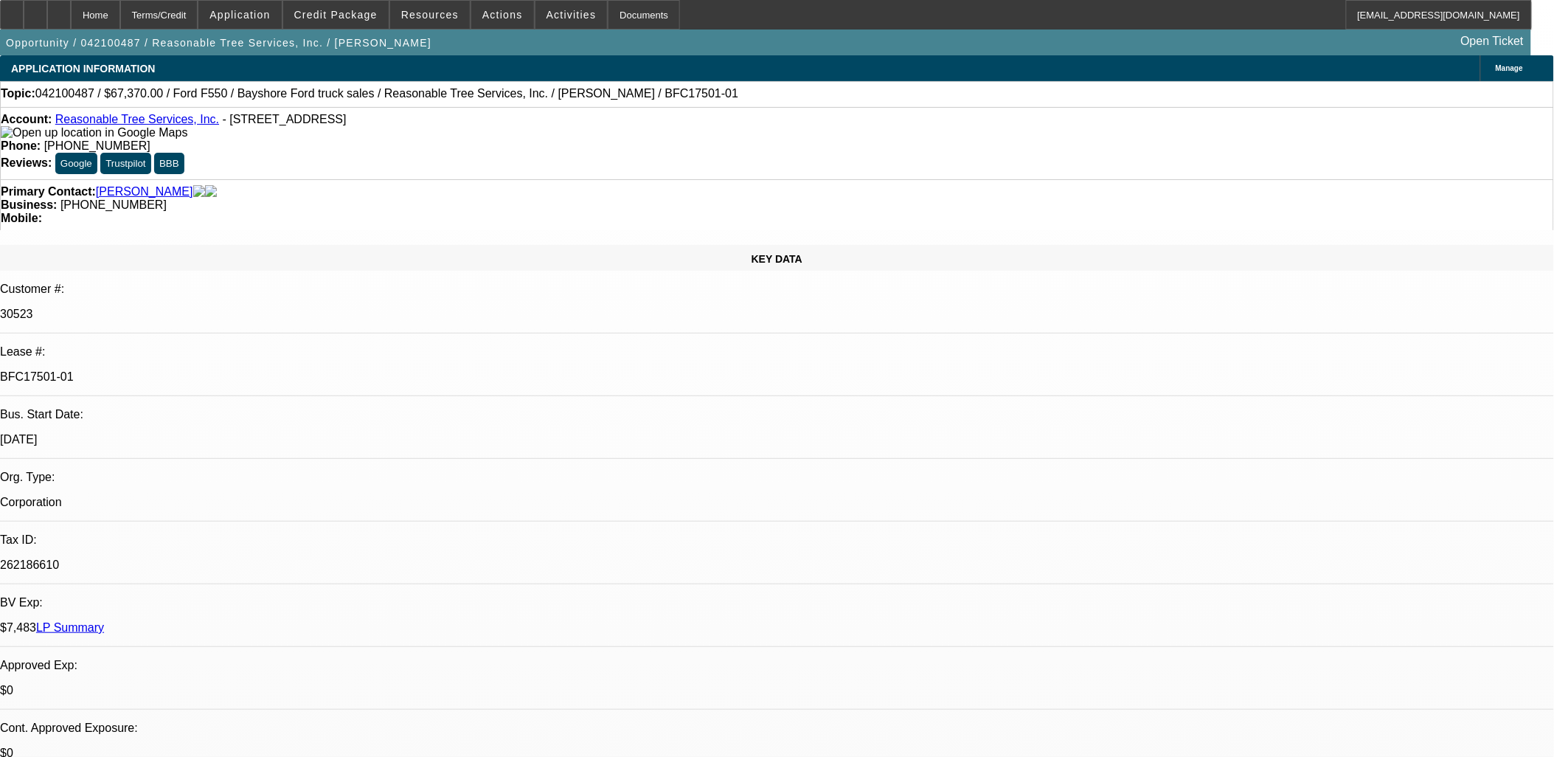
select select "0.1"
select select "0"
select select "0.1"
select select "0"
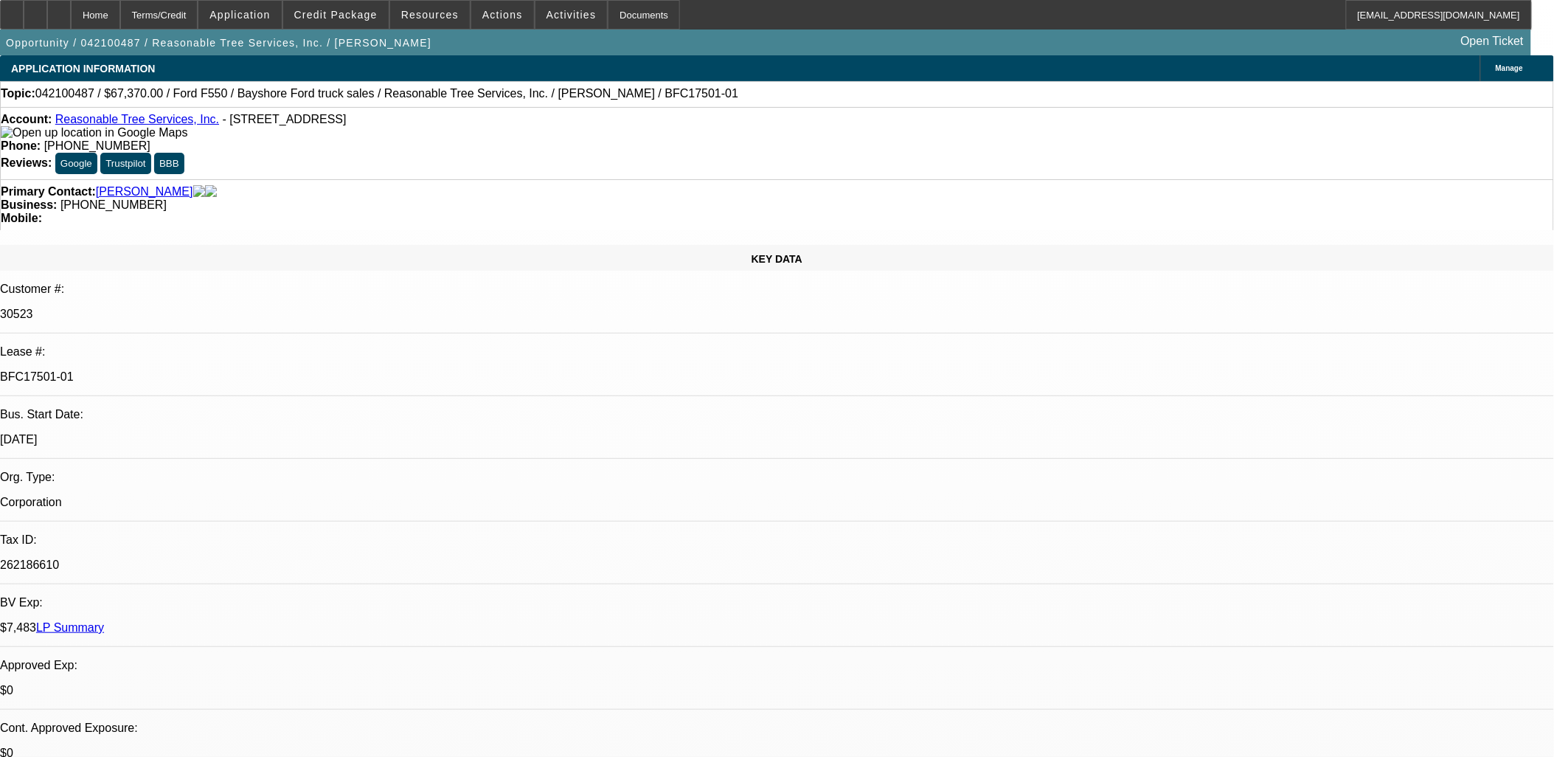
select select "0"
select select "0.1"
select select "1"
select select "4"
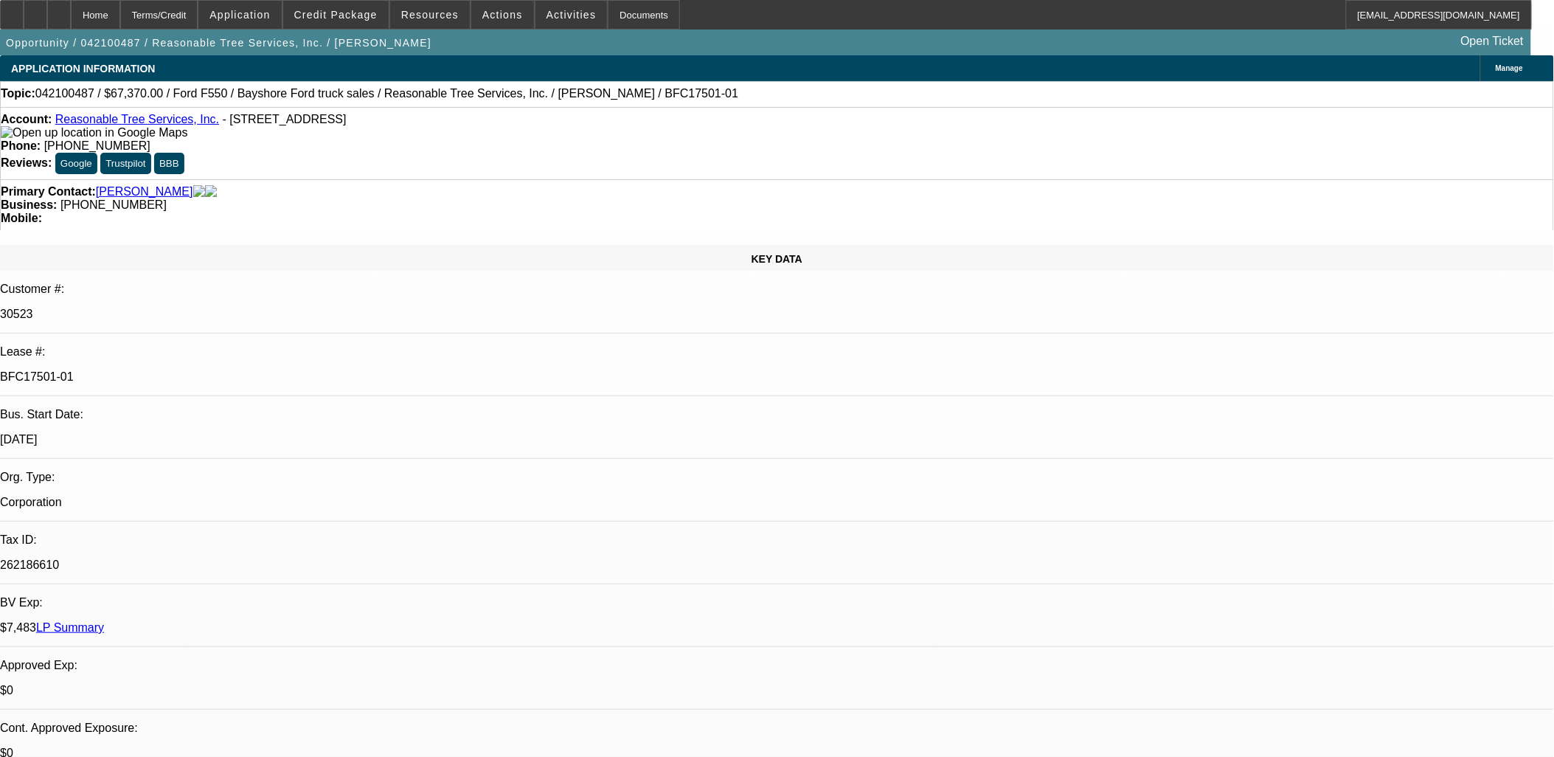
select select "1"
select select "4"
select select "1"
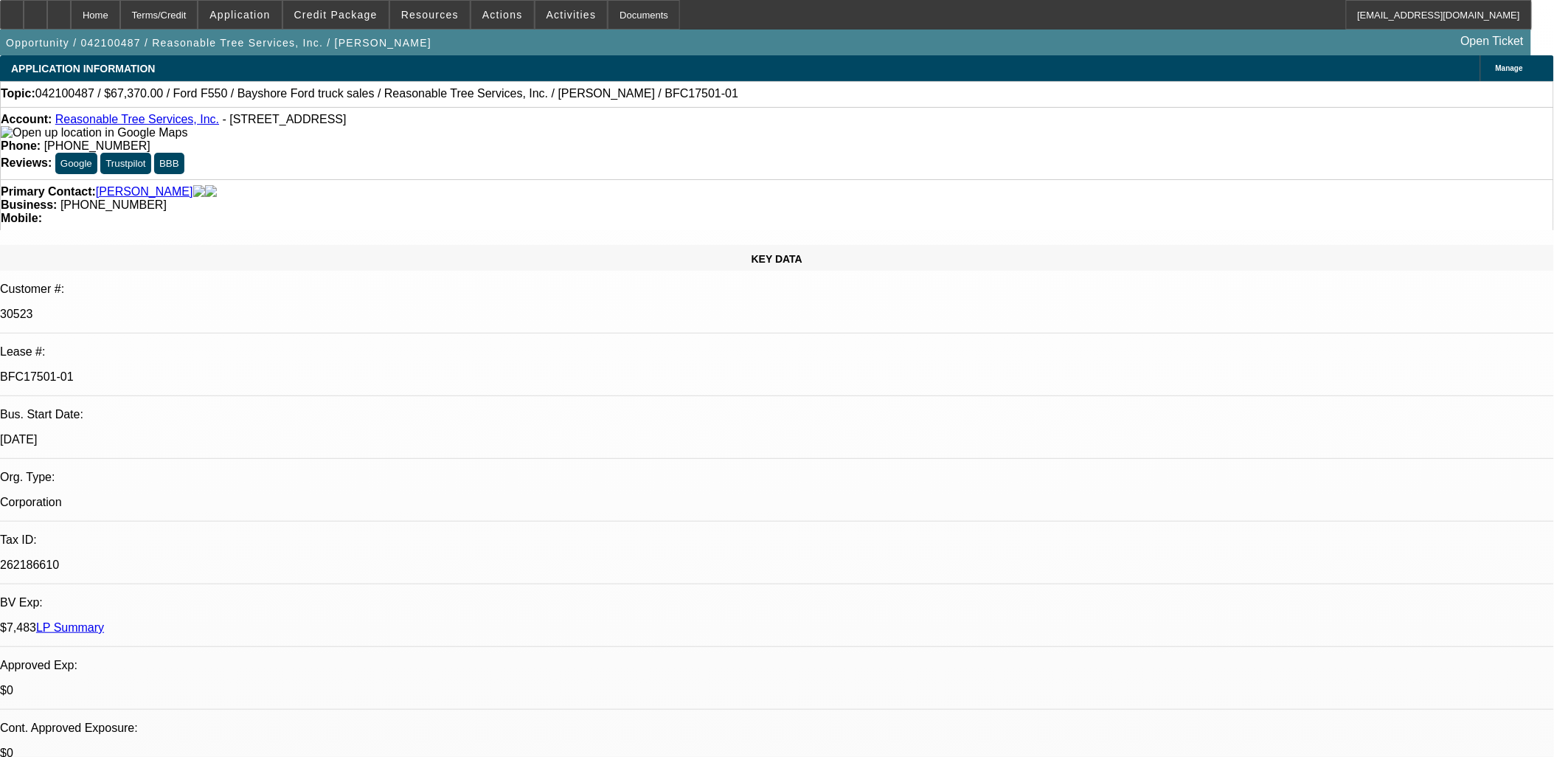
select select "4"
select select "1"
select select "4"
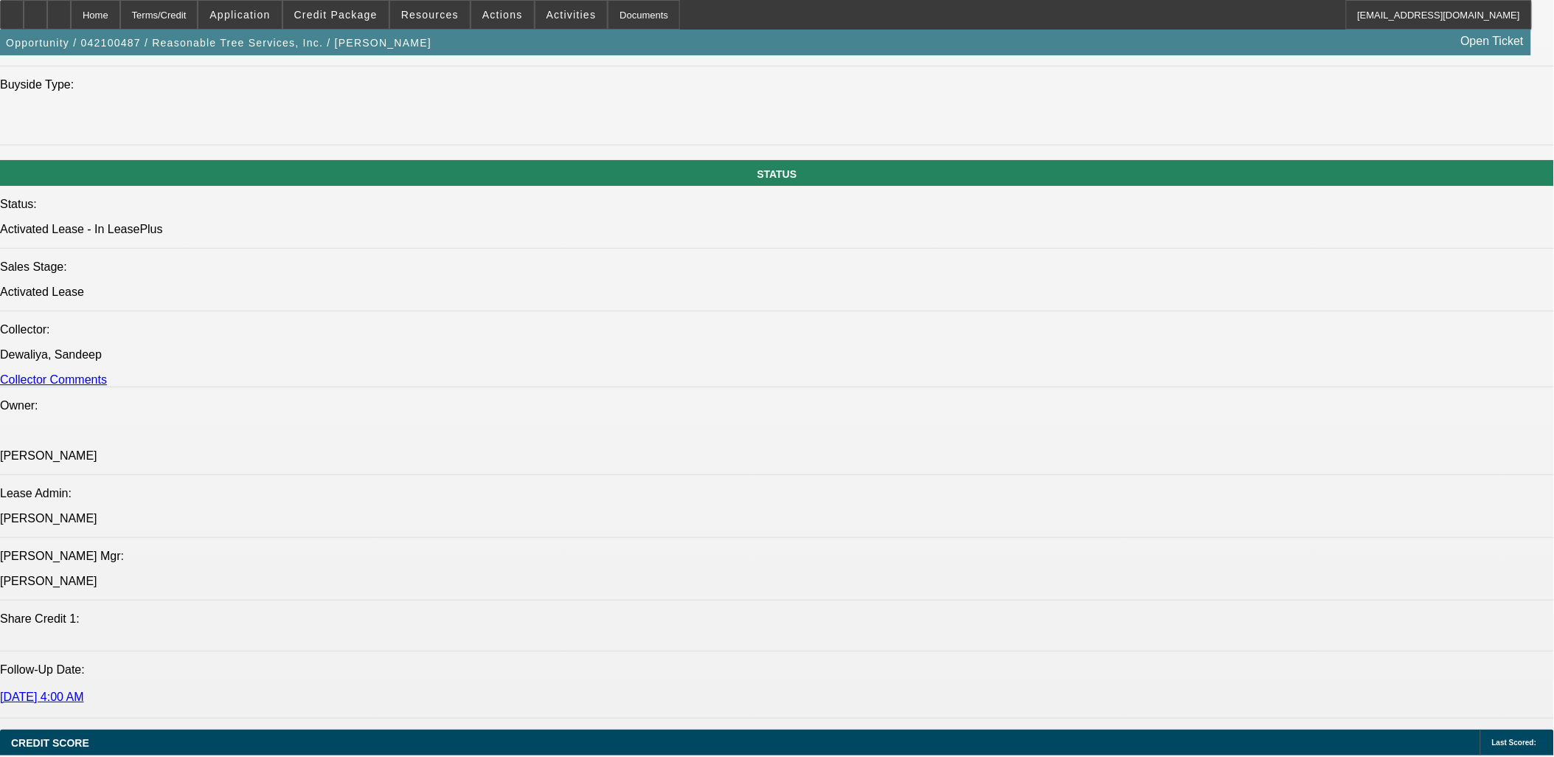
scroll to position [2181, 0]
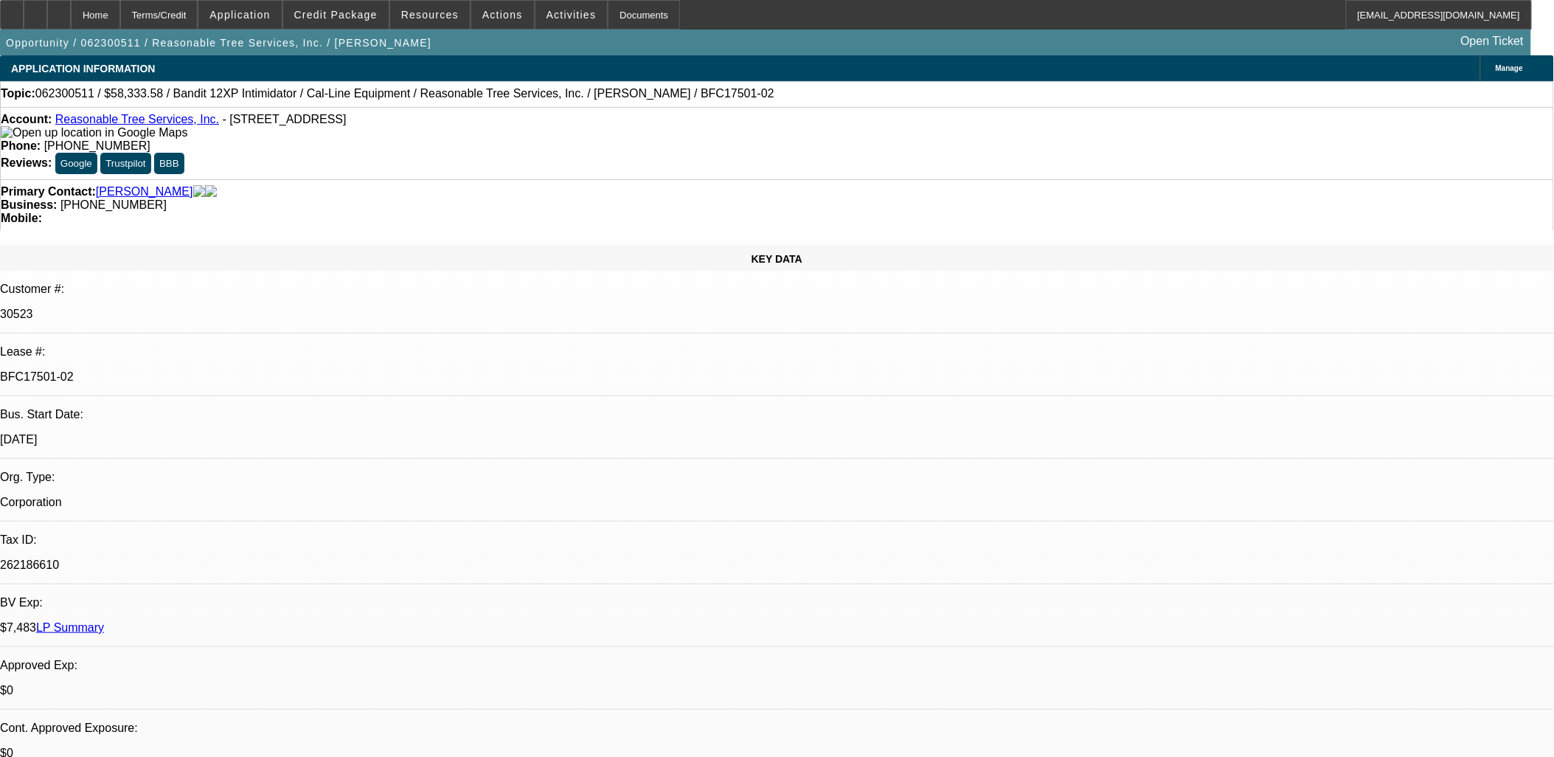
select select "0"
select select "0.1"
select select "0"
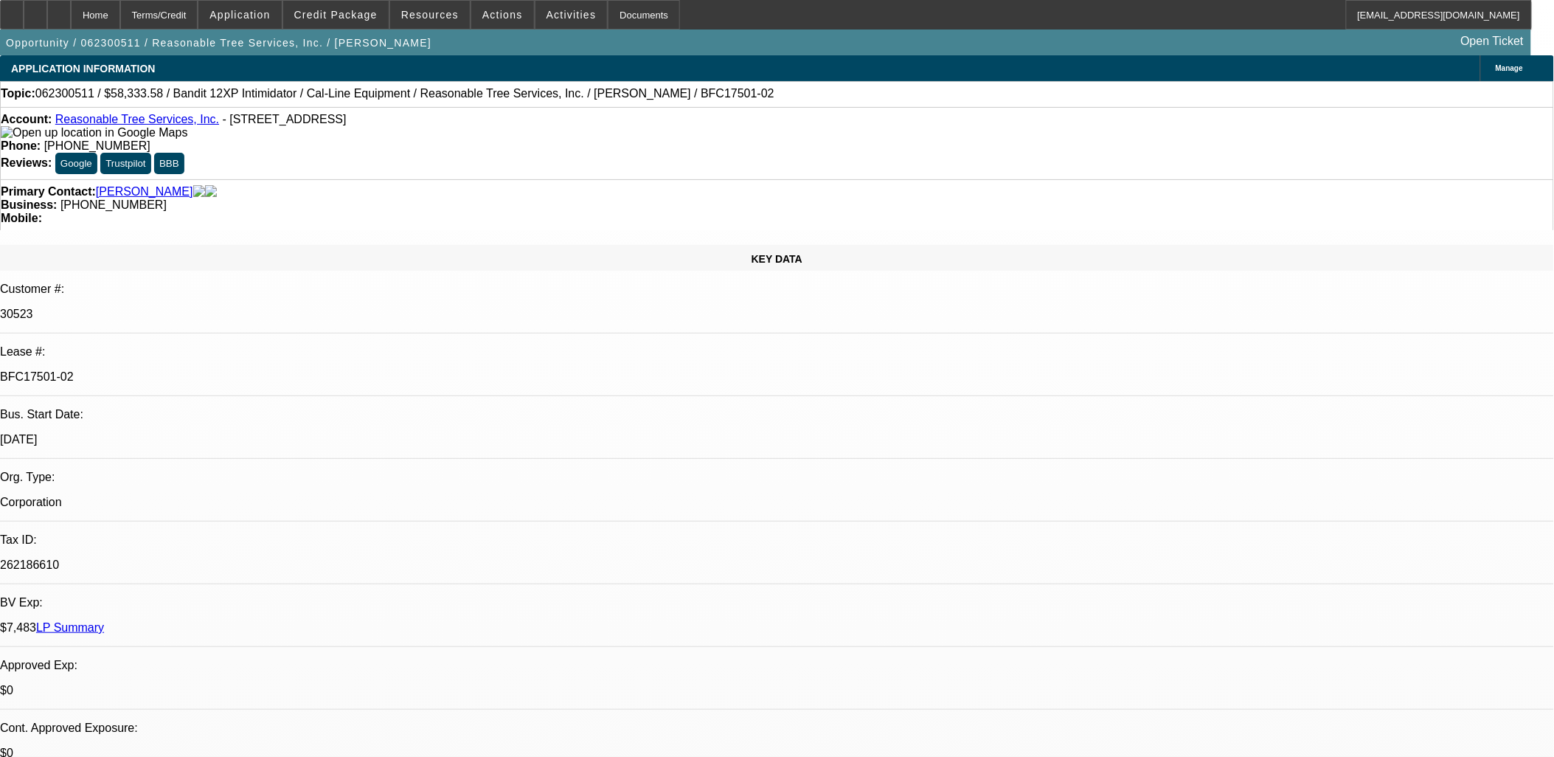
select select "0.1"
select select "0"
select select "0.1"
select select "0"
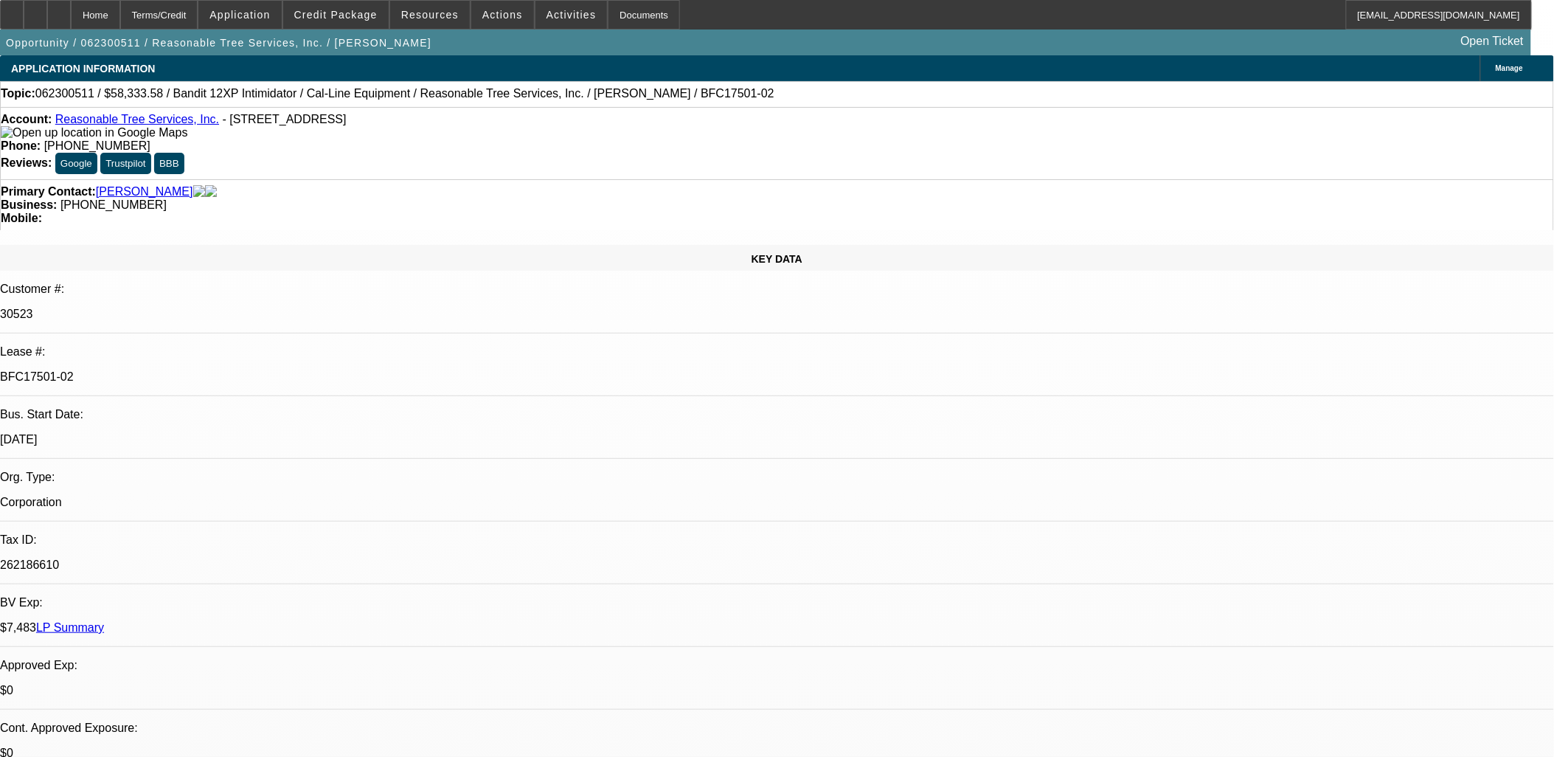
select select "0"
select select "0.1"
select select "1"
select select "5"
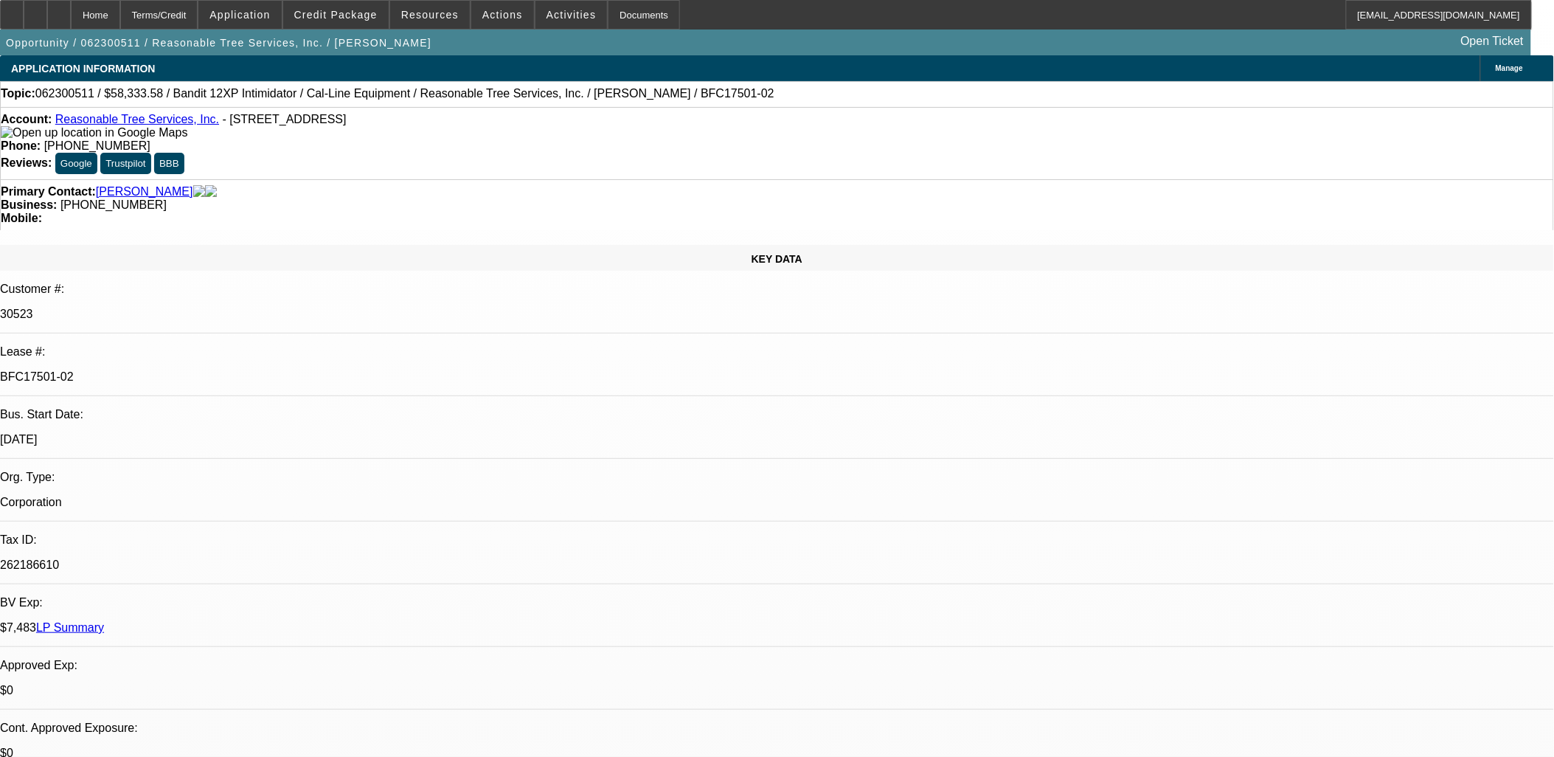
select select "1"
select select "4"
select select "1"
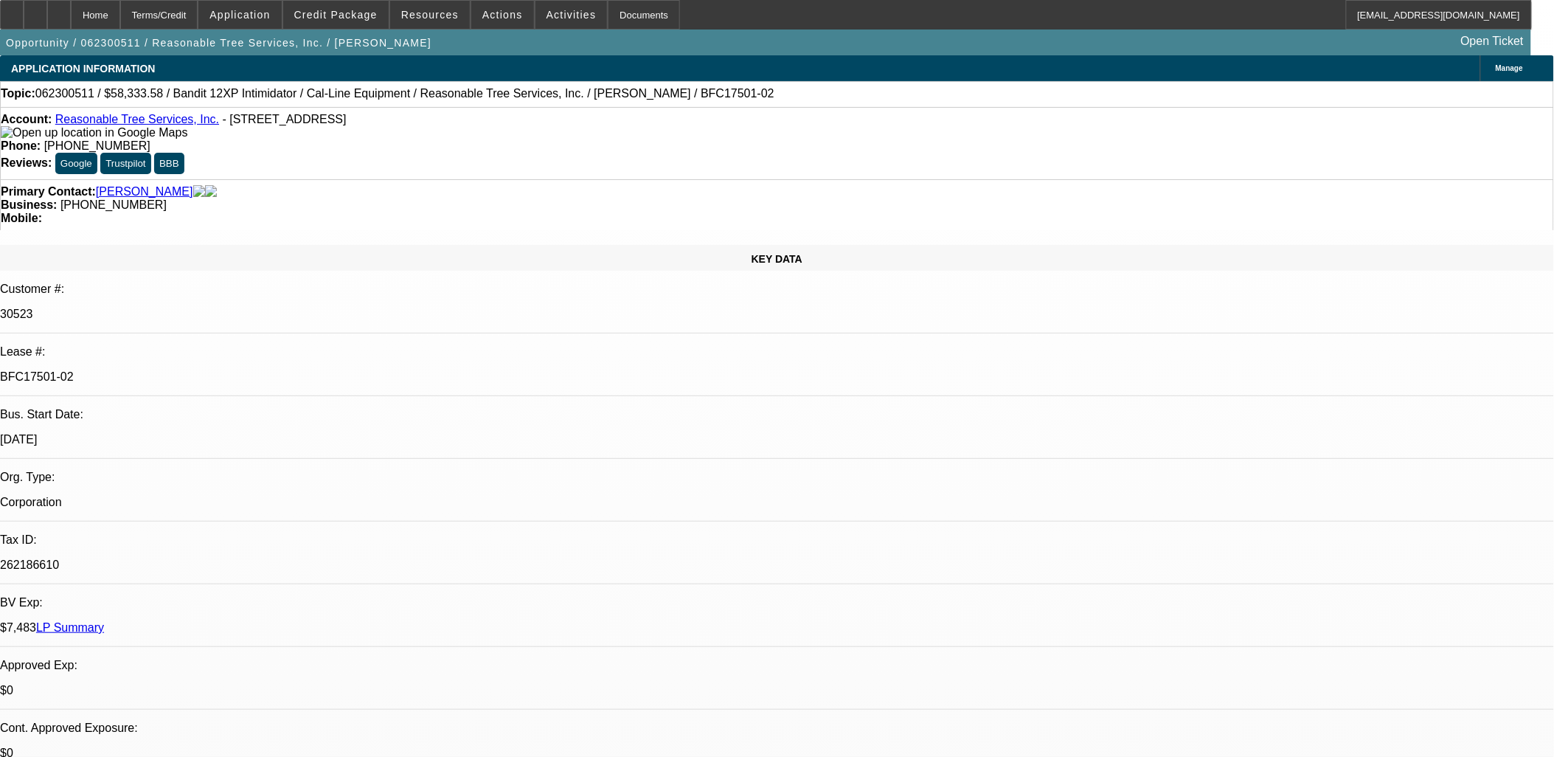
select select "4"
select select "1"
select select "4"
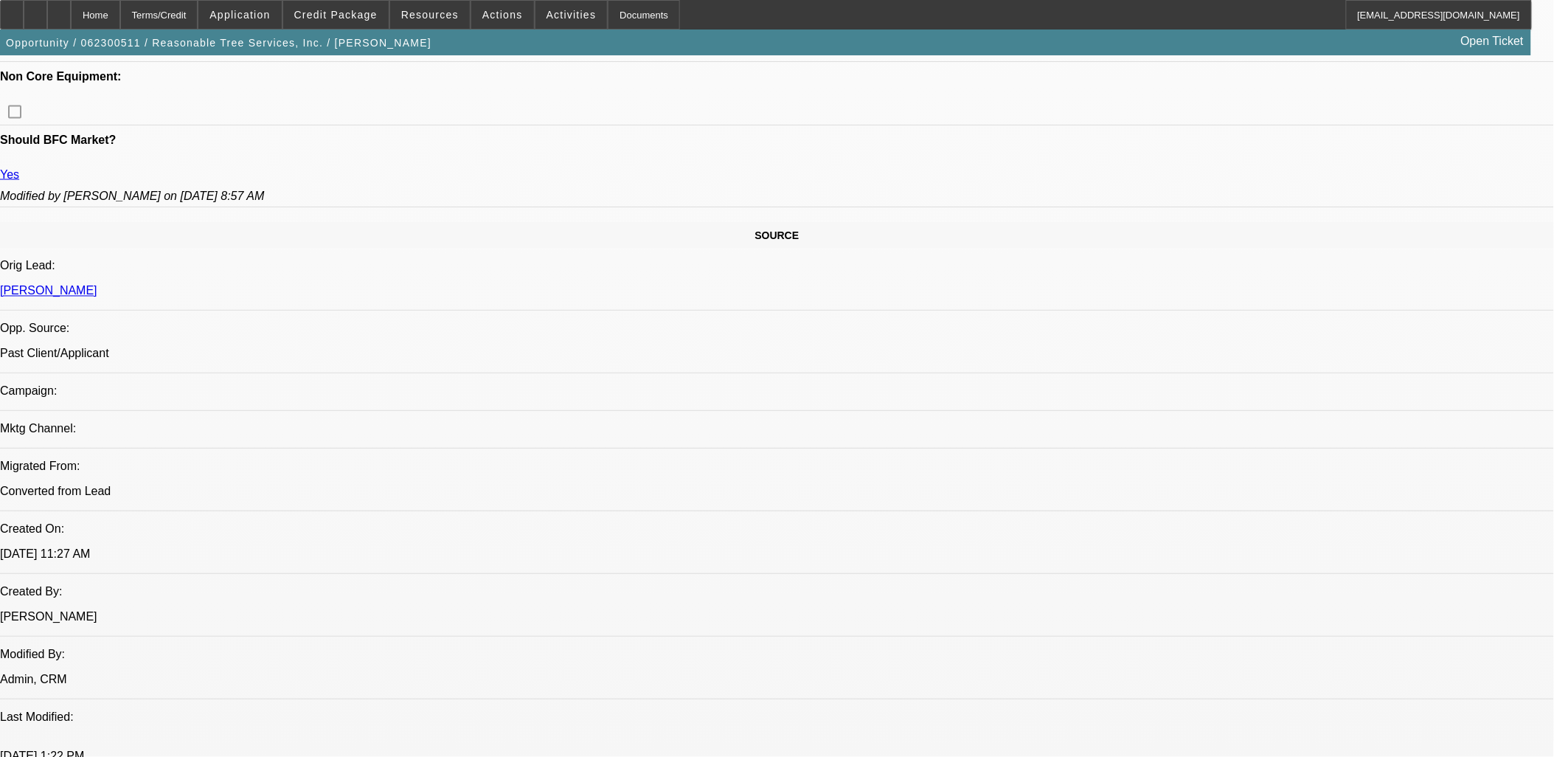
scroll to position [901, 0]
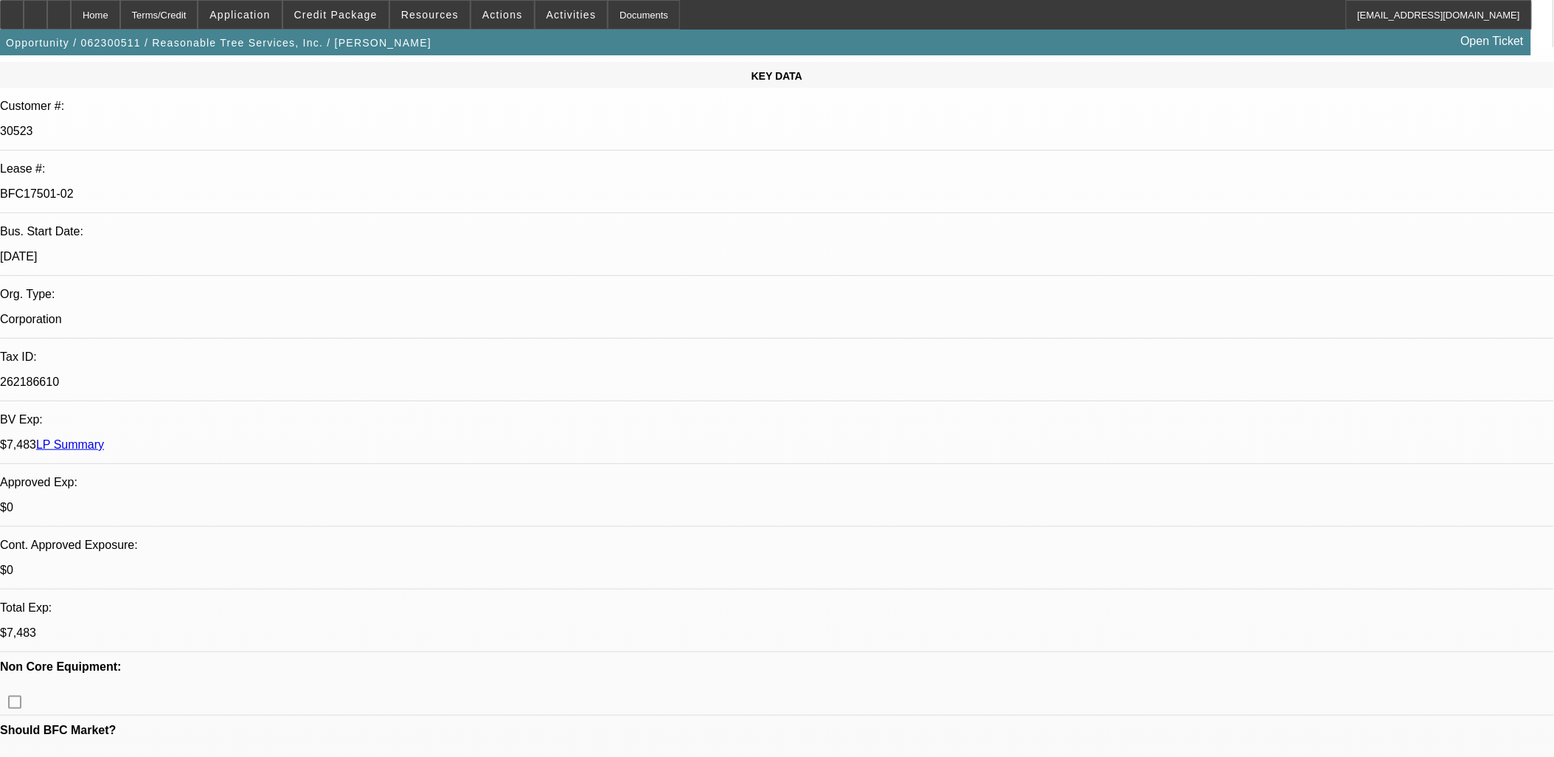
scroll to position [0, 0]
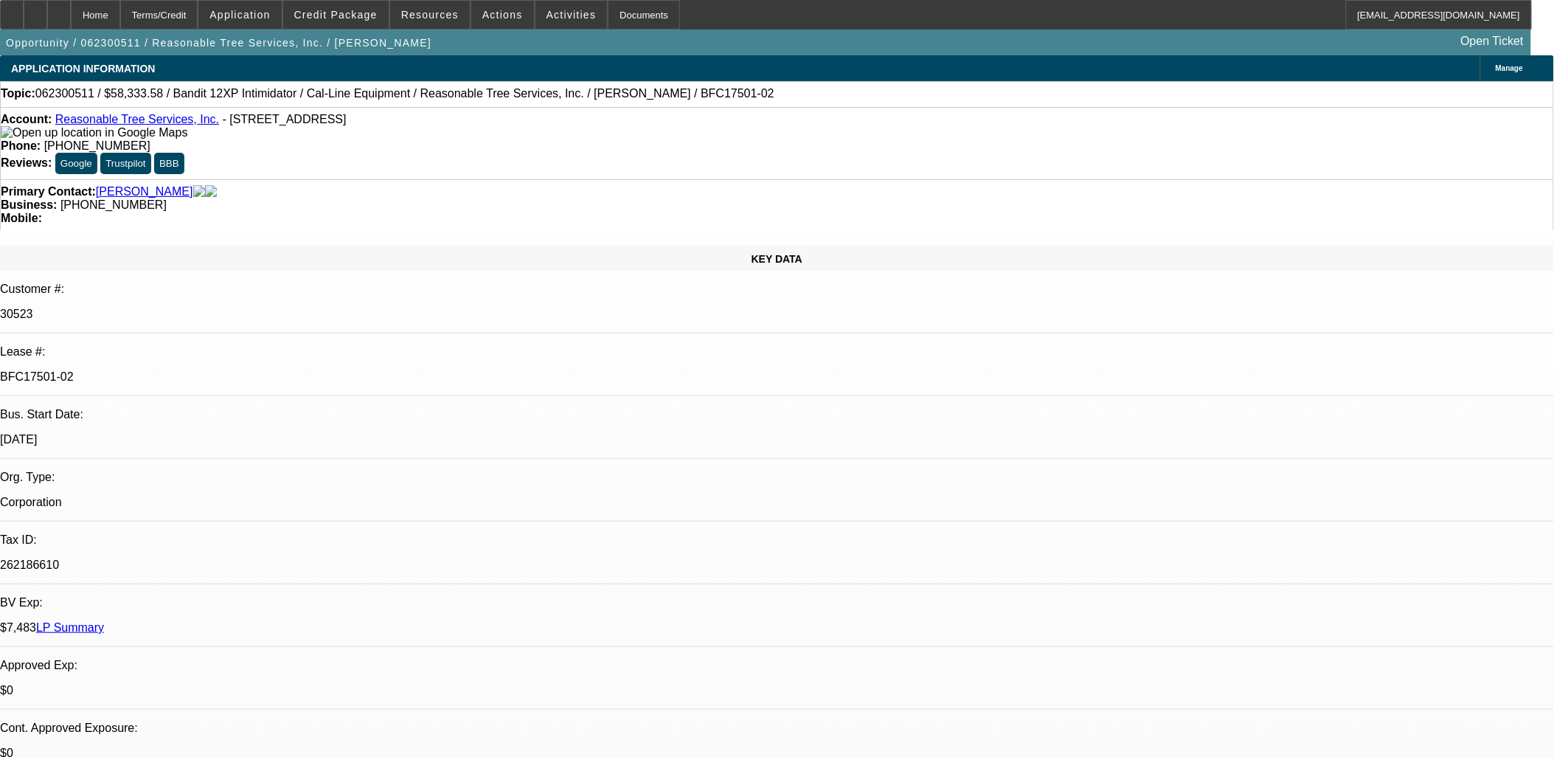
click at [130, 122] on link "Reasonable Tree Services, Inc." at bounding box center [137, 119] width 164 height 13
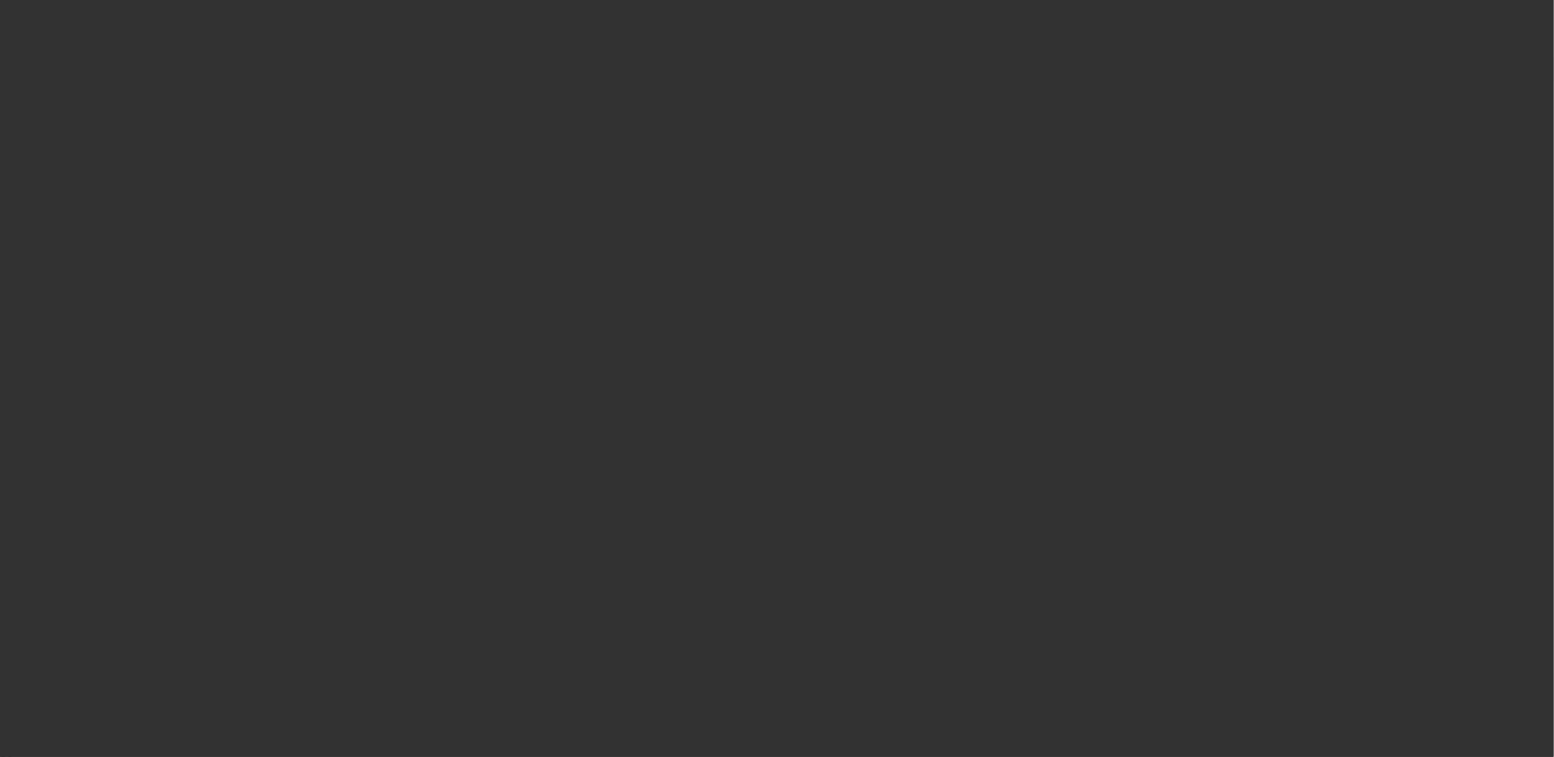
select select "0"
select select "0.1"
select select "0"
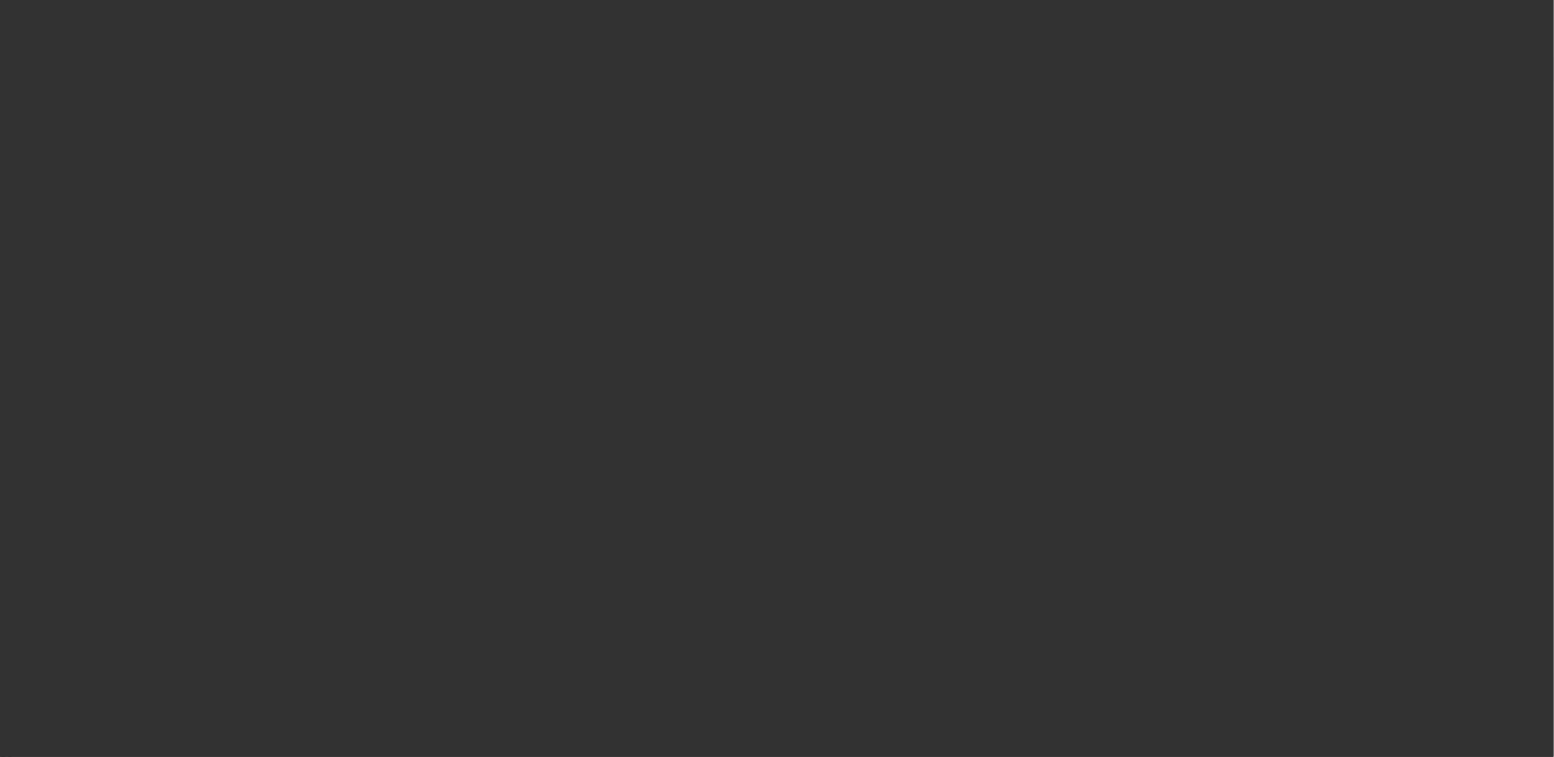
select select "0.1"
select select "0"
select select "0.1"
select select "0"
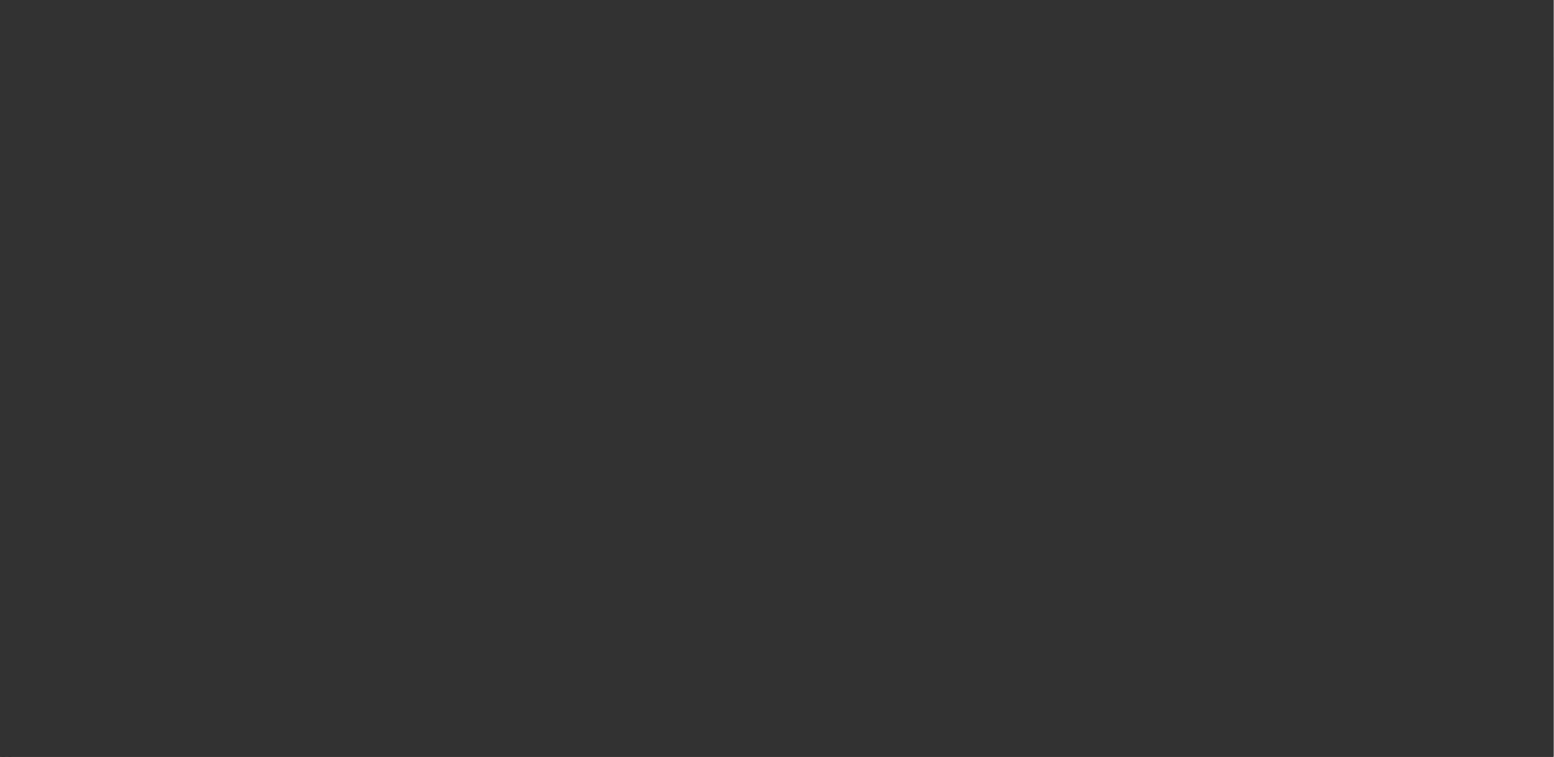
select select "0"
select select "0.1"
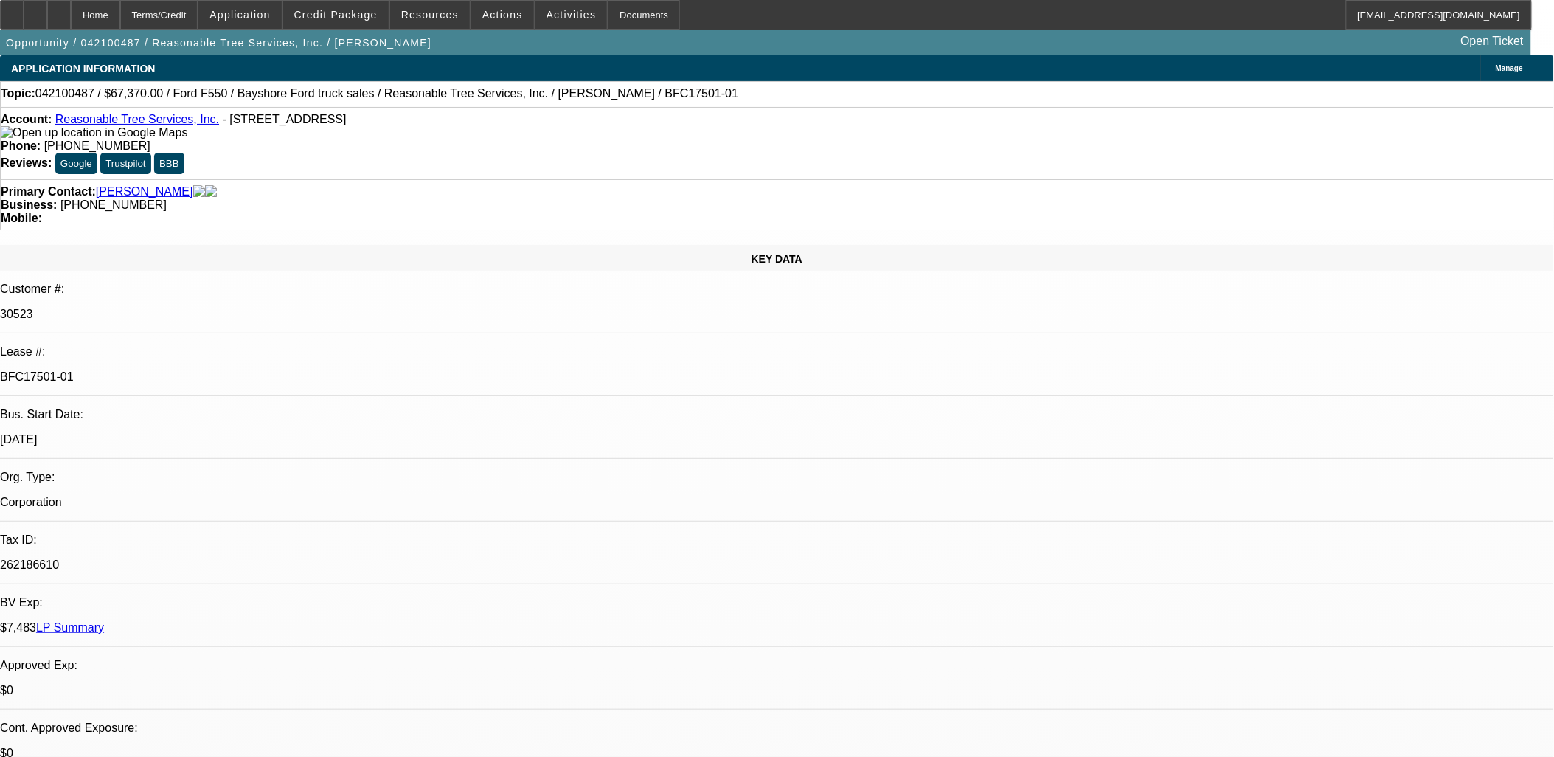
select select "1"
select select "4"
select select "1"
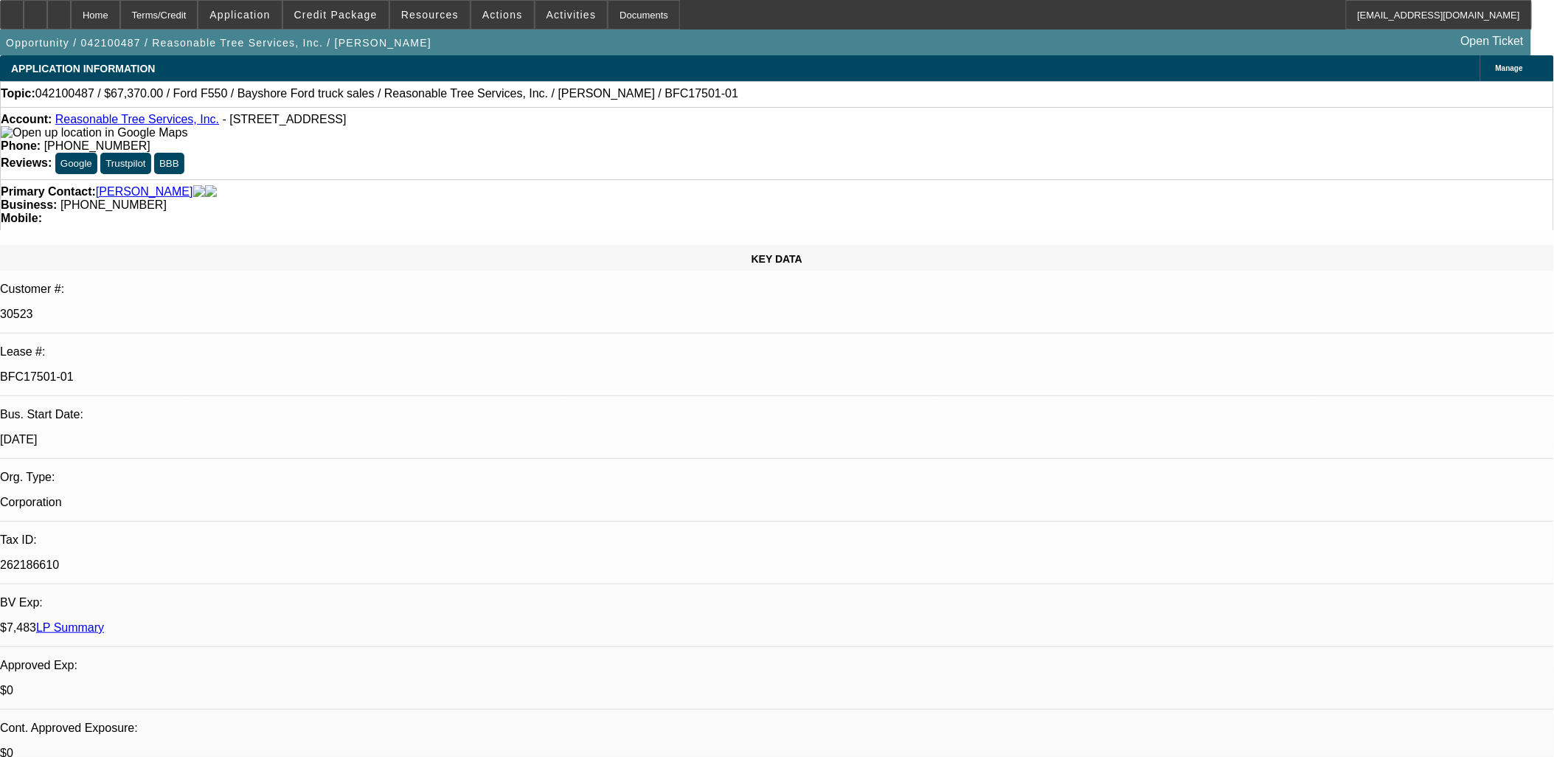
select select "4"
select select "1"
select select "4"
select select "1"
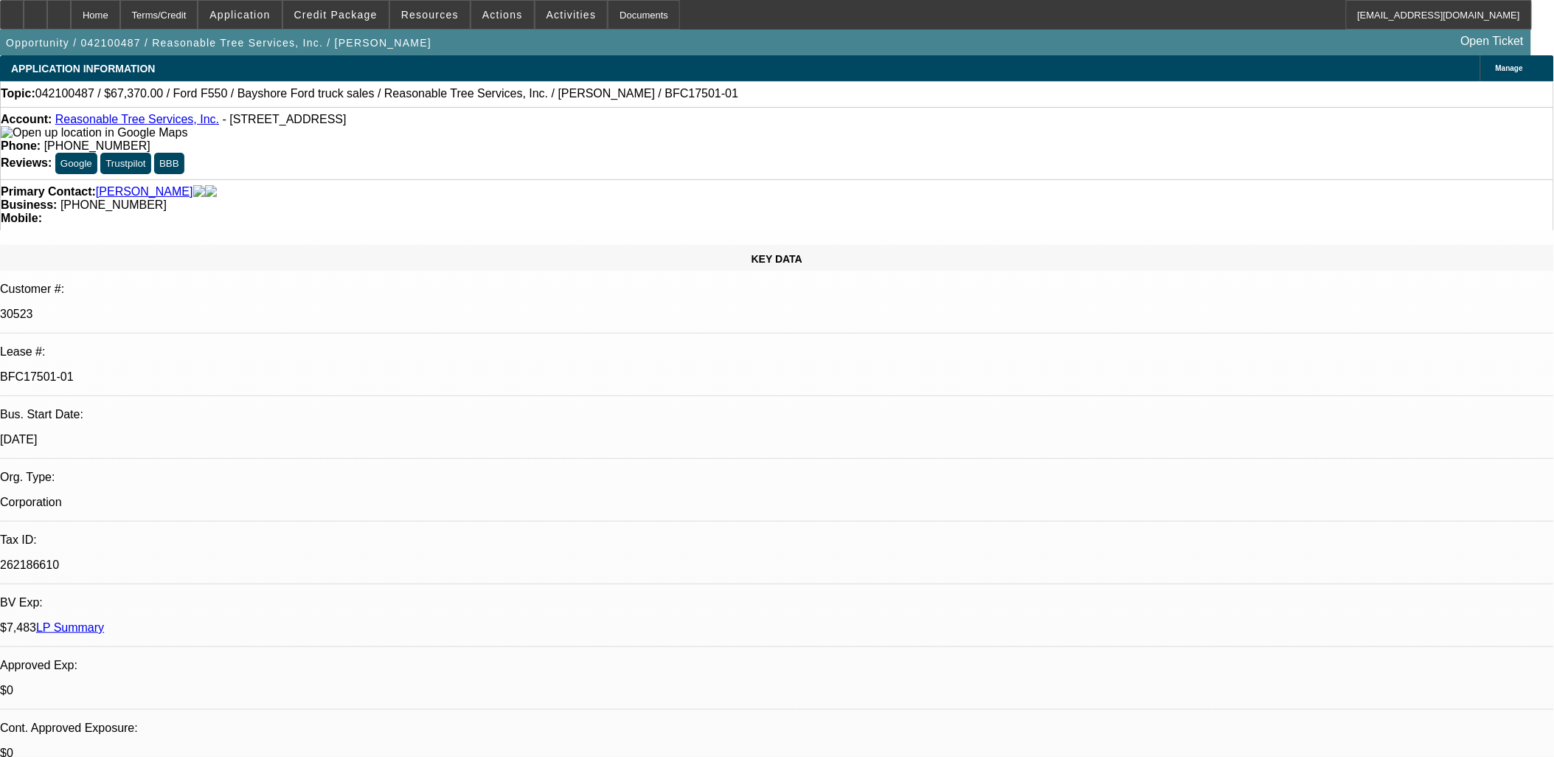
select select "1"
select select "4"
